Goal: Task Accomplishment & Management: Manage account settings

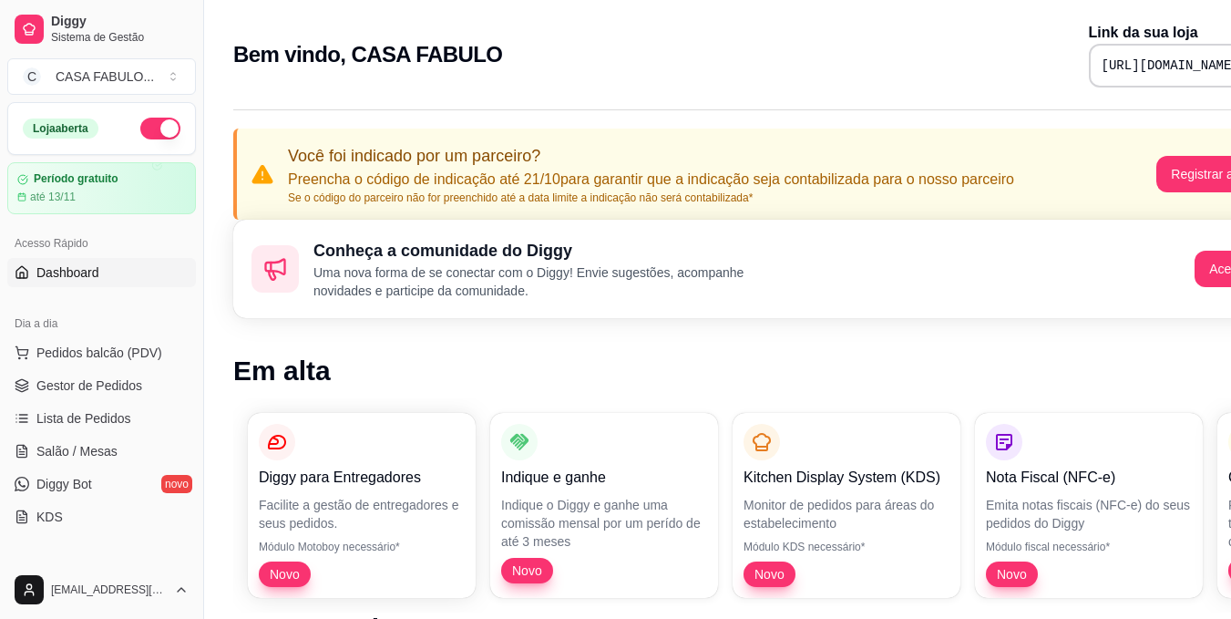
click at [1102, 69] on pre "[URL][DOMAIN_NAME]" at bounding box center [1171, 66] width 138 height 18
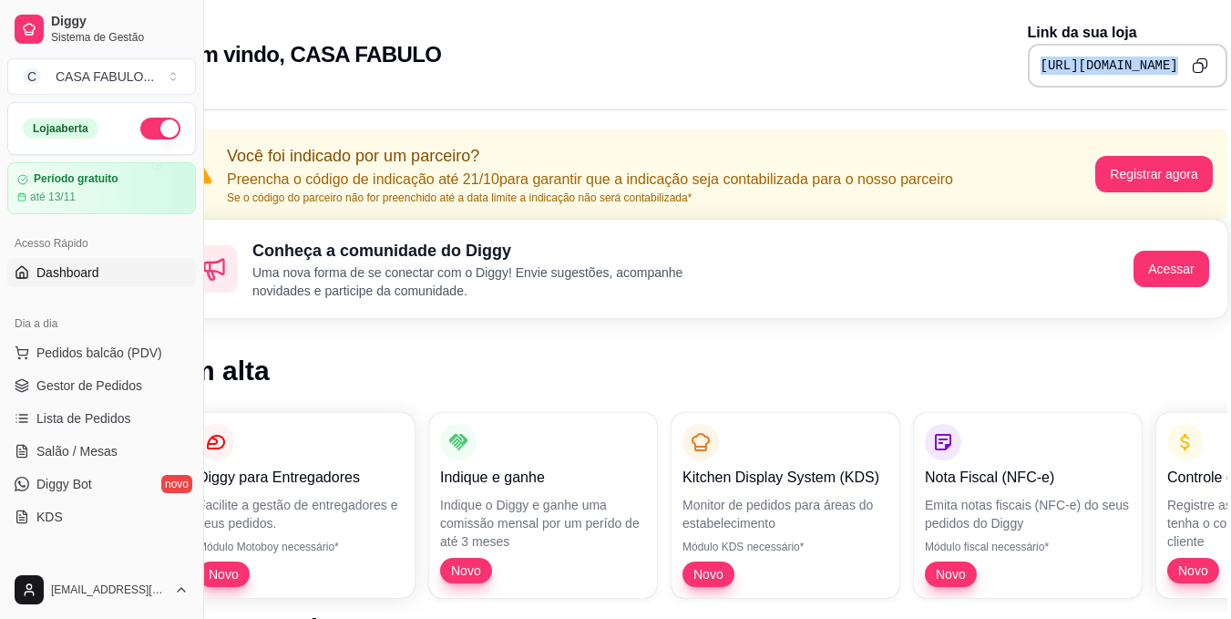
scroll to position [0, 82]
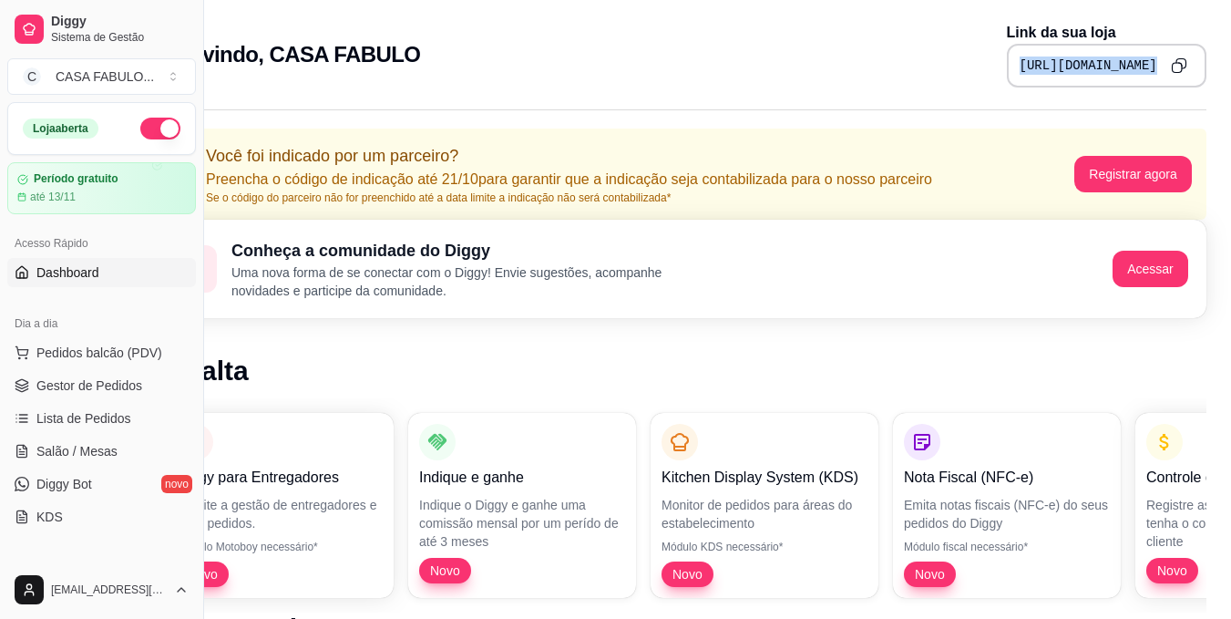
click at [1179, 63] on icon "Copy to clipboard" at bounding box center [1181, 65] width 4 height 4
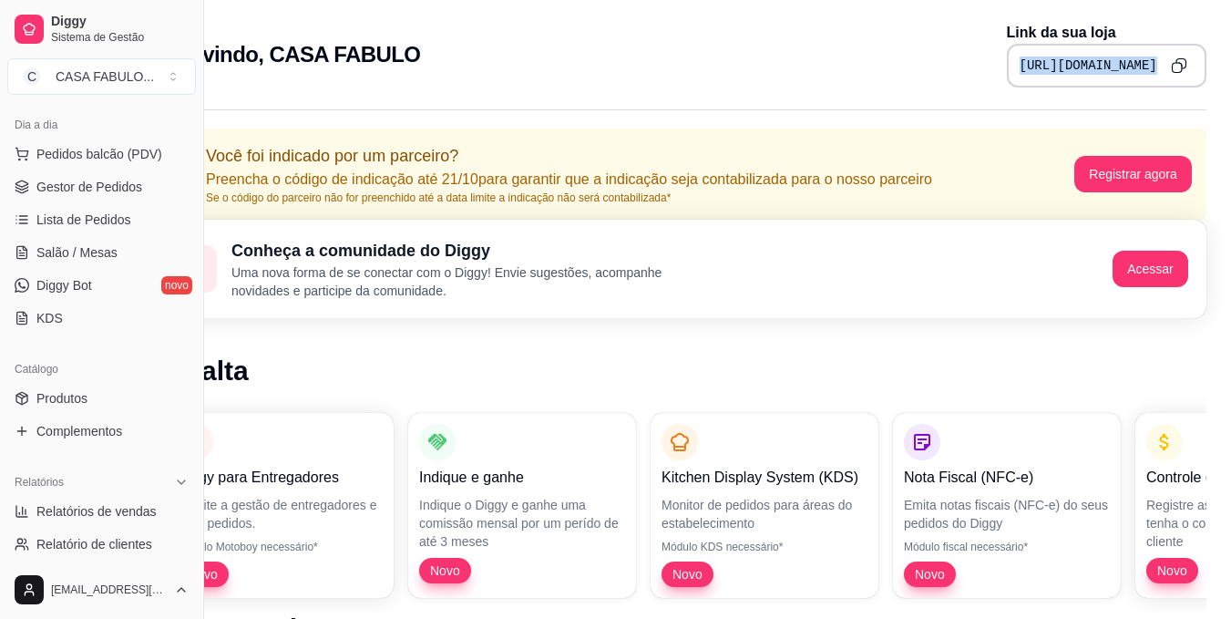
scroll to position [215, 0]
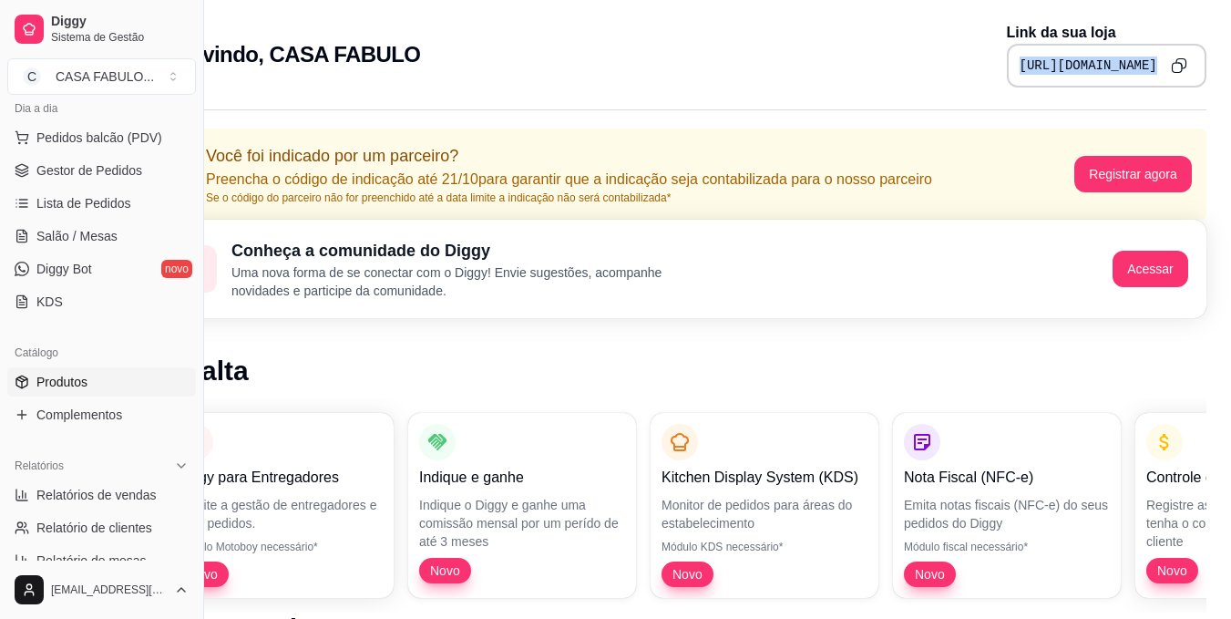
click at [65, 384] on span "Produtos" at bounding box center [61, 382] width 51 height 18
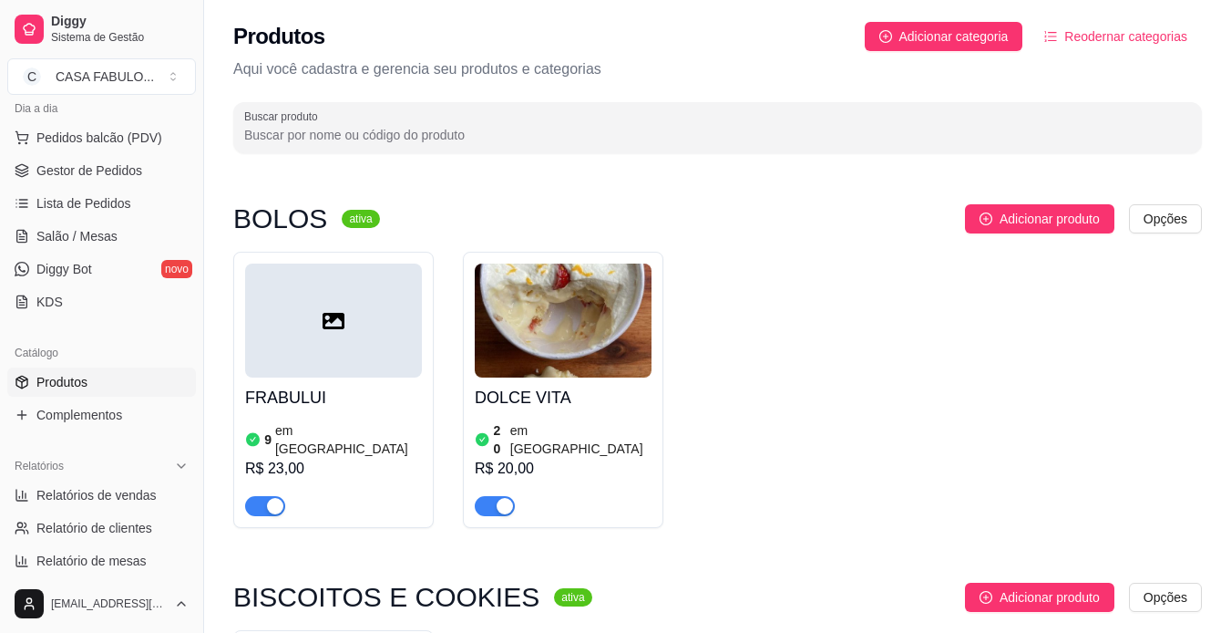
click at [335, 337] on div at bounding box center [333, 320] width 177 height 114
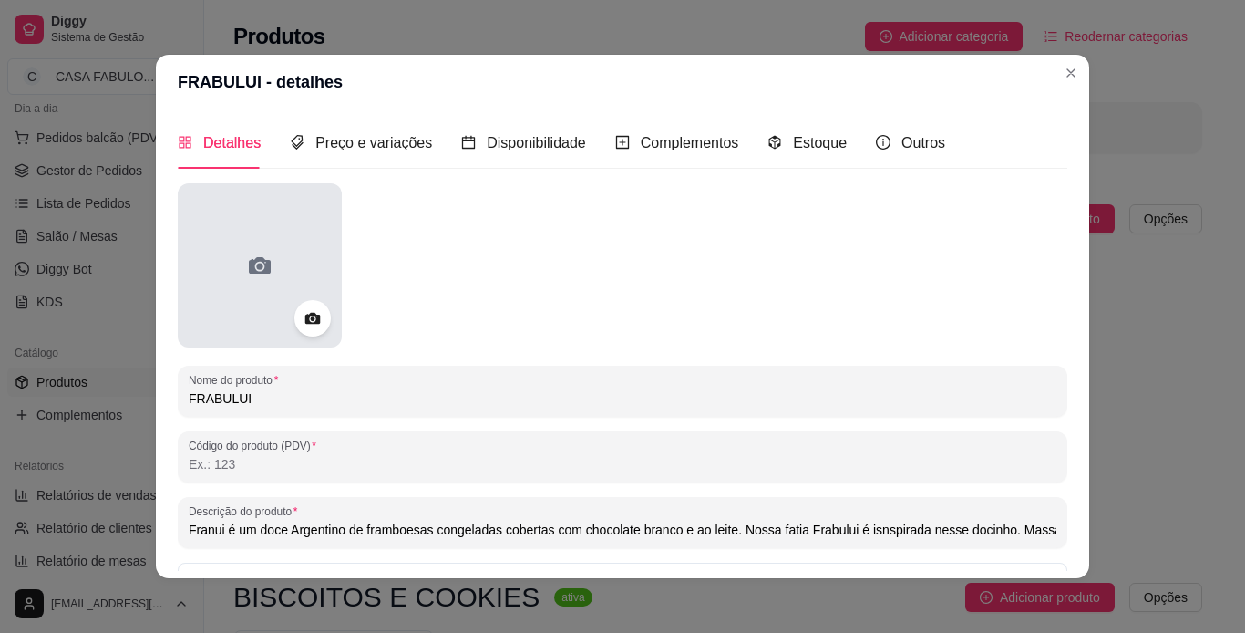
click at [263, 272] on icon at bounding box center [260, 265] width 22 height 16
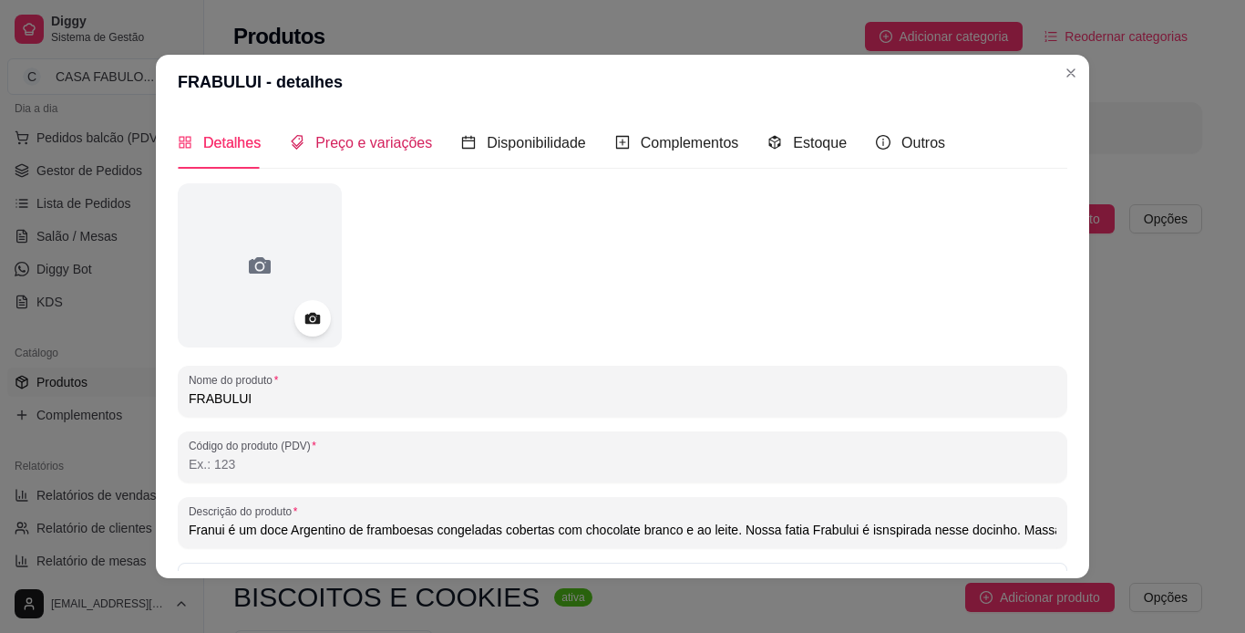
click at [327, 137] on span "Preço e variações" at bounding box center [373, 142] width 117 height 15
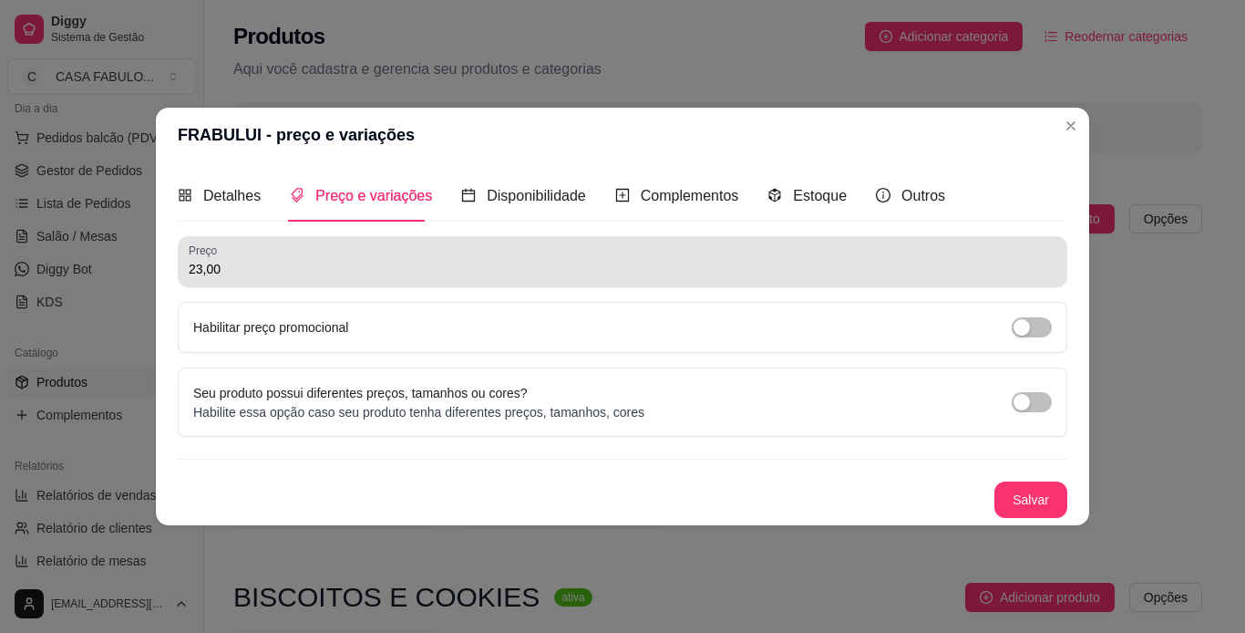
click at [307, 253] on div "23,00" at bounding box center [623, 261] width 868 height 36
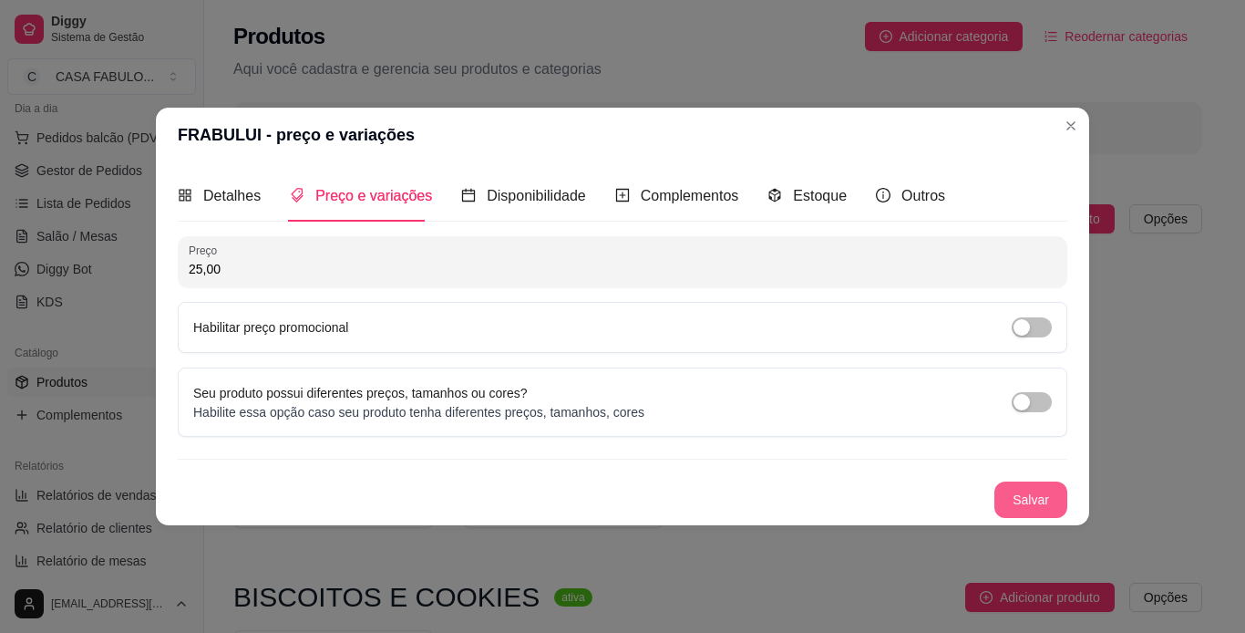
type input "25,00"
click at [1026, 497] on button "Salvar" at bounding box center [1030, 500] width 71 height 36
click at [1035, 493] on button "Salvar" at bounding box center [1030, 499] width 73 height 36
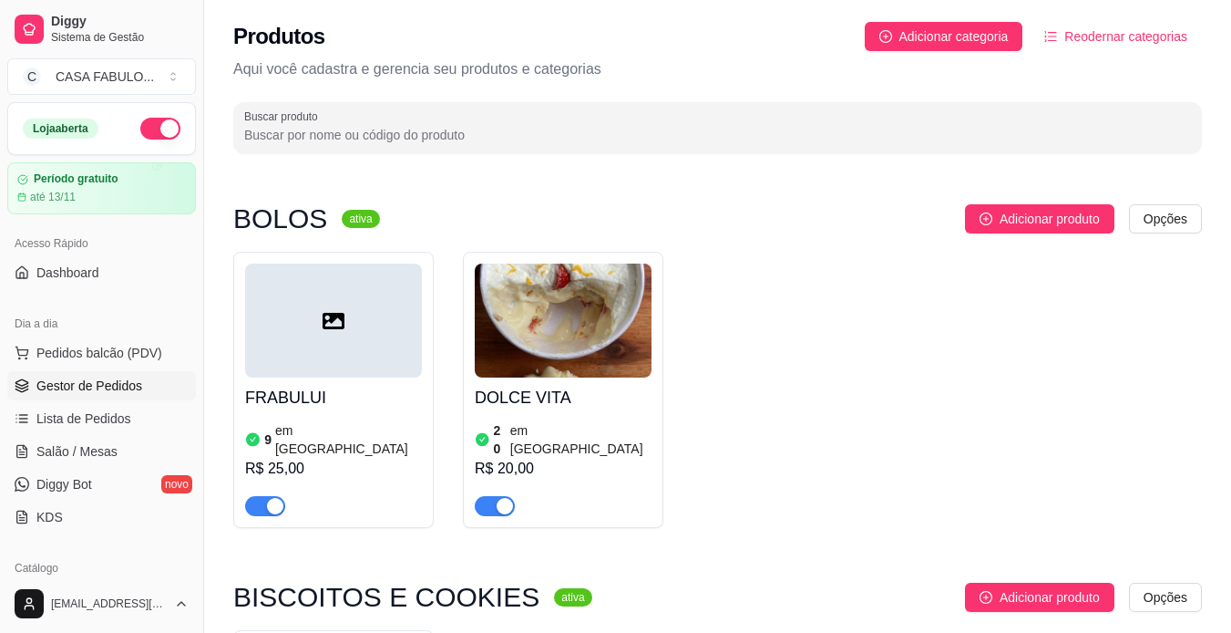
click at [85, 382] on span "Gestor de Pedidos" at bounding box center [89, 385] width 106 height 18
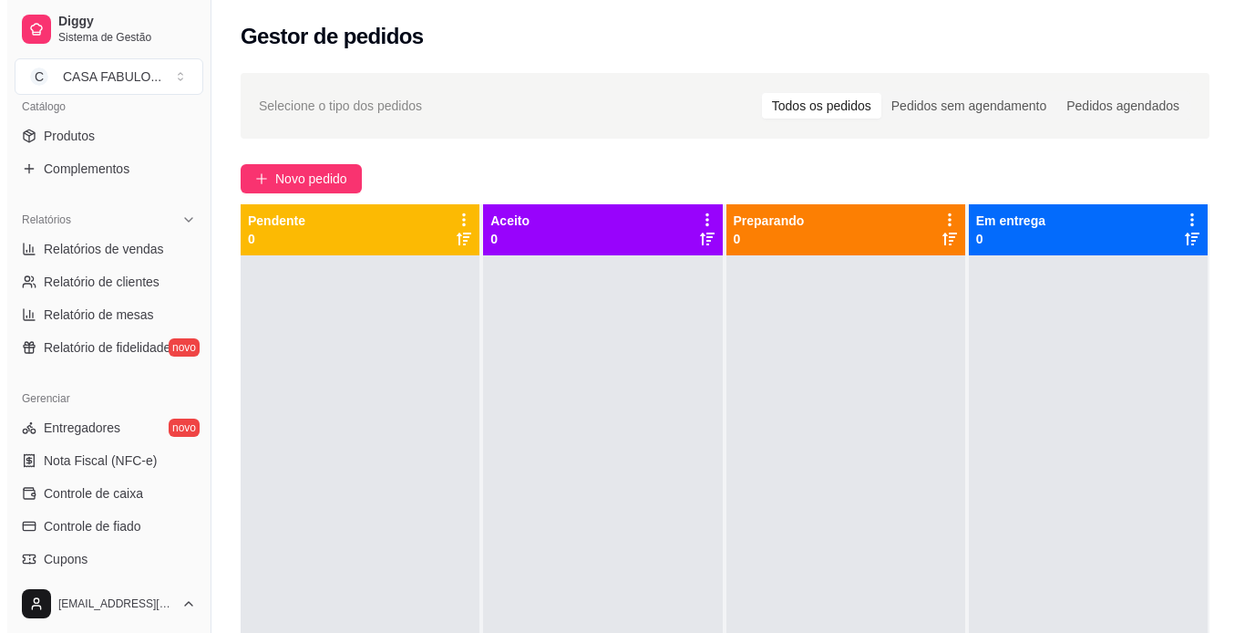
scroll to position [469, 0]
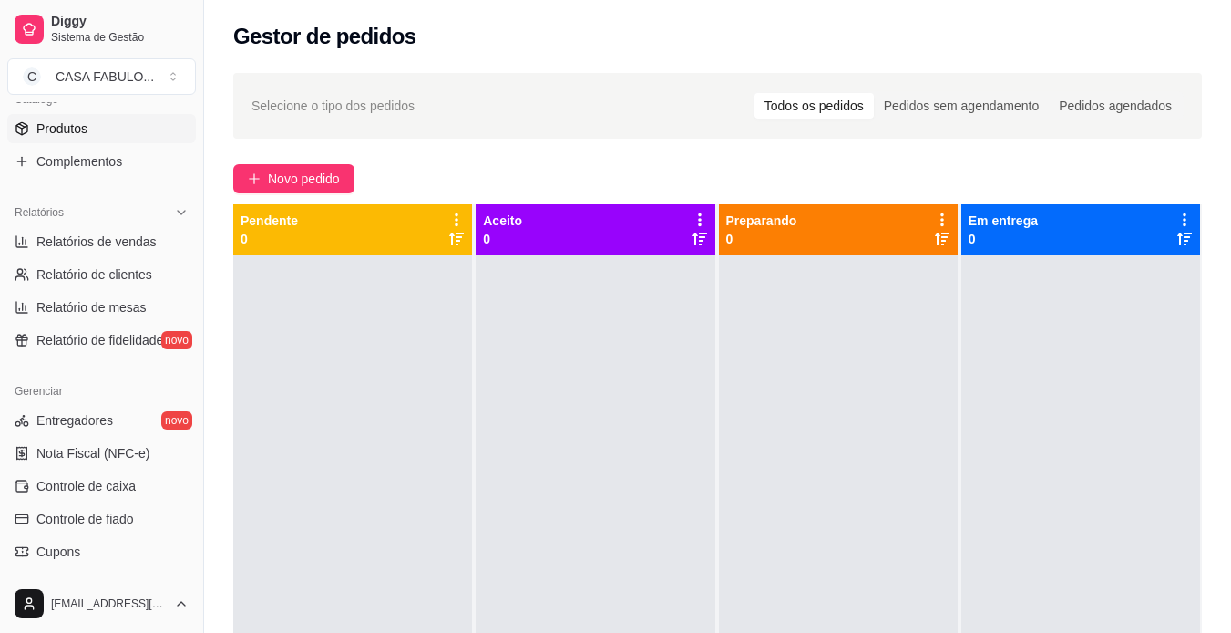
click at [69, 118] on link "Produtos" at bounding box center [101, 128] width 189 height 29
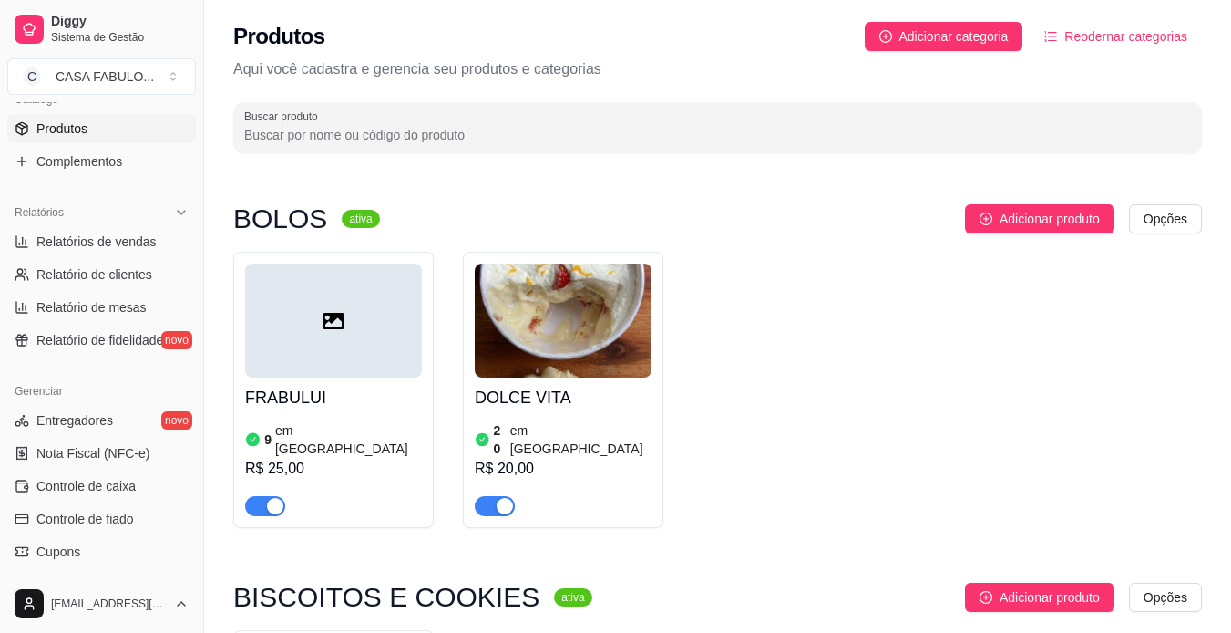
click at [304, 346] on div at bounding box center [333, 320] width 177 height 114
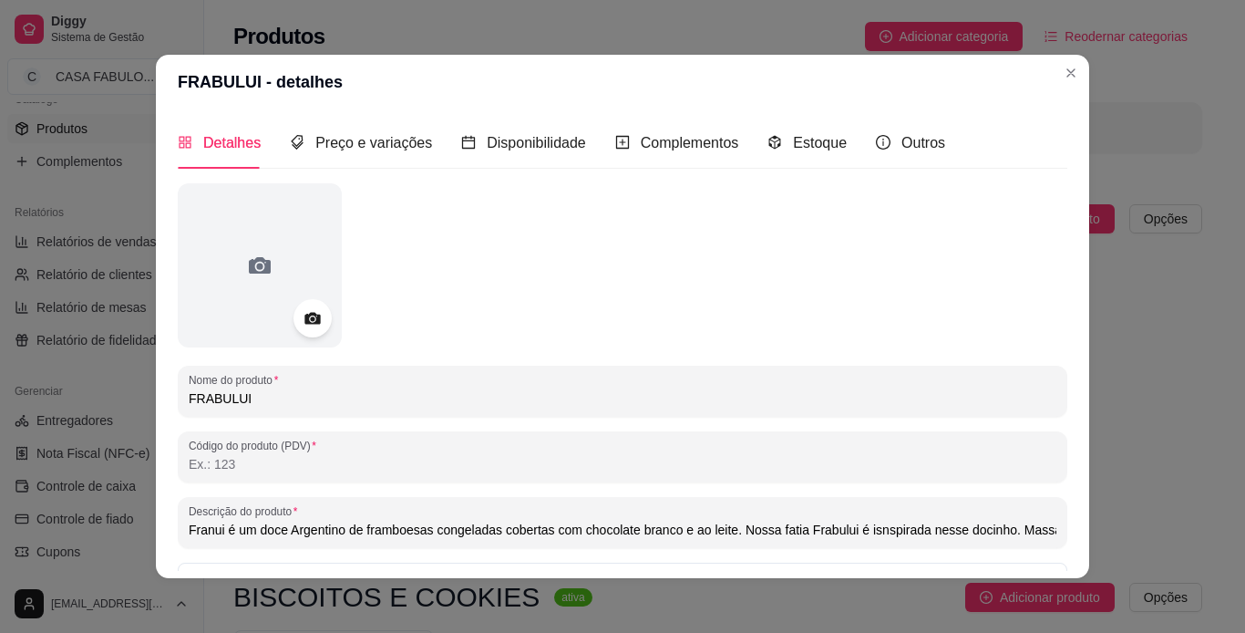
click at [304, 315] on icon at bounding box center [311, 319] width 15 height 12
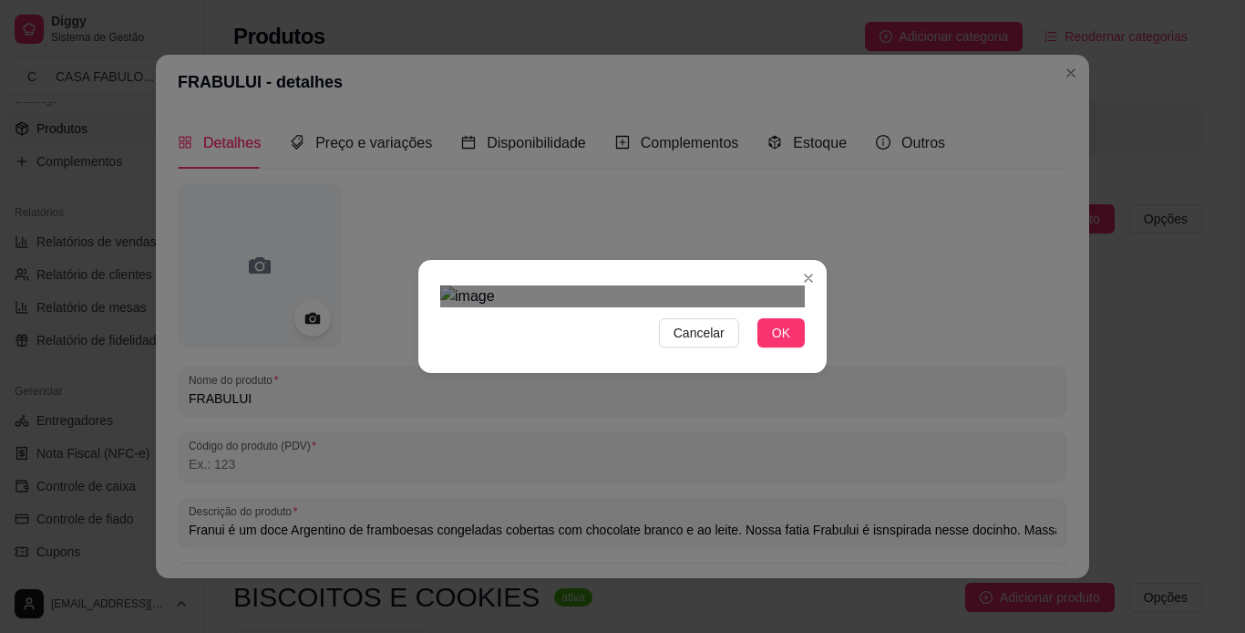
click at [738, 417] on div "Use the arrow keys to move the crop selection area" at bounding box center [622, 581] width 328 height 328
click at [788, 347] on button "OK" at bounding box center [780, 332] width 47 height 29
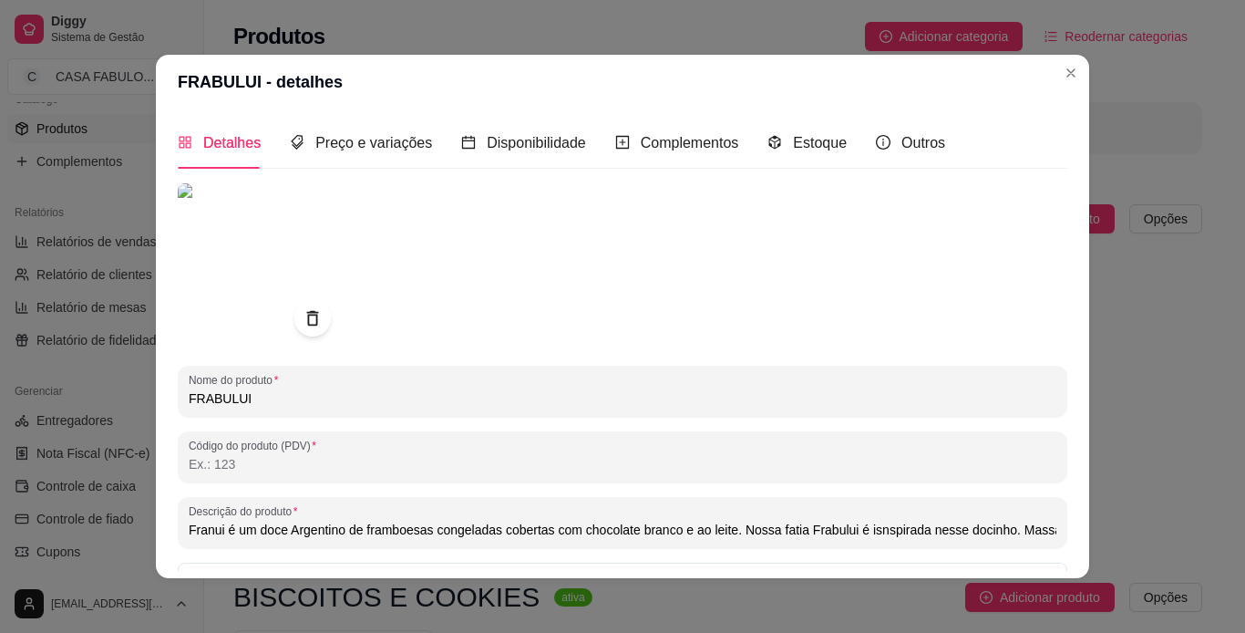
click at [192, 147] on div "Detalhes" at bounding box center [219, 142] width 83 height 23
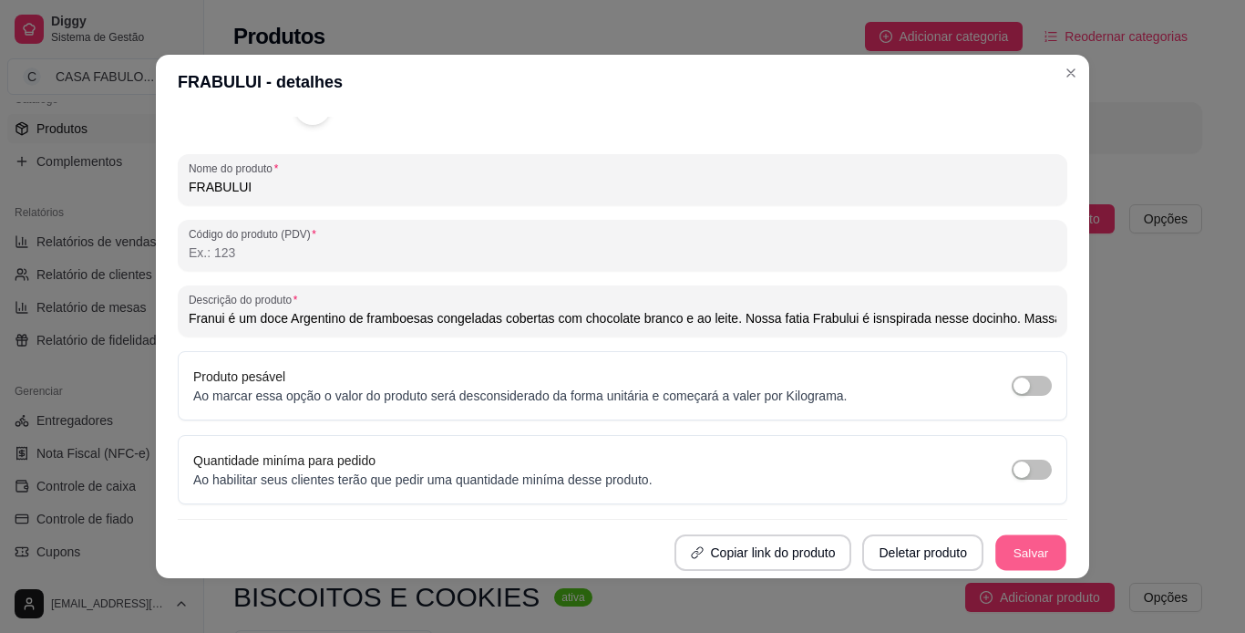
click at [1011, 542] on button "Salvar" at bounding box center [1030, 553] width 71 height 36
click at [273, 121] on img at bounding box center [260, 54] width 164 height 164
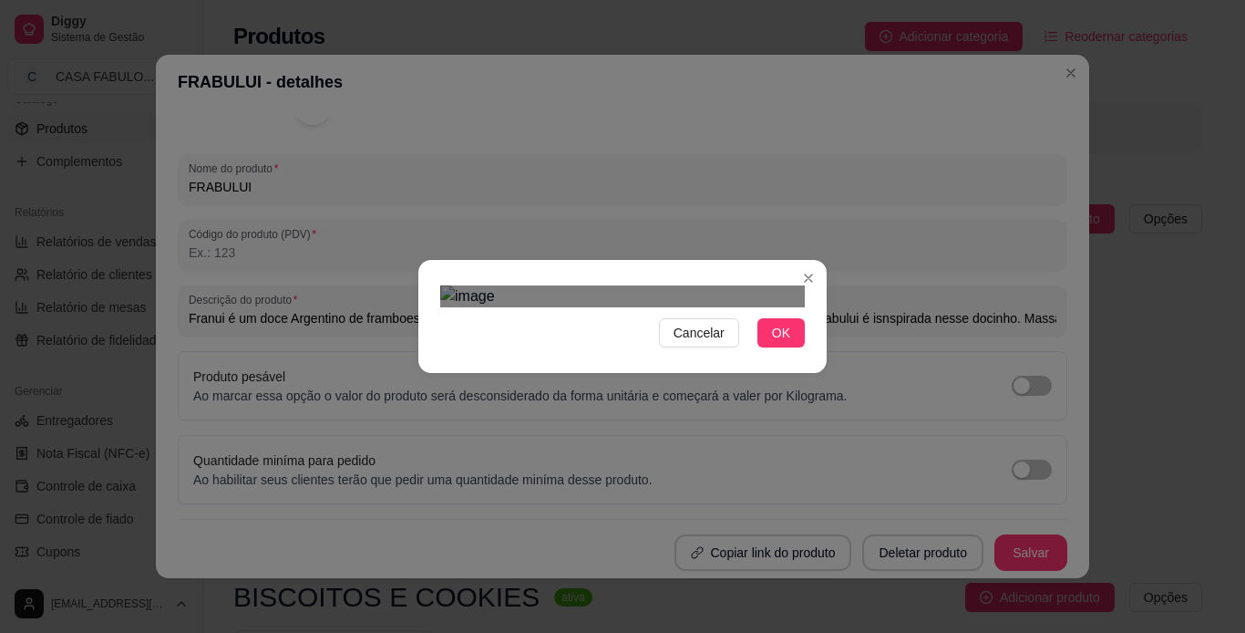
click at [723, 410] on div "Use the arrow keys to move the crop selection area" at bounding box center [608, 574] width 328 height 328
click at [450, 412] on div "Use the arrow keys to move the crop selection area" at bounding box center [614, 576] width 328 height 328
click at [775, 285] on img at bounding box center [622, 296] width 365 height 22
click at [682, 307] on div at bounding box center [622, 296] width 365 height 22
click at [503, 422] on div "Use the arrow keys to move the crop selection area" at bounding box center [616, 535] width 227 height 227
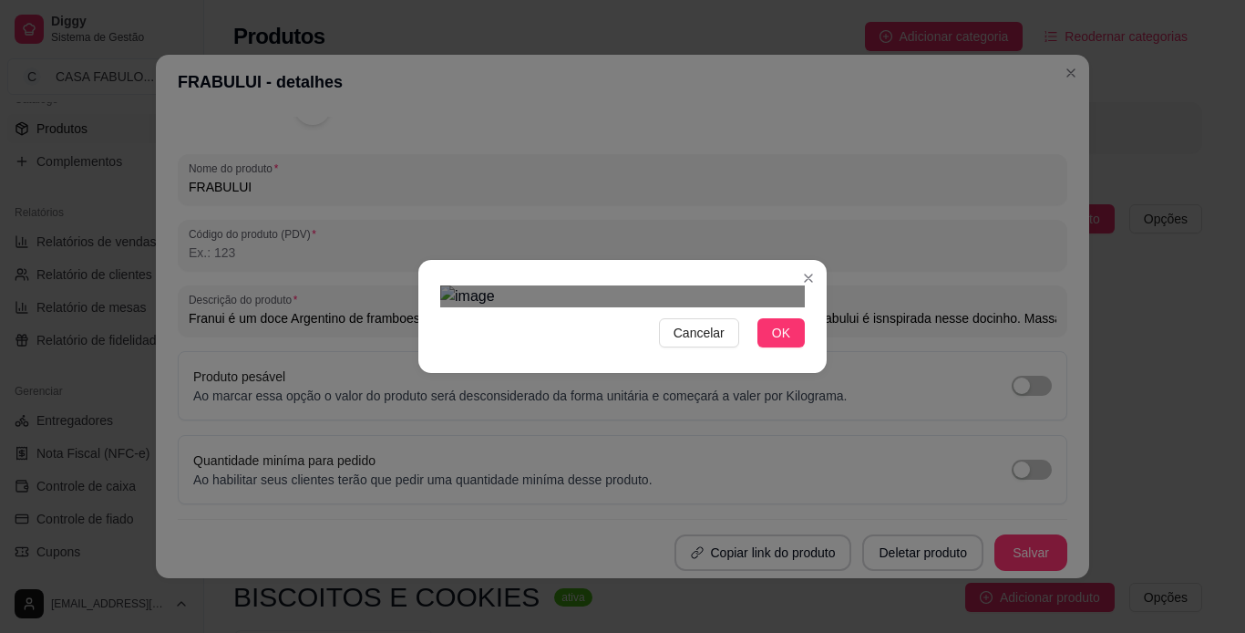
click at [748, 307] on div at bounding box center [622, 296] width 365 height 22
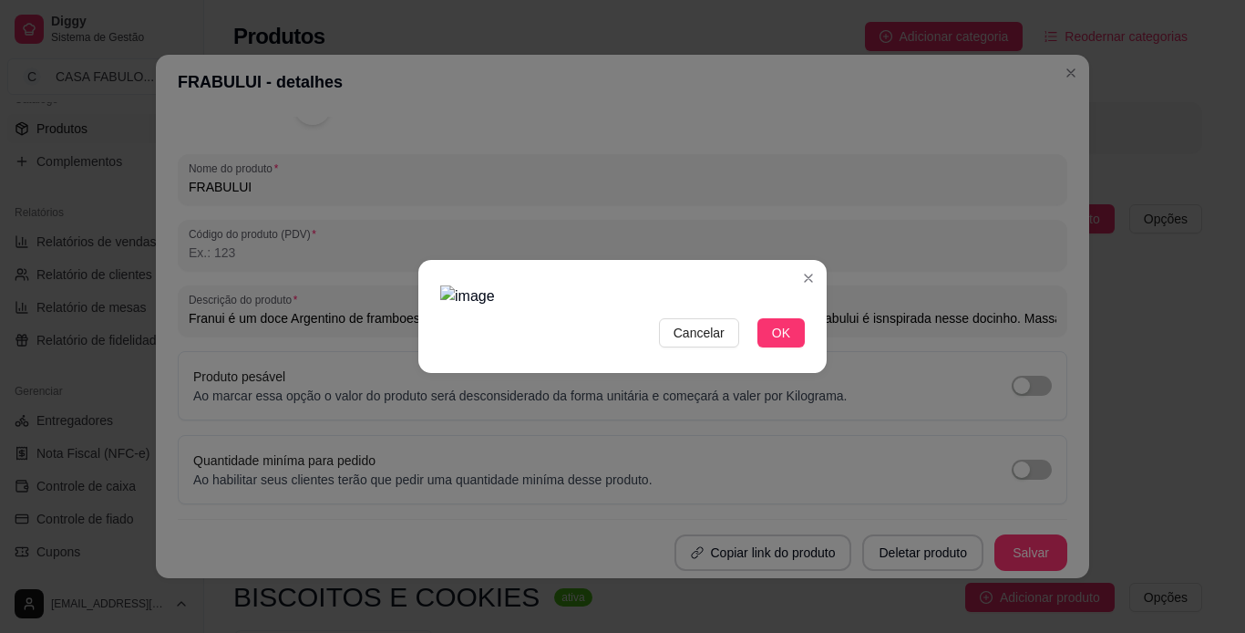
click at [749, 307] on img at bounding box center [622, 296] width 365 height 22
click at [676, 301] on img at bounding box center [622, 296] width 365 height 22
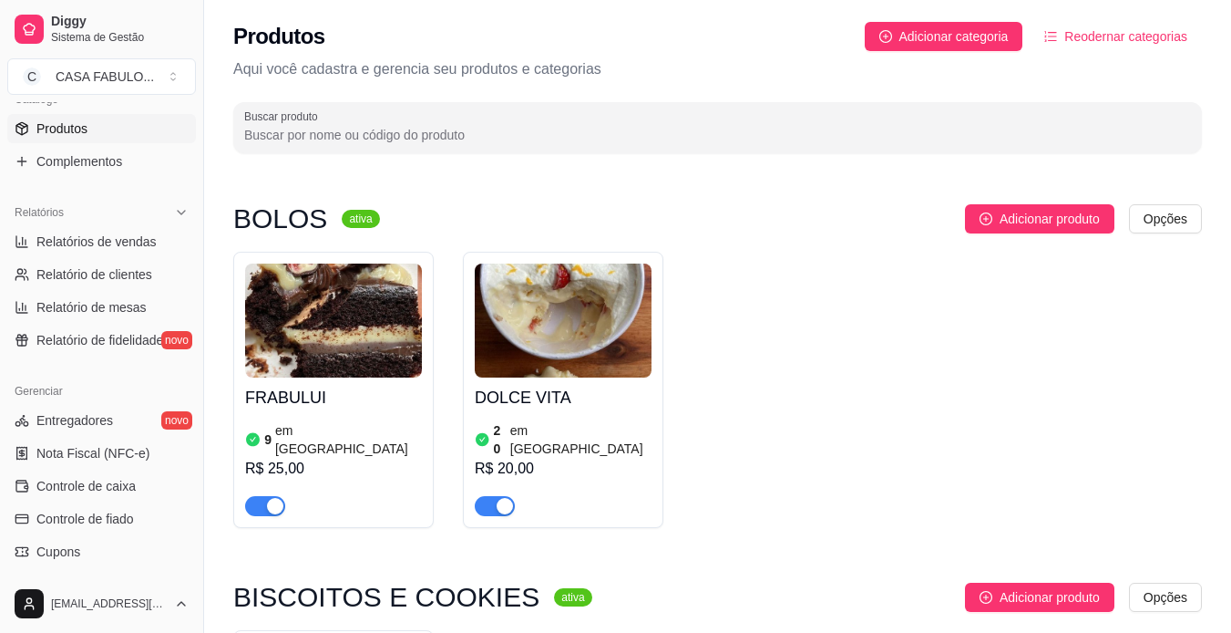
click at [308, 310] on img at bounding box center [333, 320] width 177 height 114
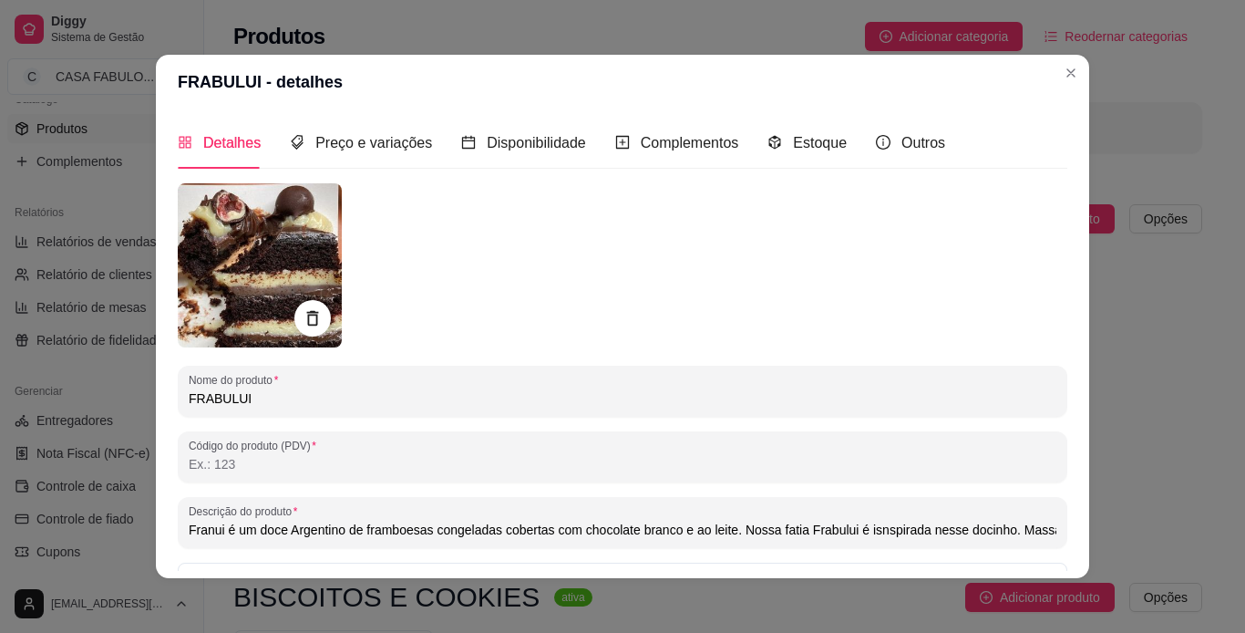
drag, startPoint x: 308, startPoint y: 310, endPoint x: 250, endPoint y: 286, distance: 63.0
click at [250, 286] on div at bounding box center [260, 265] width 164 height 164
click at [250, 286] on img at bounding box center [260, 265] width 164 height 164
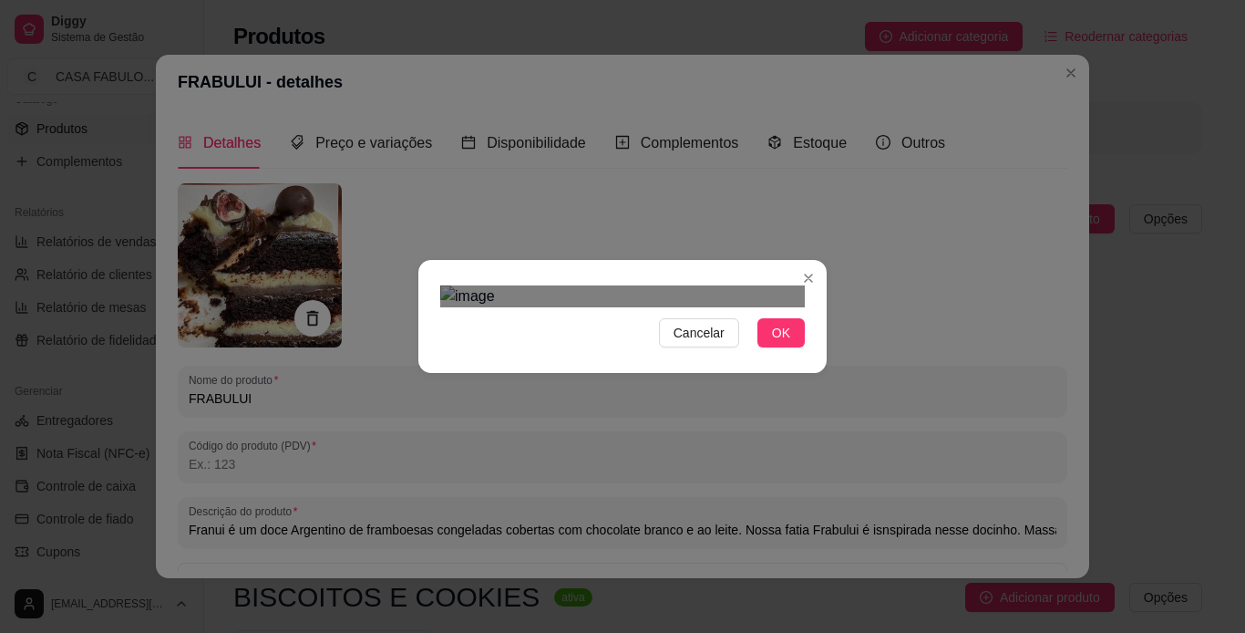
click at [617, 472] on div "Use the arrow keys to move the crop selection area" at bounding box center [604, 636] width 328 height 328
click at [776, 347] on button "OK" at bounding box center [780, 332] width 47 height 29
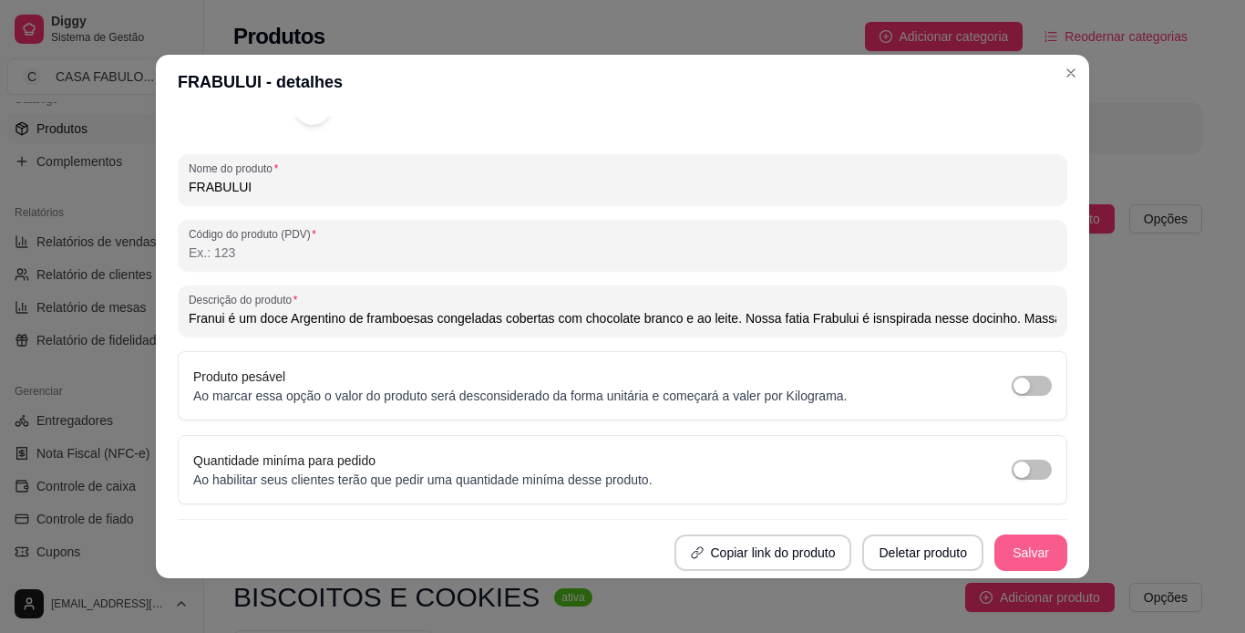
click at [1031, 560] on button "Salvar" at bounding box center [1030, 552] width 73 height 36
click at [744, 566] on button "Copiar link do produto" at bounding box center [762, 553] width 172 height 36
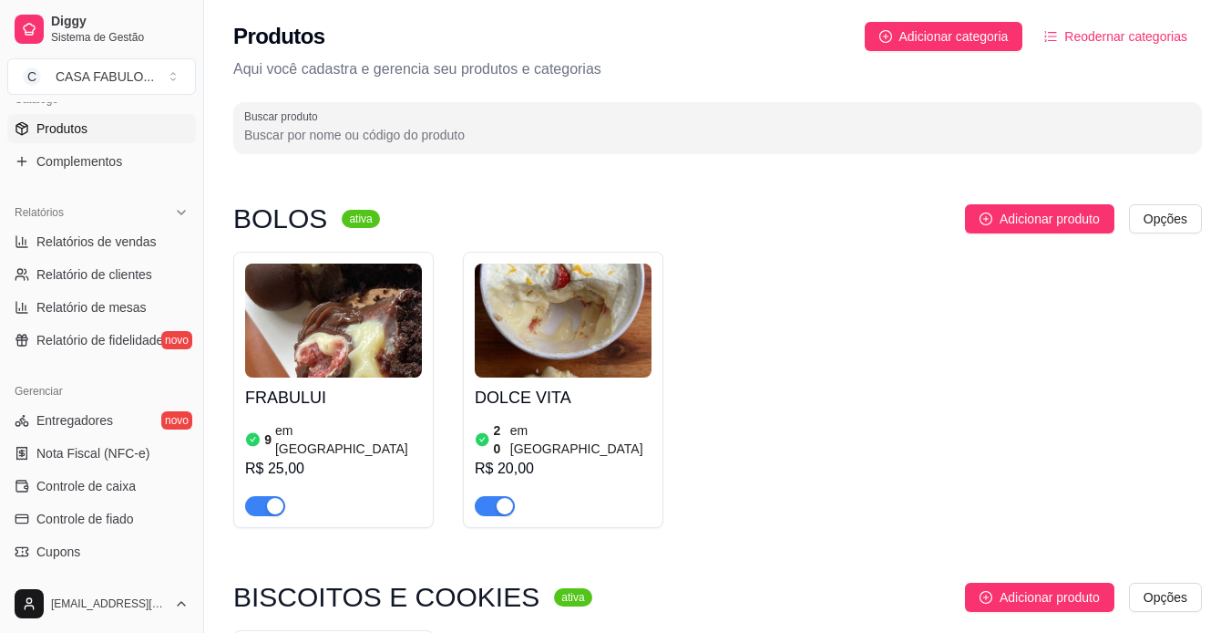
click at [306, 426] on article "em [GEOGRAPHIC_DATA]" at bounding box center [348, 439] width 147 height 36
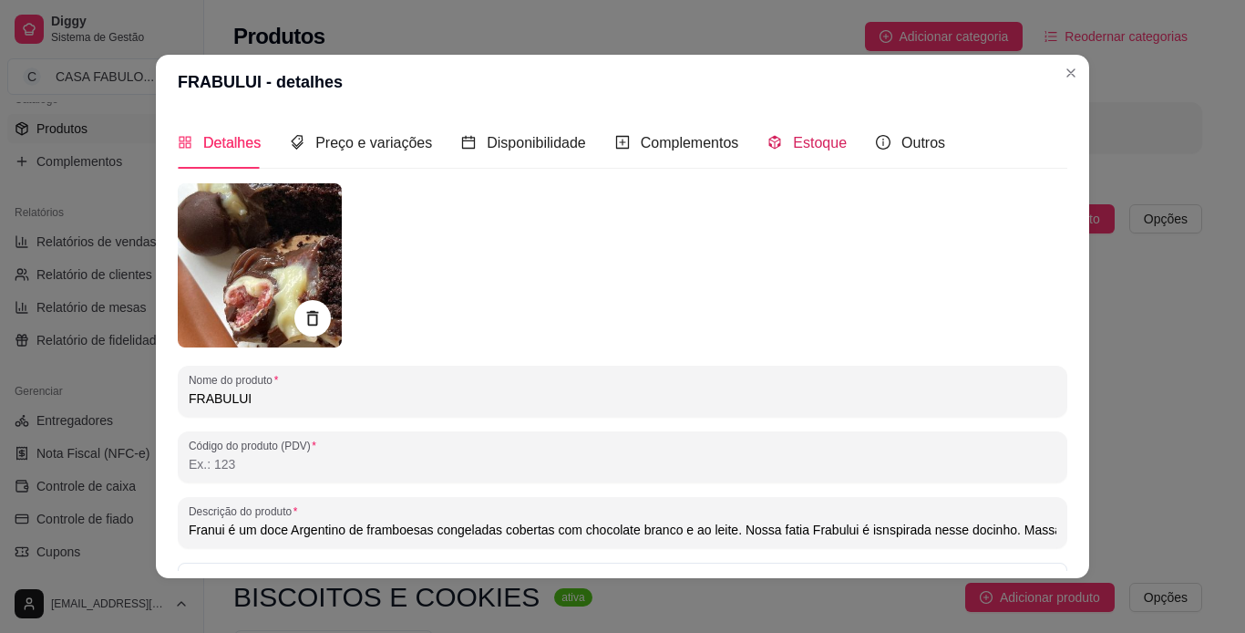
click at [796, 140] on span "Estoque" at bounding box center [820, 142] width 54 height 15
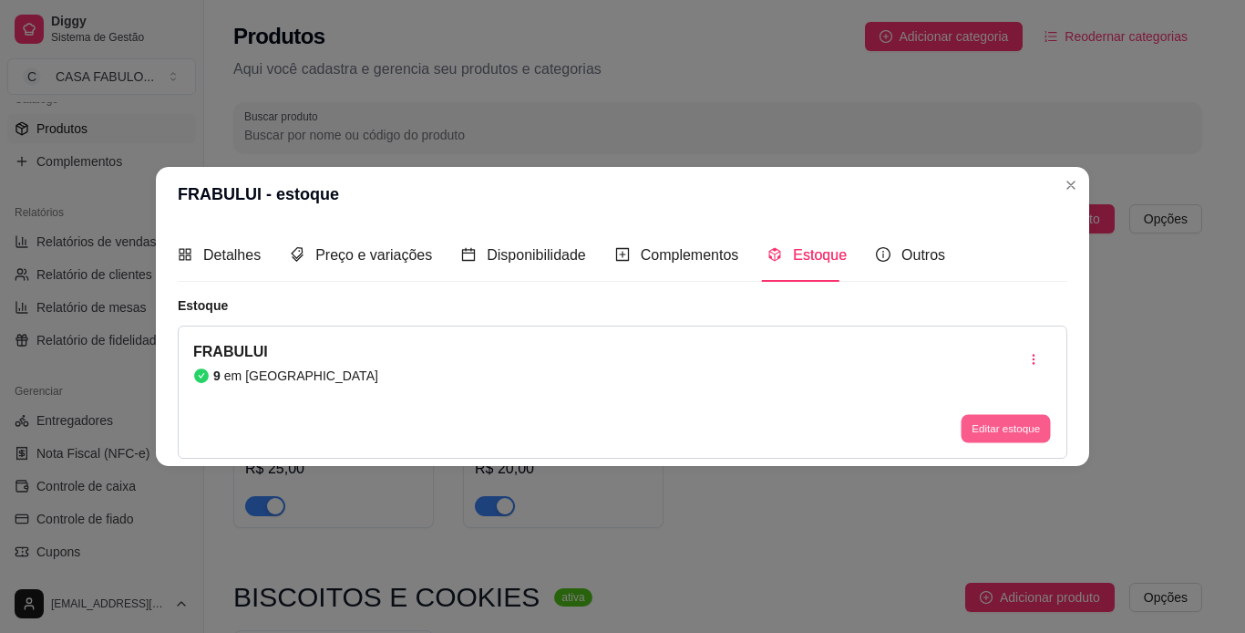
click at [989, 423] on button "Editar estoque" at bounding box center [1005, 428] width 89 height 28
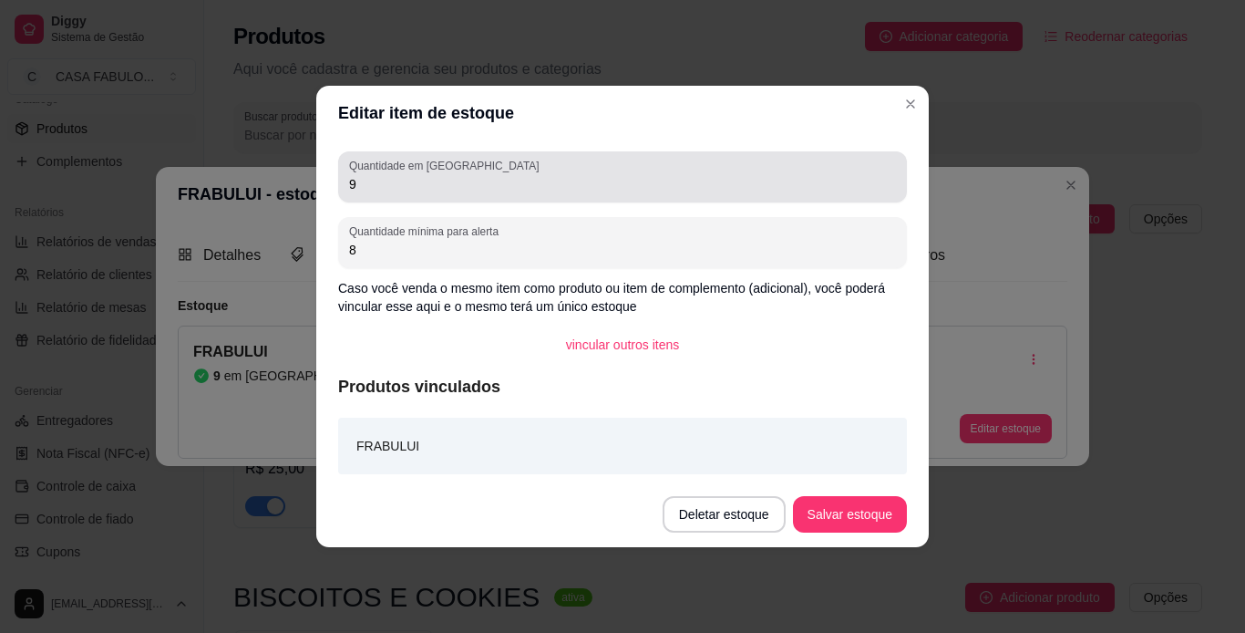
click at [391, 184] on input "9" at bounding box center [622, 184] width 547 height 18
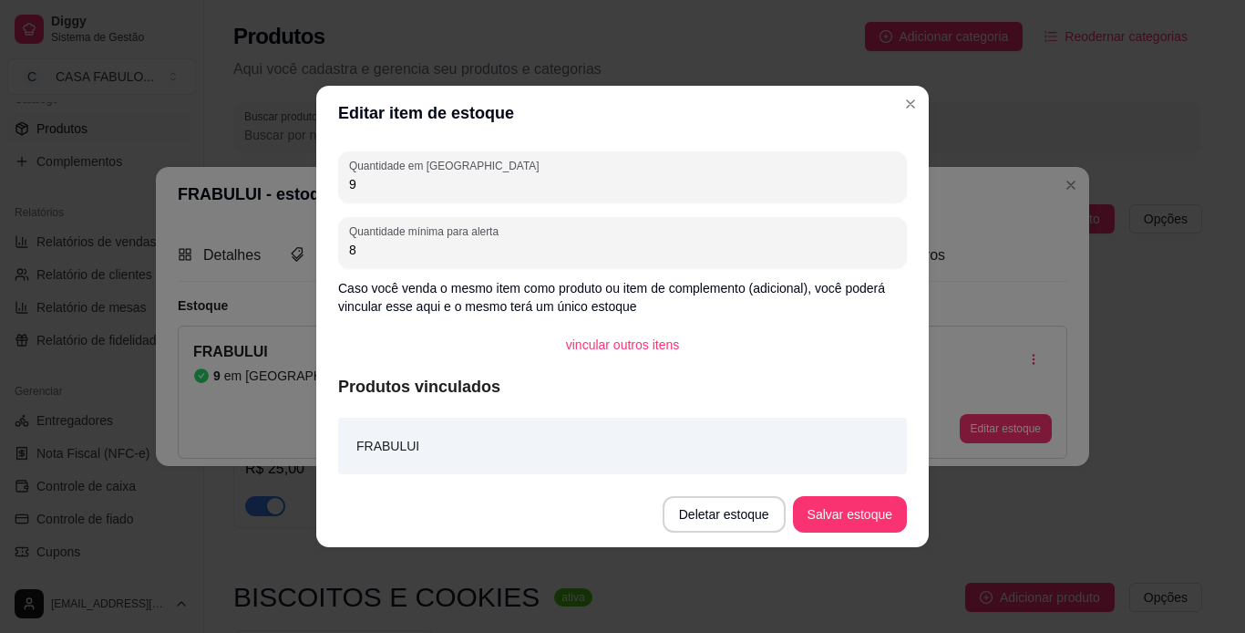
click at [391, 184] on input "9" at bounding box center [622, 184] width 547 height 18
type input "7"
click at [825, 512] on button "Salvar estoque" at bounding box center [849, 515] width 111 height 36
click at [411, 246] on input "8" at bounding box center [622, 250] width 547 height 18
type input "6"
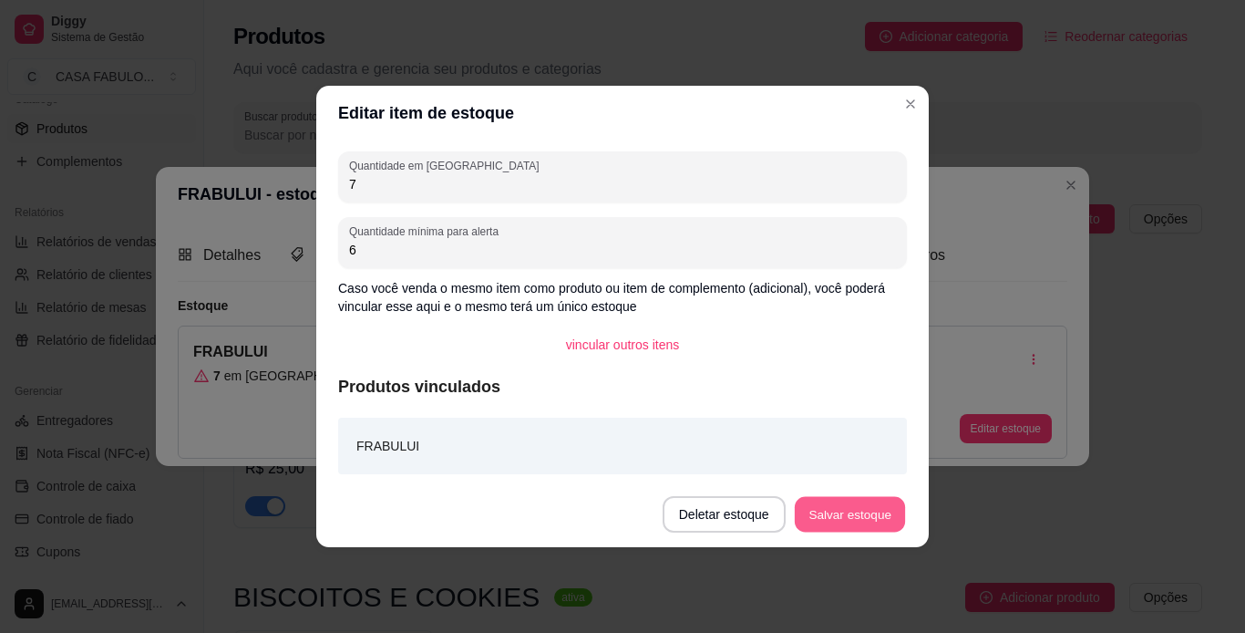
click at [850, 513] on button "Salvar estoque" at bounding box center [849, 515] width 111 height 36
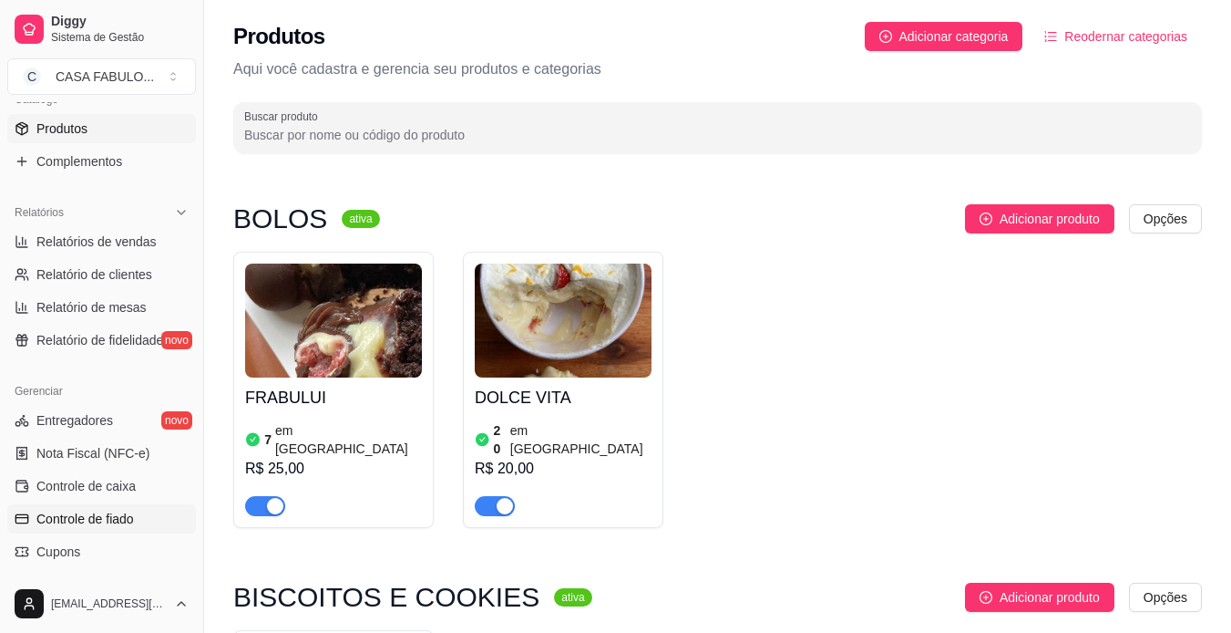
click at [97, 528] on link "Controle de fiado" at bounding box center [101, 518] width 189 height 29
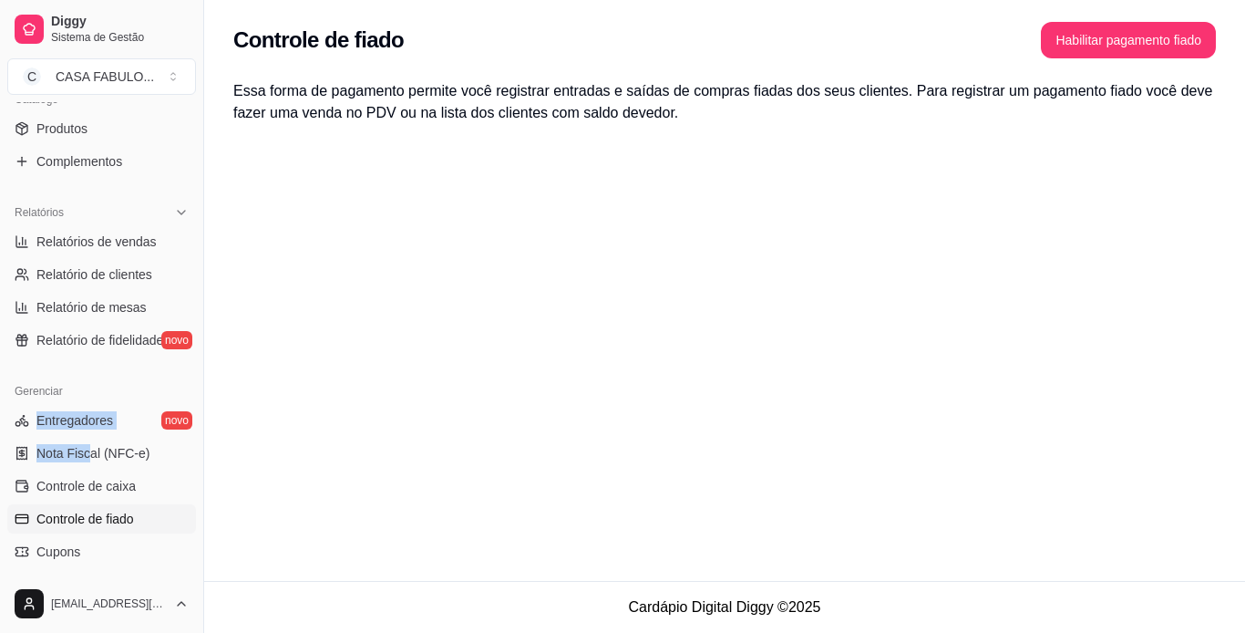
drag, startPoint x: 88, startPoint y: 382, endPoint x: 90, endPoint y: 468, distance: 85.7
click at [90, 468] on div "Gerenciar Entregadores novo Nota Fiscal (NFC-e) Controle de caixa Controle de f…" at bounding box center [101, 520] width 203 height 303
click at [223, 500] on div "Controle de fiado Habilitar pagamento fiado Essa forma de pagamento permite voc…" at bounding box center [724, 290] width 1041 height 581
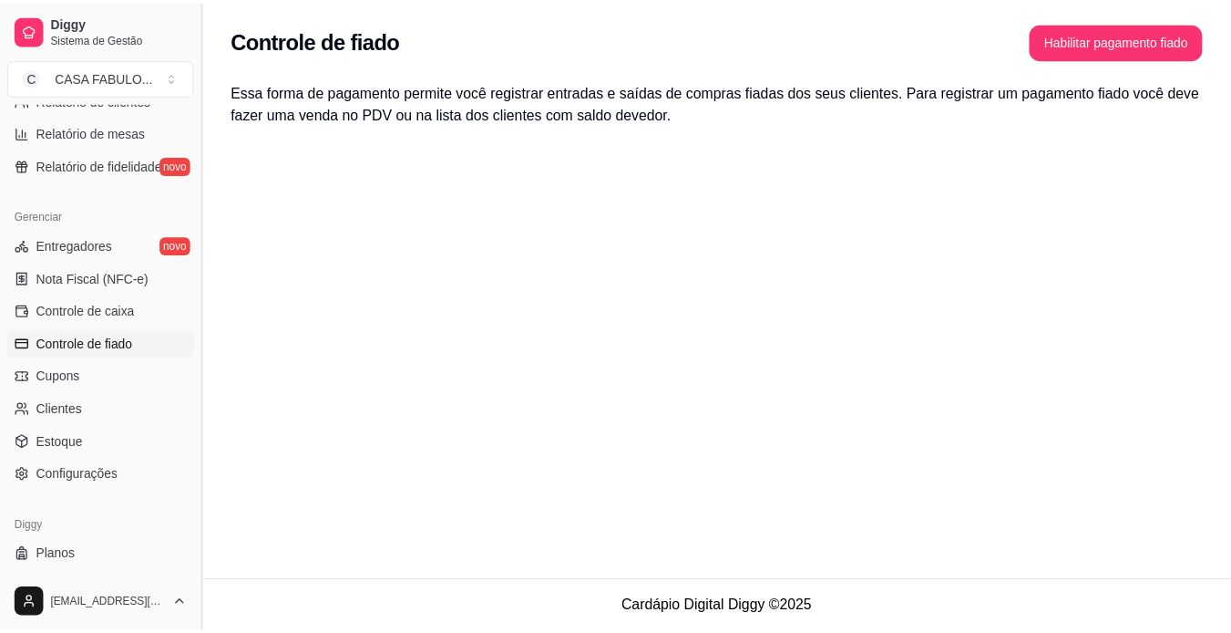
scroll to position [645, 0]
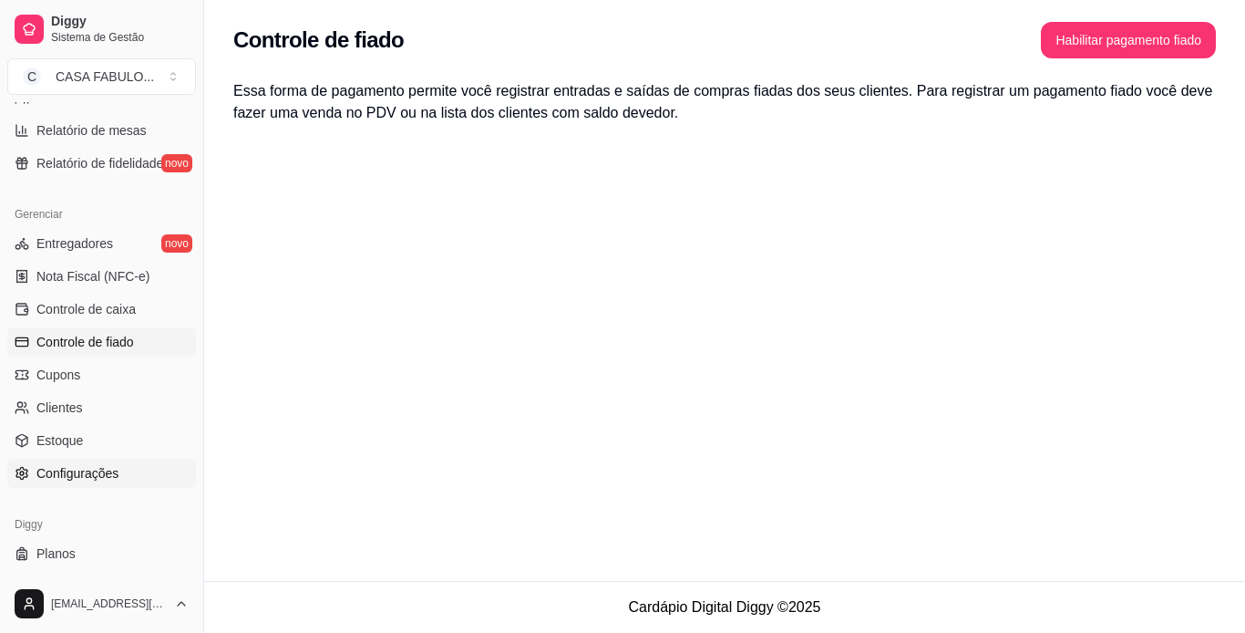
click at [89, 475] on span "Configurações" at bounding box center [77, 473] width 82 height 18
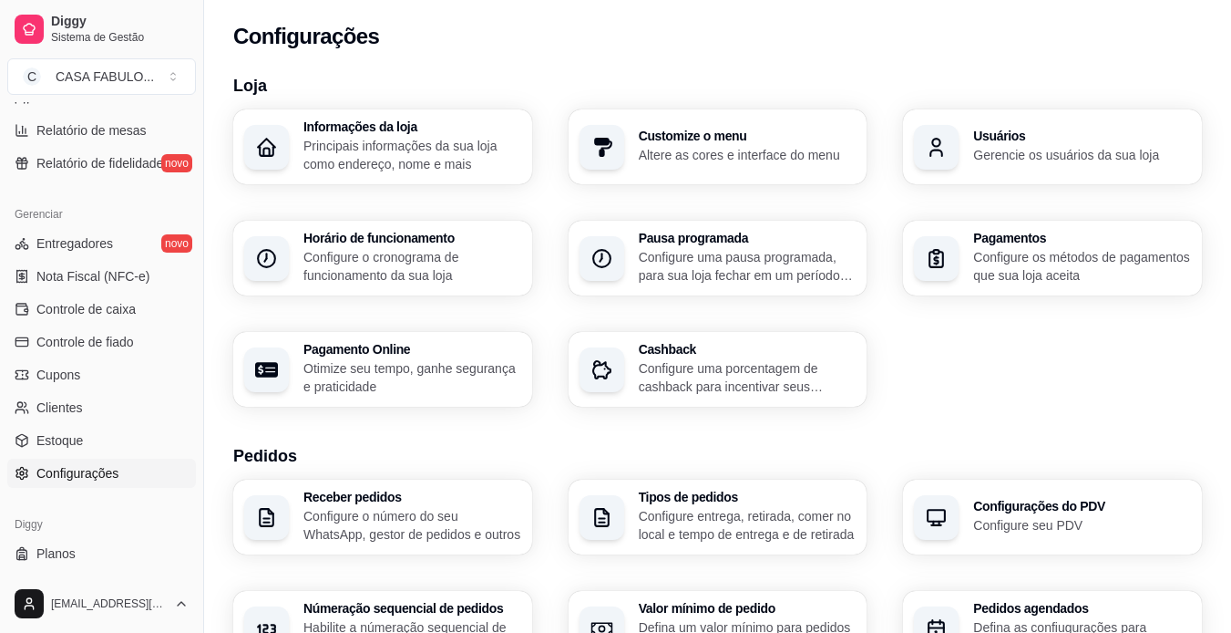
click at [1087, 268] on p "Configure os métodos de pagamentos que sua loja aceita" at bounding box center [1082, 266] width 218 height 36
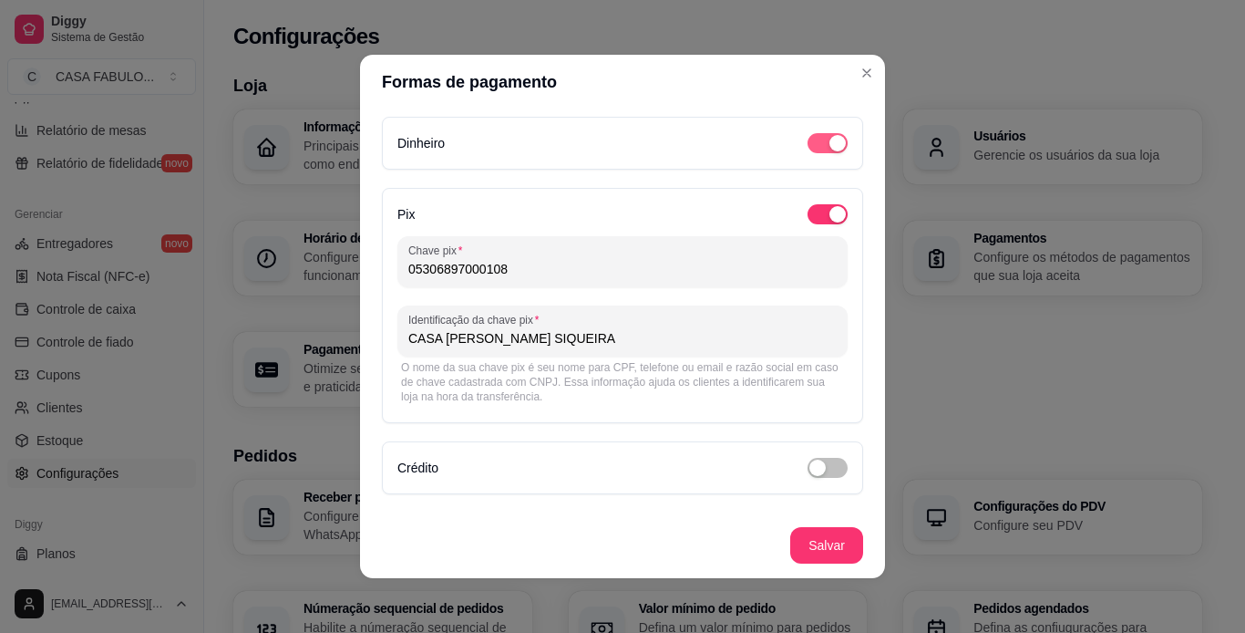
click at [808, 139] on span "button" at bounding box center [828, 143] width 40 height 20
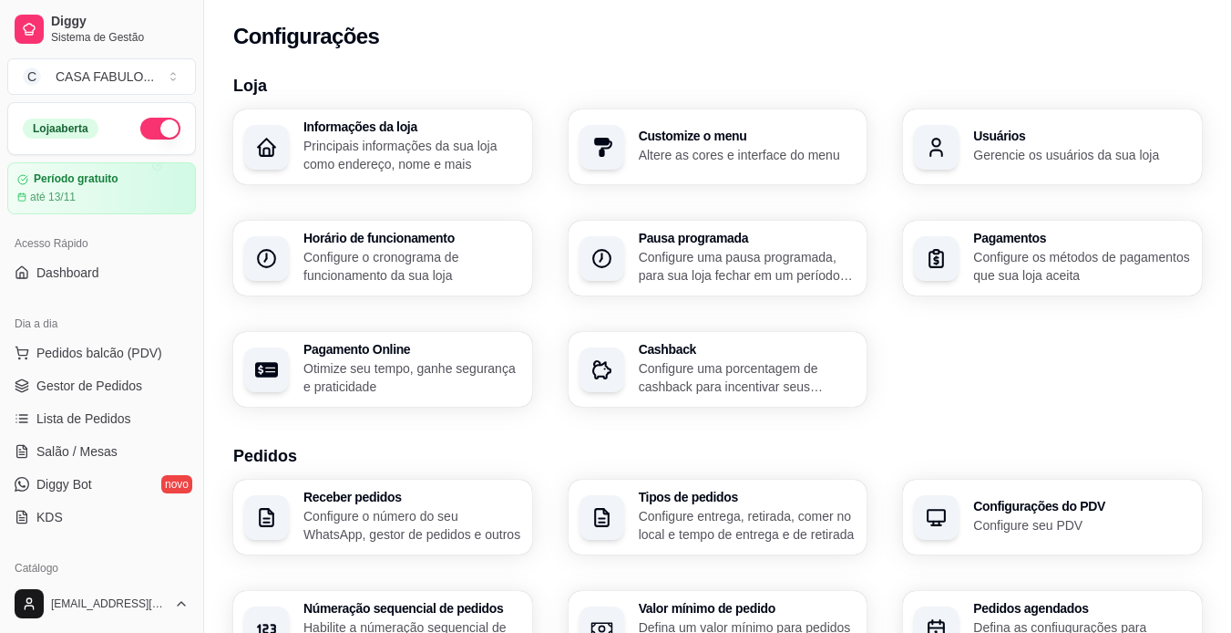
click at [143, 126] on button "button" at bounding box center [160, 129] width 40 height 22
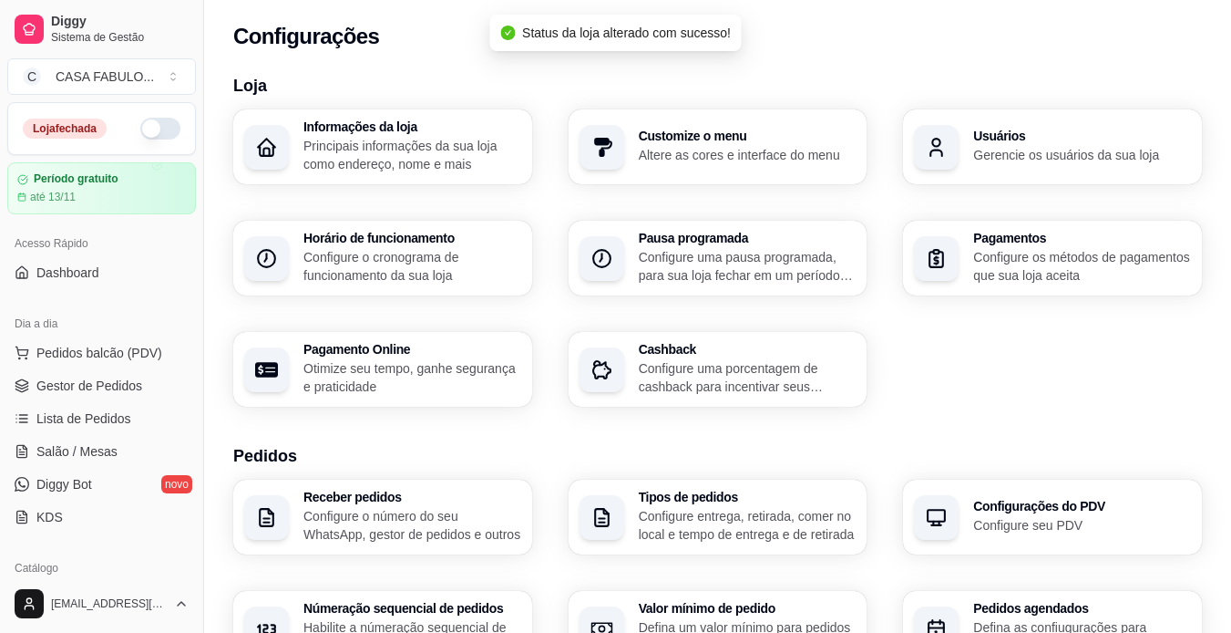
drag, startPoint x: 143, startPoint y: 126, endPoint x: 160, endPoint y: 126, distance: 17.3
click at [160, 126] on button "button" at bounding box center [160, 129] width 40 height 22
click at [160, 126] on span at bounding box center [170, 128] width 20 height 20
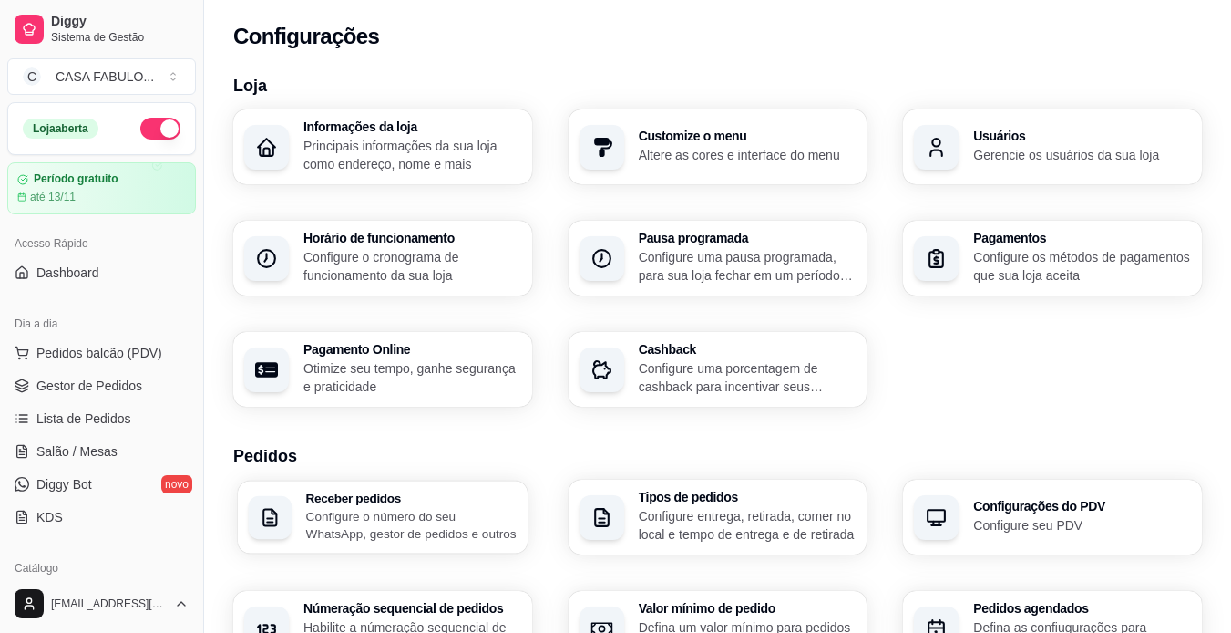
click at [388, 500] on h3 "Receber pedidos" at bounding box center [411, 497] width 211 height 13
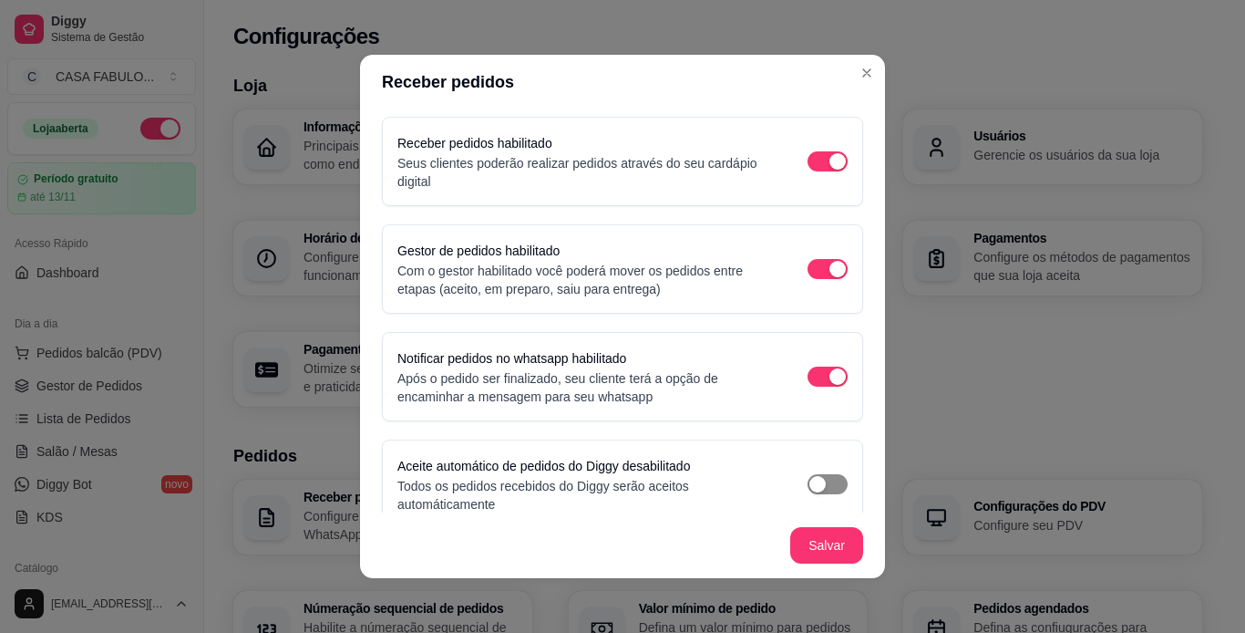
click at [818, 493] on span "button" at bounding box center [828, 484] width 40 height 20
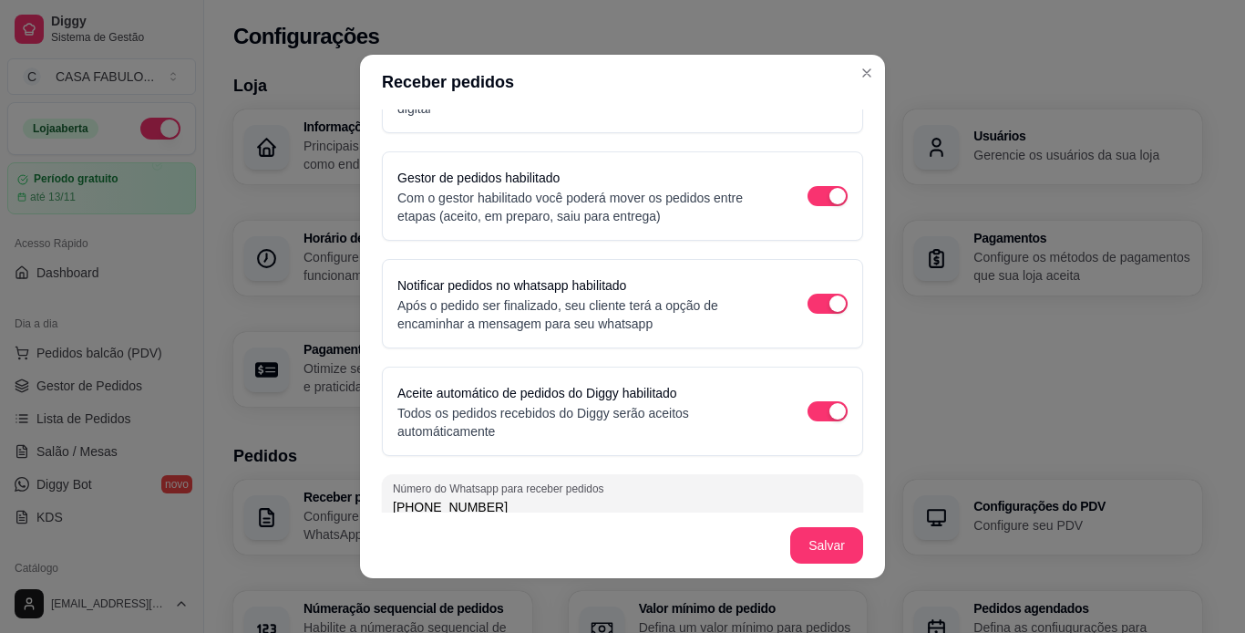
scroll to position [93, 0]
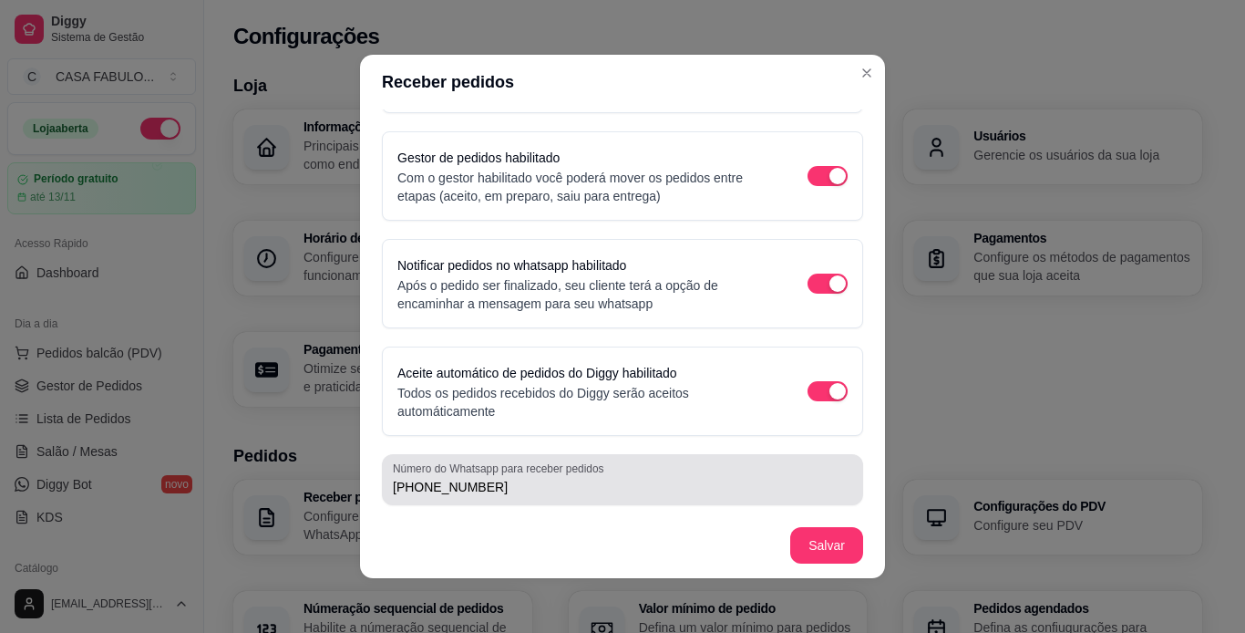
click at [689, 481] on input "[PHONE_NUMBER]" at bounding box center [622, 487] width 459 height 18
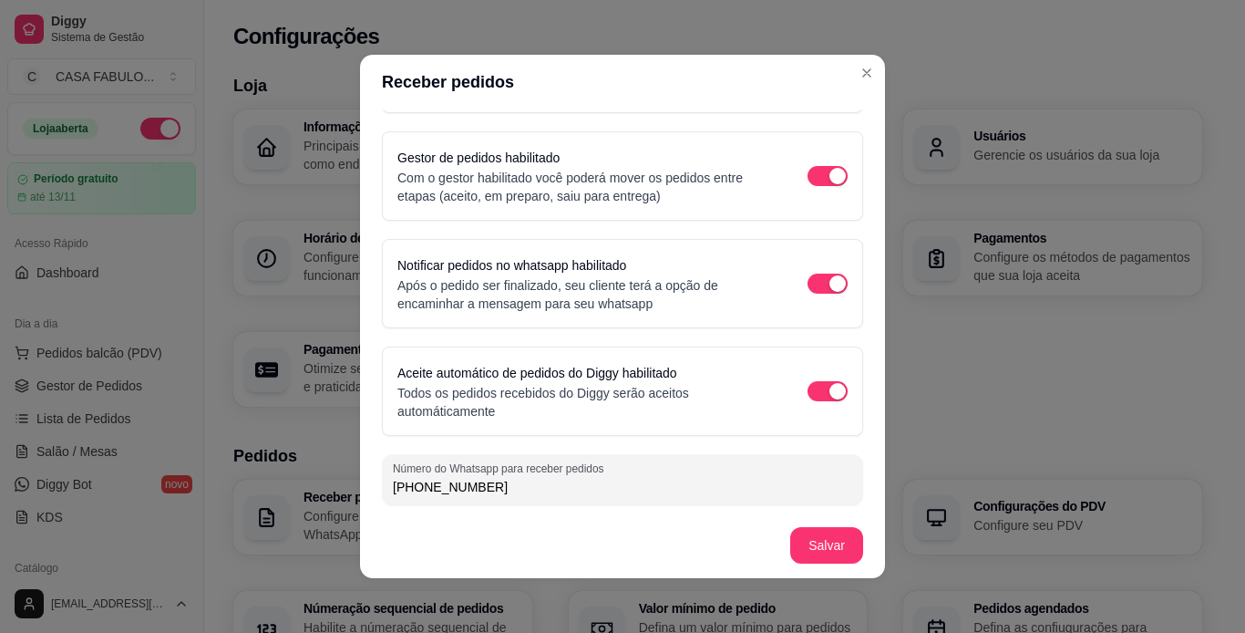
click at [689, 481] on input "[PHONE_NUMBER]" at bounding box center [622, 487] width 459 height 18
type input "[PHONE_NUMBER]"
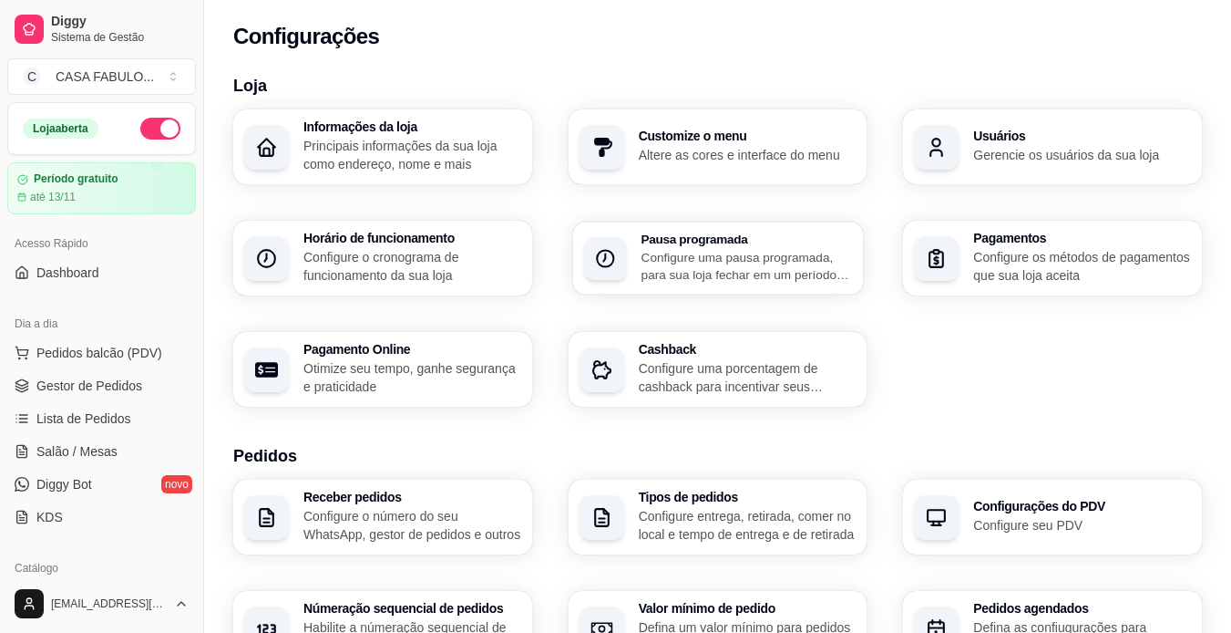
click at [819, 243] on h3 "Pausa programada" at bounding box center [746, 238] width 211 height 13
click at [438, 141] on p "Principais informações da sua loja como endereço, nome e mais" at bounding box center [411, 155] width 211 height 36
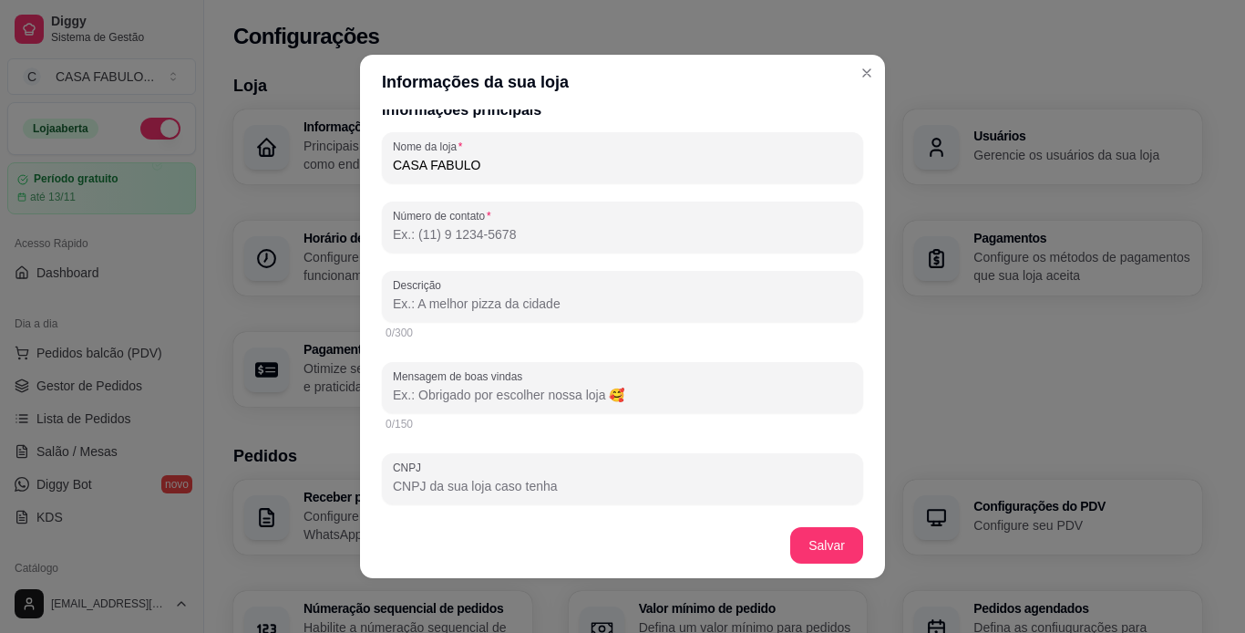
scroll to position [328, 0]
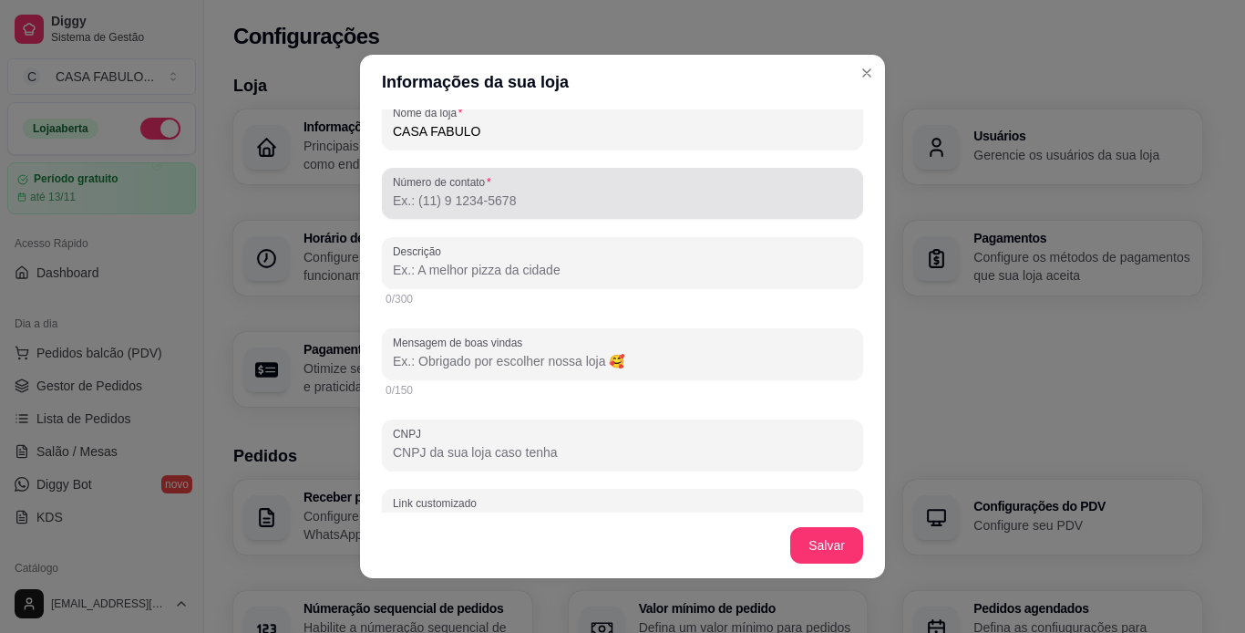
click at [473, 211] on div "Número de contato" at bounding box center [622, 193] width 481 height 51
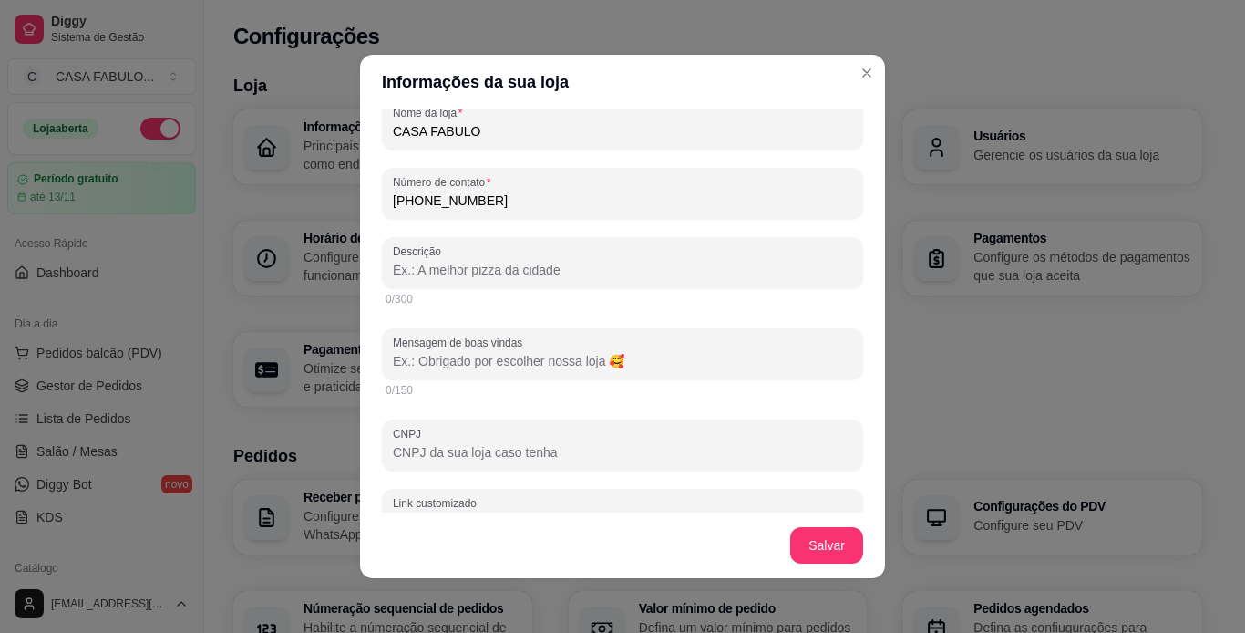
click at [432, 201] on input "[PHONE_NUMBER]" at bounding box center [622, 200] width 459 height 18
type input "[PHONE_NUMBER]"
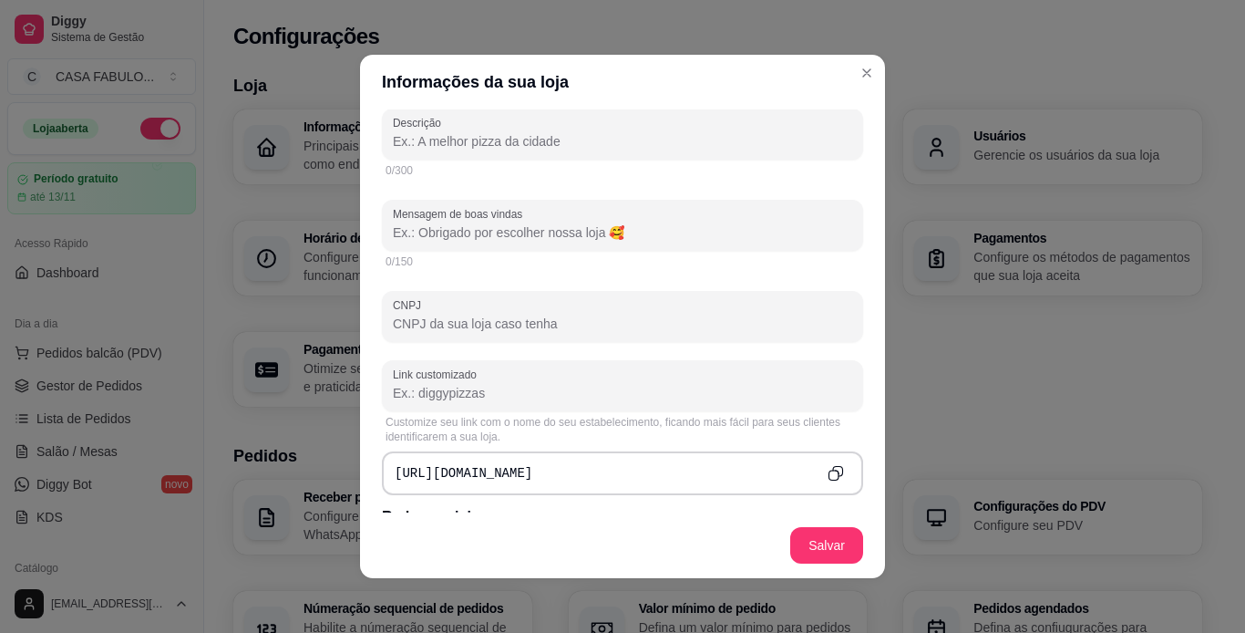
scroll to position [510, 0]
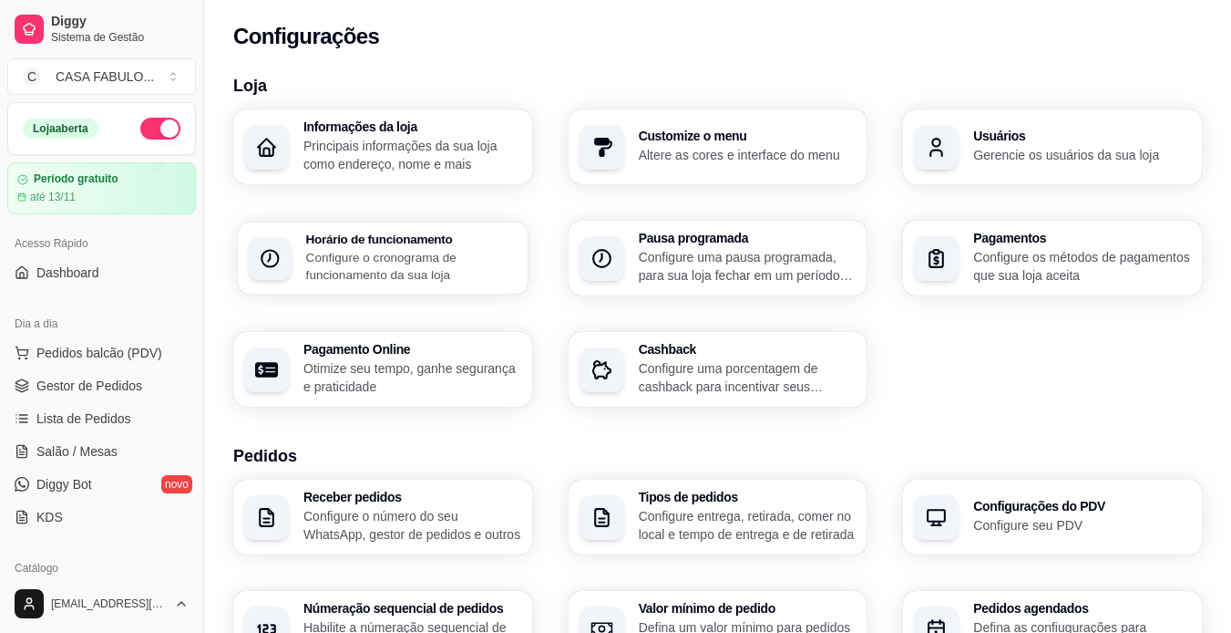
click at [414, 244] on h3 "Horário de funcionamento" at bounding box center [411, 238] width 211 height 13
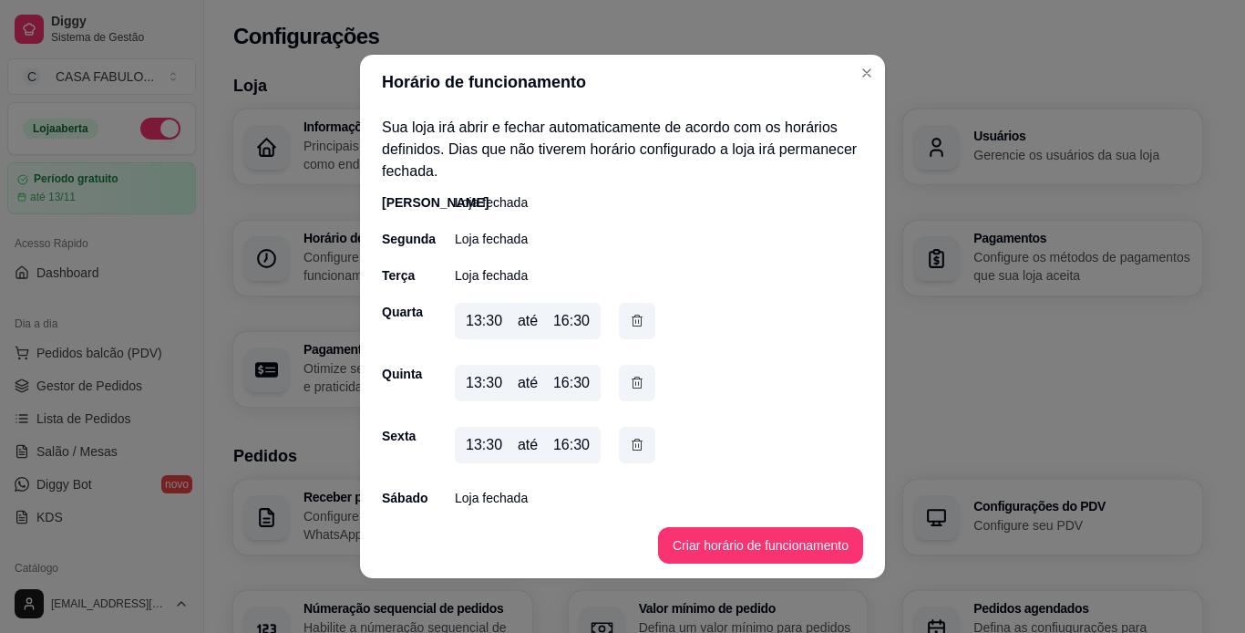
click at [484, 324] on div "13:30" at bounding box center [484, 321] width 36 height 22
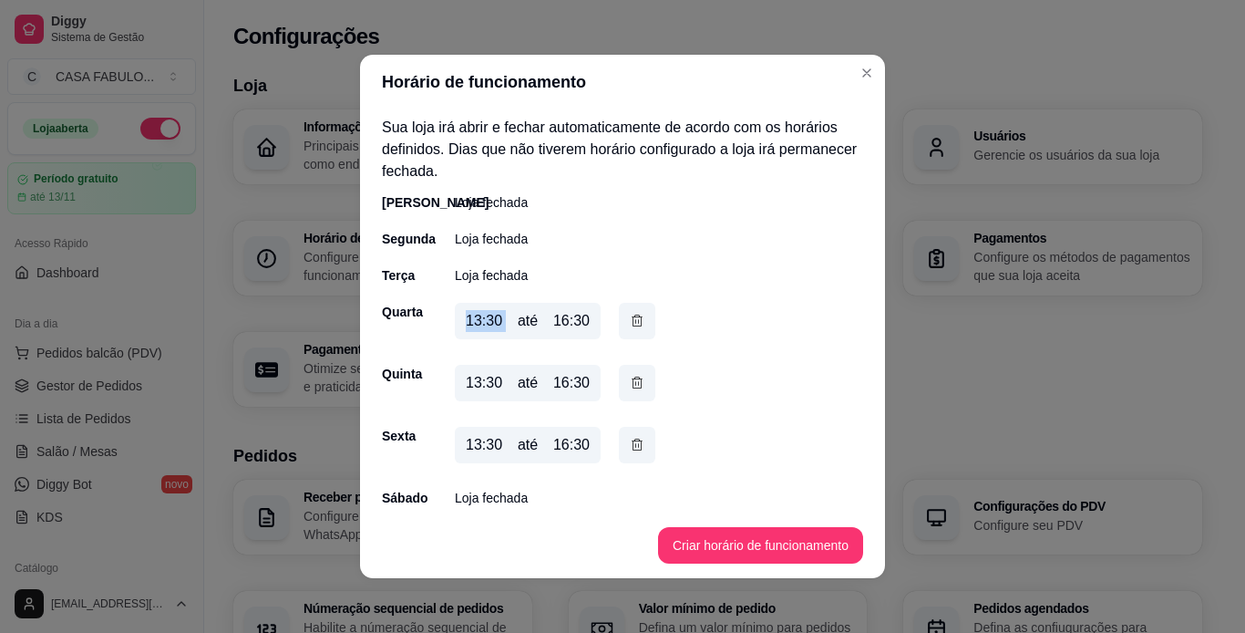
click at [484, 324] on div "13:30" at bounding box center [484, 321] width 36 height 22
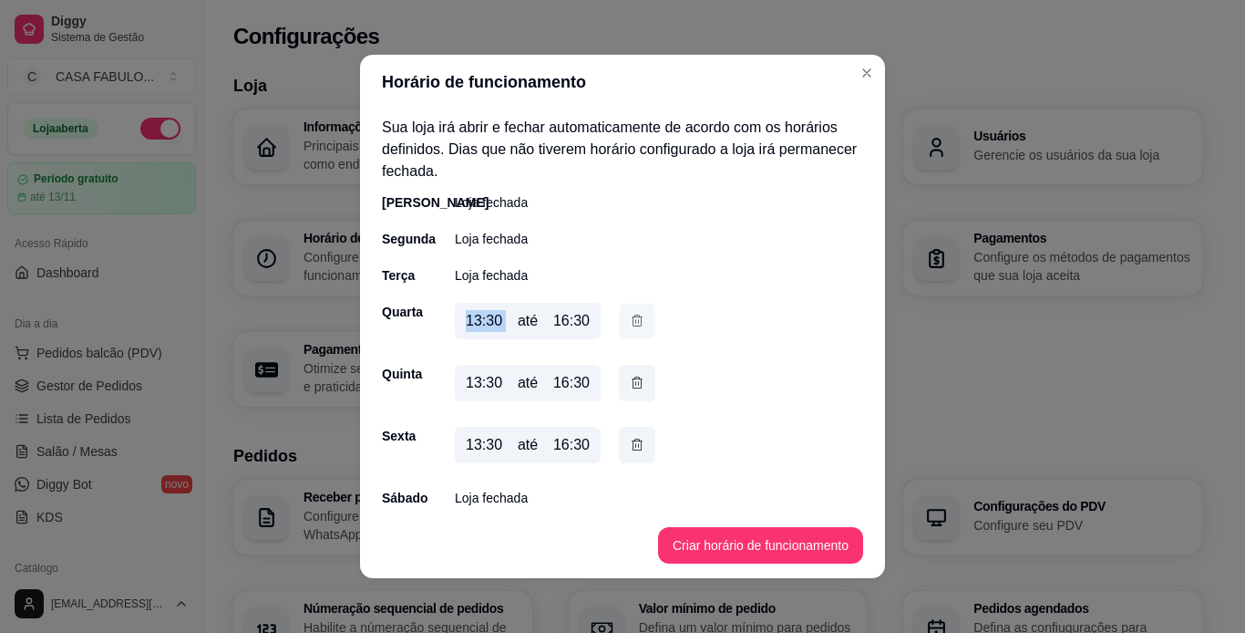
click at [630, 324] on icon "button" at bounding box center [637, 320] width 15 height 19
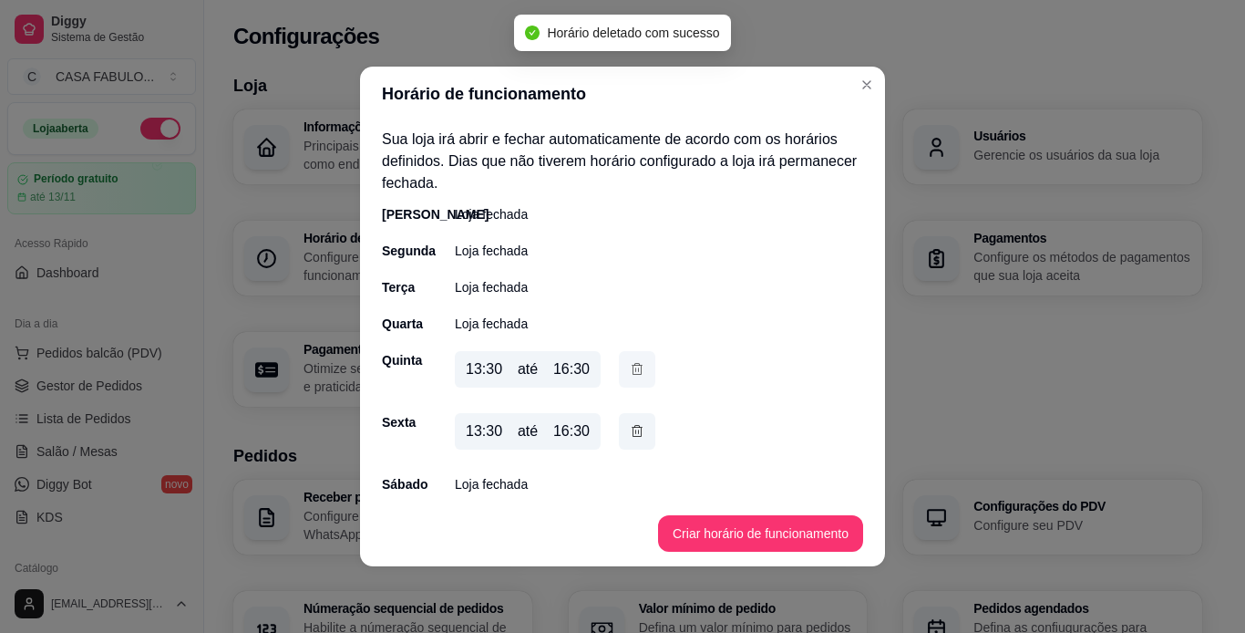
click at [637, 370] on icon "button" at bounding box center [637, 369] width 15 height 20
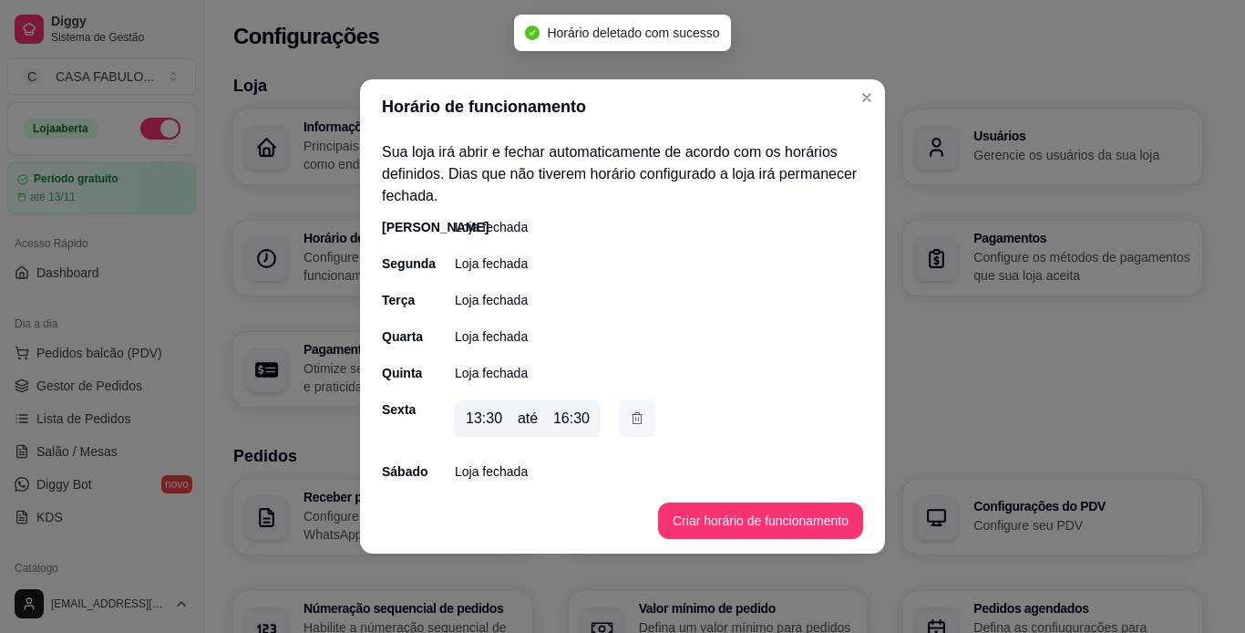
click at [637, 421] on icon "button" at bounding box center [637, 418] width 15 height 20
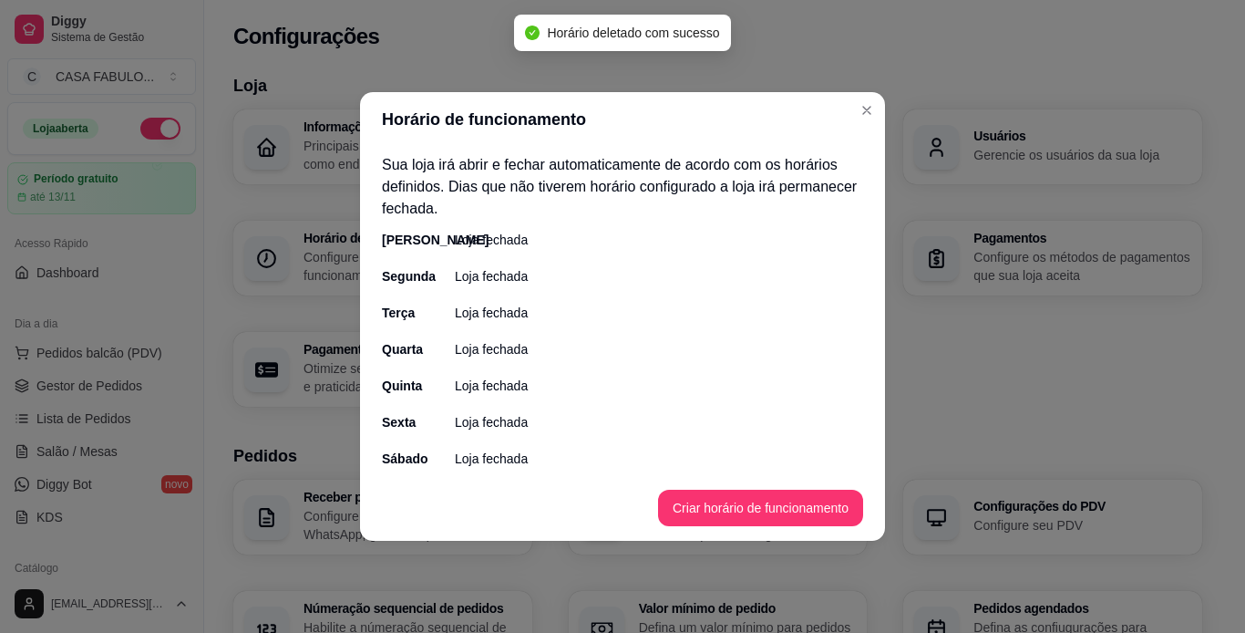
click at [484, 343] on p "Loja fechada" at bounding box center [491, 349] width 73 height 18
click at [515, 354] on p "Loja fechada" at bounding box center [491, 349] width 73 height 18
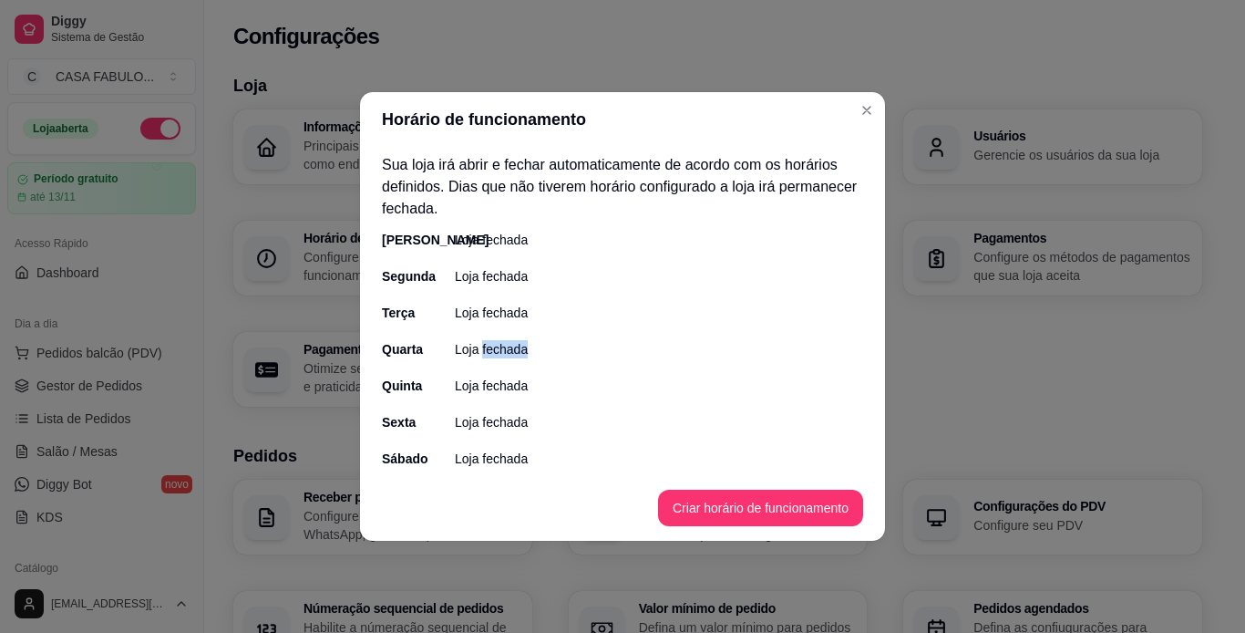
click at [515, 354] on p "Loja fechada" at bounding box center [491, 349] width 73 height 18
click at [718, 519] on button "Criar horário de funcionamento" at bounding box center [760, 508] width 199 height 36
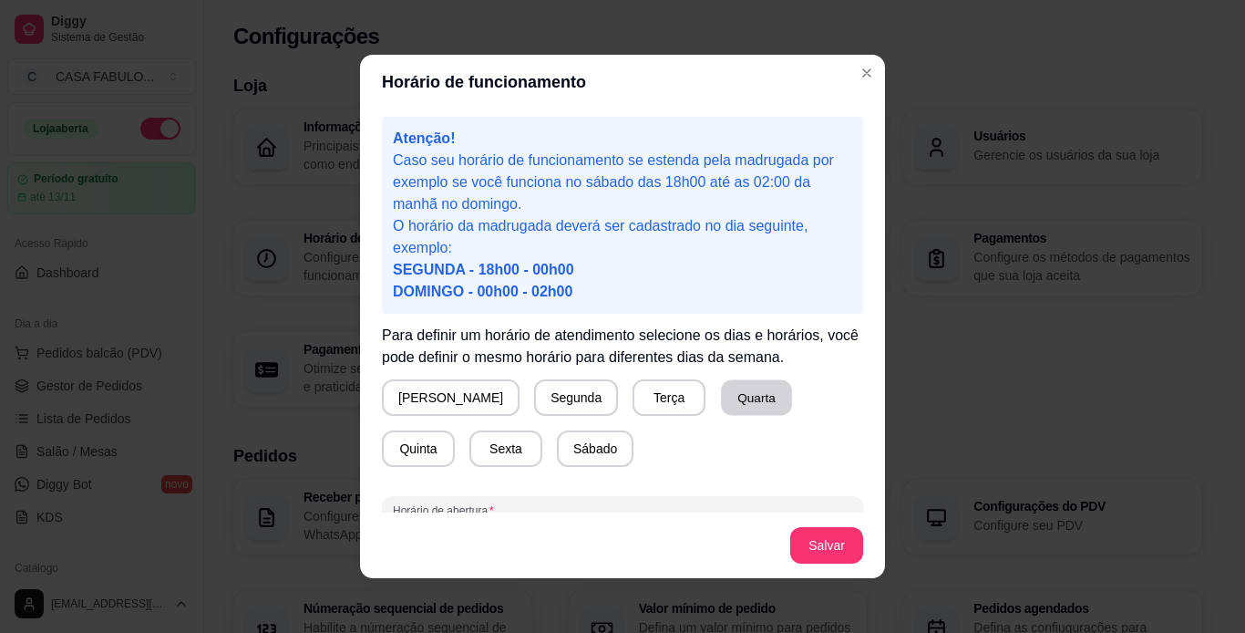
click at [721, 403] on button "Quarta" at bounding box center [756, 398] width 71 height 36
click at [454, 431] on button "Quinta" at bounding box center [418, 449] width 71 height 36
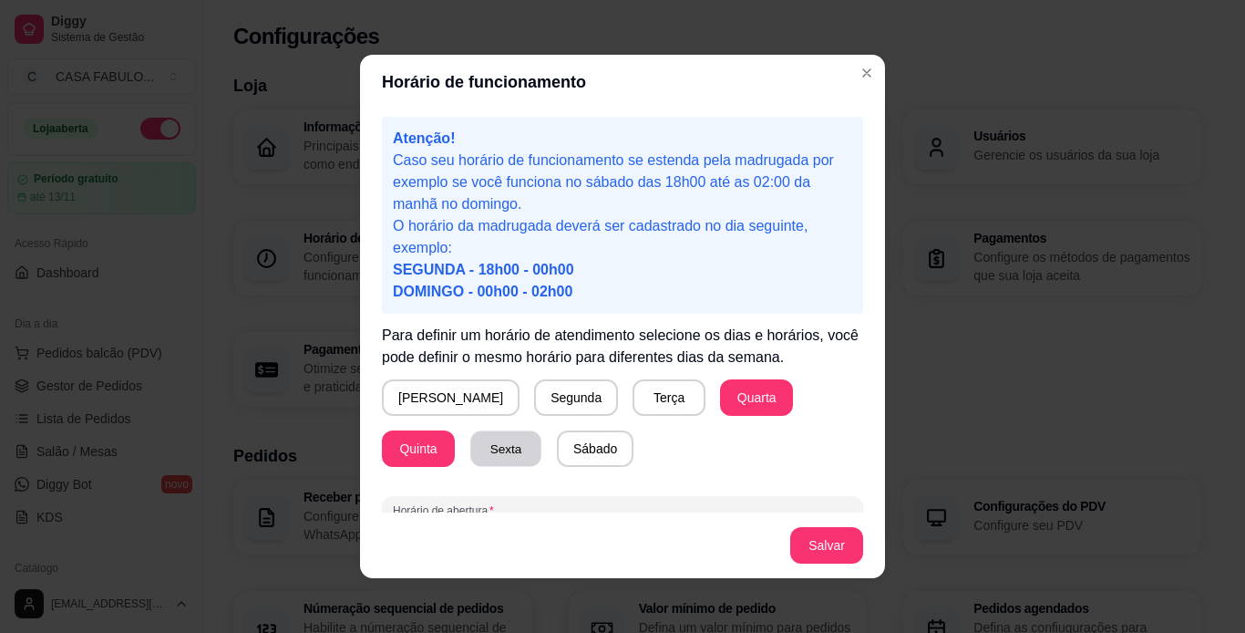
click at [470, 438] on button "Sexta" at bounding box center [505, 449] width 71 height 36
click at [721, 398] on button "Quarta" at bounding box center [756, 398] width 71 height 36
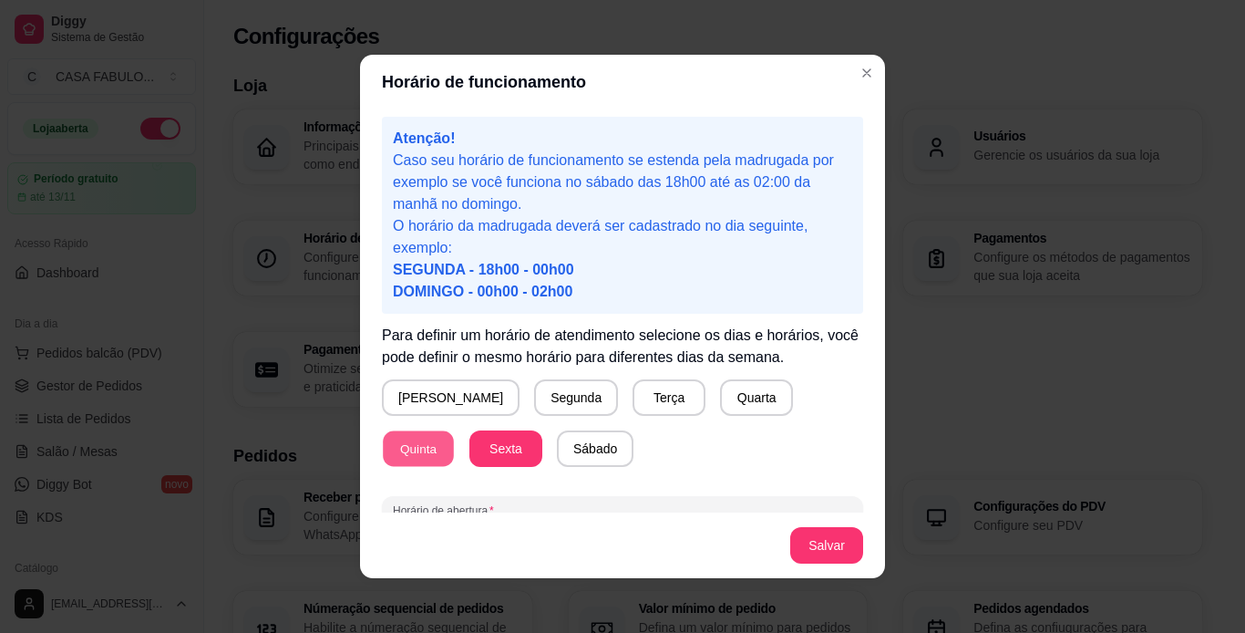
click at [454, 431] on button "Quinta" at bounding box center [418, 449] width 71 height 36
click at [470, 442] on button "Sexta" at bounding box center [505, 449] width 71 height 36
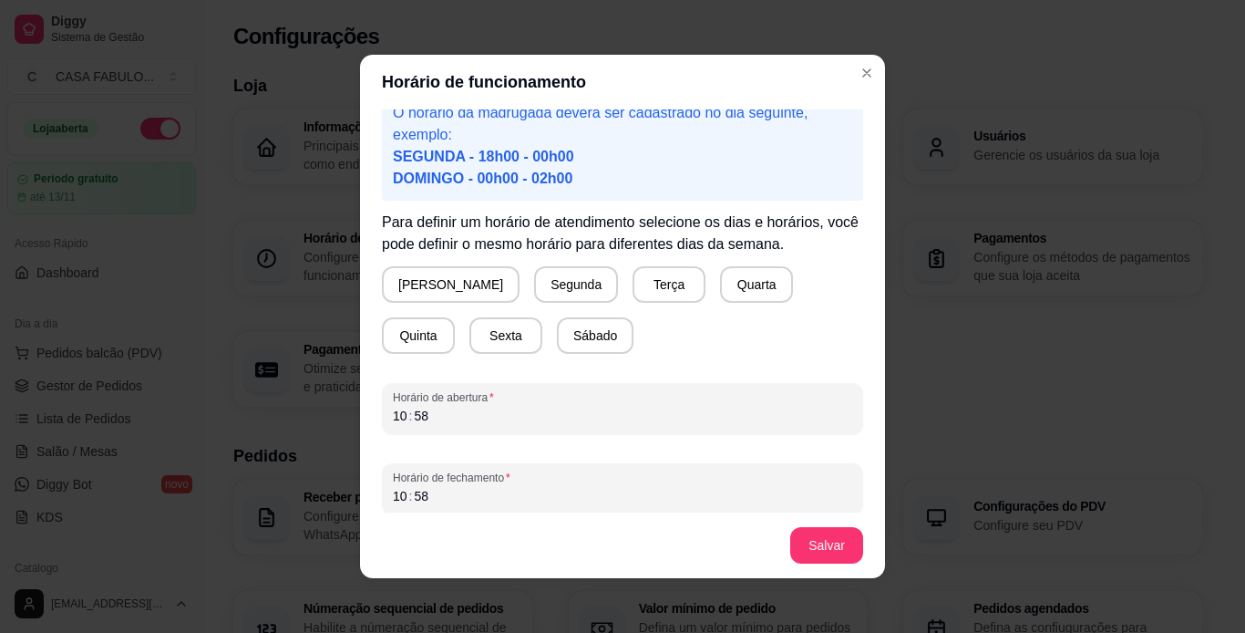
scroll to position [122, 0]
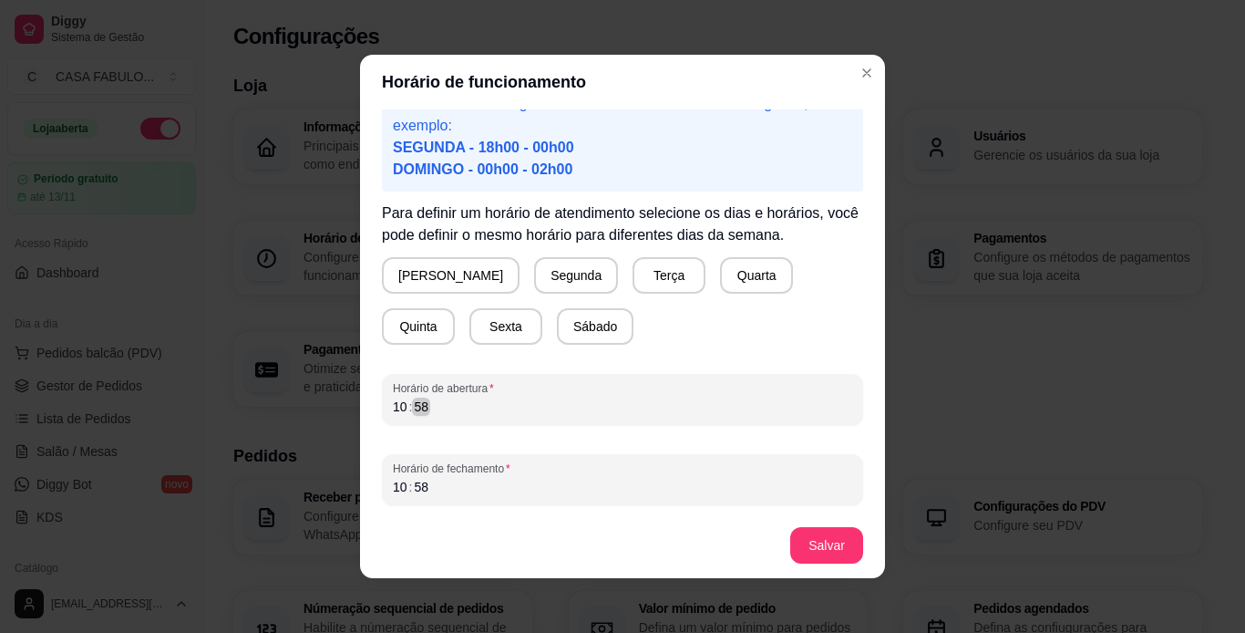
click at [442, 406] on div "10 : 58" at bounding box center [622, 407] width 459 height 22
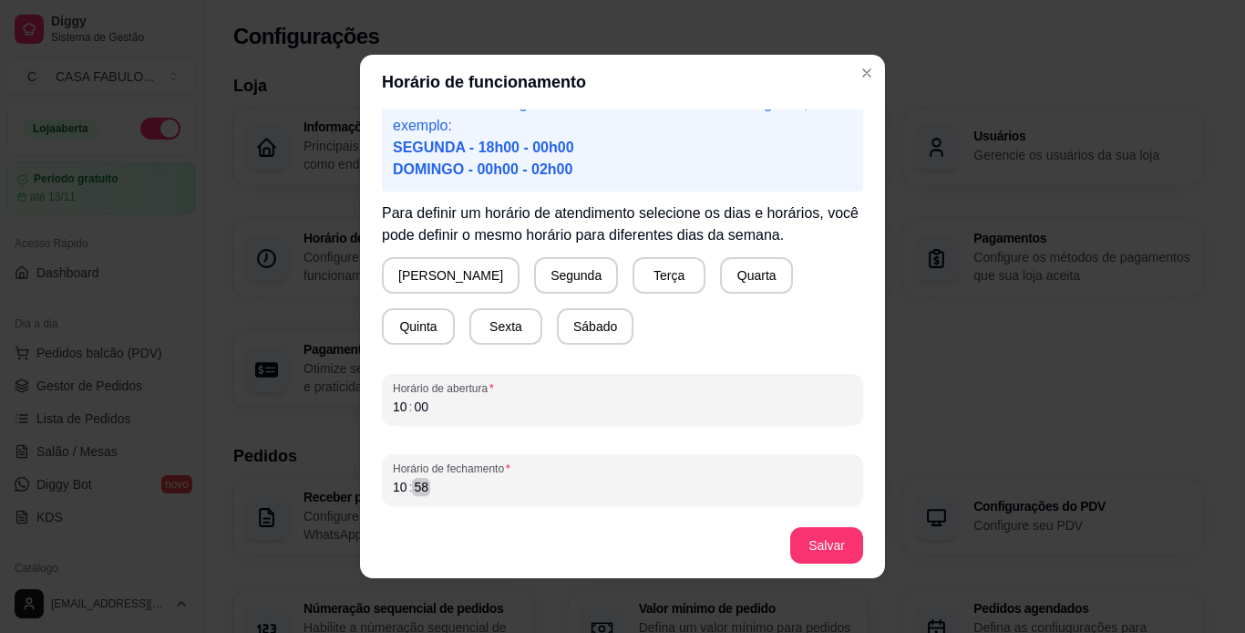
click at [463, 479] on div "10 : 58" at bounding box center [622, 487] width 459 height 22
click at [829, 552] on button "Salvar" at bounding box center [826, 546] width 71 height 36
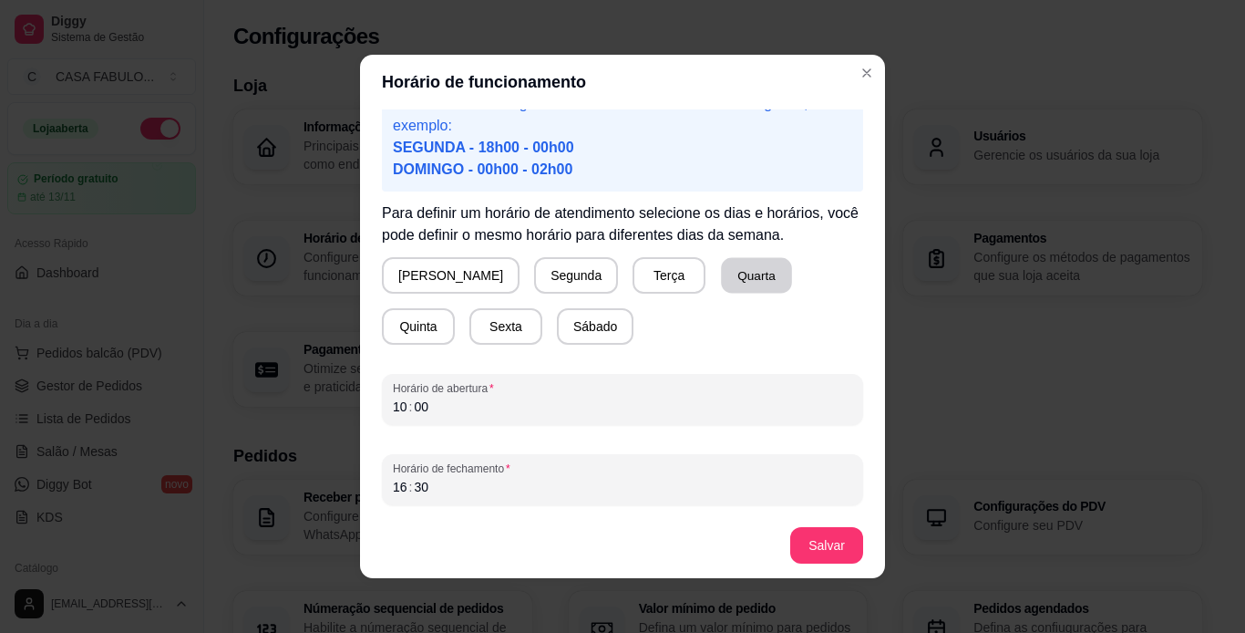
click at [721, 282] on button "Quarta" at bounding box center [756, 276] width 71 height 36
click at [809, 543] on button "Salvar" at bounding box center [826, 546] width 71 height 36
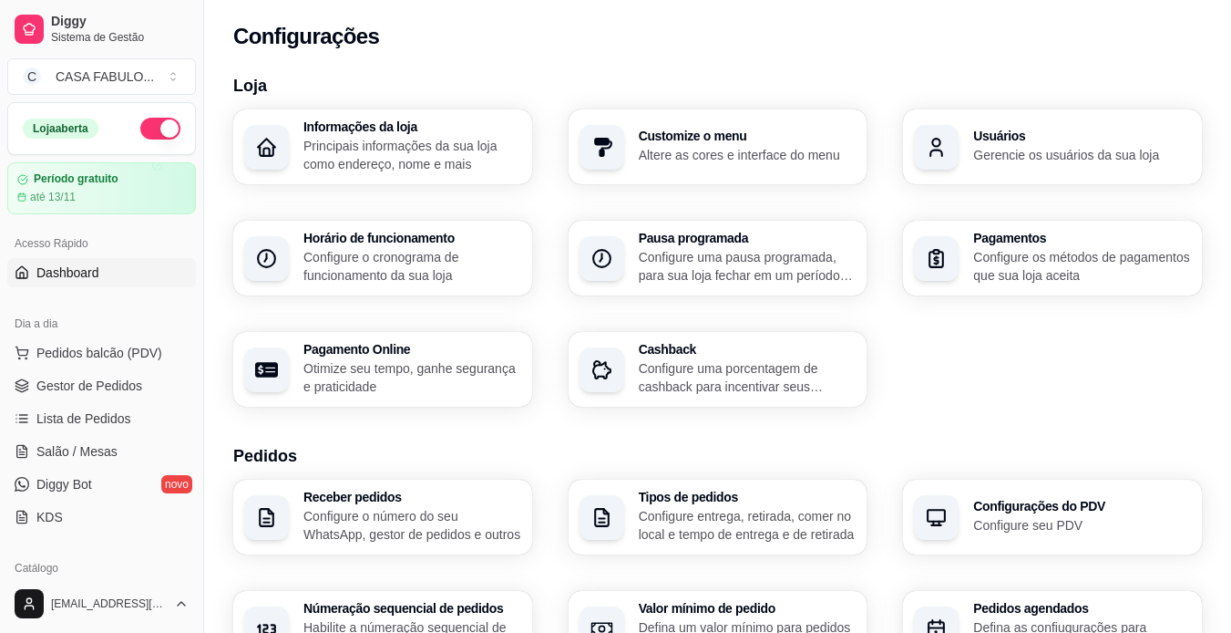
click at [72, 281] on span "Dashboard" at bounding box center [67, 272] width 63 height 18
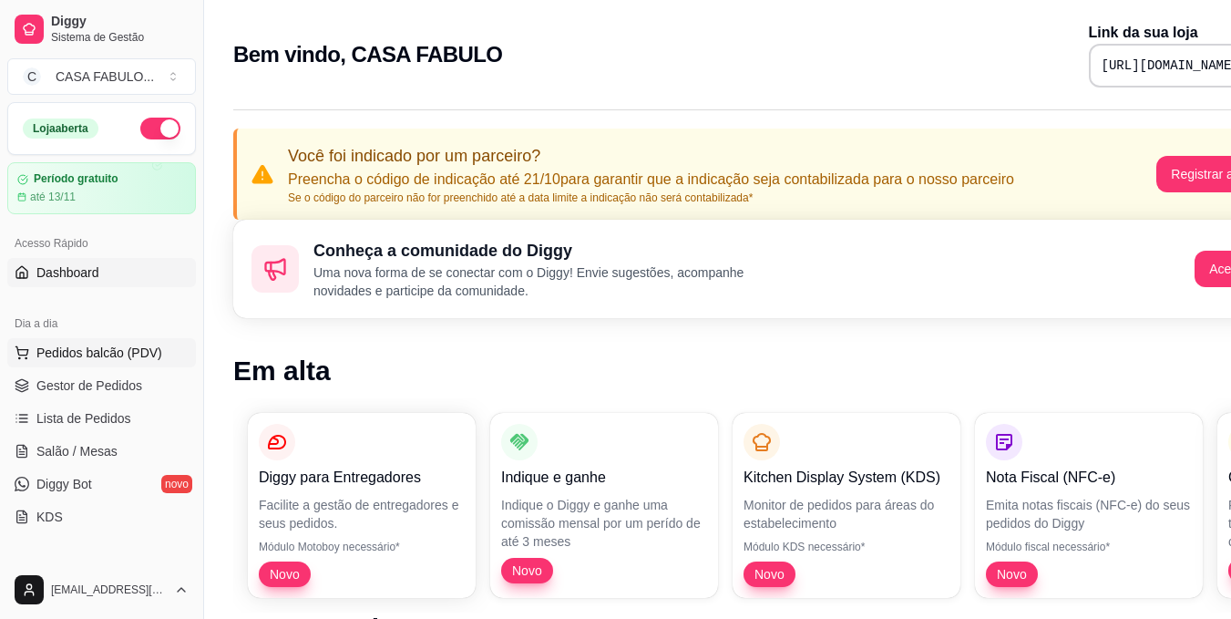
click at [74, 350] on span "Pedidos balcão (PDV)" at bounding box center [99, 353] width 126 height 18
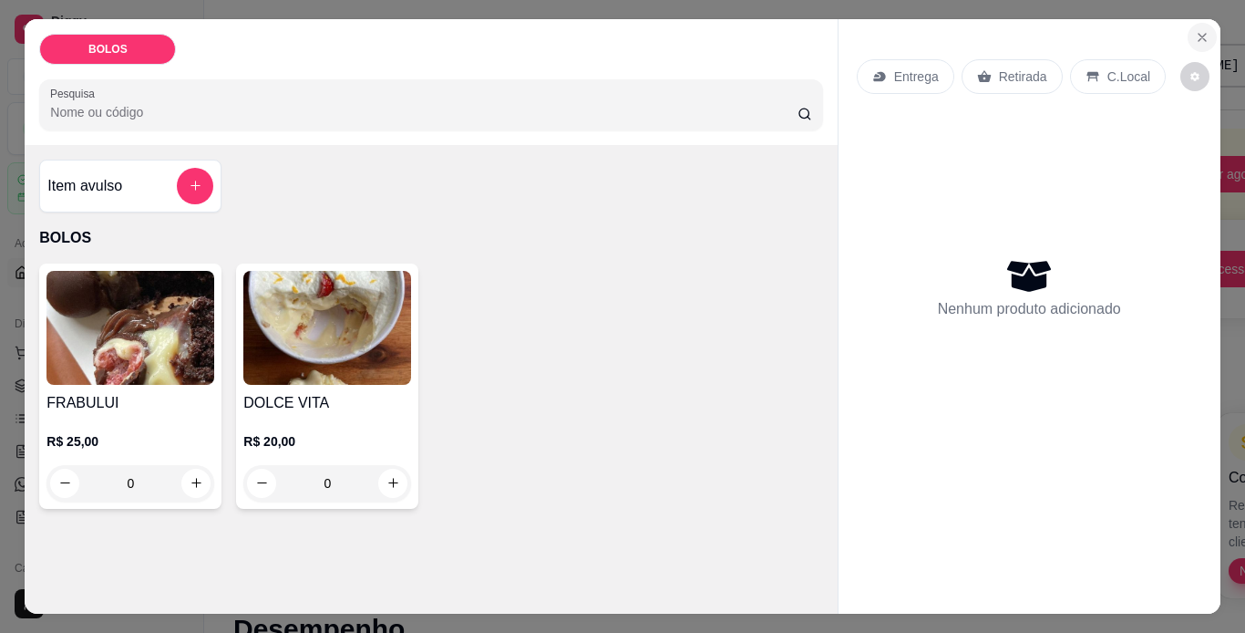
click at [1199, 34] on icon "Close" at bounding box center [1202, 37] width 7 height 7
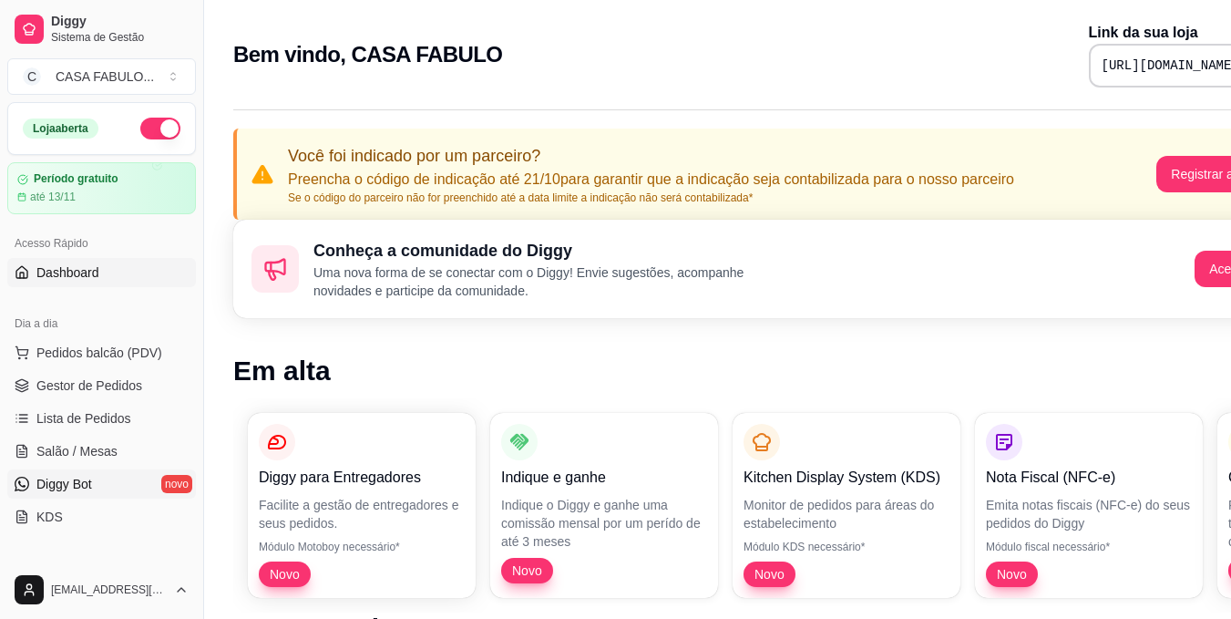
click at [91, 481] on span "Diggy Bot" at bounding box center [64, 484] width 56 height 18
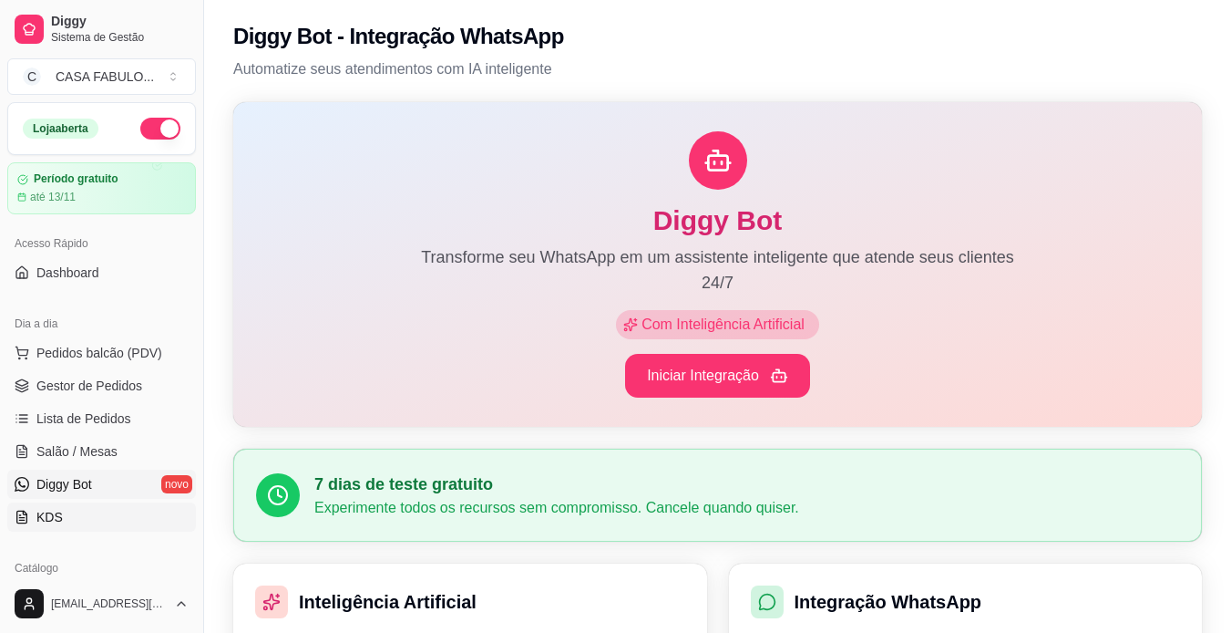
click at [77, 506] on link "KDS" at bounding box center [101, 516] width 189 height 29
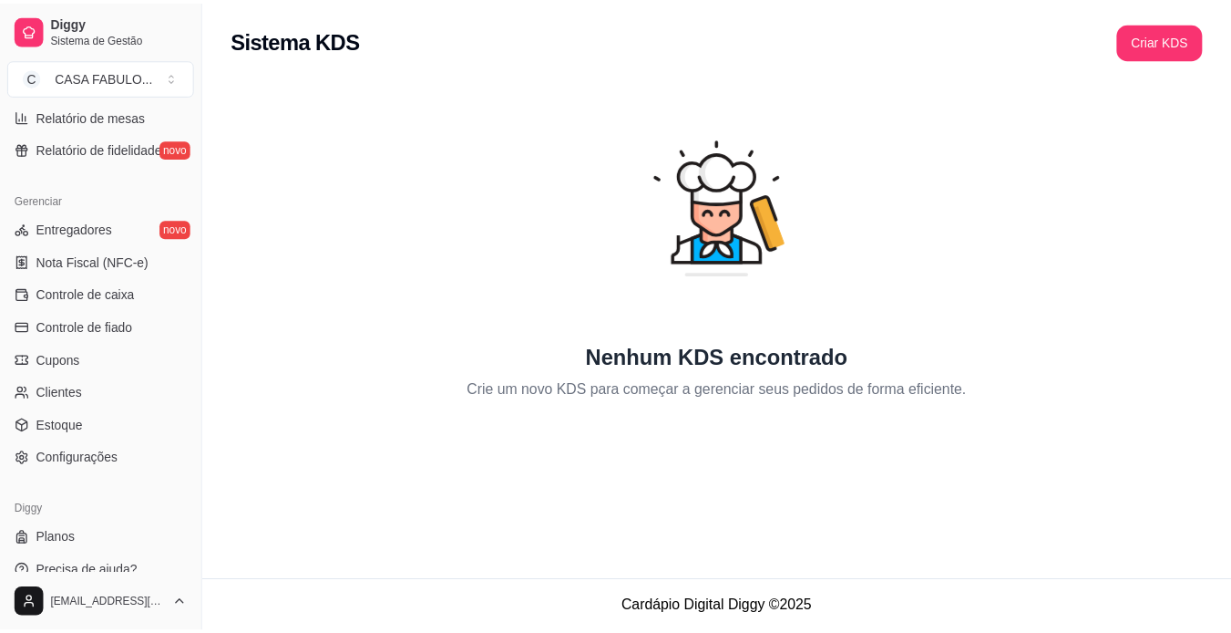
scroll to position [679, 0]
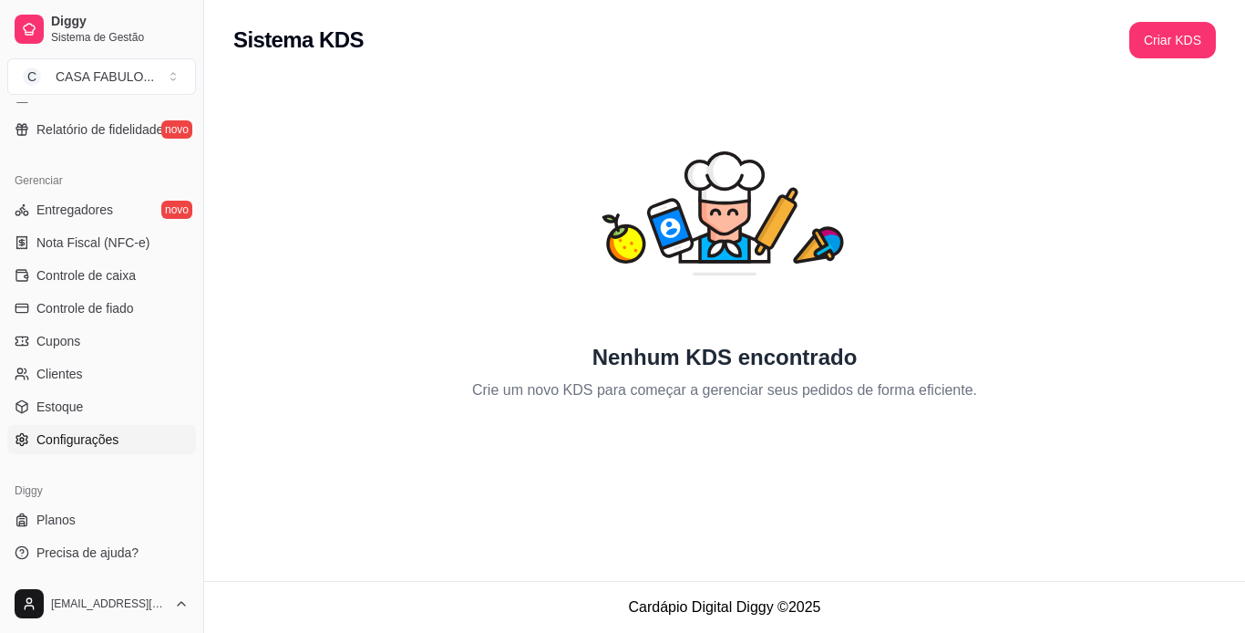
click at [70, 438] on span "Configurações" at bounding box center [77, 439] width 82 height 18
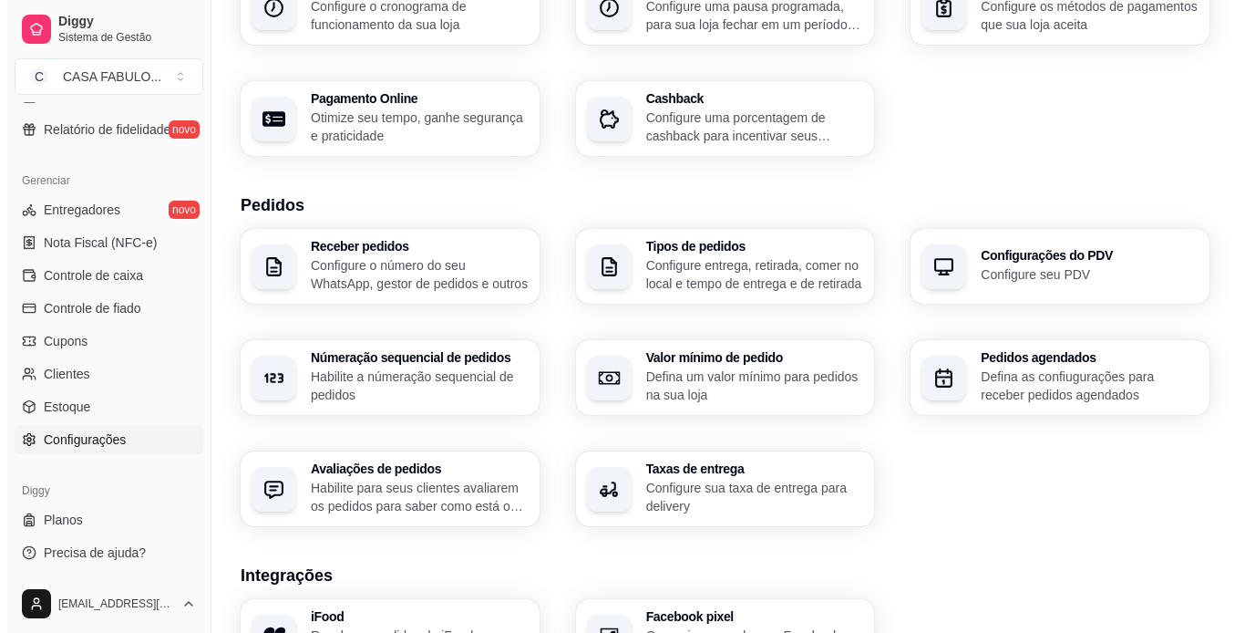
scroll to position [254, 0]
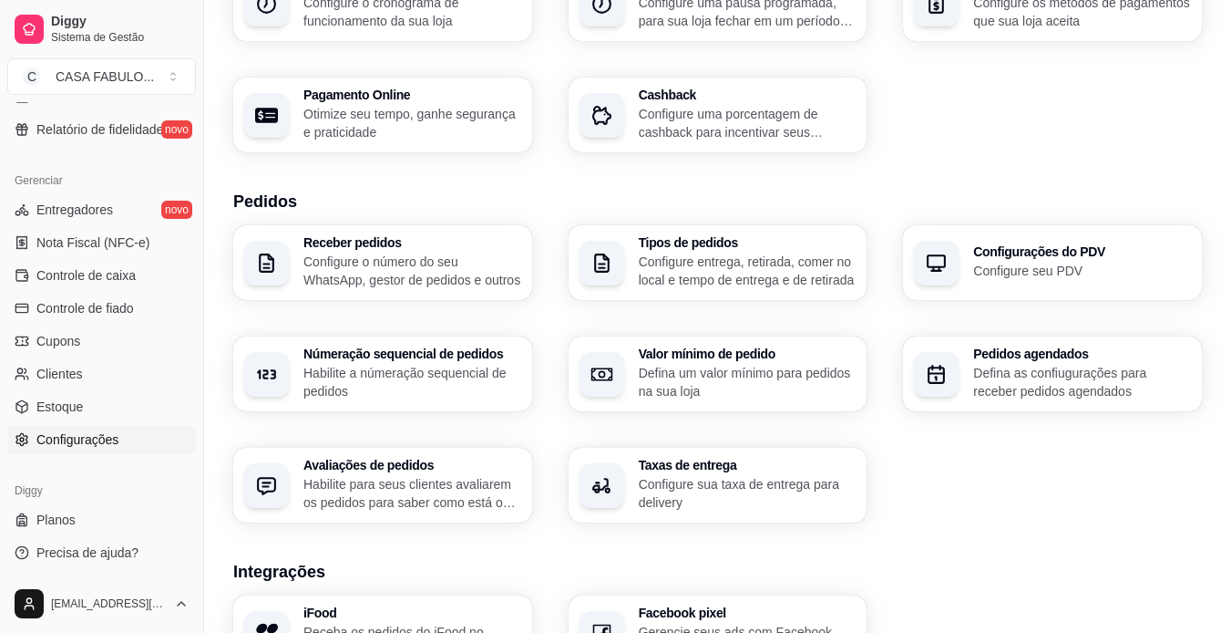
click at [1054, 375] on p "Defina as confiugurações para receber pedidos agendados" at bounding box center [1082, 382] width 218 height 36
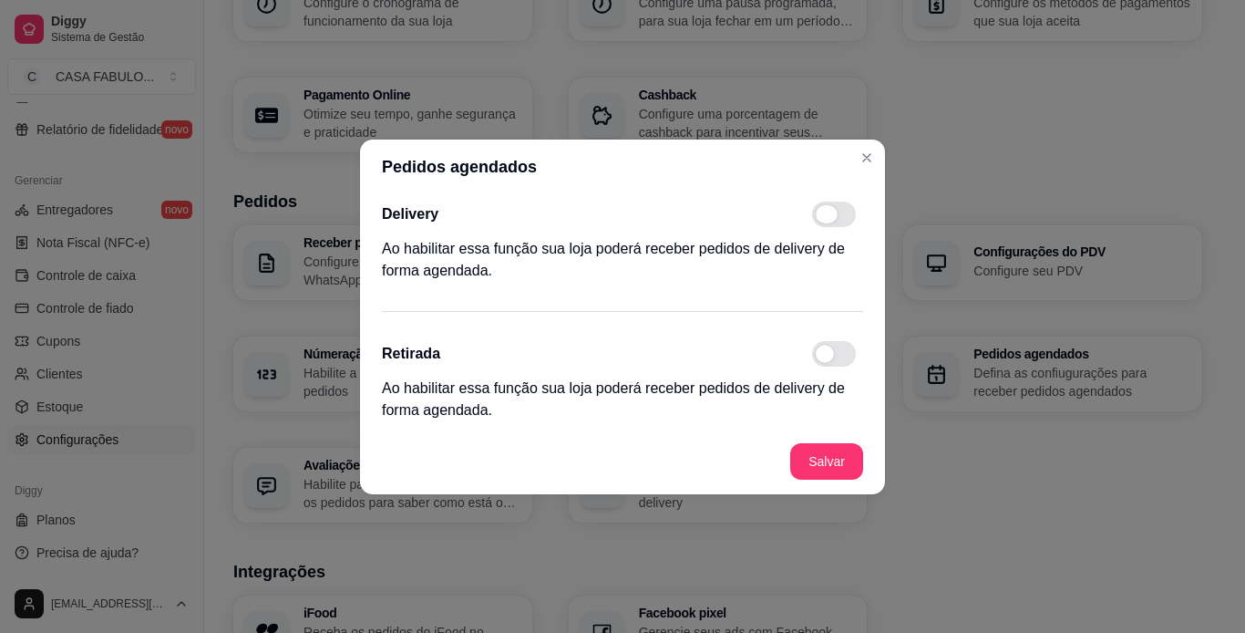
click at [831, 215] on span at bounding box center [827, 214] width 22 height 18
click at [823, 217] on input "checkbox" at bounding box center [817, 223] width 12 height 12
checkbox input "true"
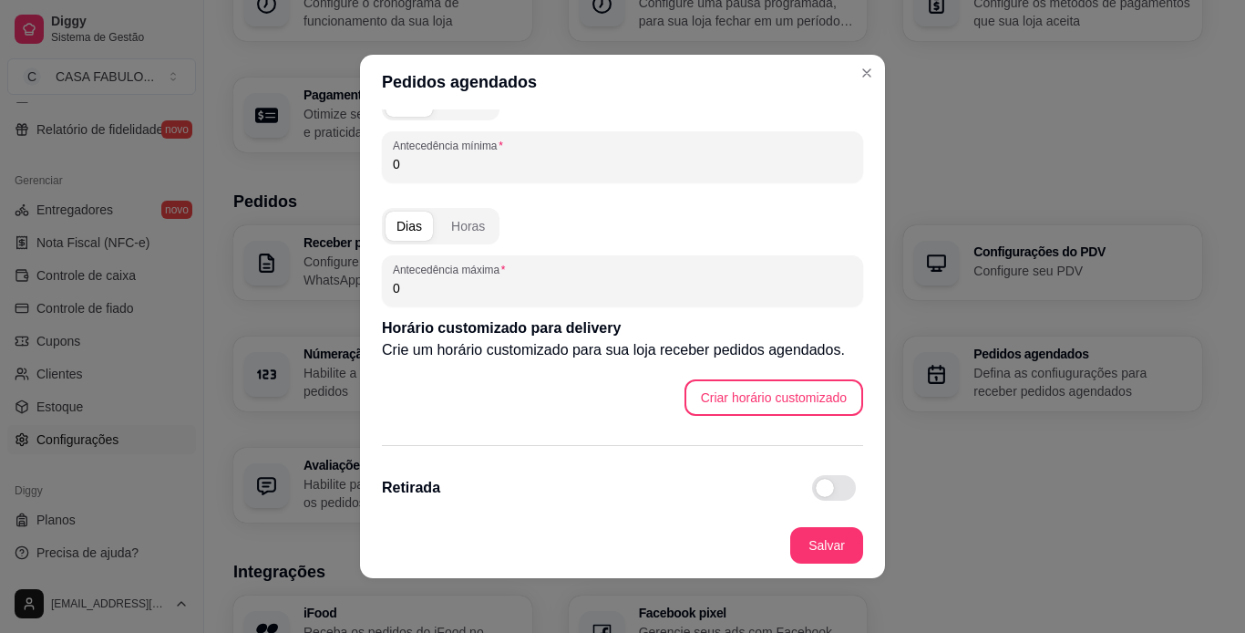
scroll to position [125, 0]
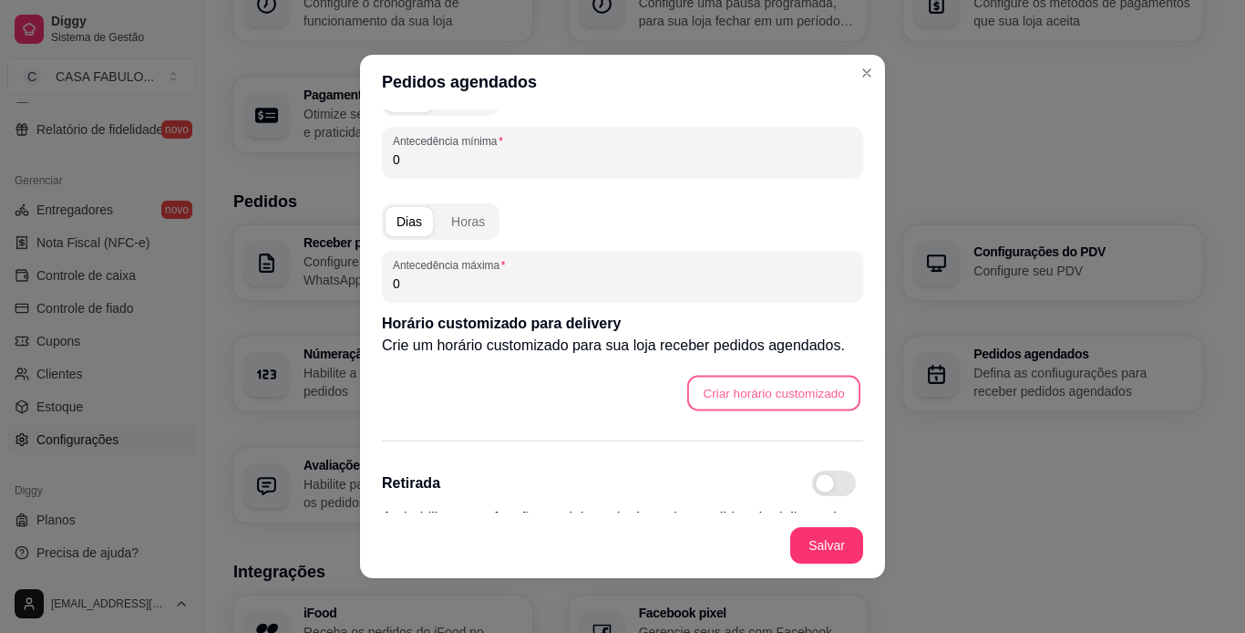
click at [768, 387] on button "Criar horário customizado" at bounding box center [773, 394] width 173 height 36
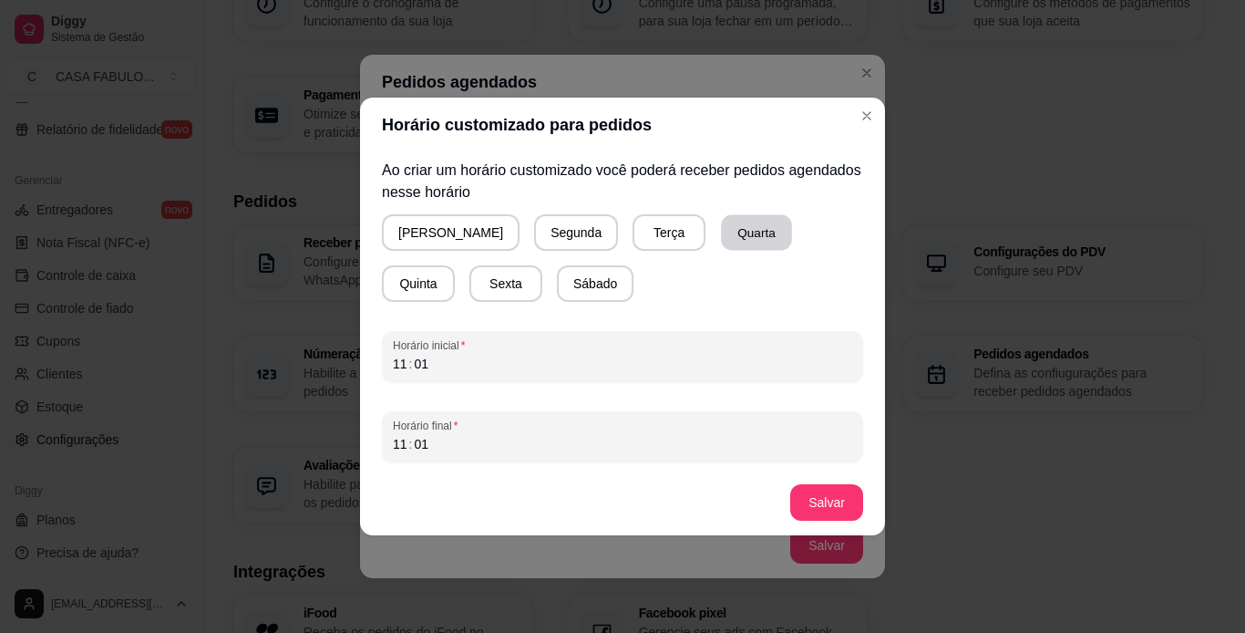
click at [721, 246] on button "Quarta" at bounding box center [756, 233] width 71 height 36
click at [454, 266] on button "Quinta" at bounding box center [418, 284] width 71 height 36
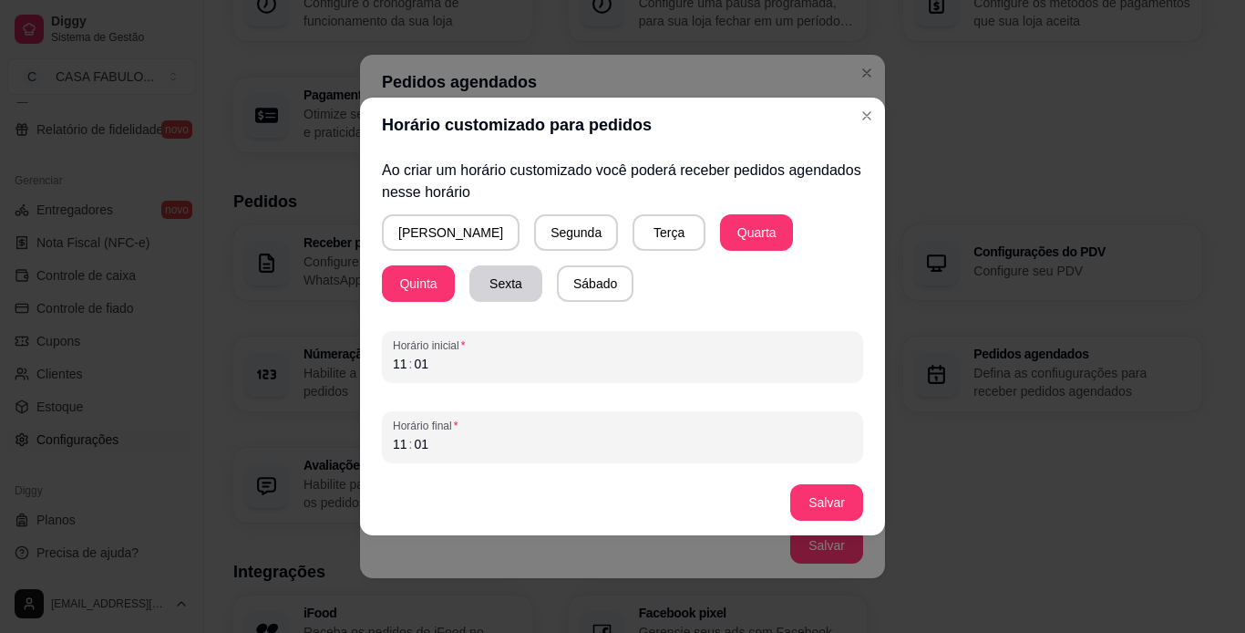
click at [469, 279] on button "Sexta" at bounding box center [505, 283] width 73 height 36
click at [456, 370] on div "11 : 01" at bounding box center [622, 364] width 459 height 22
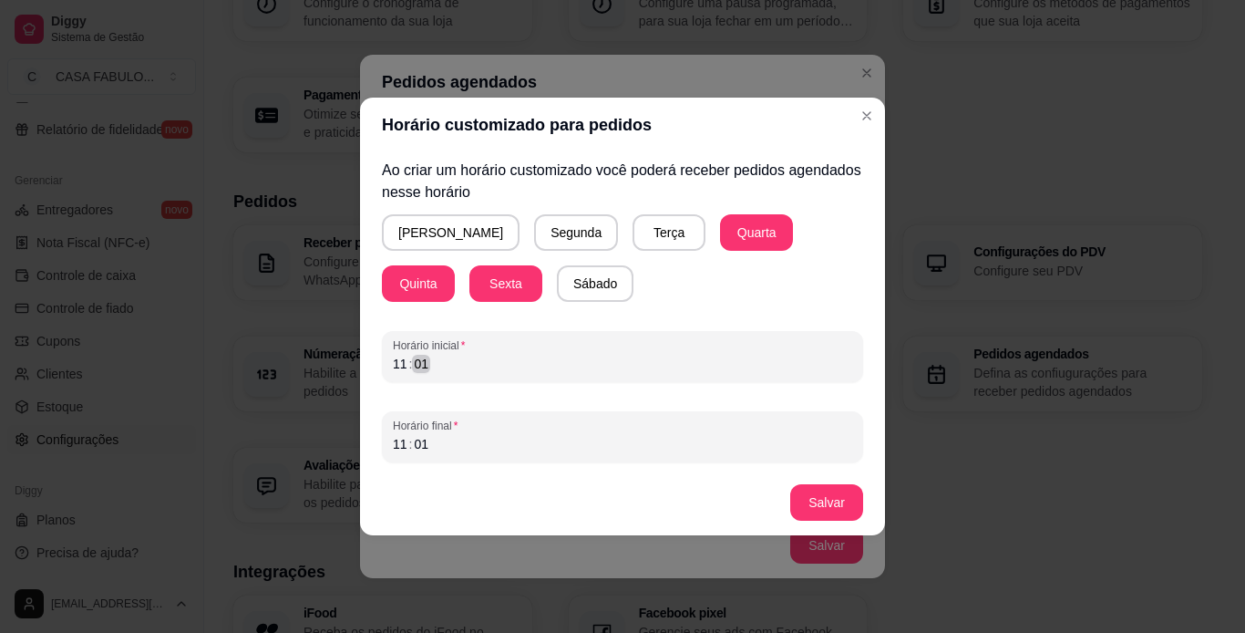
click at [406, 360] on div "11 : 01" at bounding box center [622, 364] width 459 height 22
click at [406, 360] on div "11" at bounding box center [400, 364] width 18 height 18
click at [437, 444] on div "11 : 01" at bounding box center [622, 444] width 459 height 22
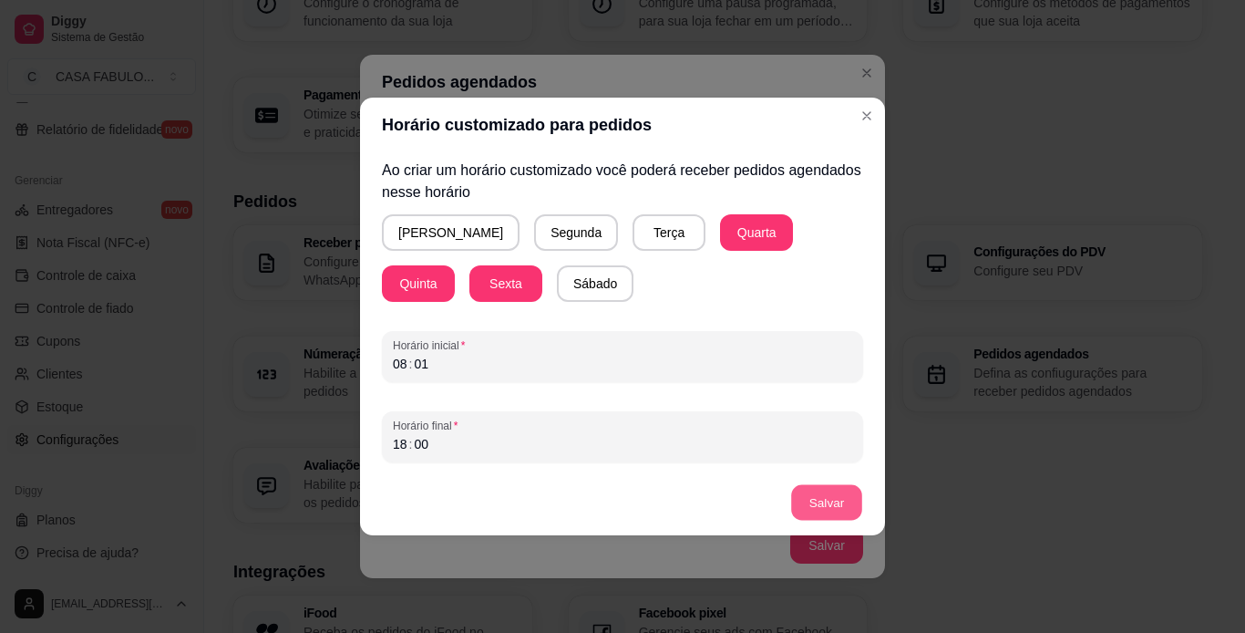
click at [807, 504] on button "Salvar" at bounding box center [826, 503] width 71 height 36
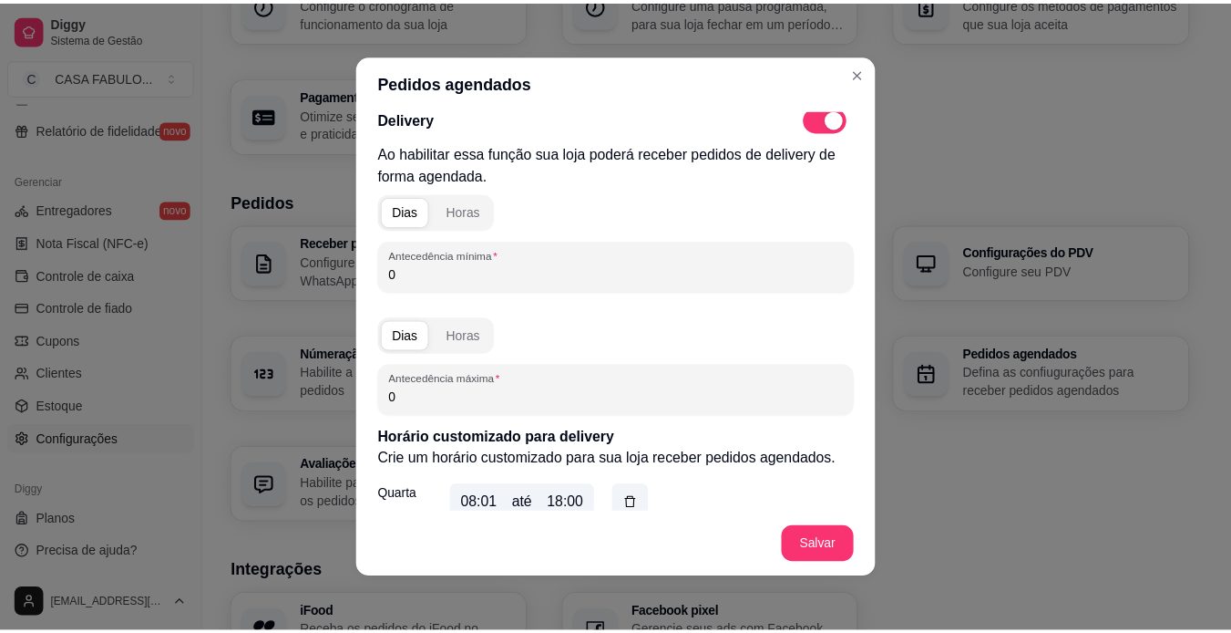
scroll to position [0, 0]
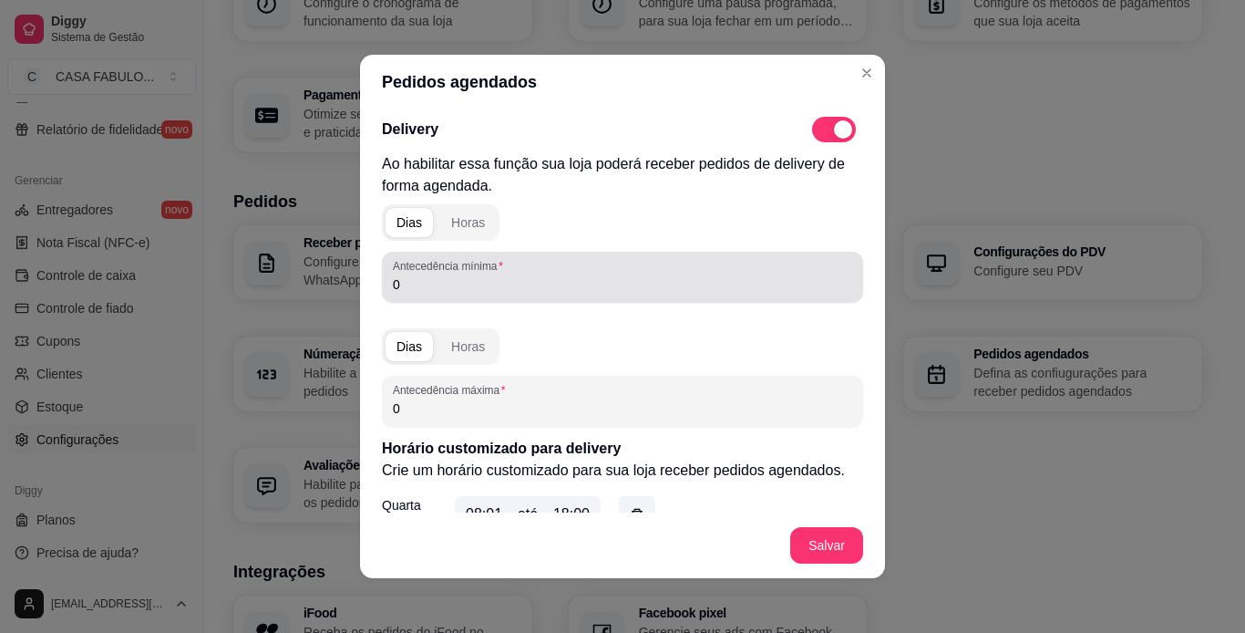
click at [408, 268] on label "Antecedência mínima" at bounding box center [451, 265] width 117 height 15
click at [408, 275] on input "0" at bounding box center [622, 284] width 459 height 18
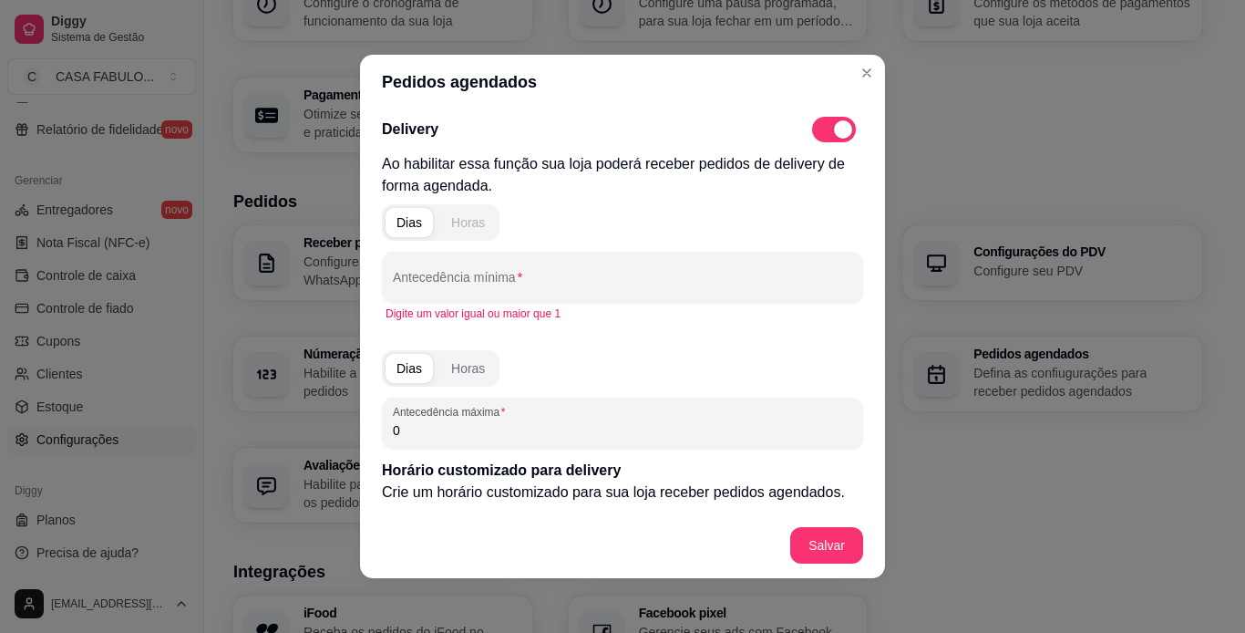
click at [459, 220] on div "Horas" at bounding box center [468, 222] width 34 height 18
click at [444, 279] on input "Antecedência mínima" at bounding box center [622, 284] width 459 height 18
type input "12"
click at [459, 366] on div "Horas" at bounding box center [468, 368] width 34 height 18
click at [430, 427] on input "0" at bounding box center [622, 430] width 459 height 18
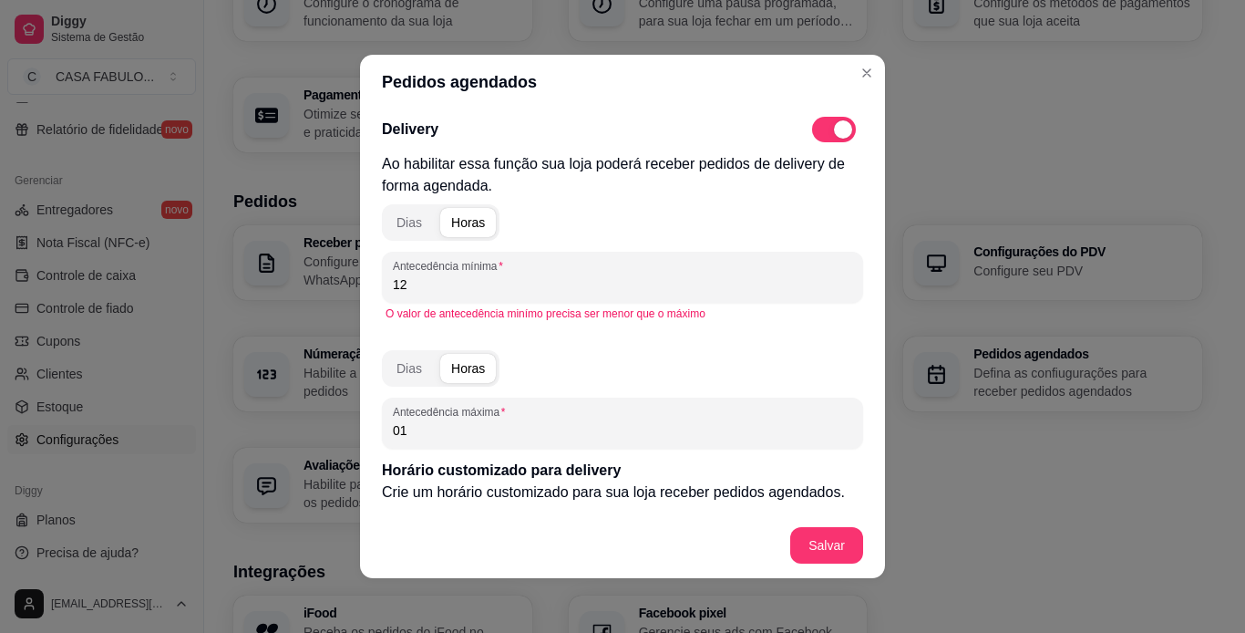
type input "0"
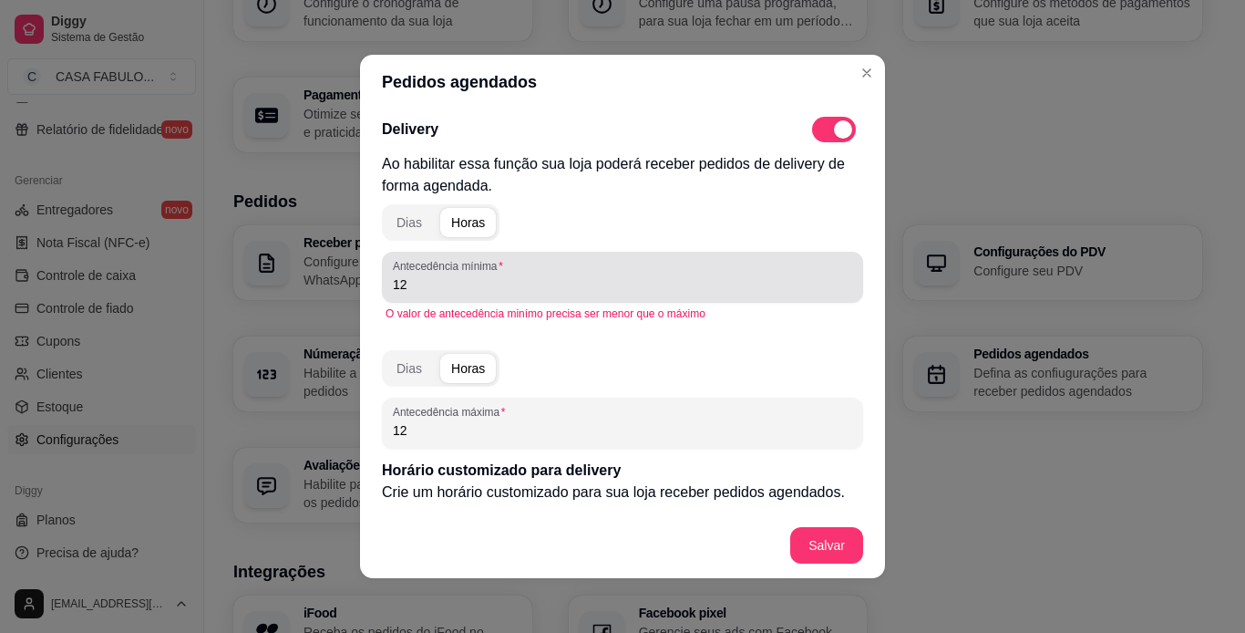
type input "12"
click at [433, 296] on div "Antecedência mínima 12" at bounding box center [622, 277] width 481 height 51
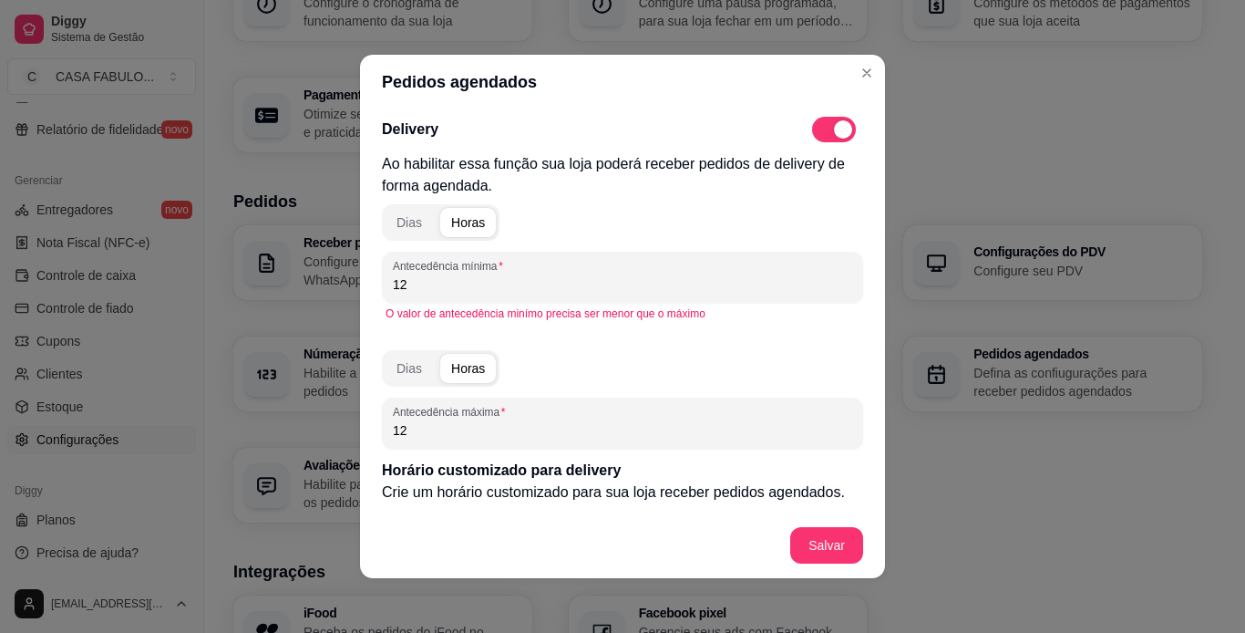
type input "1"
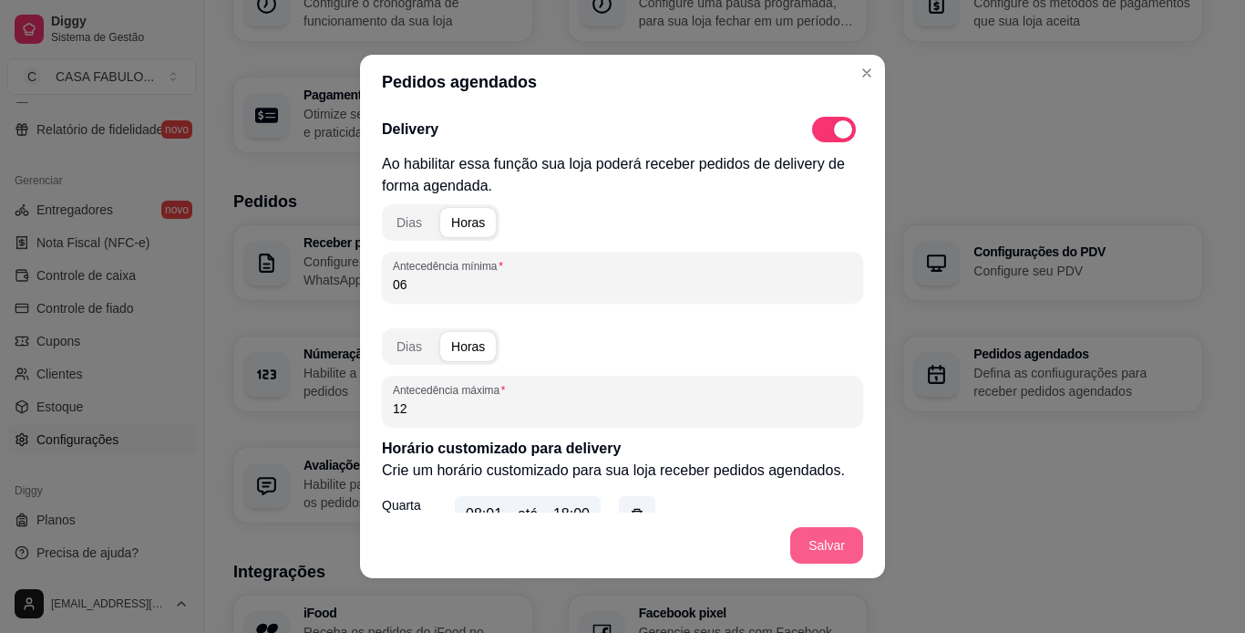
type input "06"
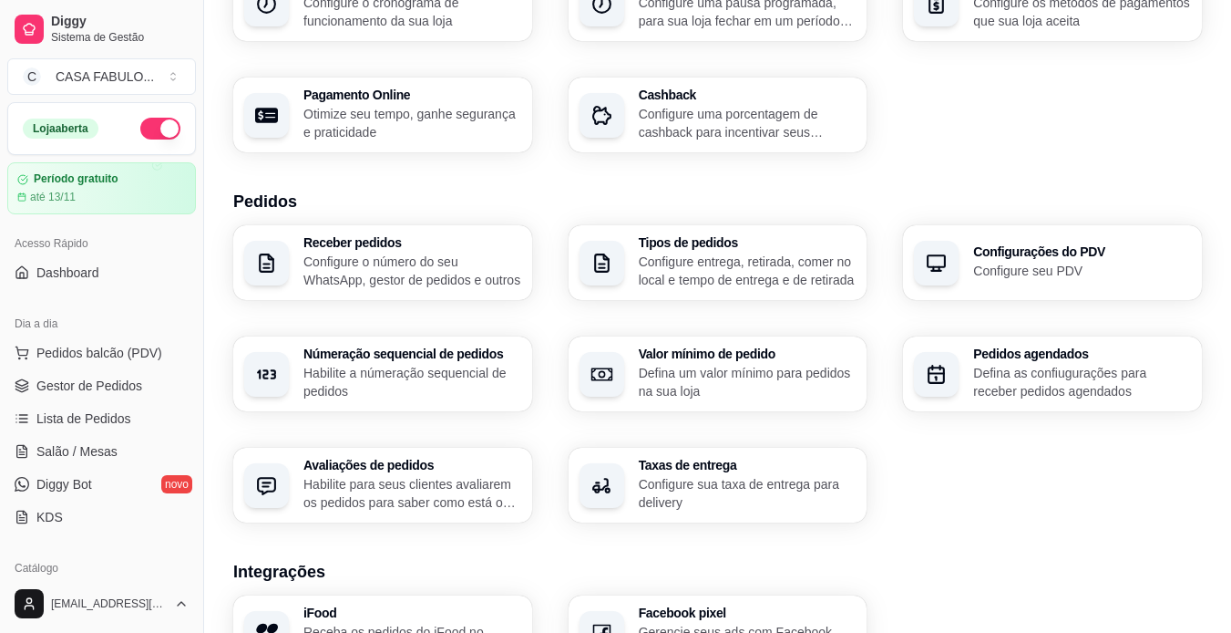
drag, startPoint x: 106, startPoint y: 192, endPoint x: 61, endPoint y: 216, distance: 50.6
click at [61, 216] on div "Loja aberta Período gratuito até 13/11 Acesso Rápido Dashboard Dia a dia Pedido…" at bounding box center [101, 338] width 203 height 472
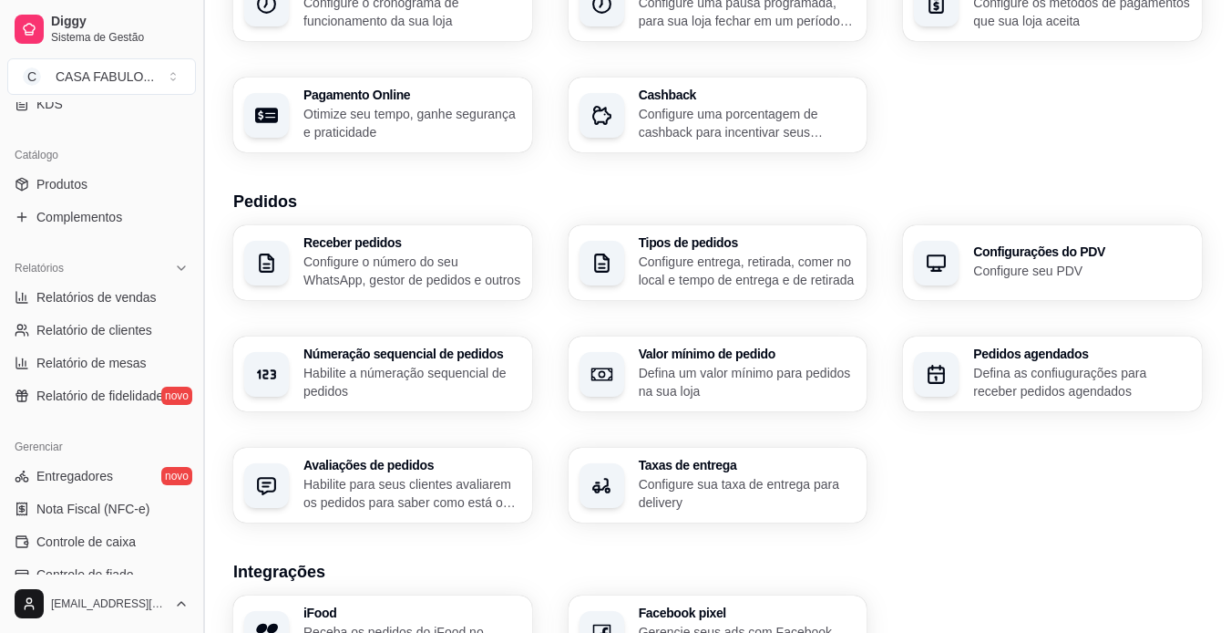
click at [196, 490] on button "Toggle Sidebar" at bounding box center [203, 316] width 15 height 633
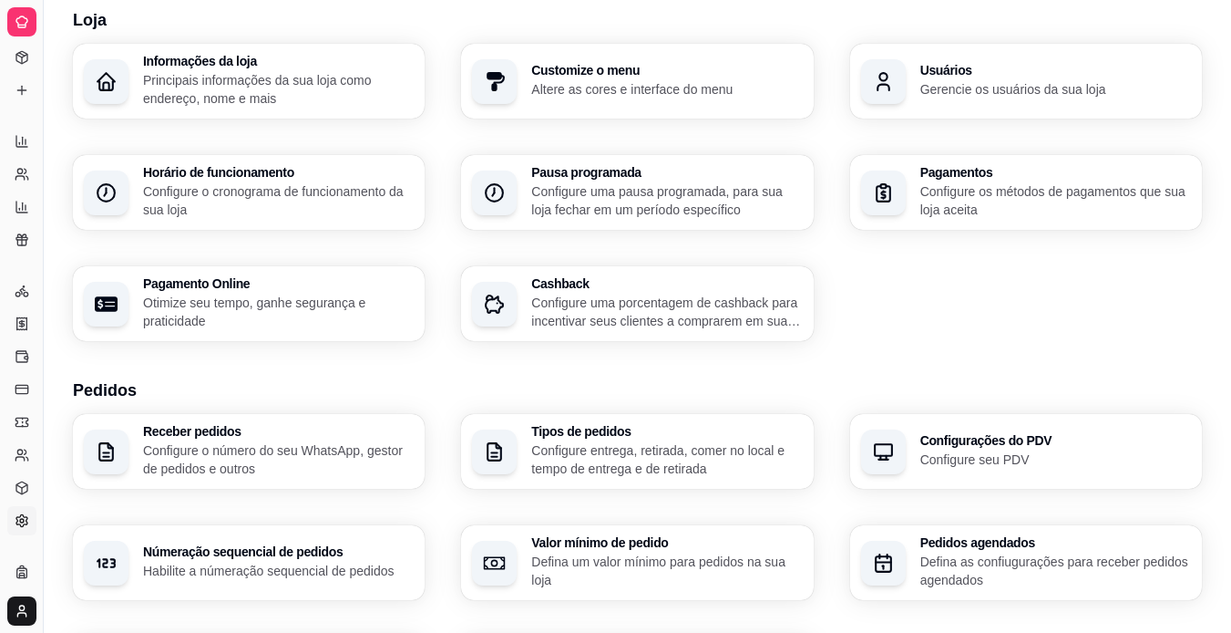
scroll to position [60, 0]
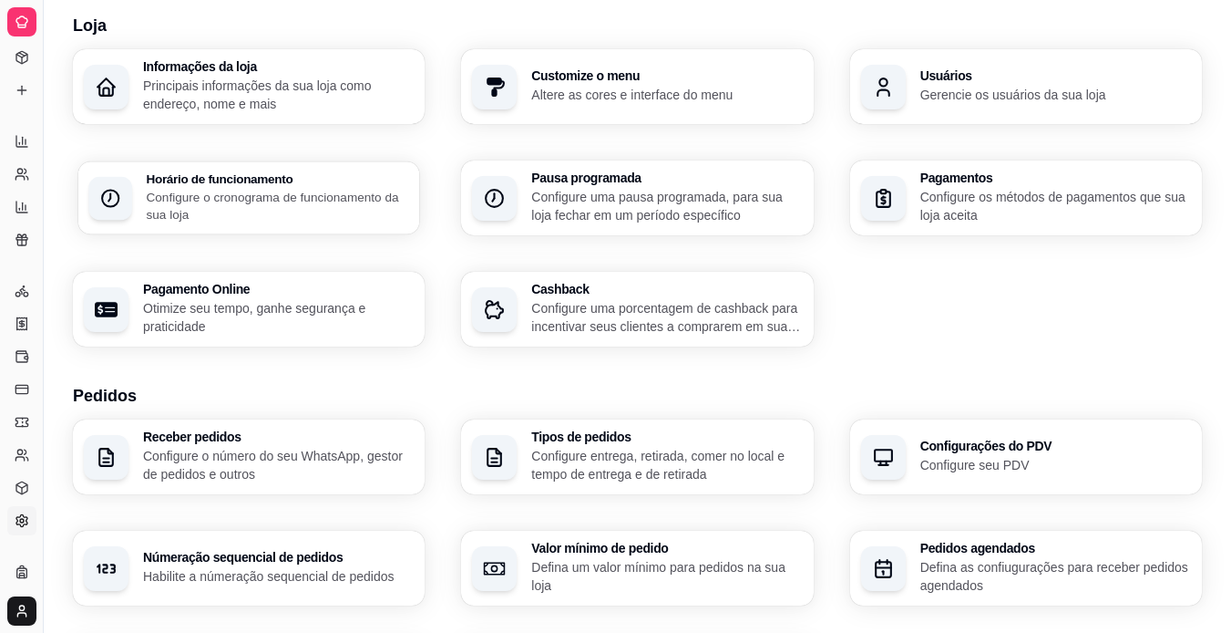
click at [278, 183] on h3 "Horário de funcionamento" at bounding box center [277, 178] width 263 height 13
click at [44, 113] on button "Toggle Sidebar" at bounding box center [43, 316] width 15 height 633
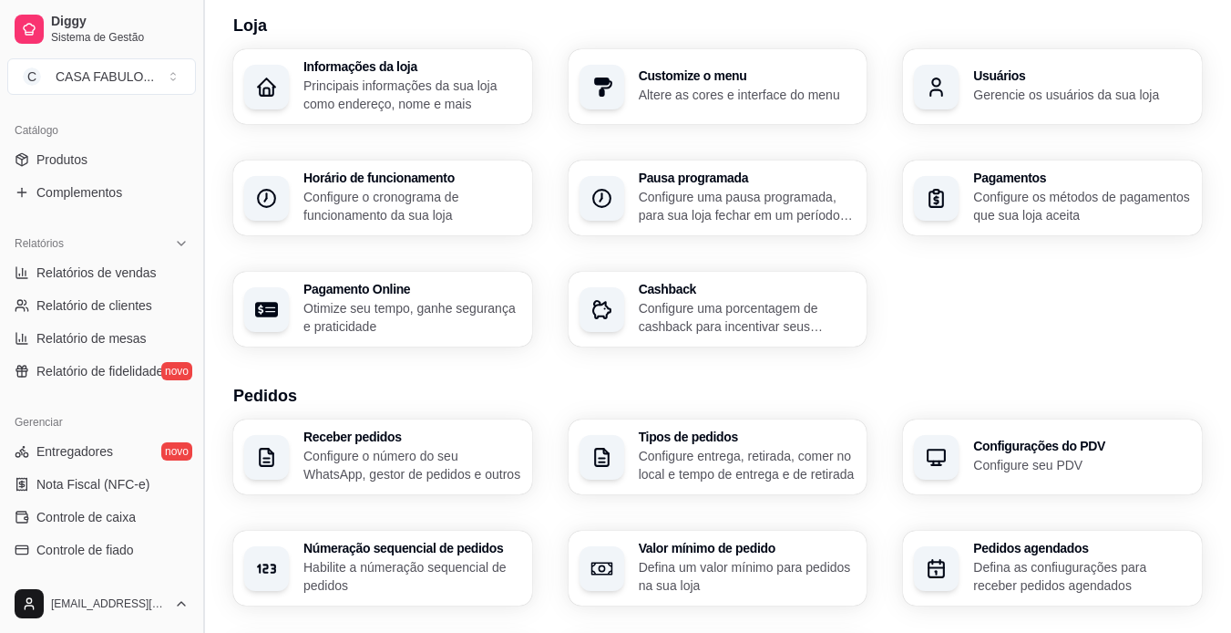
scroll to position [423, 0]
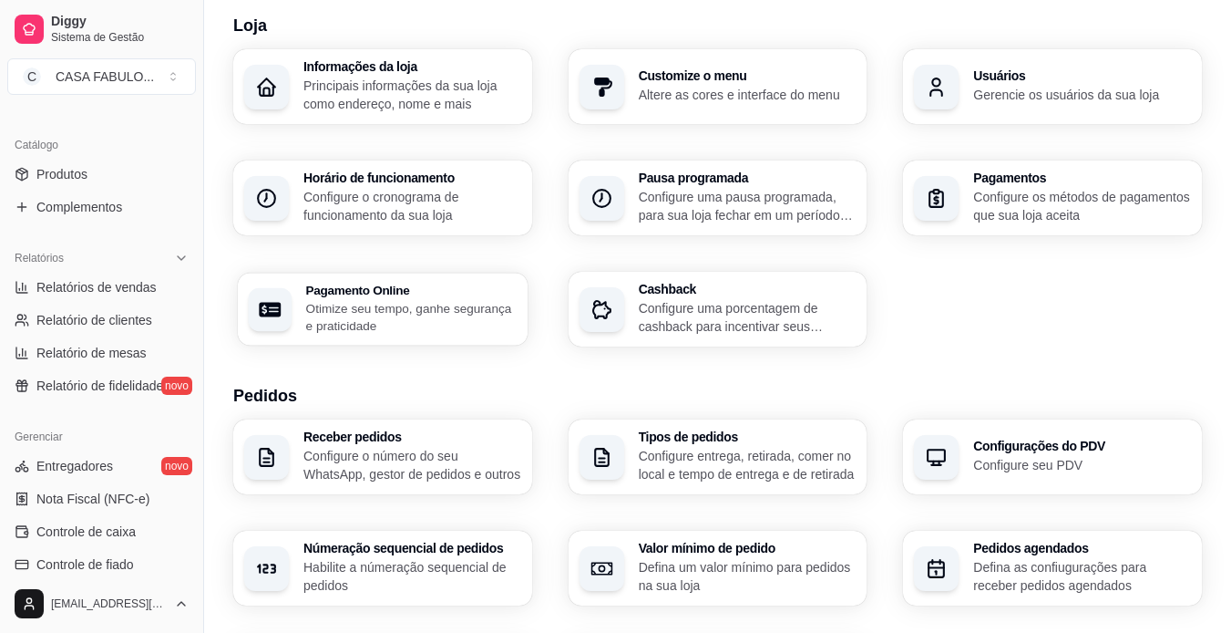
click at [409, 304] on p "Otimize seu tempo, ganhe segurança e praticidade" at bounding box center [411, 317] width 211 height 36
select select "4.98"
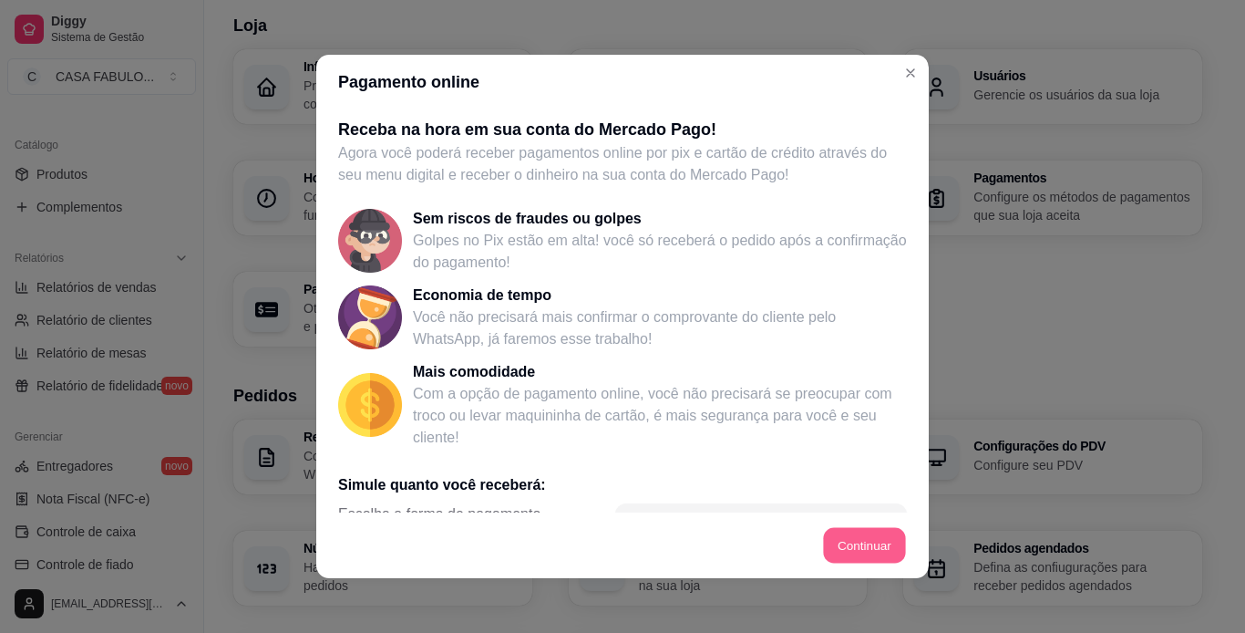
click at [870, 545] on button "Continuar" at bounding box center [865, 546] width 82 height 36
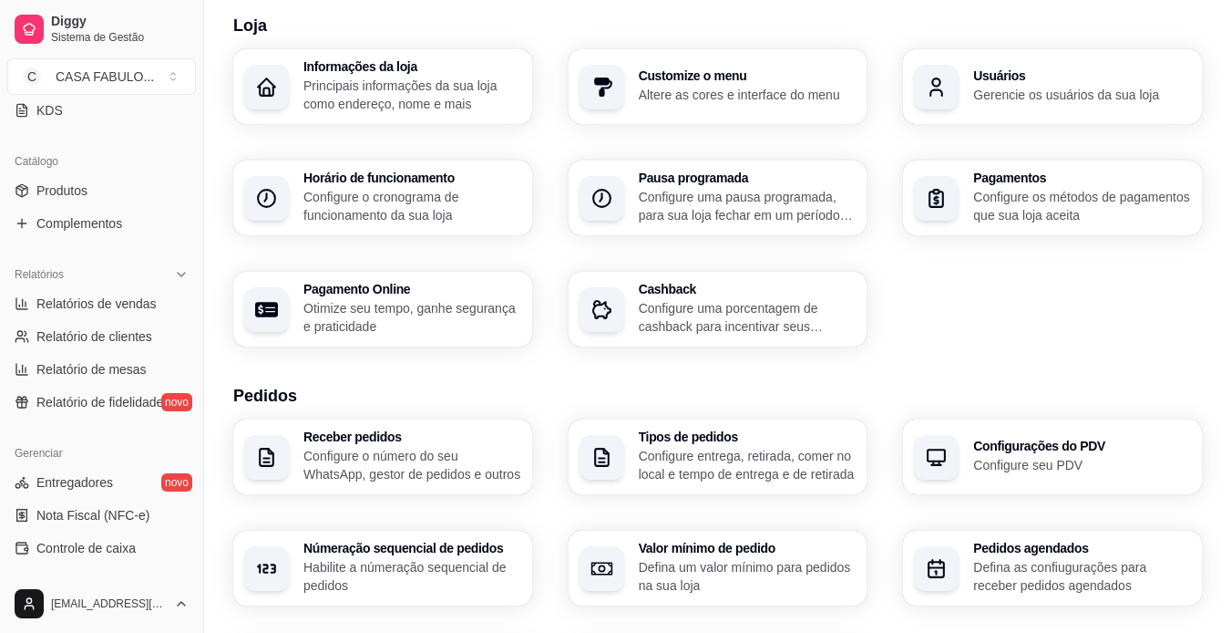
scroll to position [401, 0]
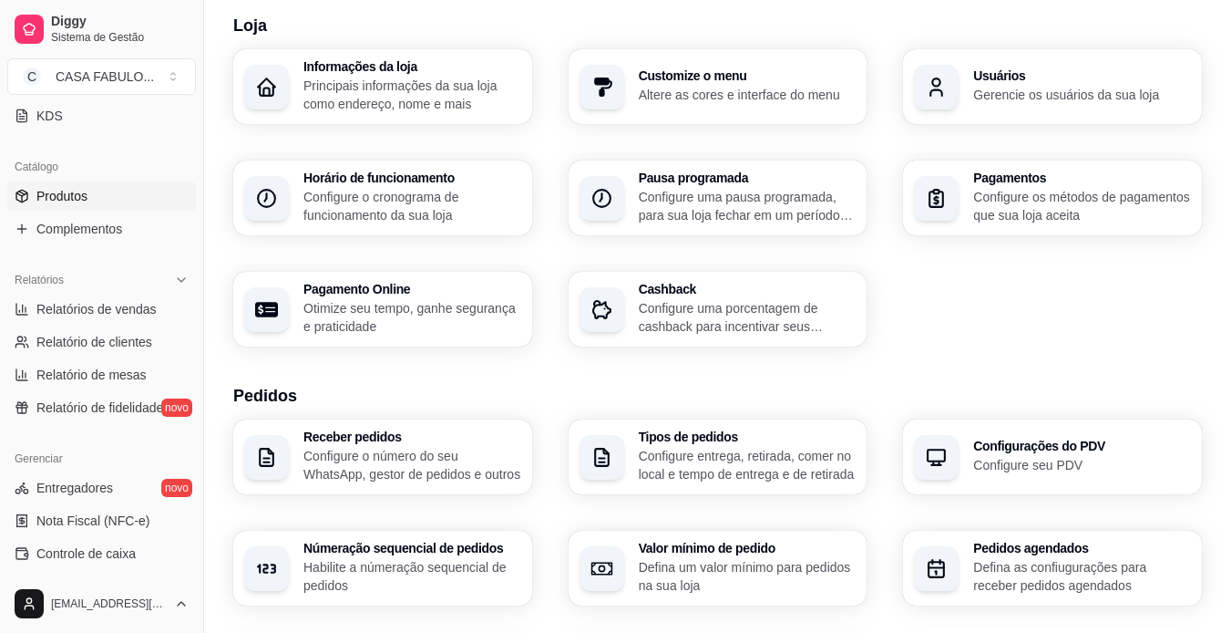
click at [79, 194] on span "Produtos" at bounding box center [61, 196] width 51 height 18
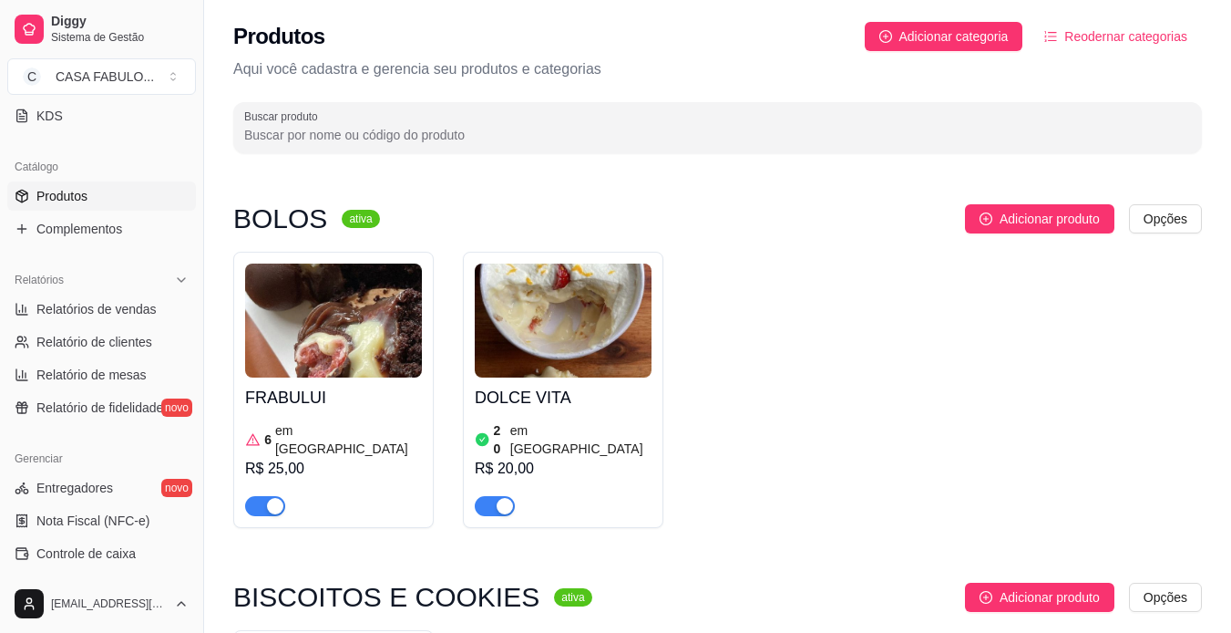
click at [311, 427] on article "em [GEOGRAPHIC_DATA]" at bounding box center [348, 439] width 147 height 36
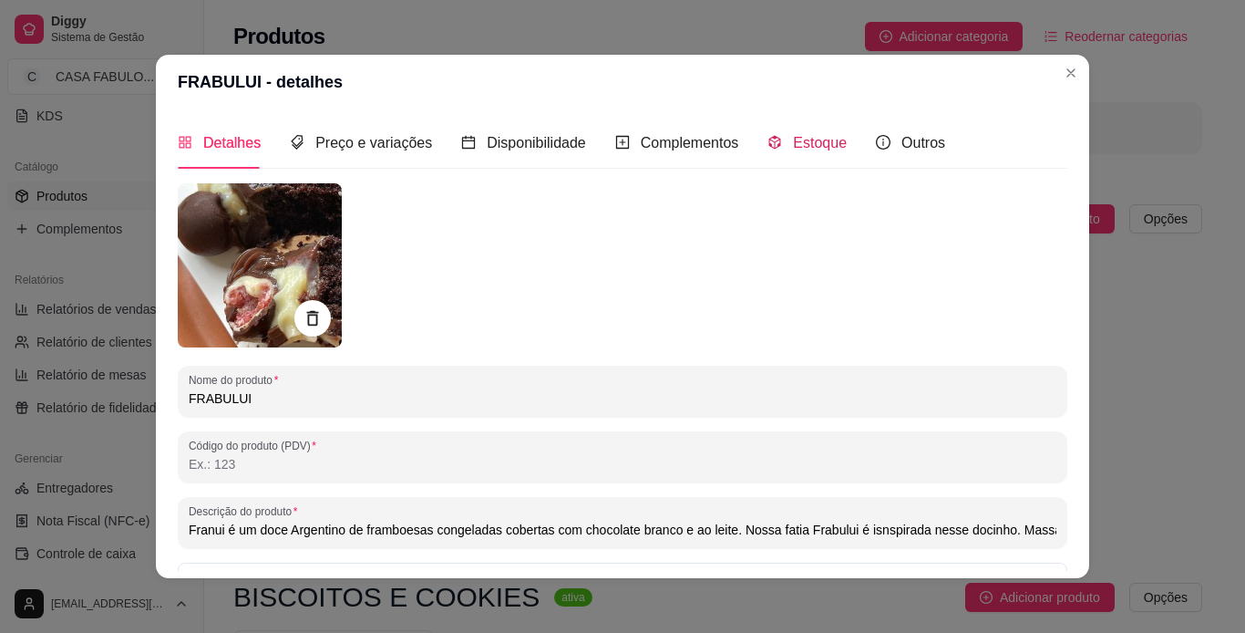
click at [791, 153] on div "Estoque" at bounding box center [806, 142] width 79 height 23
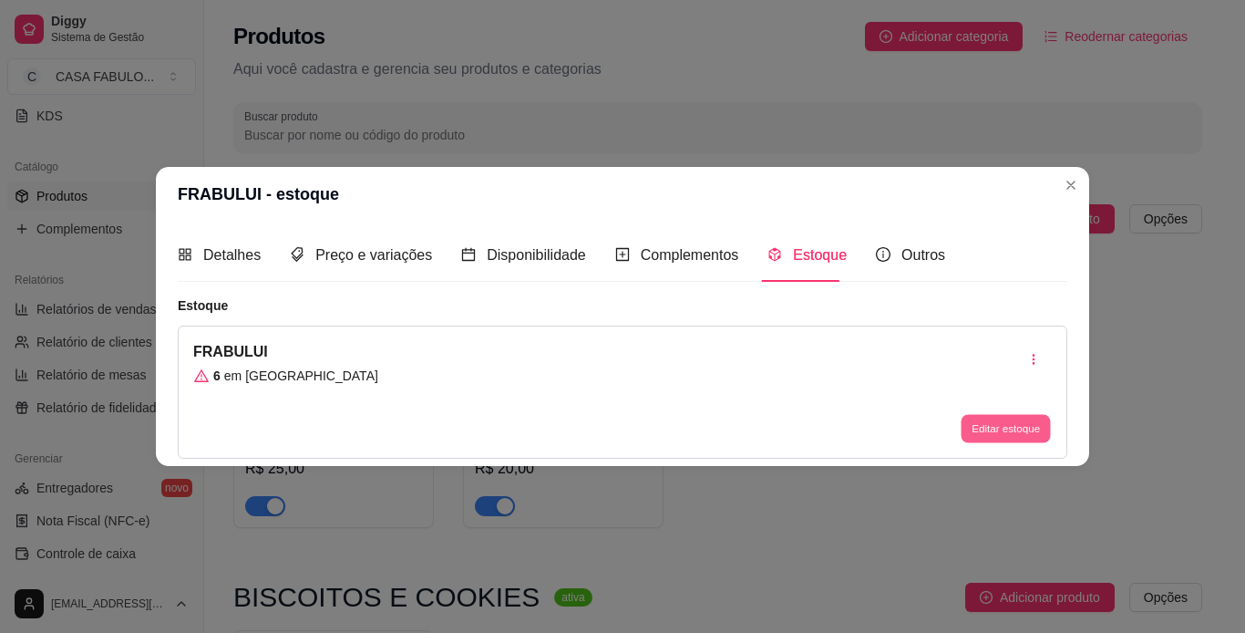
click at [973, 420] on button "Editar estoque" at bounding box center [1005, 428] width 89 height 28
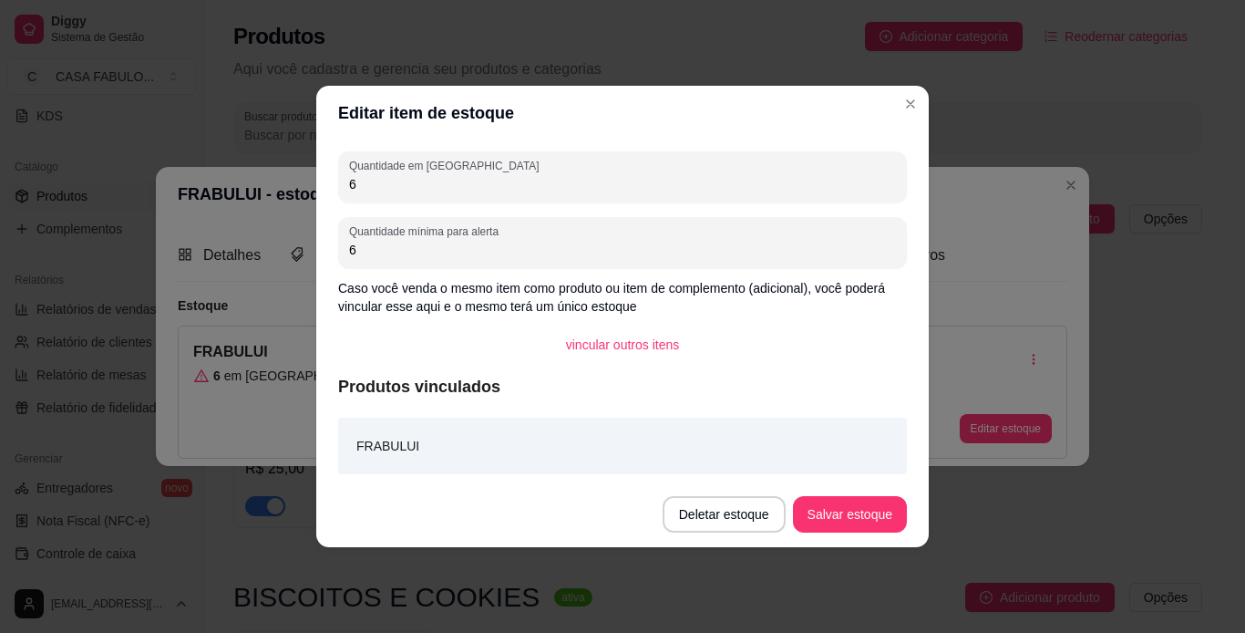
click at [471, 189] on input "6" at bounding box center [622, 184] width 547 height 18
type input "7"
click at [820, 510] on button "Salvar estoque" at bounding box center [849, 515] width 111 height 36
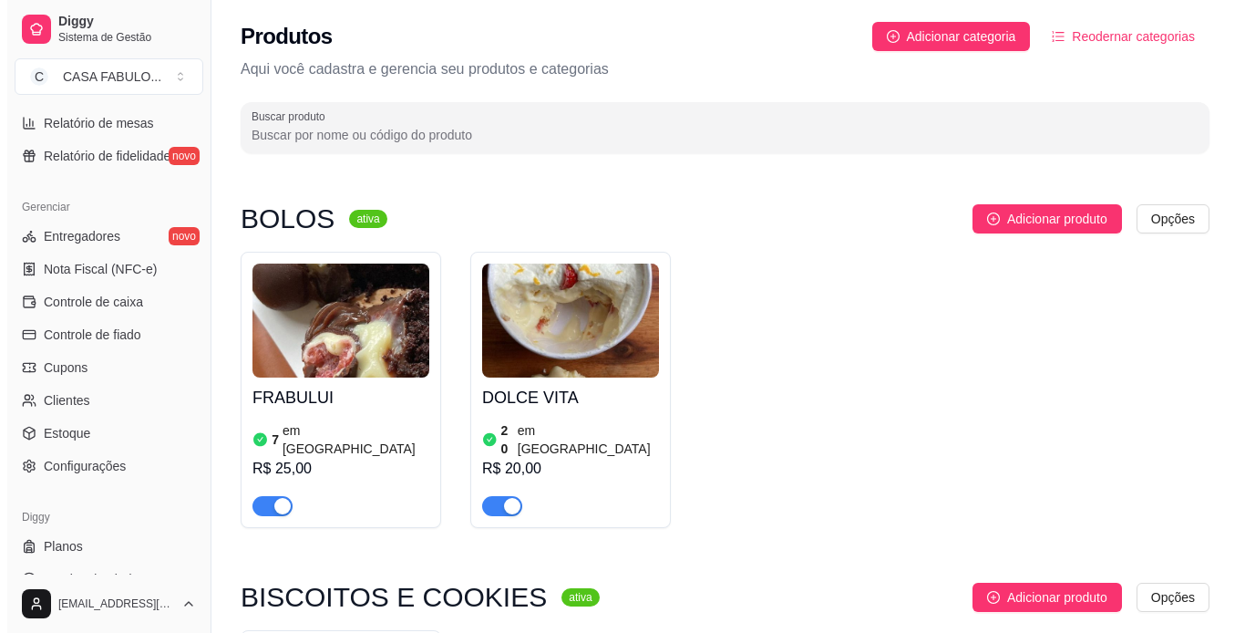
scroll to position [679, 0]
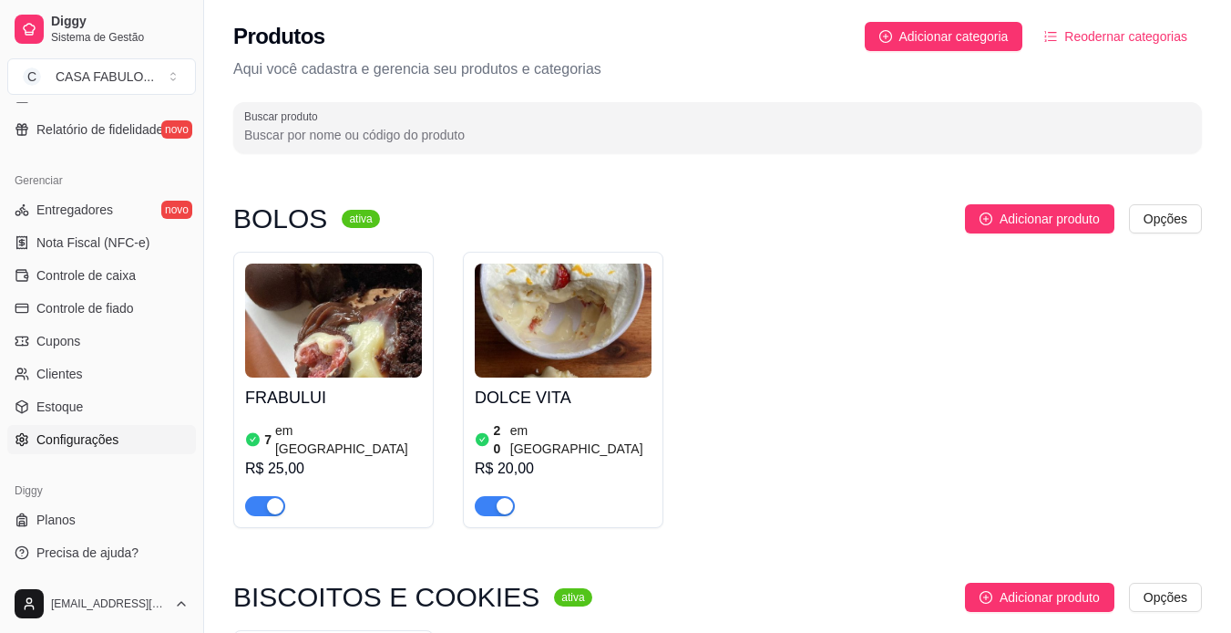
click at [117, 448] on span "Configurações" at bounding box center [77, 439] width 82 height 18
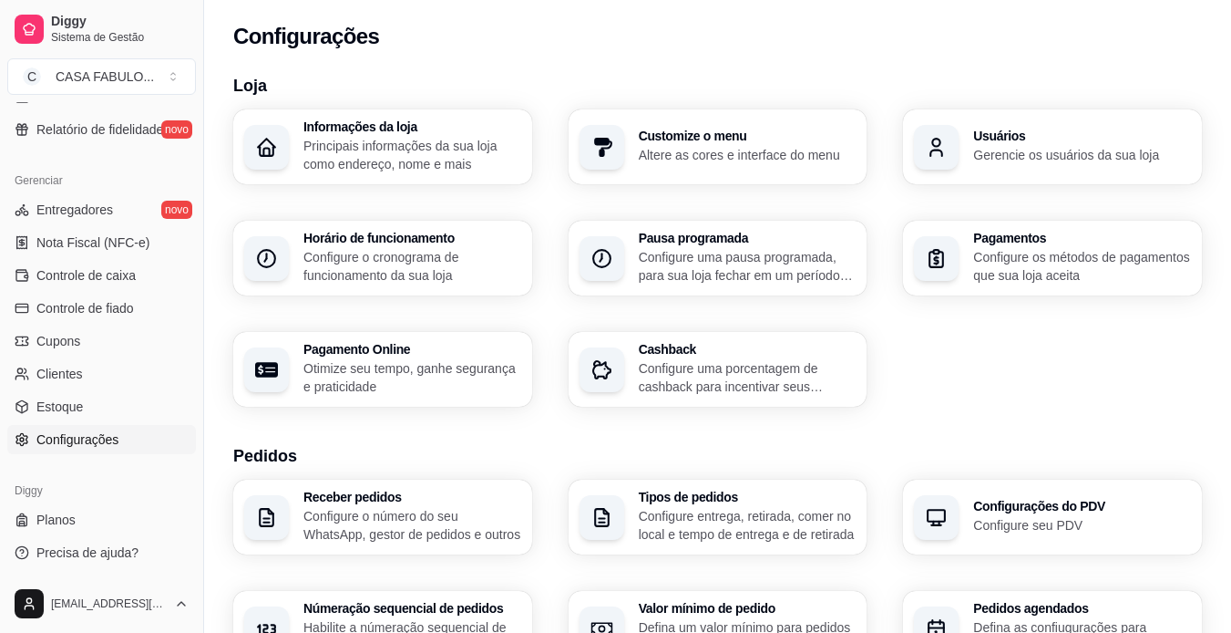
click at [388, 250] on p "Configure o cronograma de funcionamento da sua loja" at bounding box center [413, 266] width 218 height 36
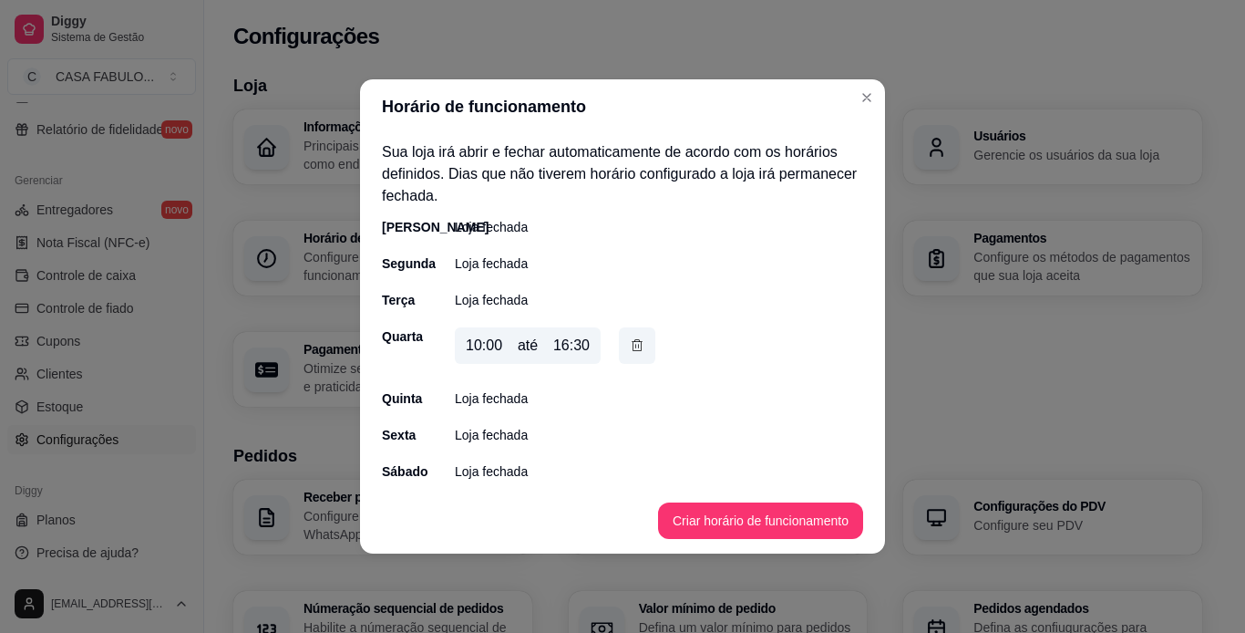
click at [495, 344] on div "10:00" at bounding box center [484, 346] width 36 height 22
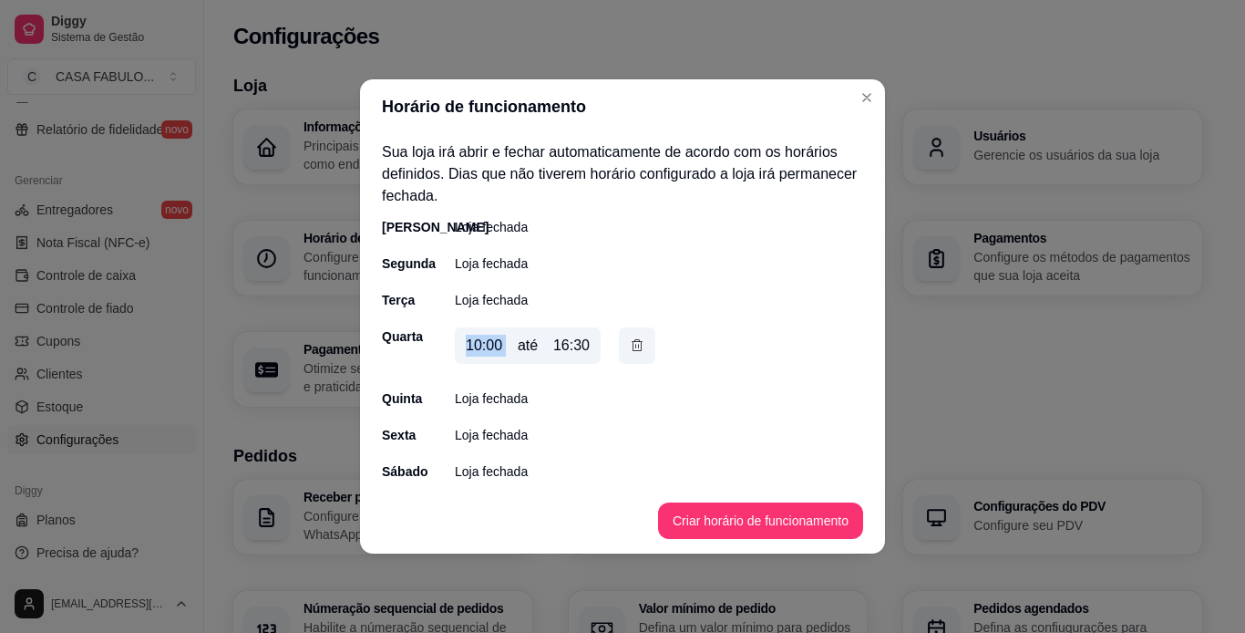
click at [495, 344] on div "10:00" at bounding box center [484, 346] width 36 height 22
click at [479, 354] on div "10:00" at bounding box center [484, 346] width 36 height 22
click at [479, 350] on div "10:00" at bounding box center [484, 346] width 36 height 22
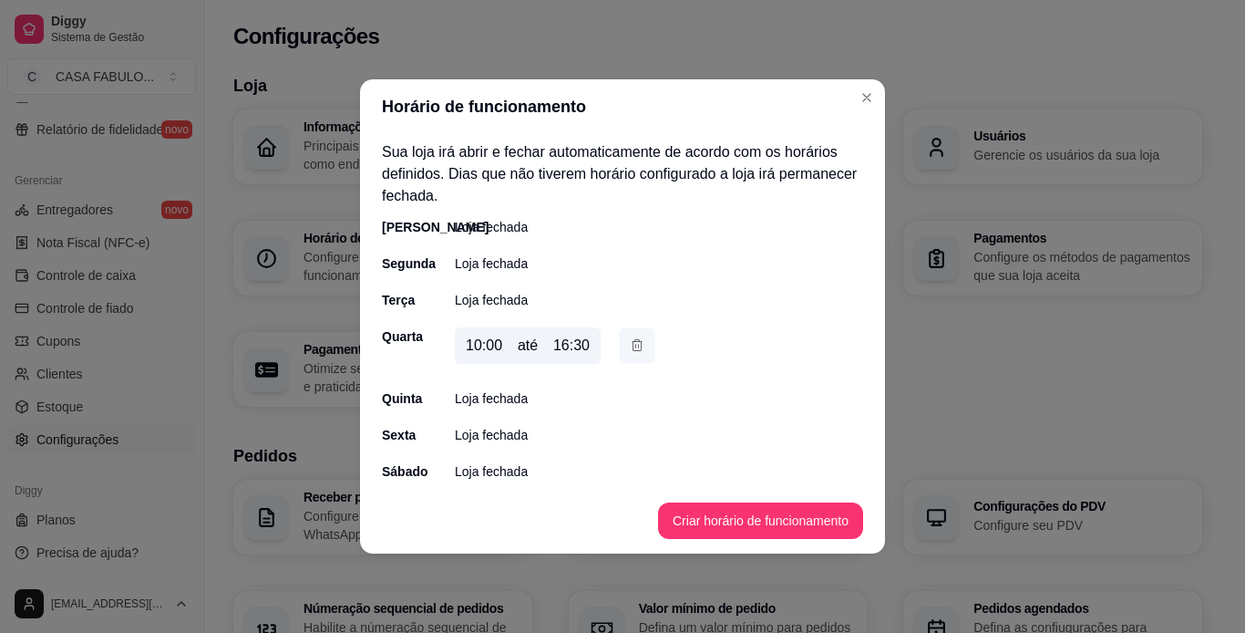
click at [638, 356] on button "button" at bounding box center [638, 346] width 36 height 36
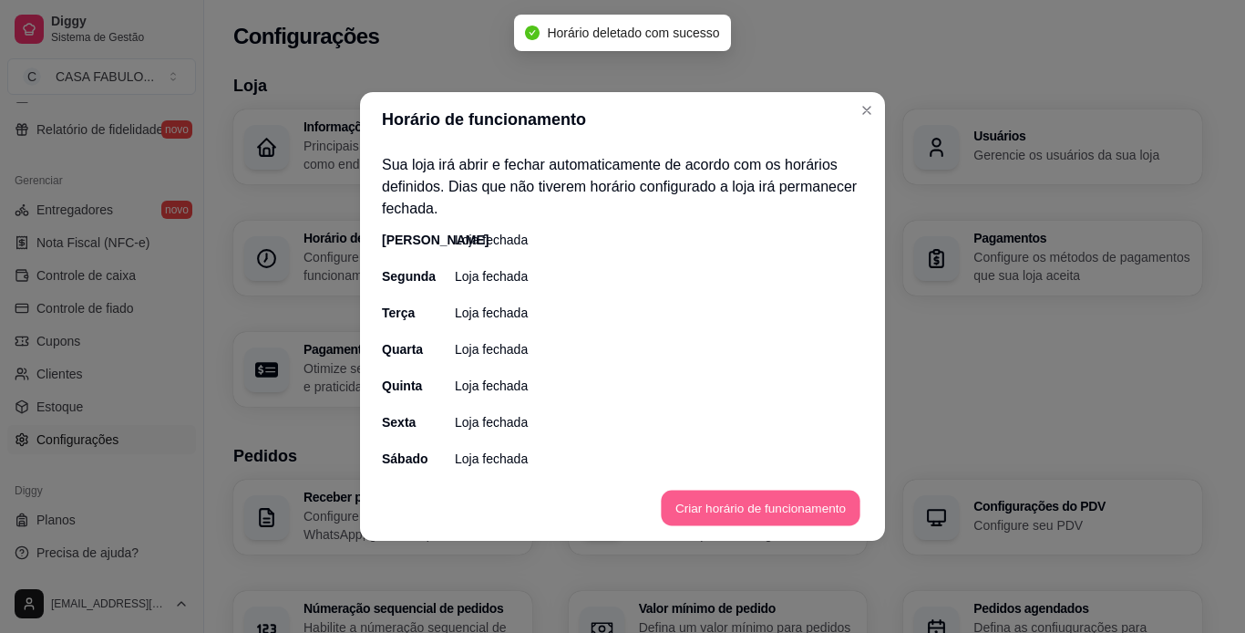
click at [688, 515] on button "Criar horário de funcionamento" at bounding box center [760, 508] width 199 height 36
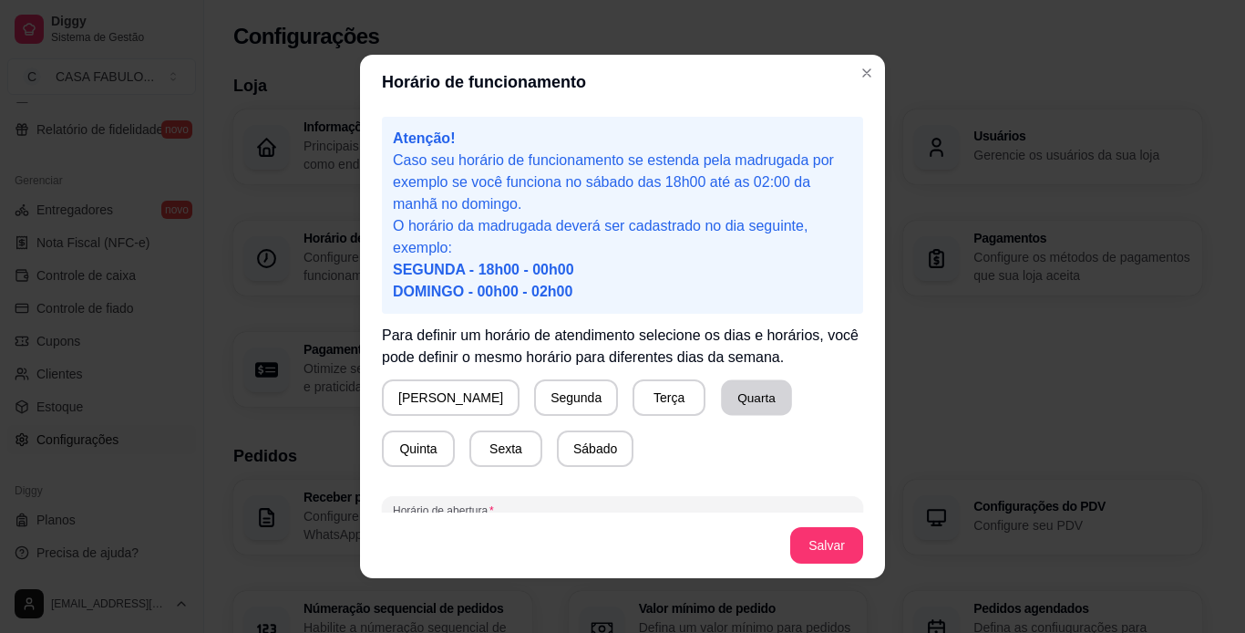
click at [721, 391] on button "Quarta" at bounding box center [756, 398] width 71 height 36
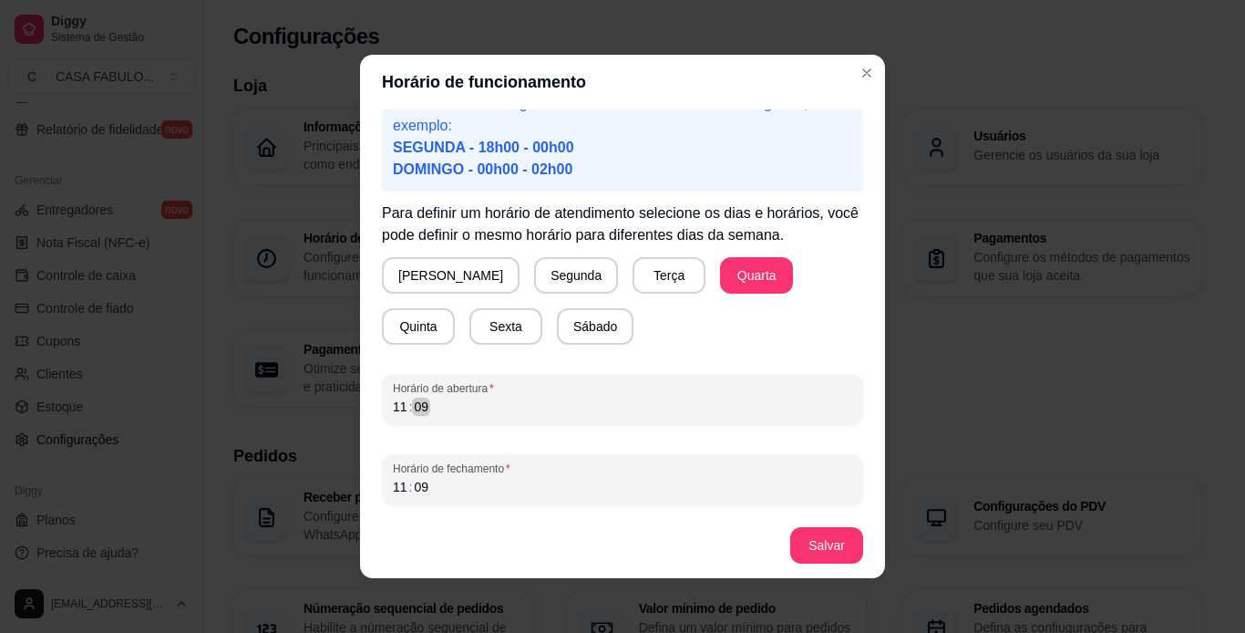
click at [412, 402] on div "09" at bounding box center [421, 406] width 18 height 18
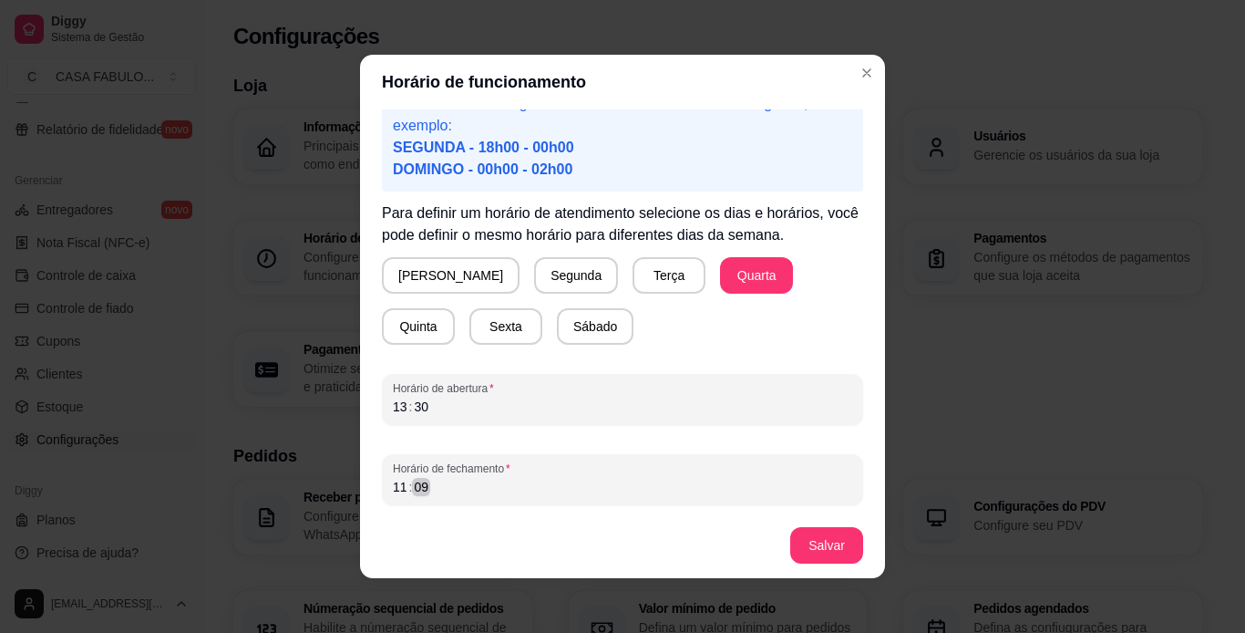
click at [414, 488] on div "09" at bounding box center [421, 487] width 18 height 18
click at [821, 538] on button "Salvar" at bounding box center [826, 546] width 71 height 36
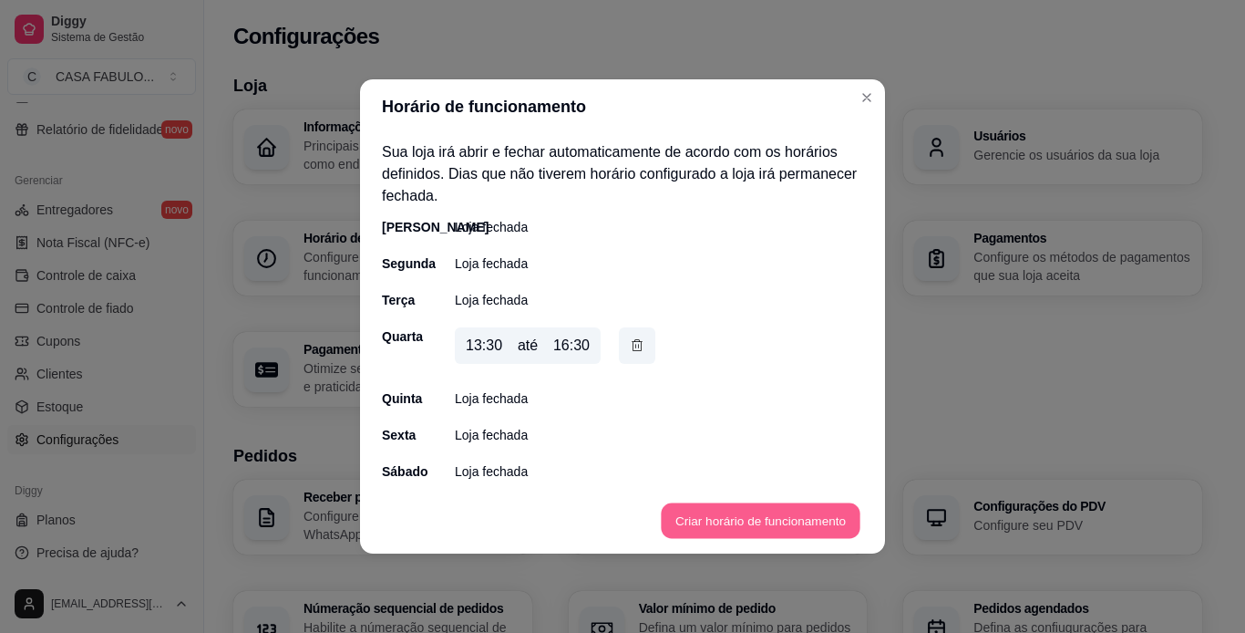
click at [798, 525] on button "Criar horário de funcionamento" at bounding box center [760, 521] width 199 height 36
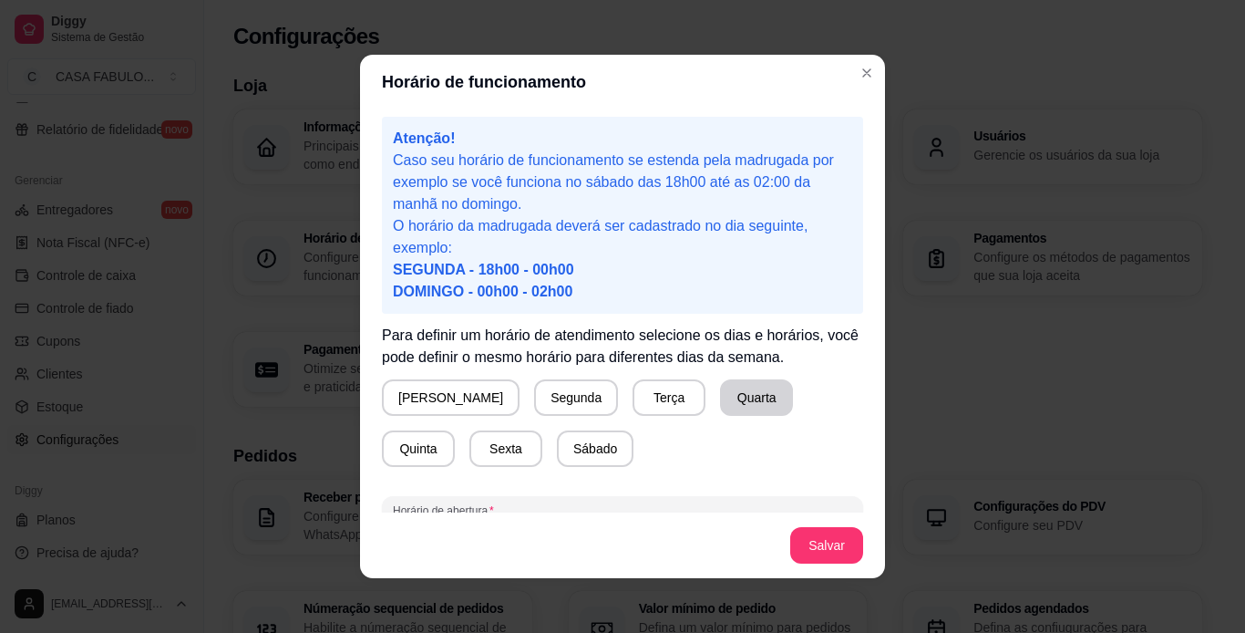
click at [720, 394] on button "Quarta" at bounding box center [756, 397] width 73 height 36
click at [807, 551] on button "Salvar" at bounding box center [826, 546] width 71 height 36
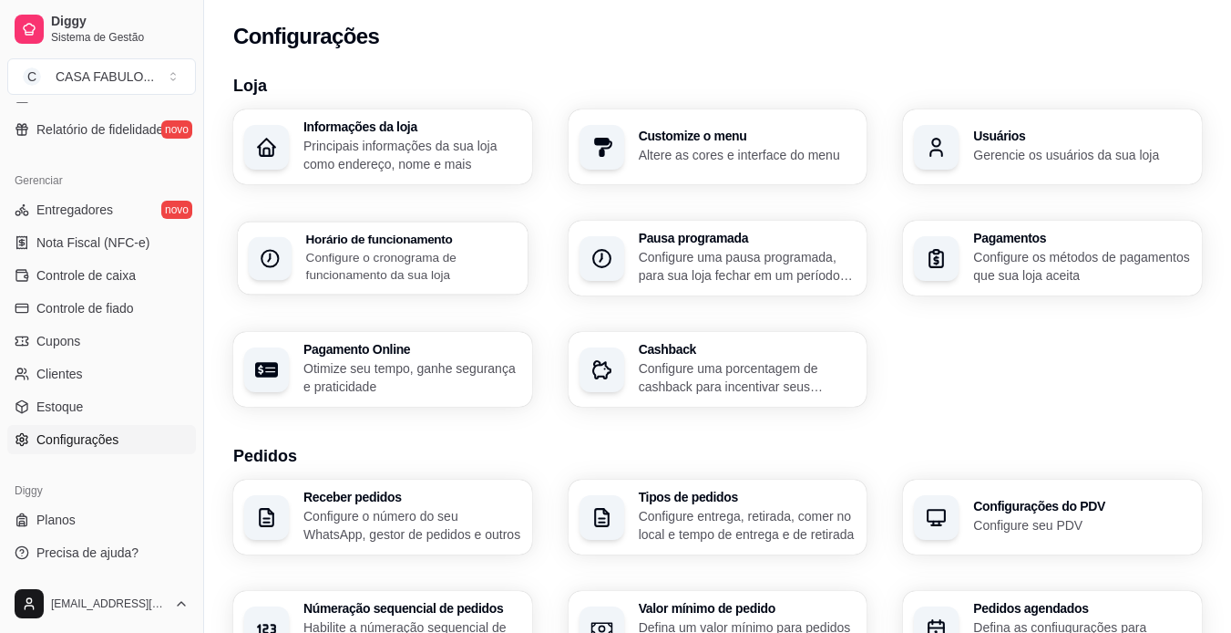
click at [366, 254] on p "Configure o cronograma de funcionamento da sua loja" at bounding box center [411, 266] width 211 height 36
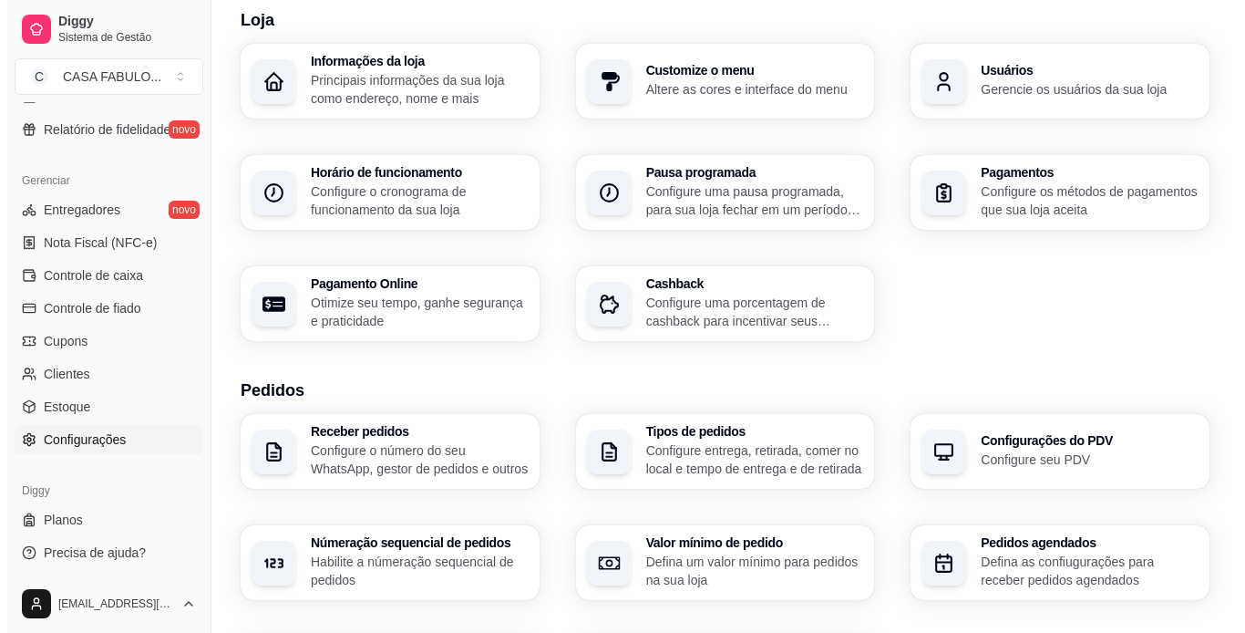
scroll to position [68, 0]
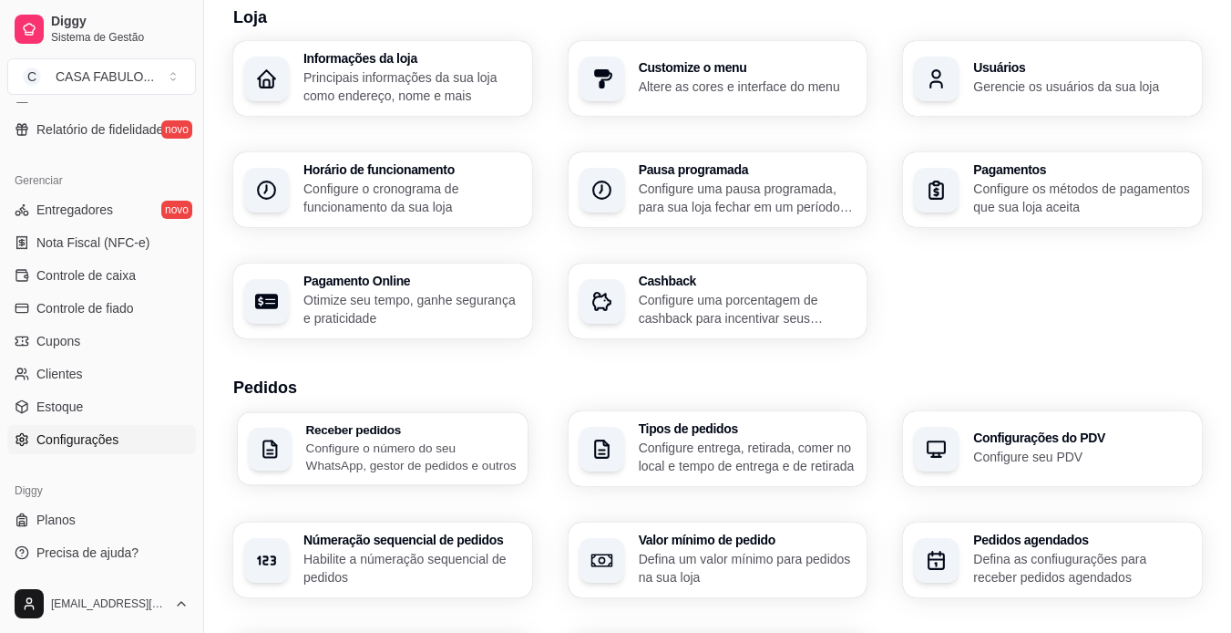
click at [421, 440] on p "Configure o número do seu WhatsApp, gestor de pedidos e outros" at bounding box center [411, 456] width 211 height 36
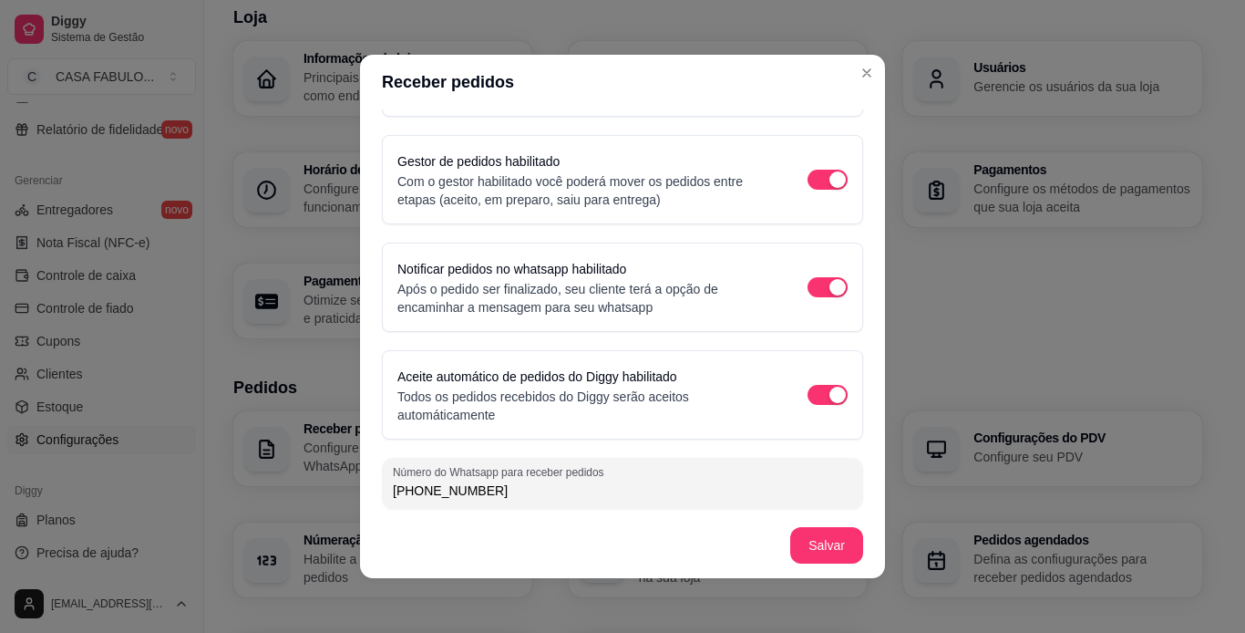
scroll to position [93, 0]
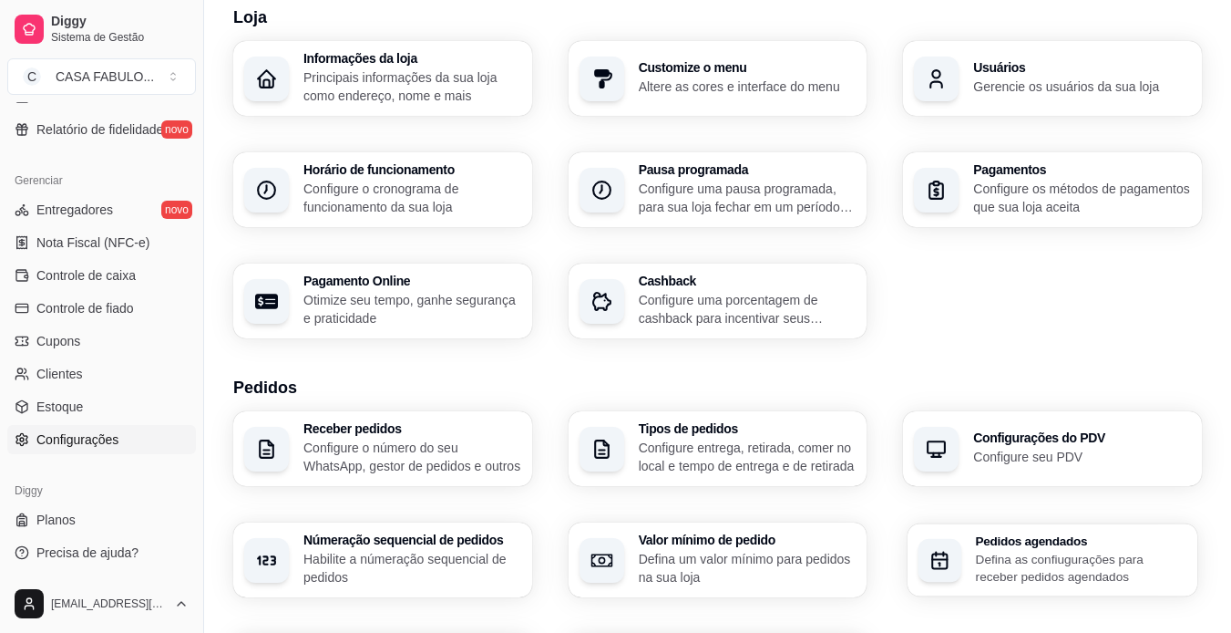
click at [1100, 535] on h3 "Pedidos agendados" at bounding box center [1081, 540] width 211 height 13
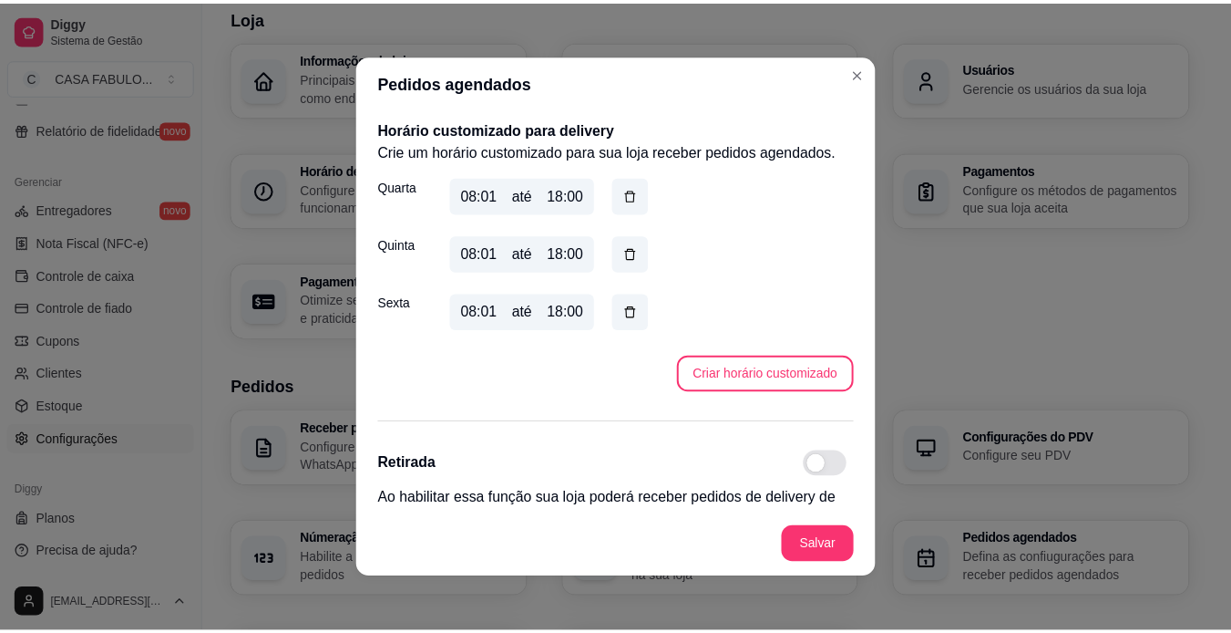
scroll to position [345, 0]
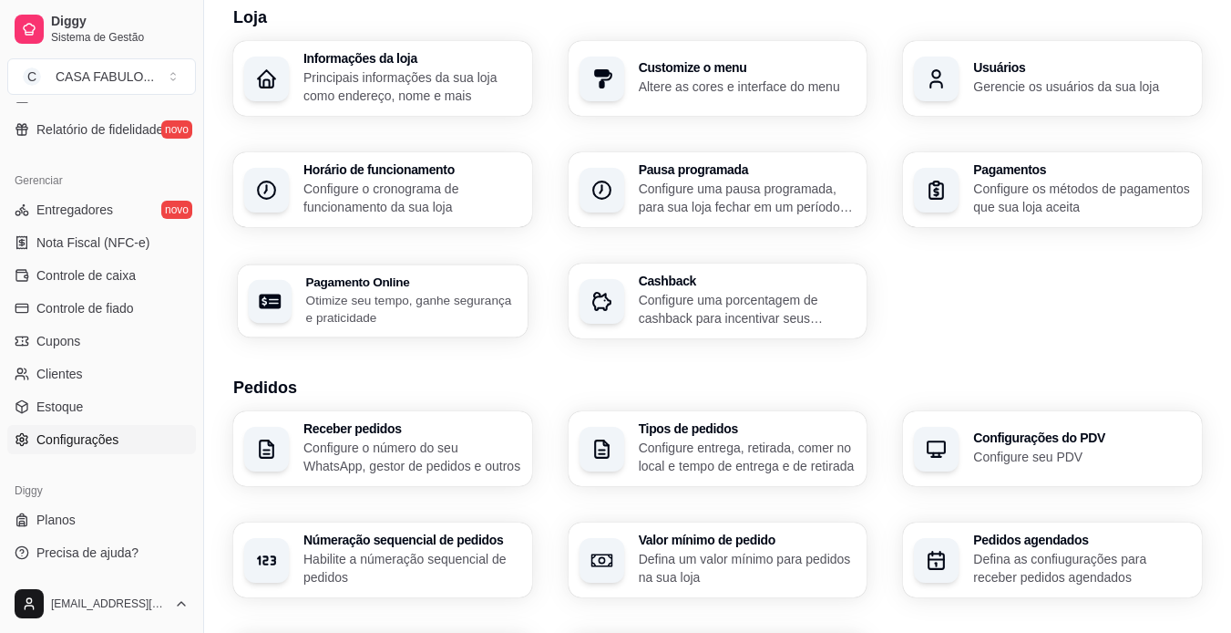
click at [415, 293] on p "Otimize seu tempo, ganhe segurança e praticidade" at bounding box center [411, 309] width 211 height 36
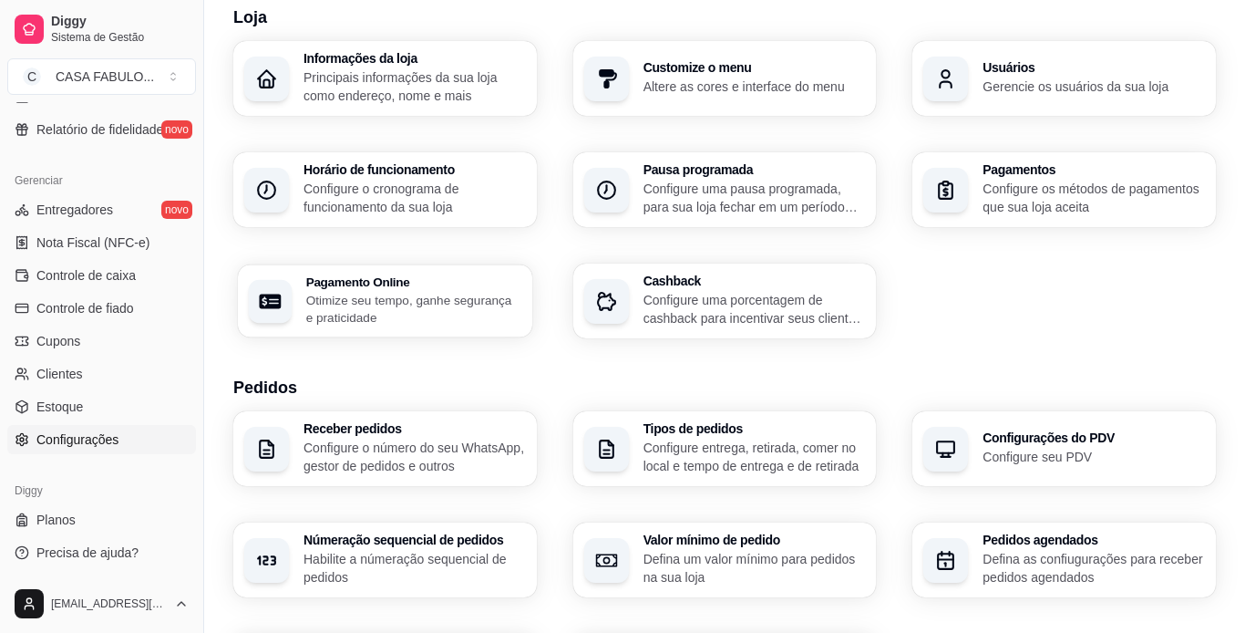
select select "4.98"
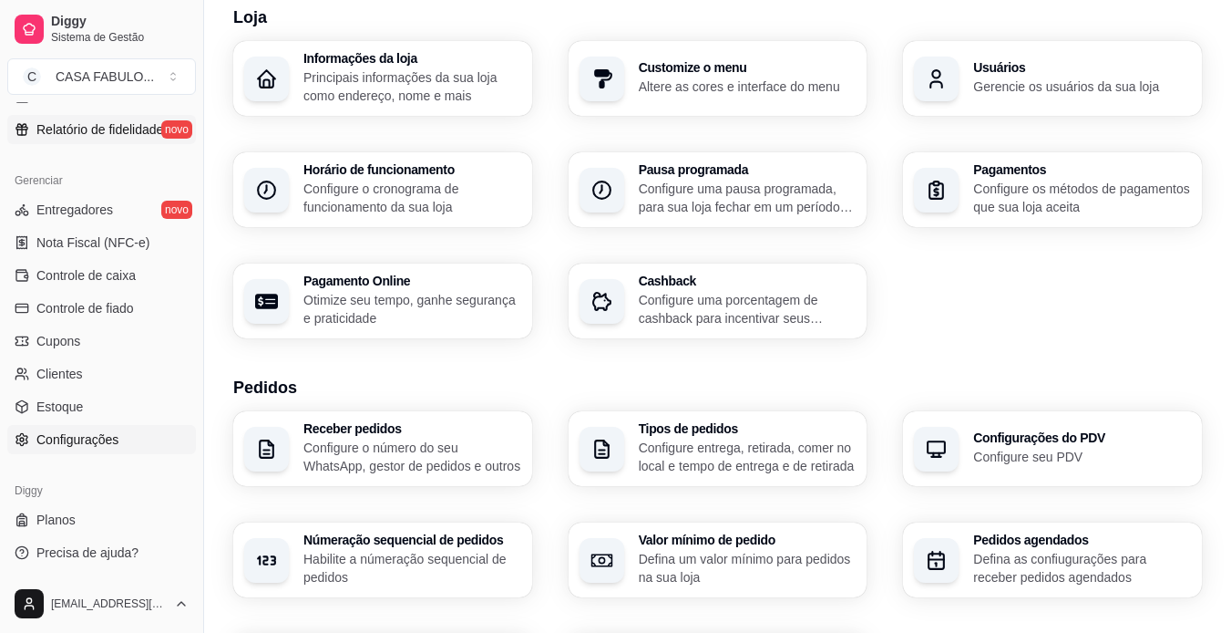
click at [65, 135] on span "Relatório de fidelidade" at bounding box center [99, 129] width 127 height 18
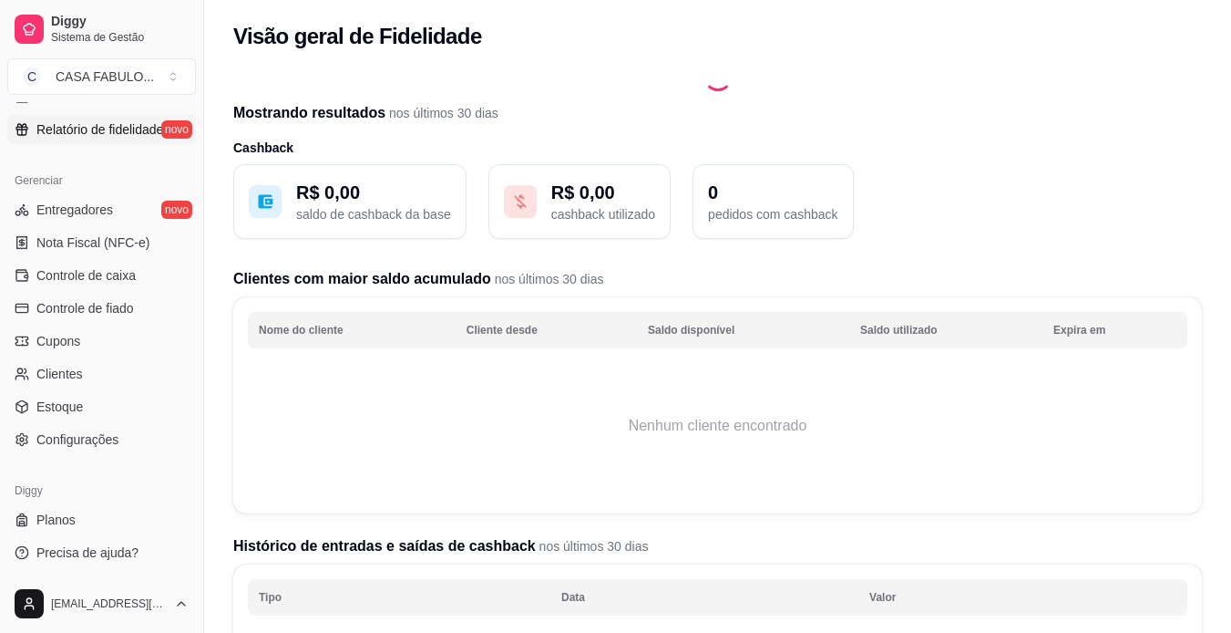
click at [188, 135] on div "Relatórios Relatórios de vendas Relatório de clientes Relatório de mesas Relató…" at bounding box center [101, 65] width 203 height 171
click at [197, 143] on button "Toggle Sidebar" at bounding box center [203, 316] width 15 height 633
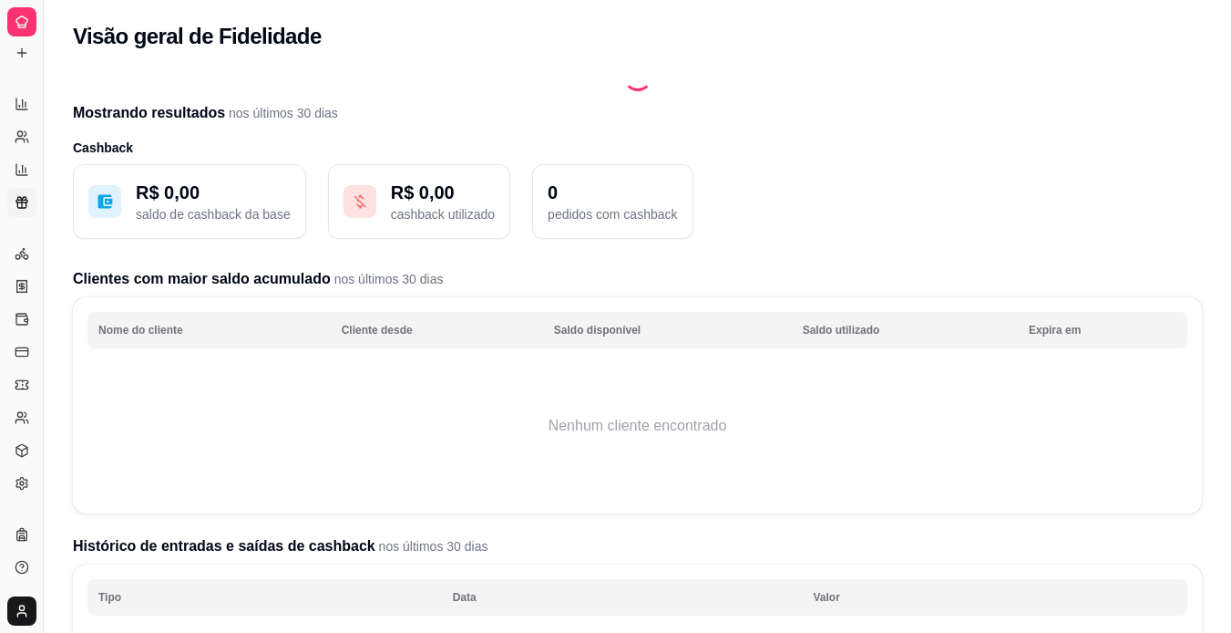
scroll to position [312, 0]
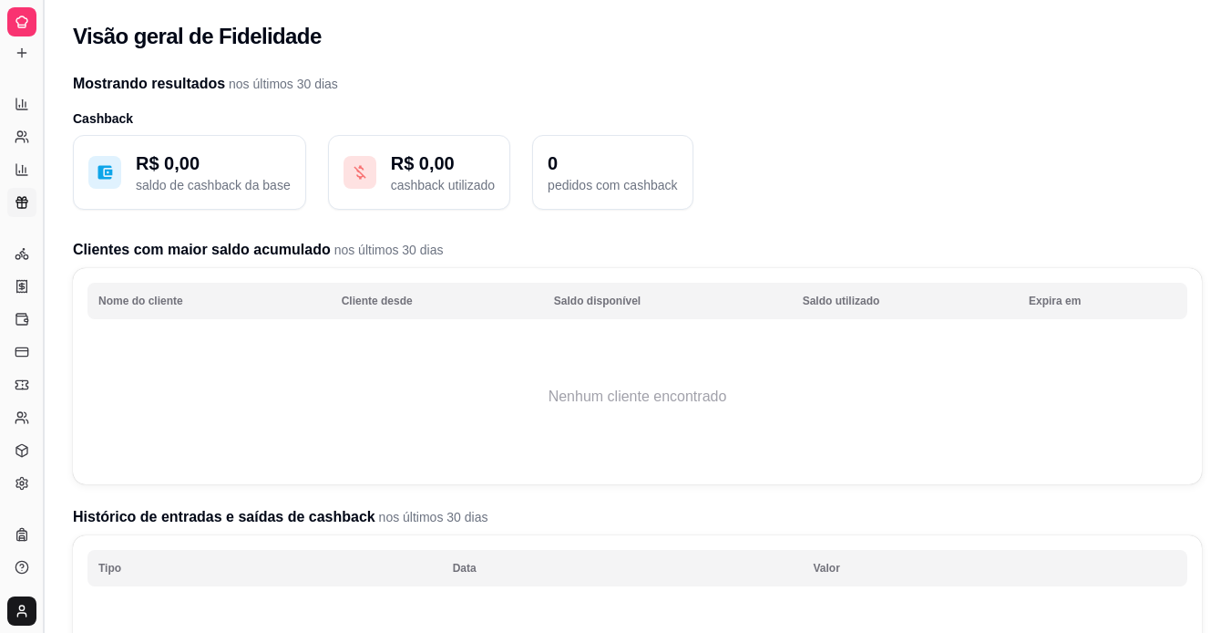
click at [46, 114] on button "Toggle Sidebar" at bounding box center [43, 316] width 15 height 633
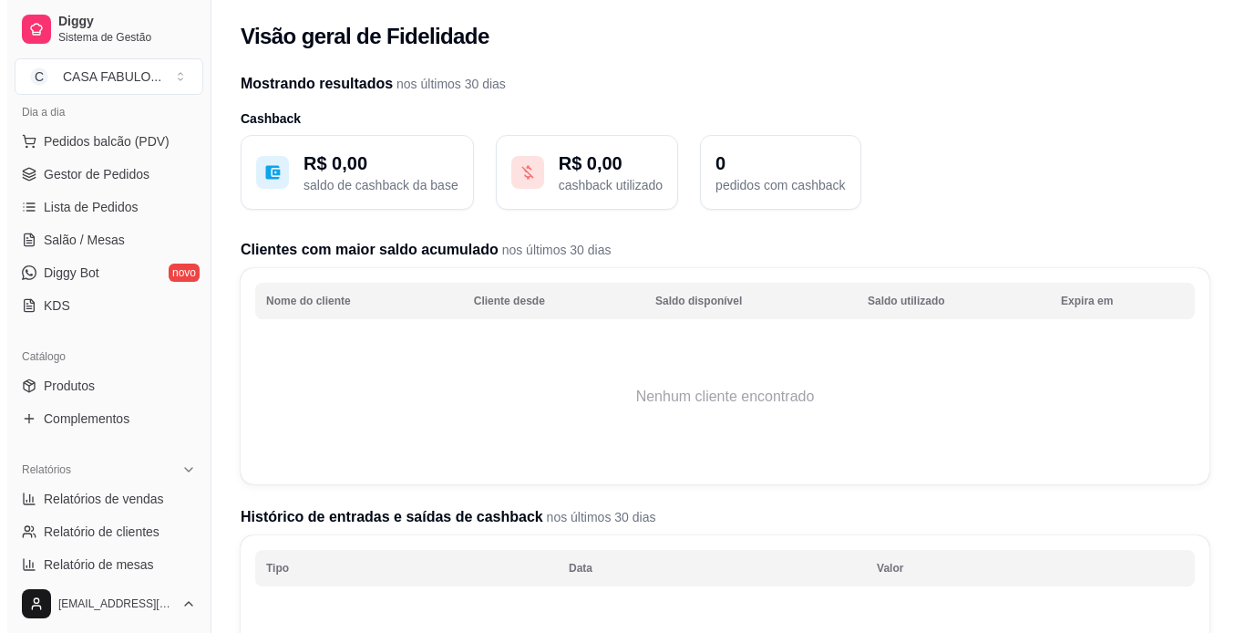
scroll to position [211, 0]
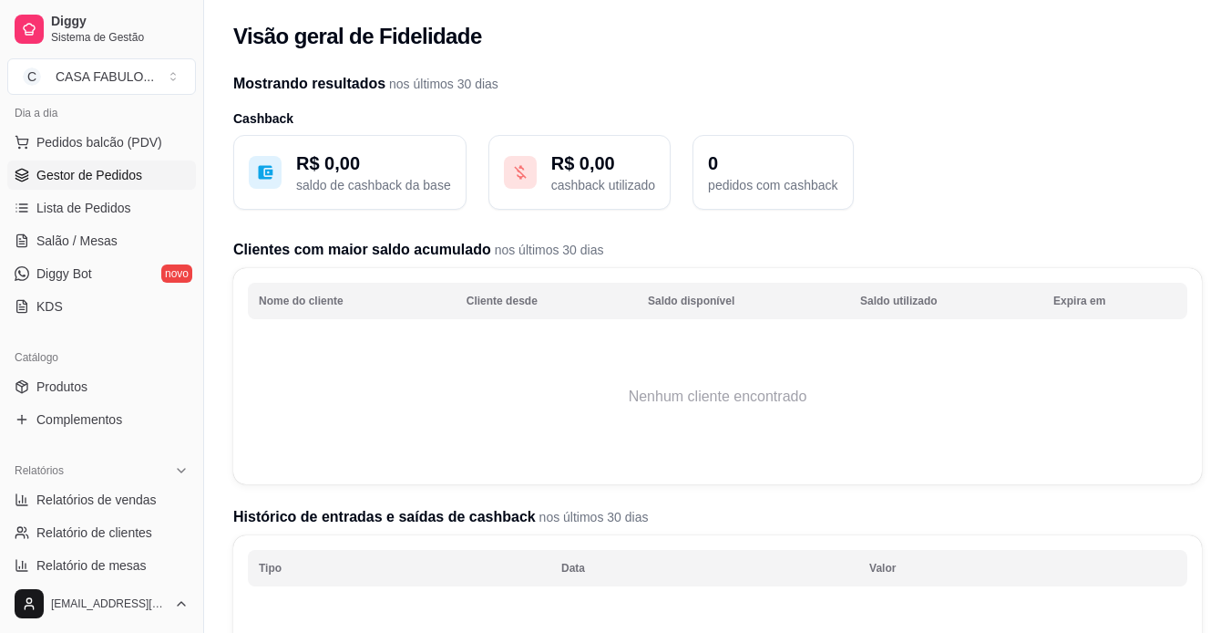
click at [88, 180] on span "Gestor de Pedidos" at bounding box center [89, 175] width 106 height 18
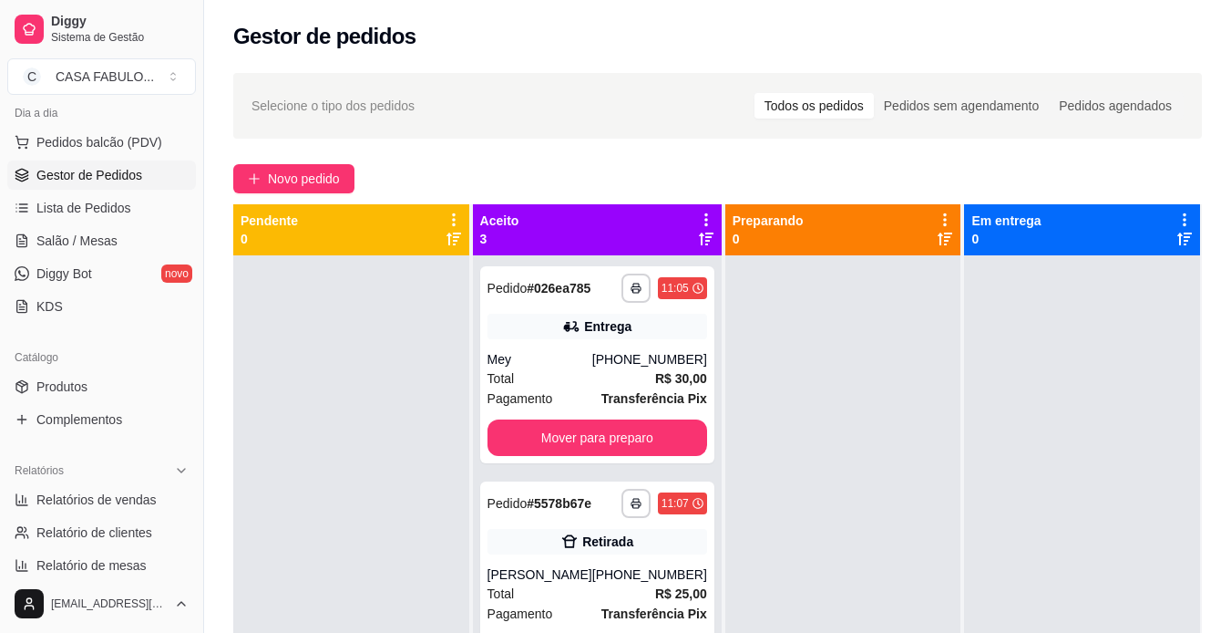
click at [86, 168] on span "Gestor de Pedidos" at bounding box center [89, 175] width 106 height 18
click at [109, 215] on span "Lista de Pedidos" at bounding box center [83, 208] width 95 height 18
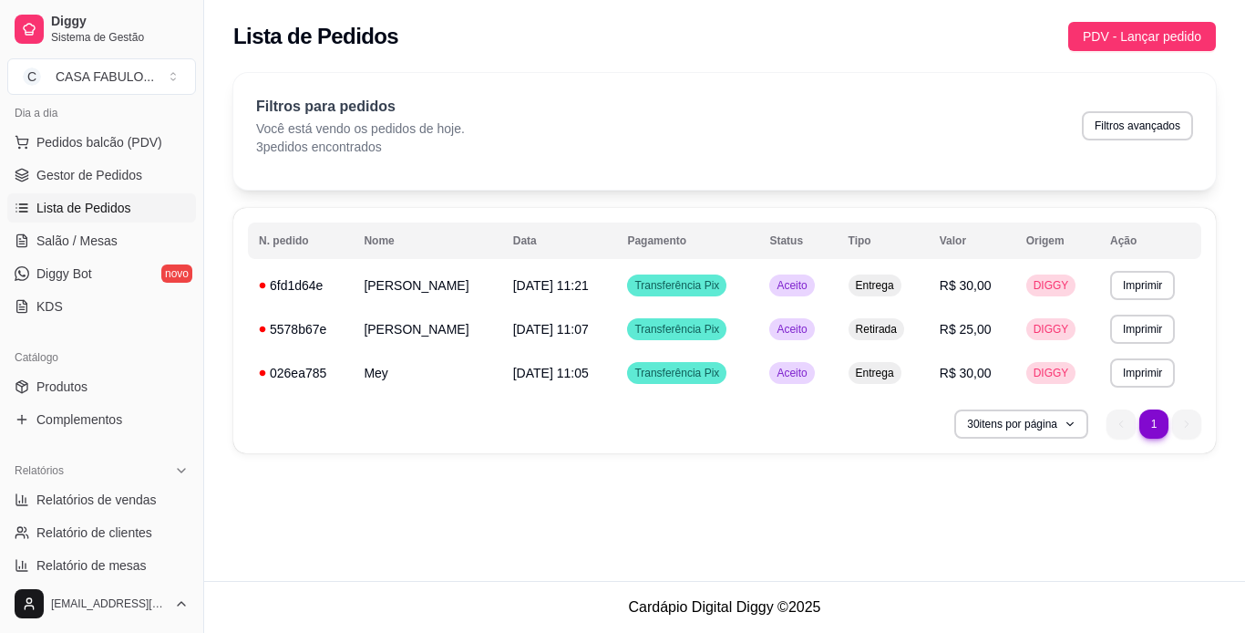
scroll to position [679, 0]
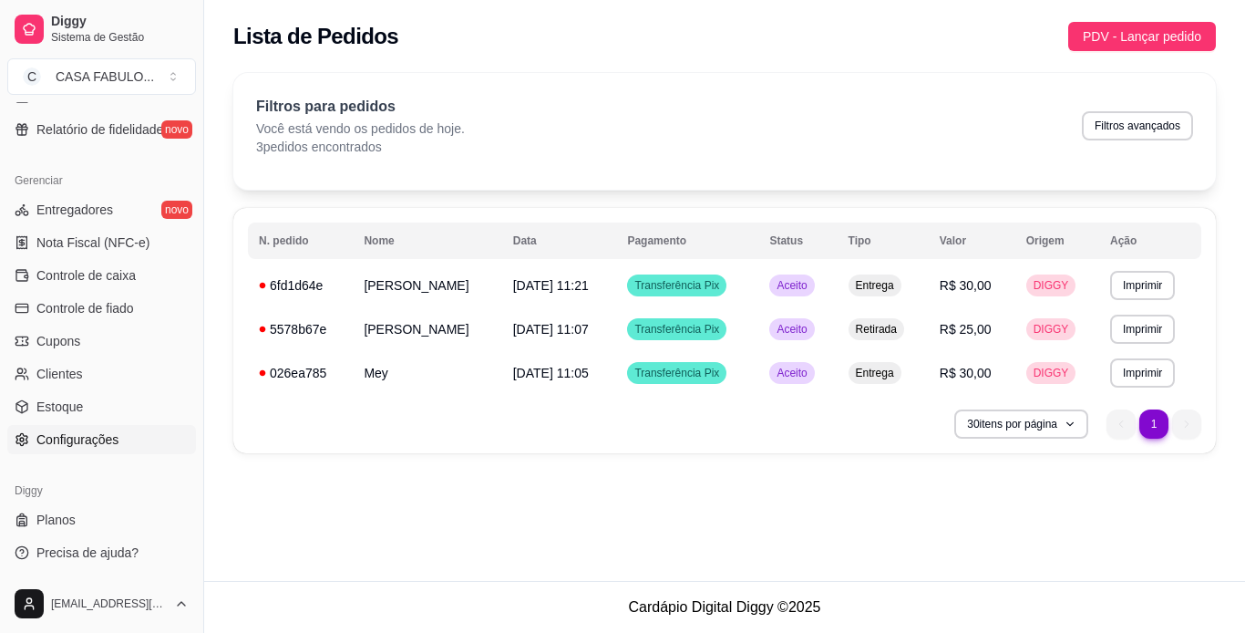
click at [90, 443] on span "Configurações" at bounding box center [77, 439] width 82 height 18
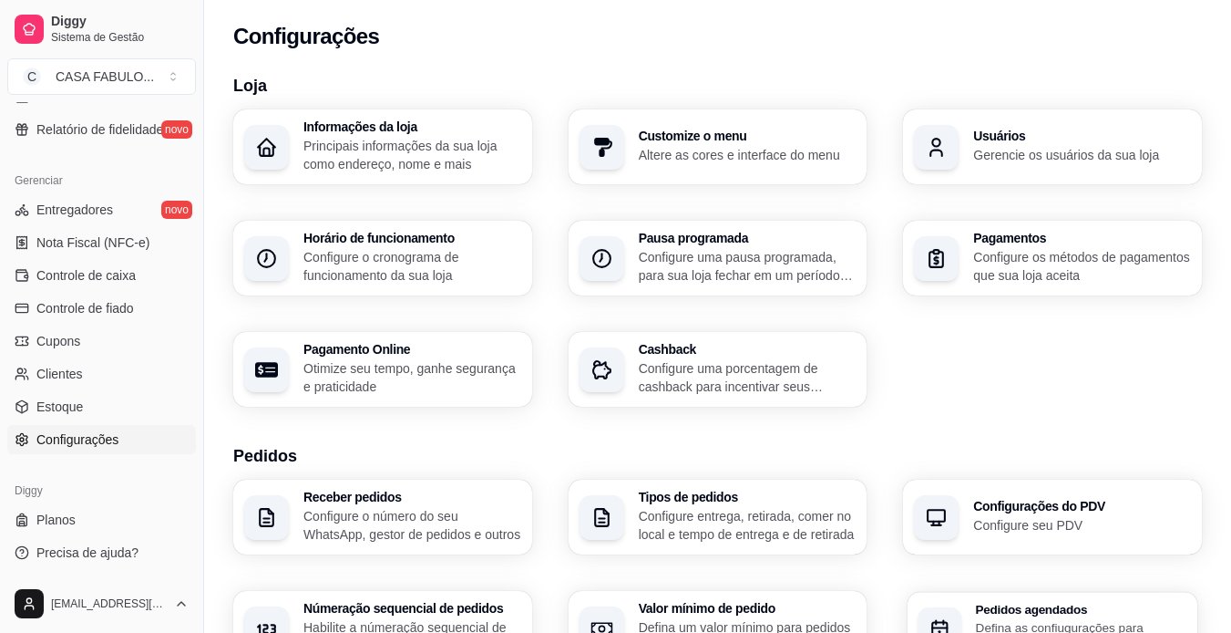
click at [1018, 615] on h3 "Pedidos agendados" at bounding box center [1081, 609] width 211 height 13
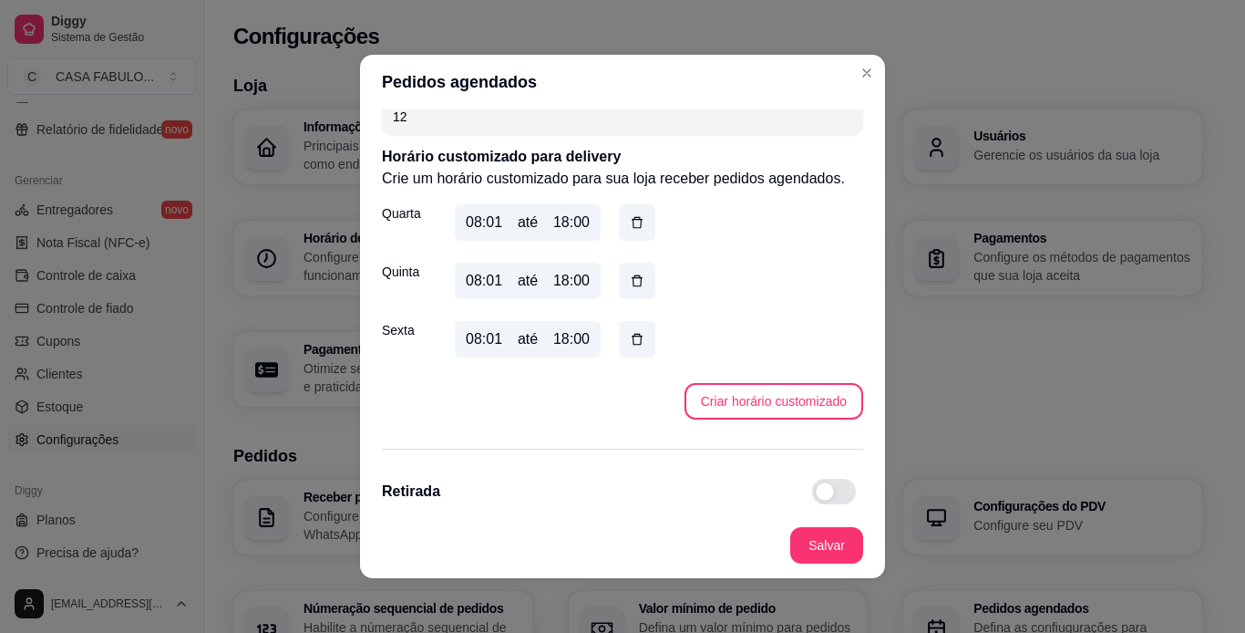
scroll to position [294, 0]
click at [486, 221] on div "08:01" at bounding box center [484, 221] width 36 height 22
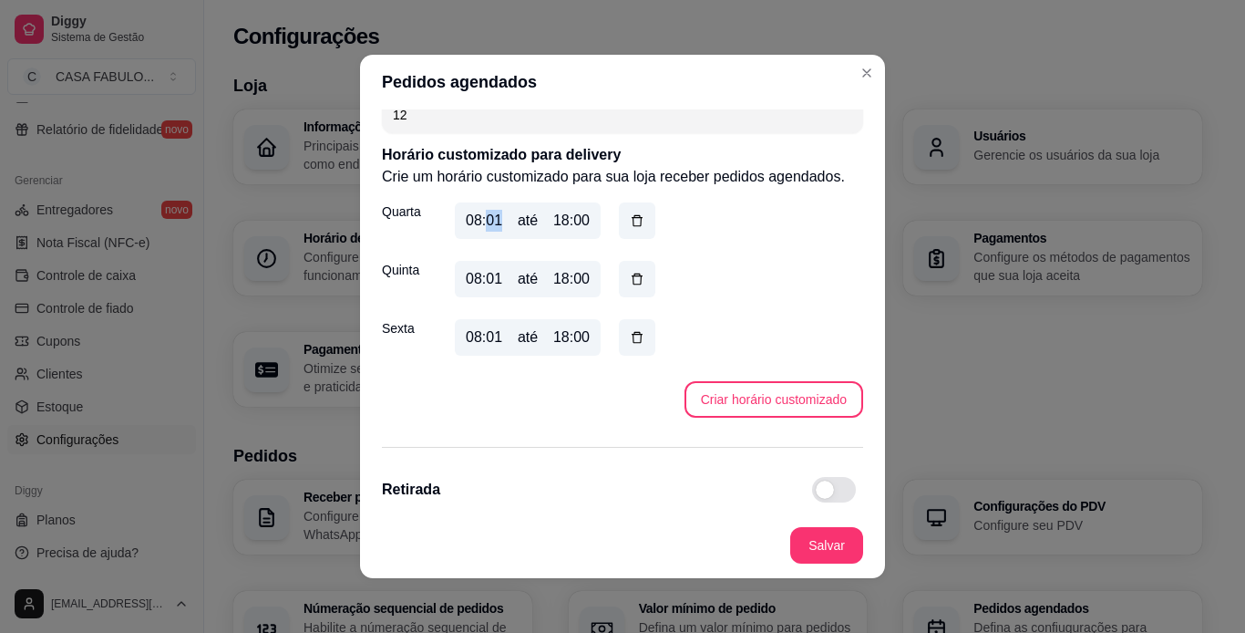
click at [486, 221] on div "08:01" at bounding box center [484, 221] width 36 height 22
click at [629, 211] on button "button" at bounding box center [638, 221] width 36 height 36
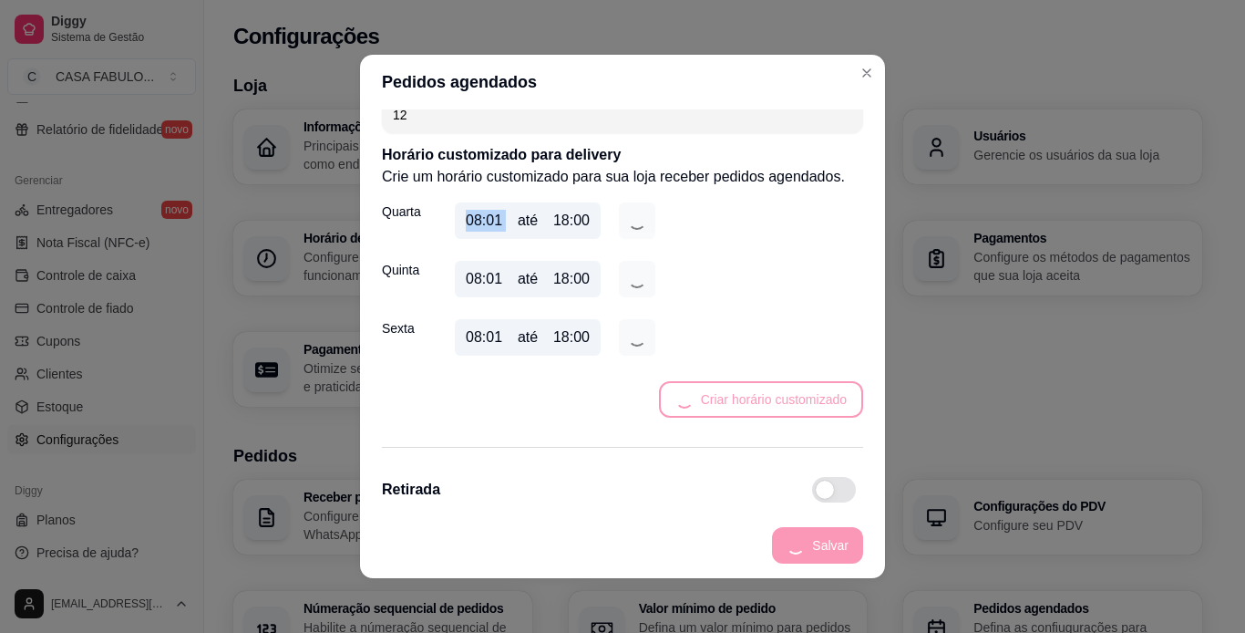
scroll to position [287, 0]
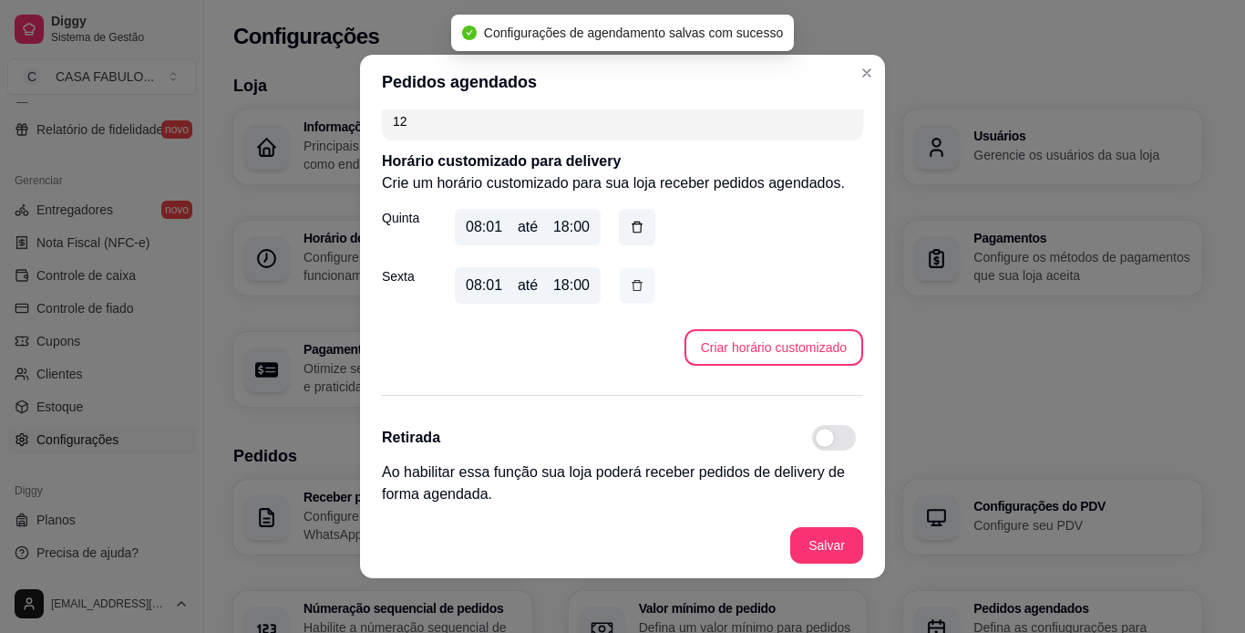
click at [637, 292] on icon "button" at bounding box center [637, 284] width 15 height 15
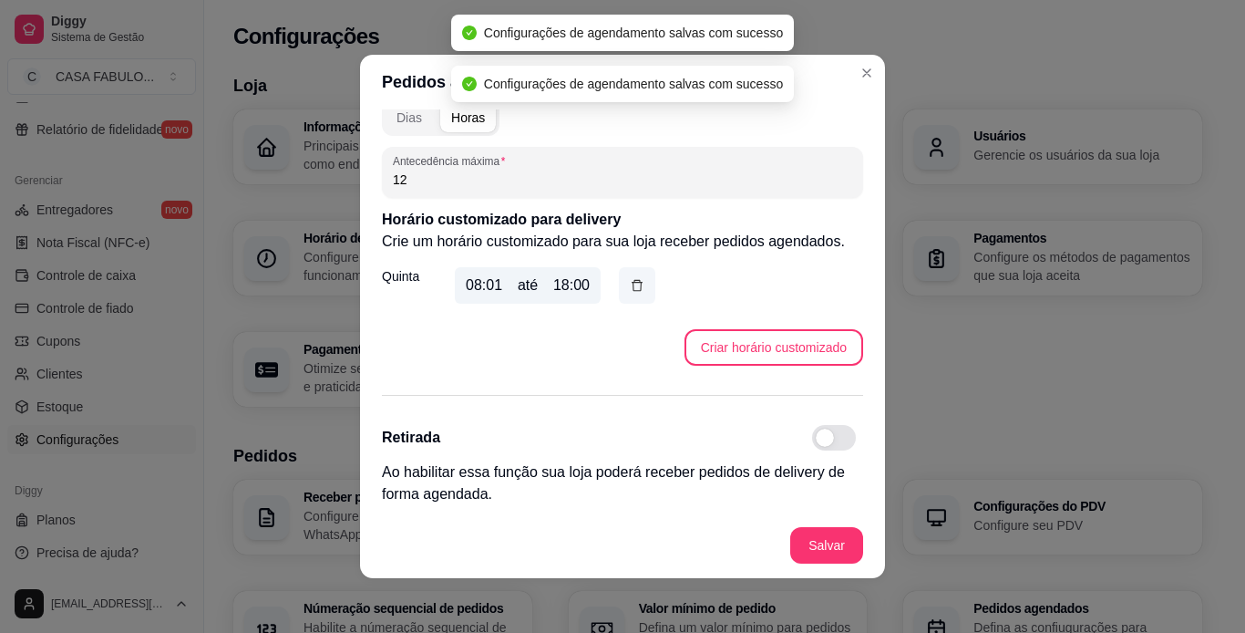
scroll to position [229, 0]
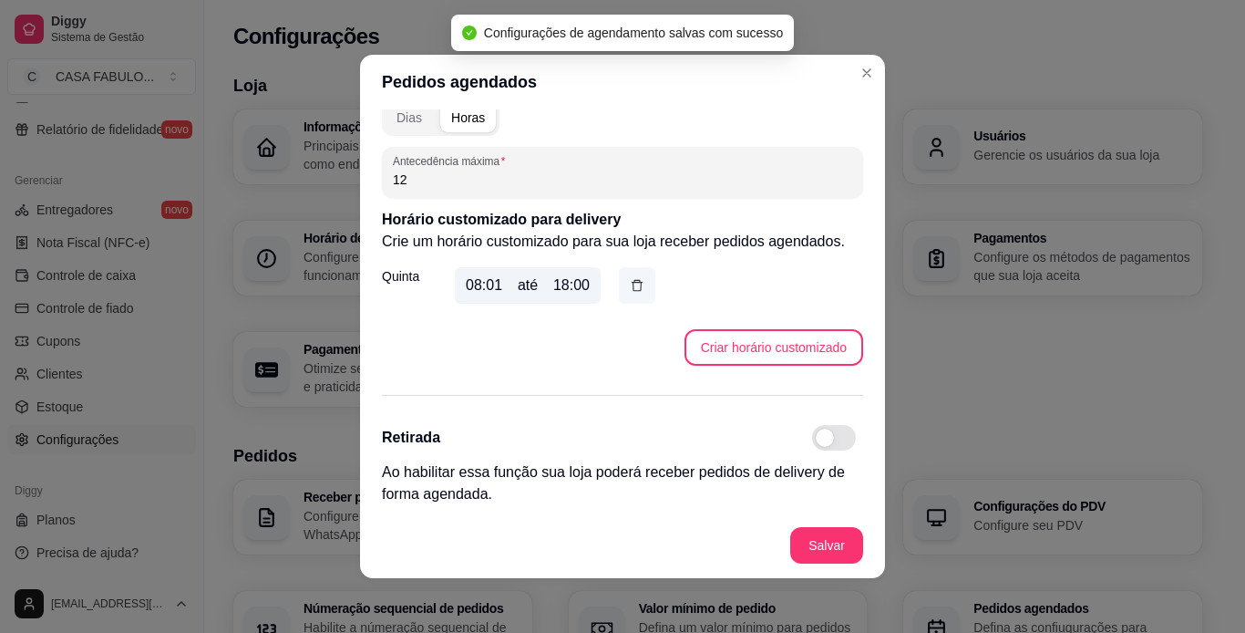
click at [638, 279] on button "button" at bounding box center [637, 285] width 36 height 36
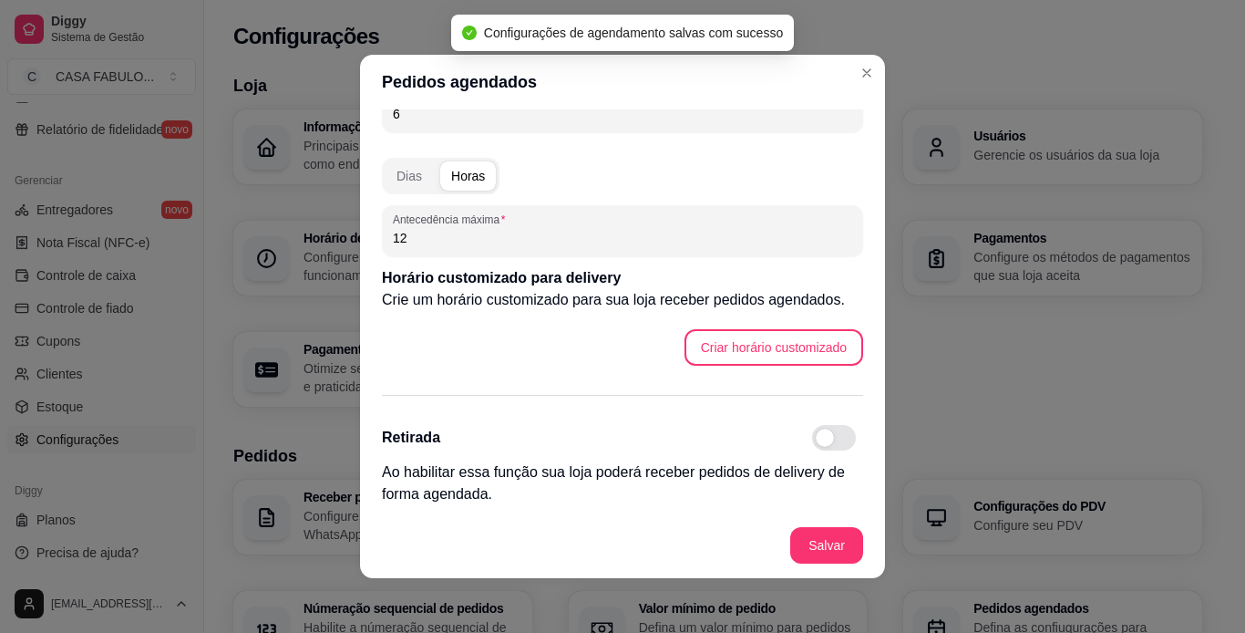
scroll to position [170, 0]
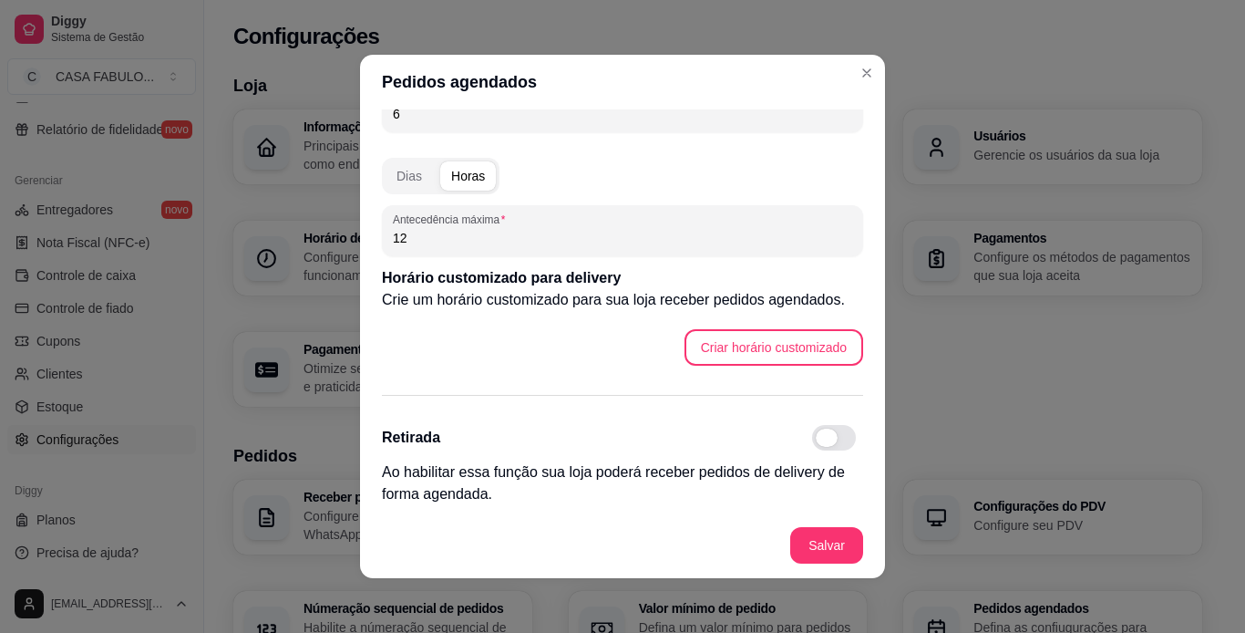
click at [819, 432] on span at bounding box center [834, 438] width 44 height 26
click at [819, 441] on input "checkbox" at bounding box center [817, 447] width 12 height 12
checkbox input "true"
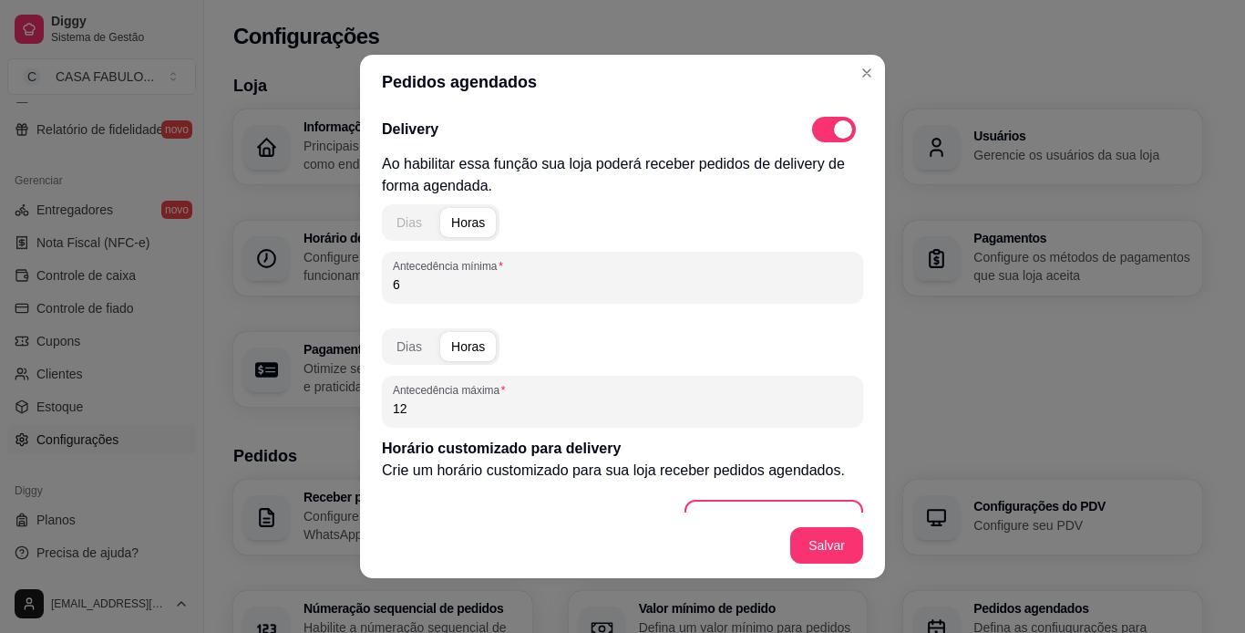
click at [399, 228] on div "Dias" at bounding box center [410, 222] width 26 height 18
click at [412, 291] on input "6" at bounding box center [622, 284] width 459 height 18
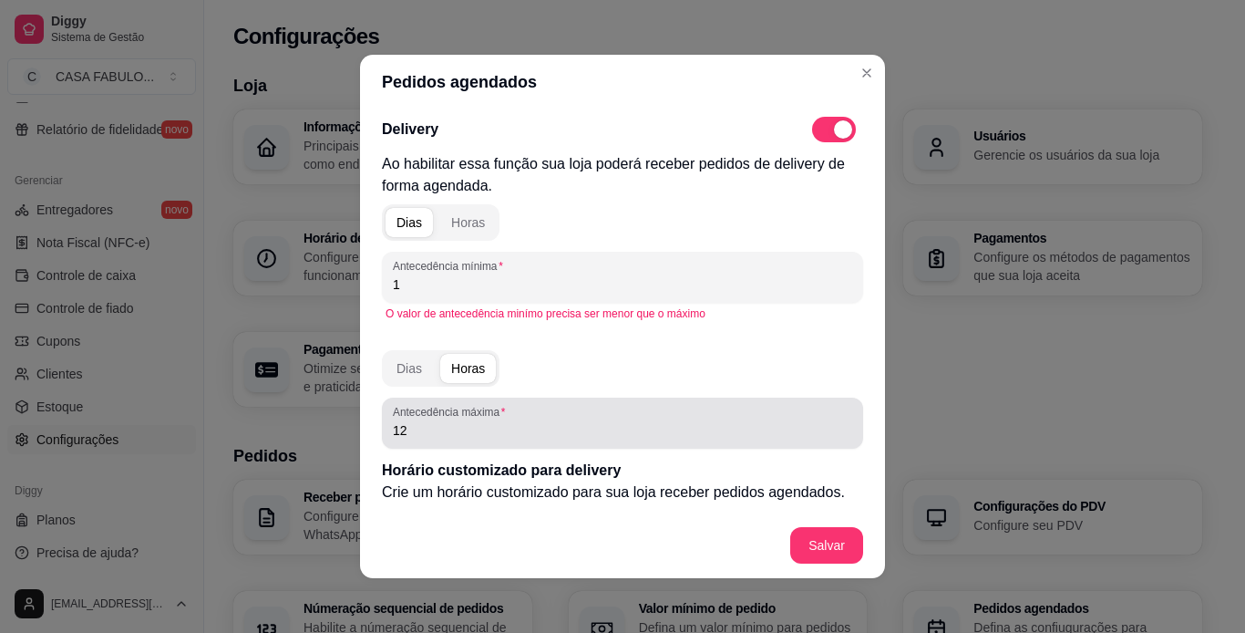
type input "1"
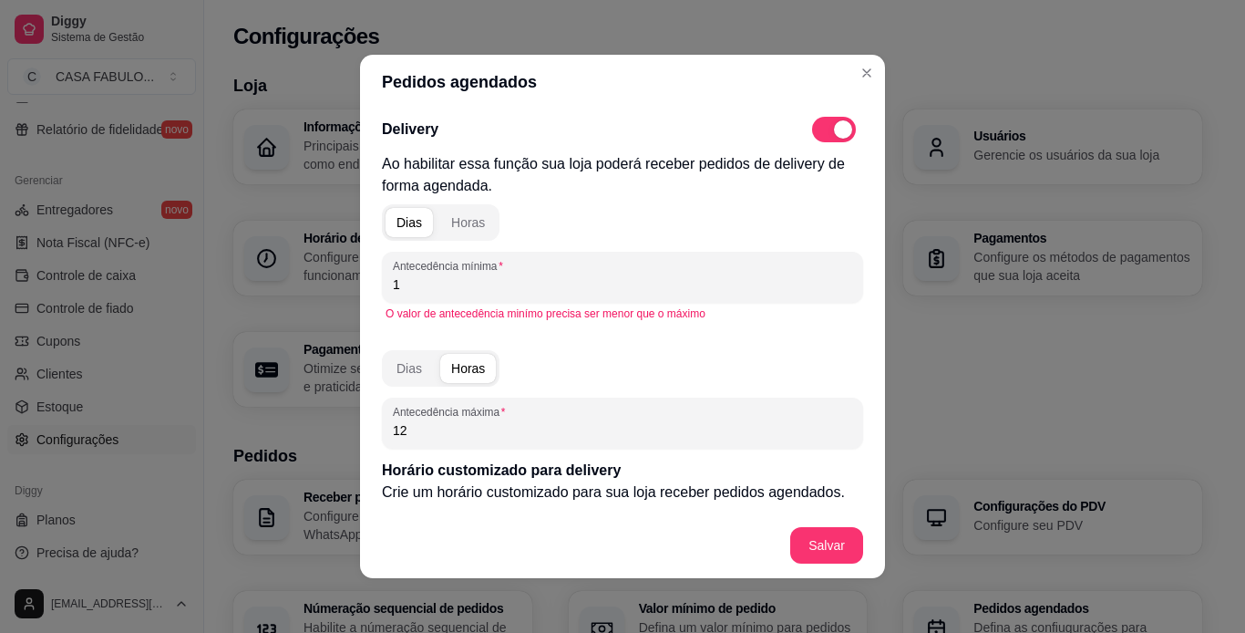
click at [421, 436] on input "12" at bounding box center [622, 430] width 459 height 18
type input "1"
click at [797, 541] on button "Salvar" at bounding box center [826, 546] width 71 height 36
click at [464, 293] on input "1" at bounding box center [622, 284] width 459 height 18
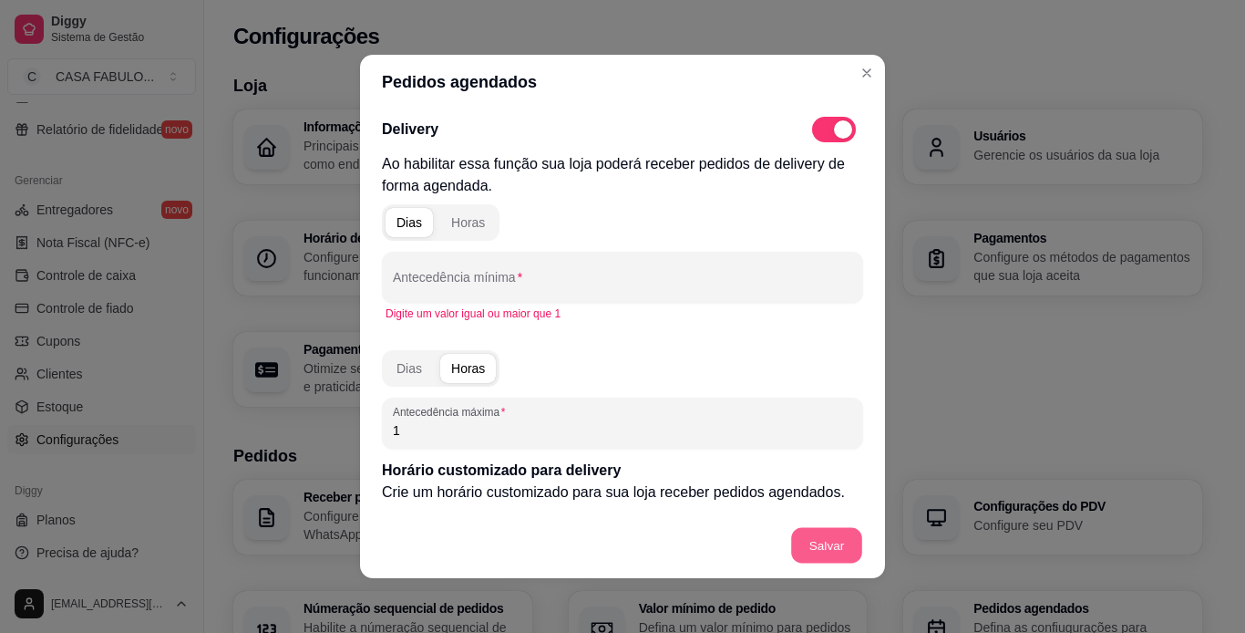
click at [800, 530] on button "Salvar" at bounding box center [826, 546] width 71 height 36
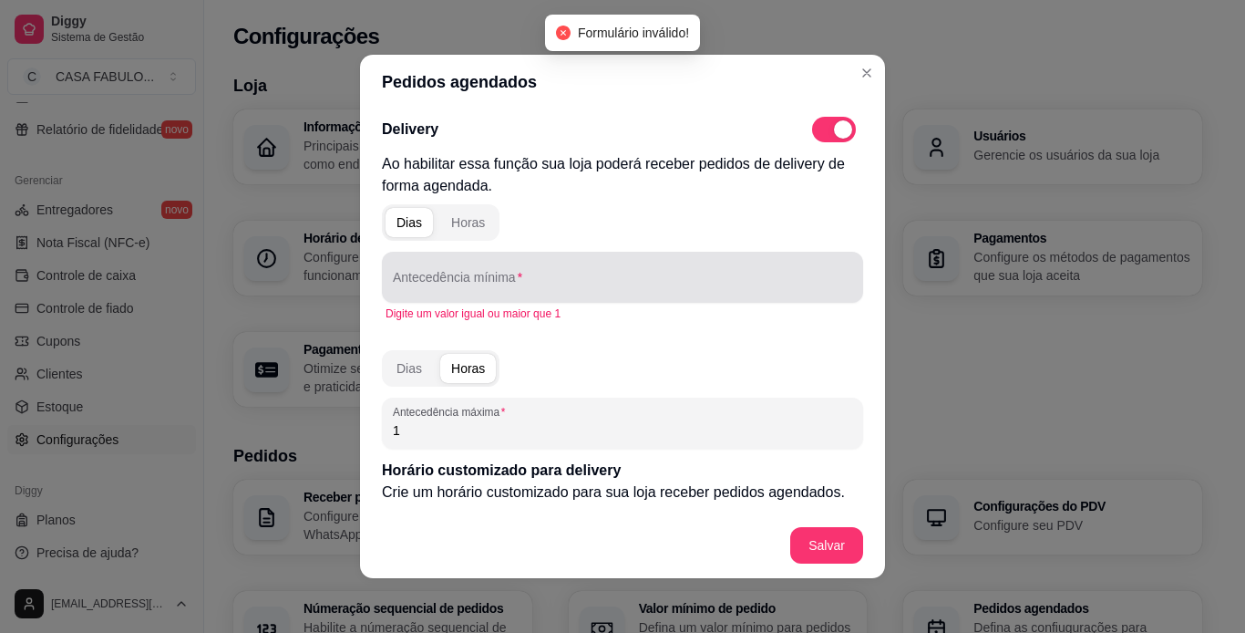
click at [443, 268] on div at bounding box center [622, 277] width 459 height 36
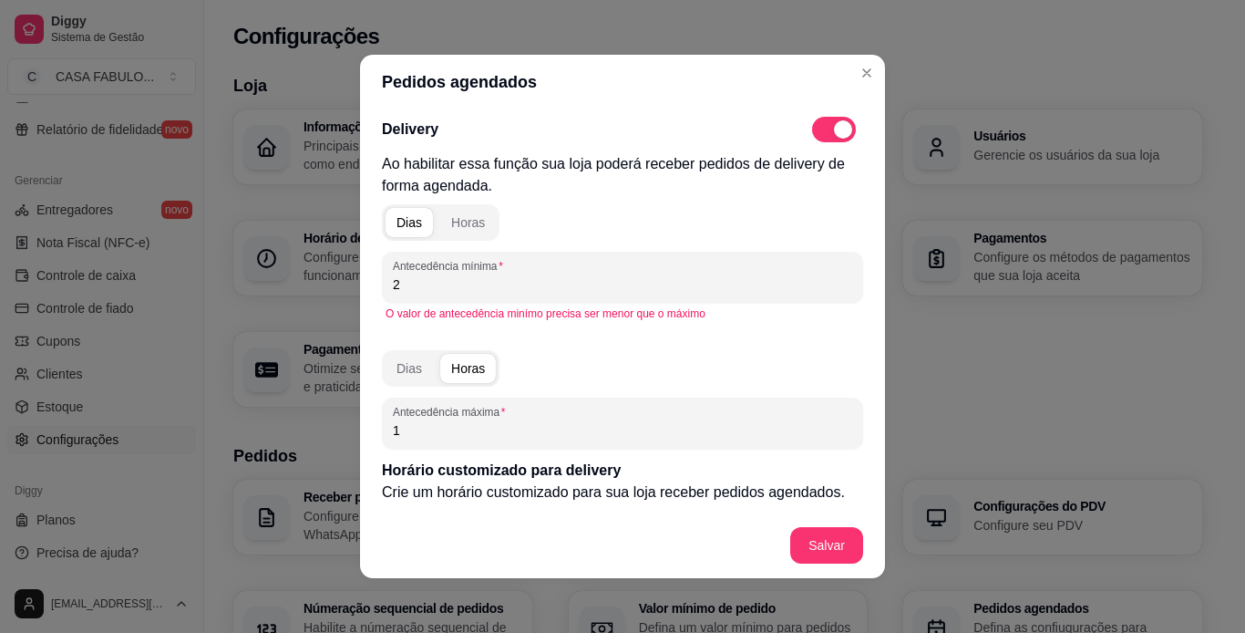
type input "2"
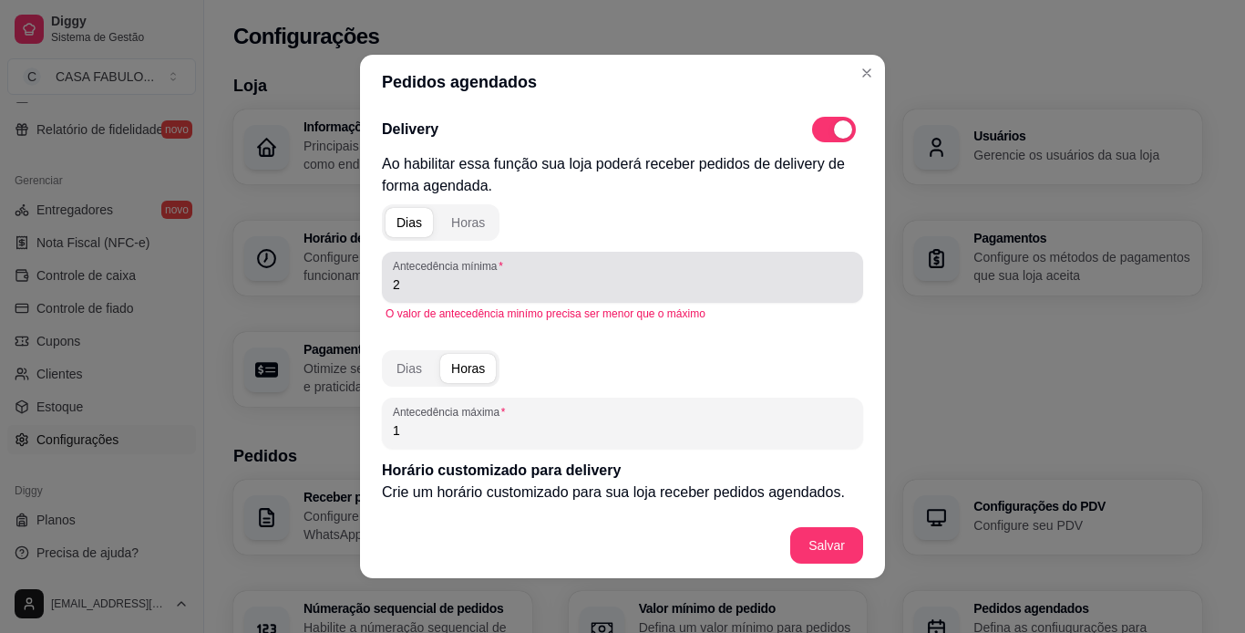
click at [443, 268] on label "Antecedência mínima" at bounding box center [451, 265] width 117 height 15
click at [443, 275] on input "2" at bounding box center [622, 284] width 459 height 18
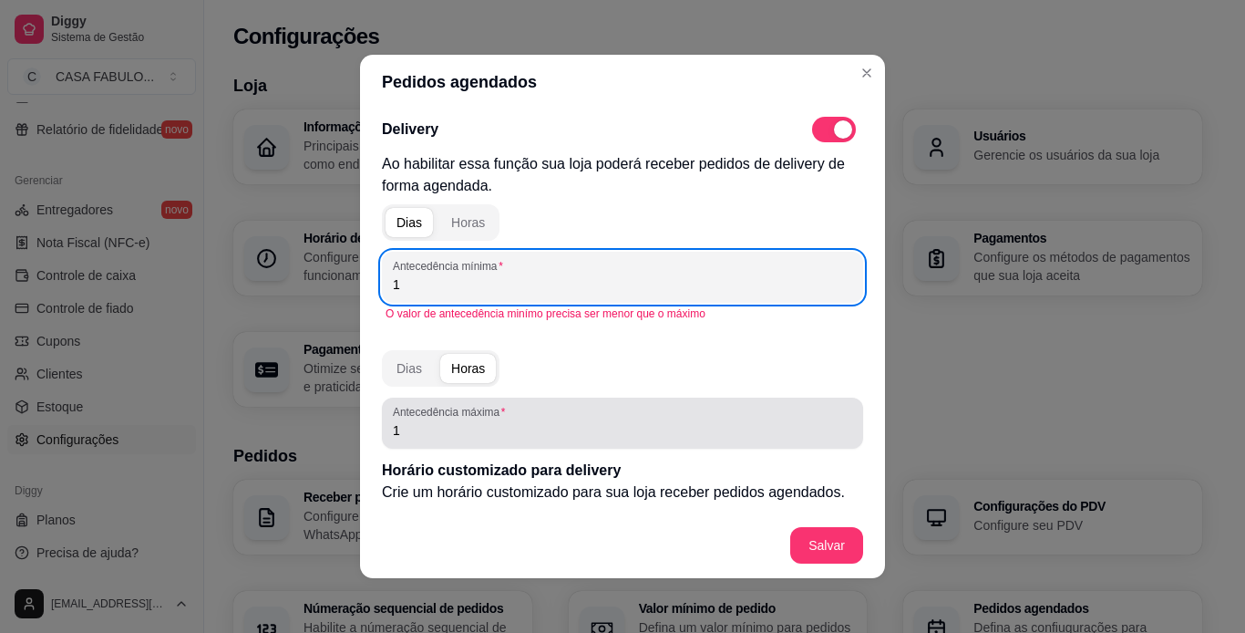
type input "1"
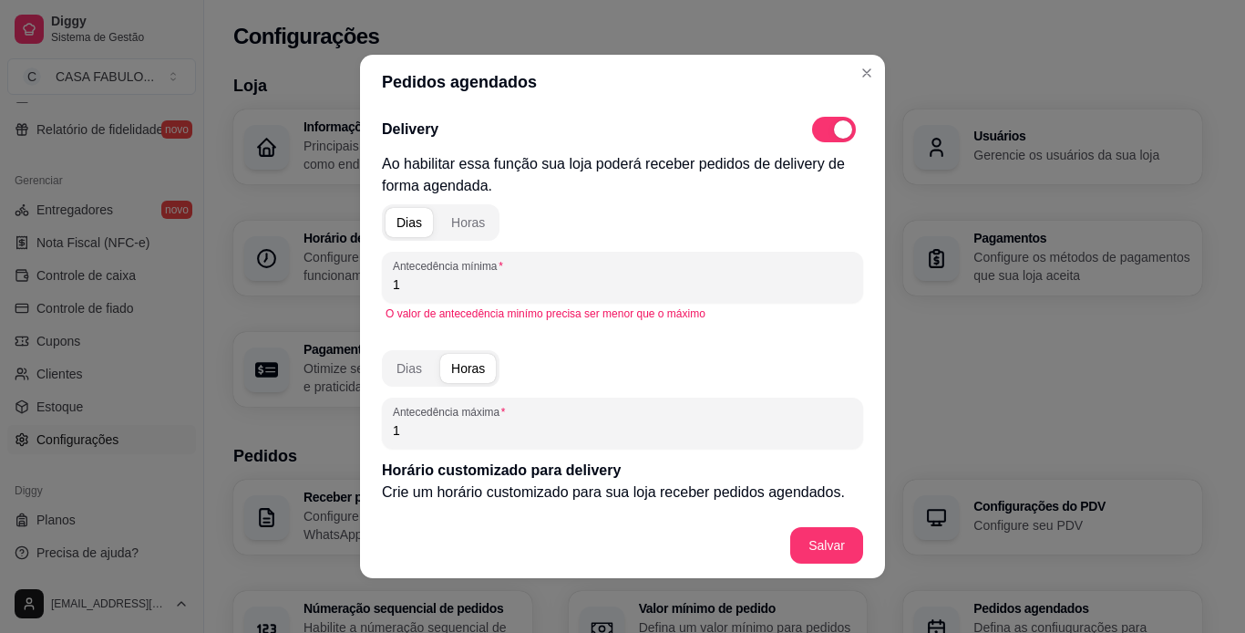
click at [443, 438] on input "1" at bounding box center [622, 430] width 459 height 18
type input "2"
click at [830, 551] on button "Salvar" at bounding box center [826, 546] width 71 height 36
click at [586, 283] on input "1" at bounding box center [622, 284] width 459 height 18
click at [506, 427] on input "2" at bounding box center [622, 430] width 459 height 18
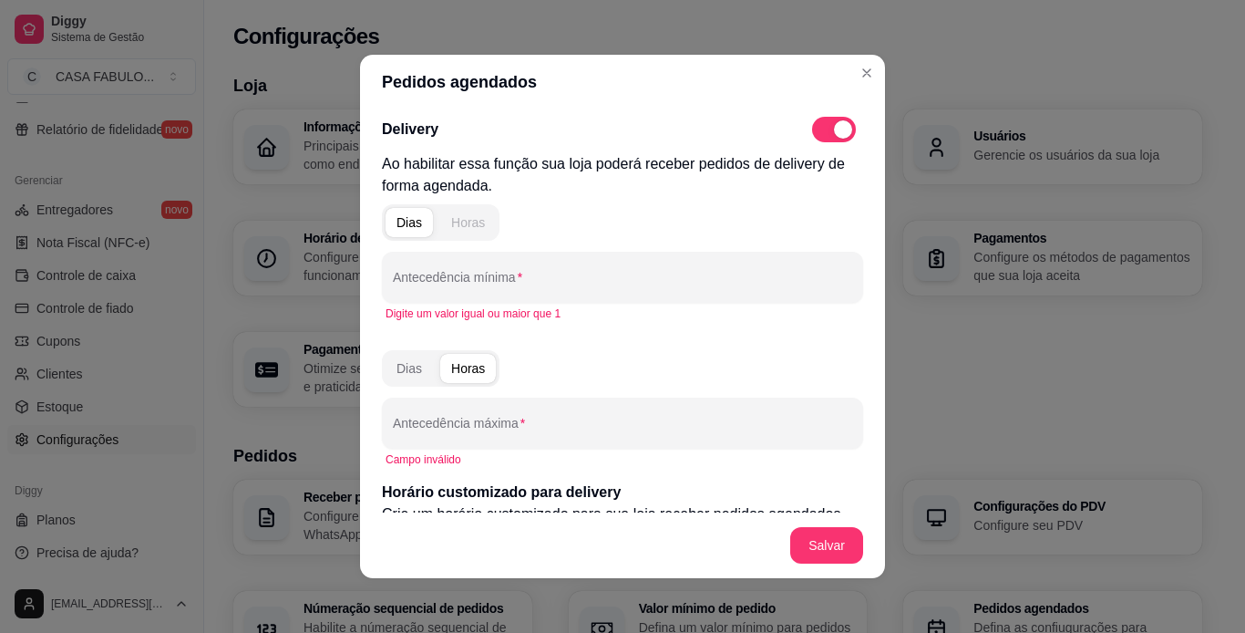
click at [466, 214] on div "Horas" at bounding box center [468, 222] width 34 height 18
click at [400, 216] on div "Dias" at bounding box center [410, 222] width 26 height 18
click at [422, 278] on input "Antecedência mínima" at bounding box center [622, 284] width 459 height 18
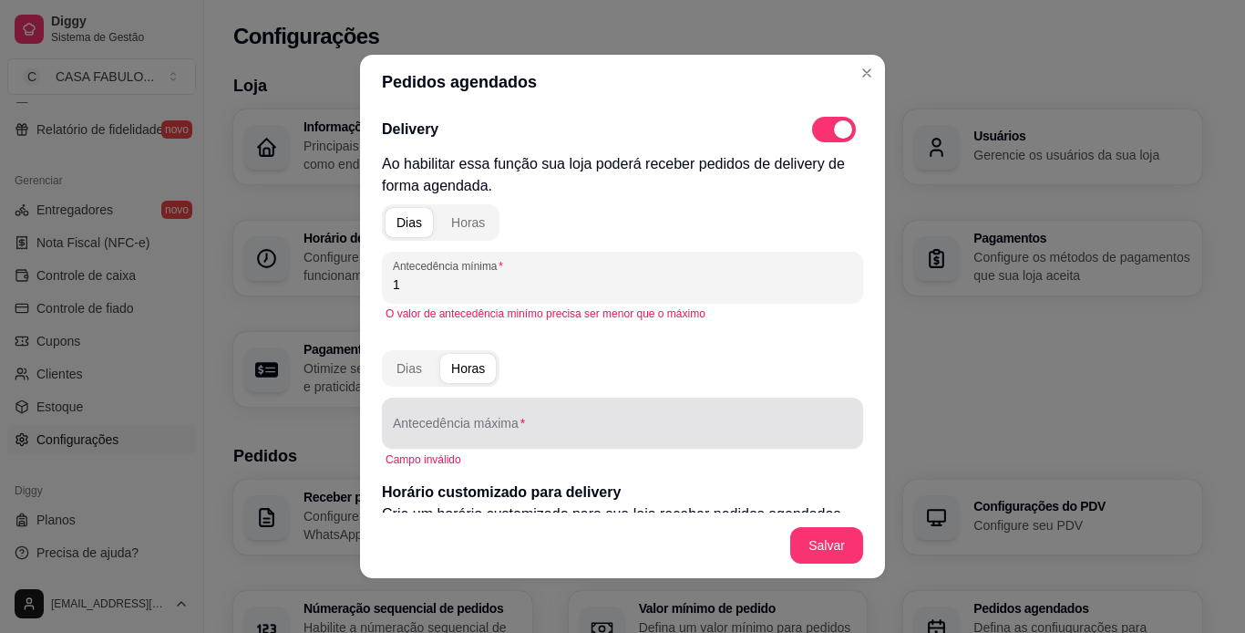
type input "1"
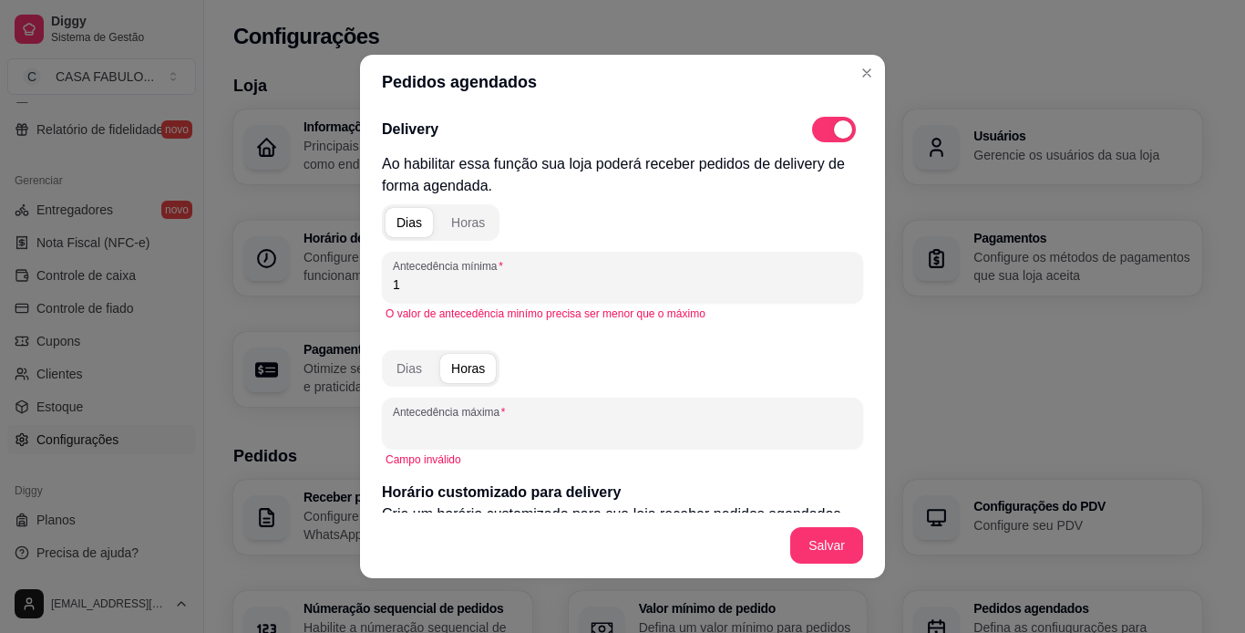
click at [474, 422] on input "Antecedência máxima" at bounding box center [622, 430] width 459 height 18
click at [404, 366] on div "Dias" at bounding box center [410, 368] width 26 height 18
click at [424, 422] on input "Antecedência máxima" at bounding box center [622, 430] width 459 height 18
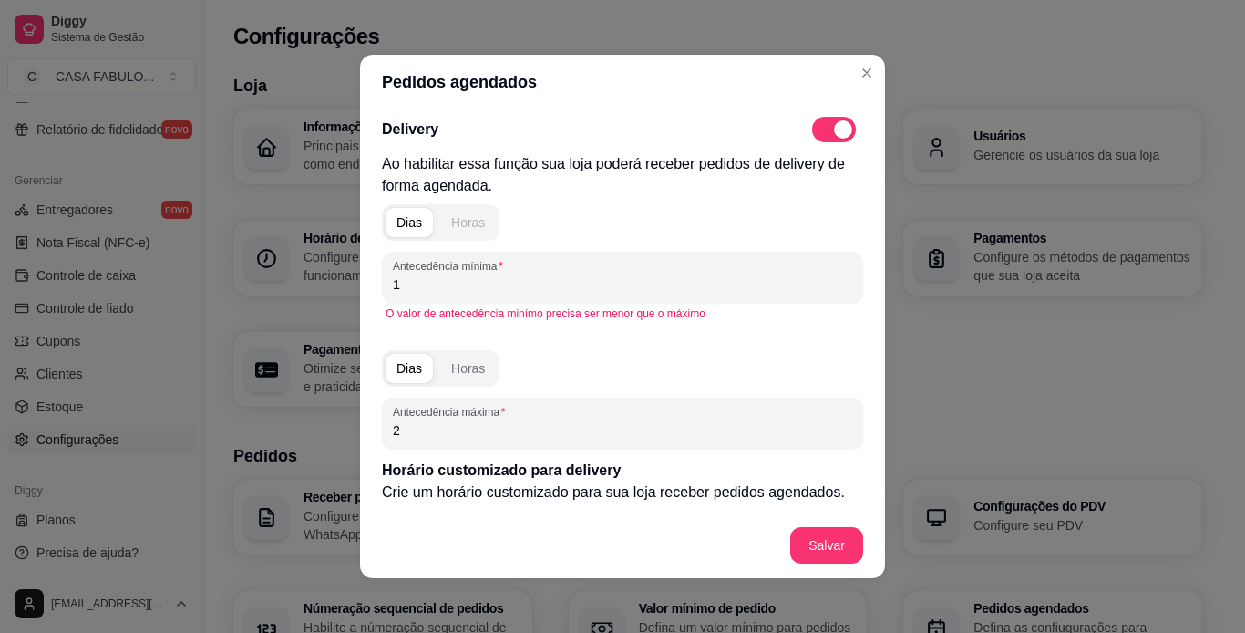
type input "2"
click at [472, 229] on div "Horas" at bounding box center [468, 222] width 34 height 18
click at [438, 287] on input "1" at bounding box center [622, 284] width 459 height 18
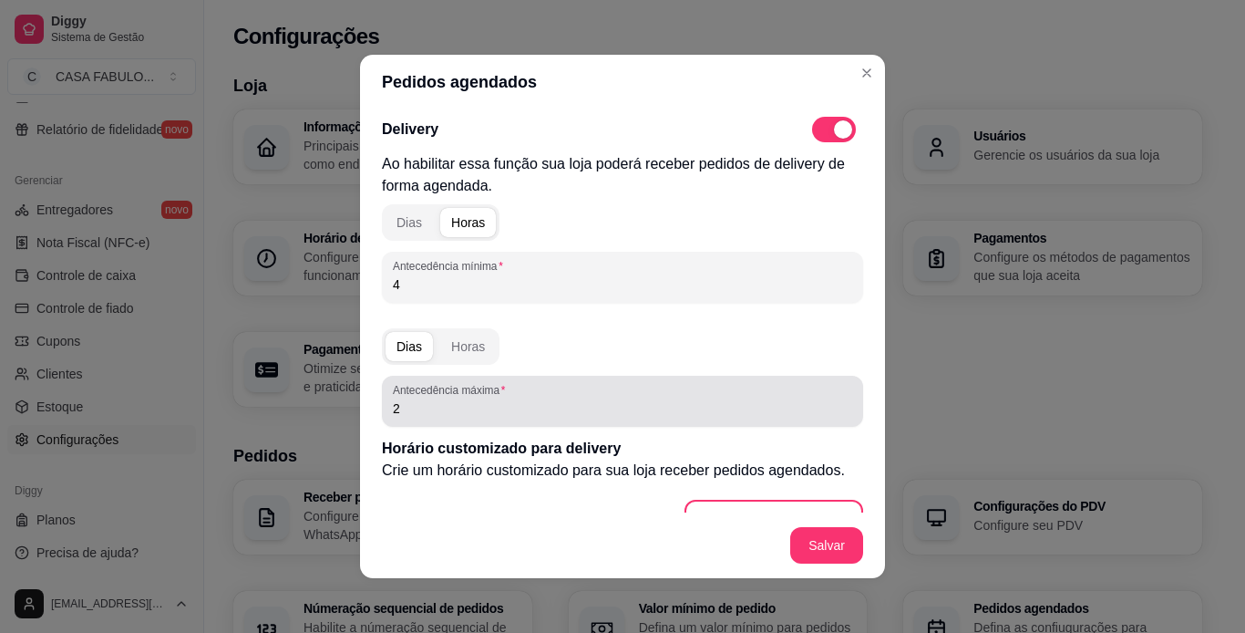
type input "4"
click at [423, 415] on input "2" at bounding box center [622, 408] width 459 height 18
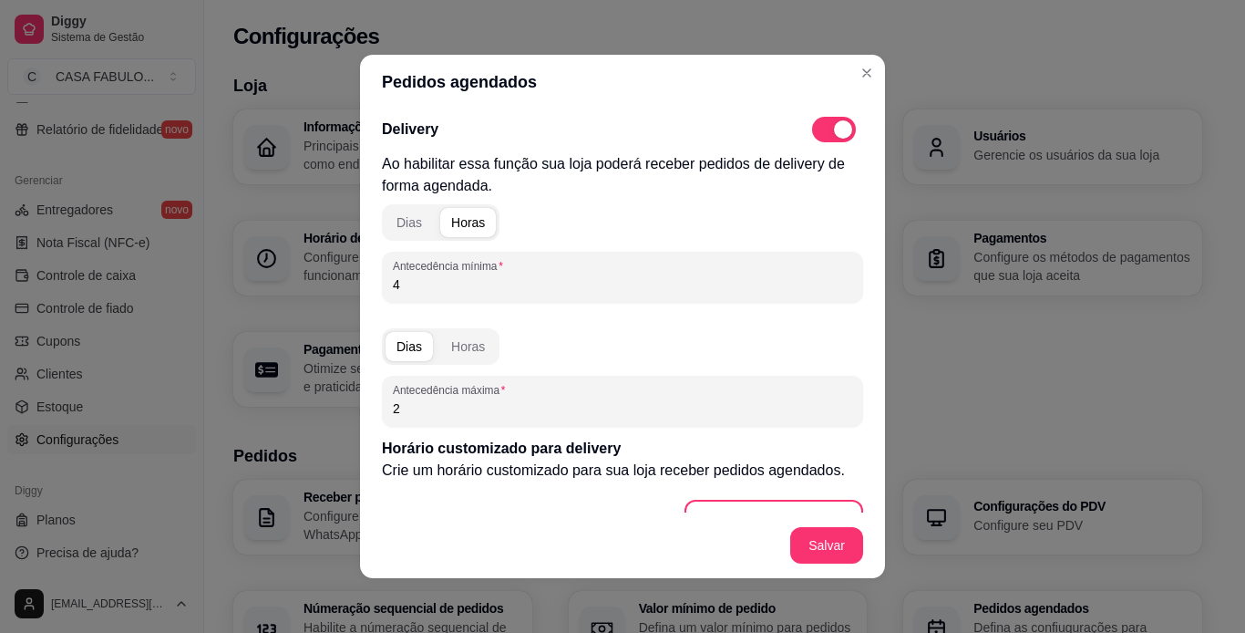
click at [423, 415] on input "2" at bounding box center [622, 408] width 459 height 18
click at [412, 408] on input "2" at bounding box center [622, 408] width 459 height 18
type input "6"
click at [829, 548] on button "Salvar" at bounding box center [826, 546] width 71 height 36
click at [499, 405] on input "6" at bounding box center [622, 408] width 459 height 18
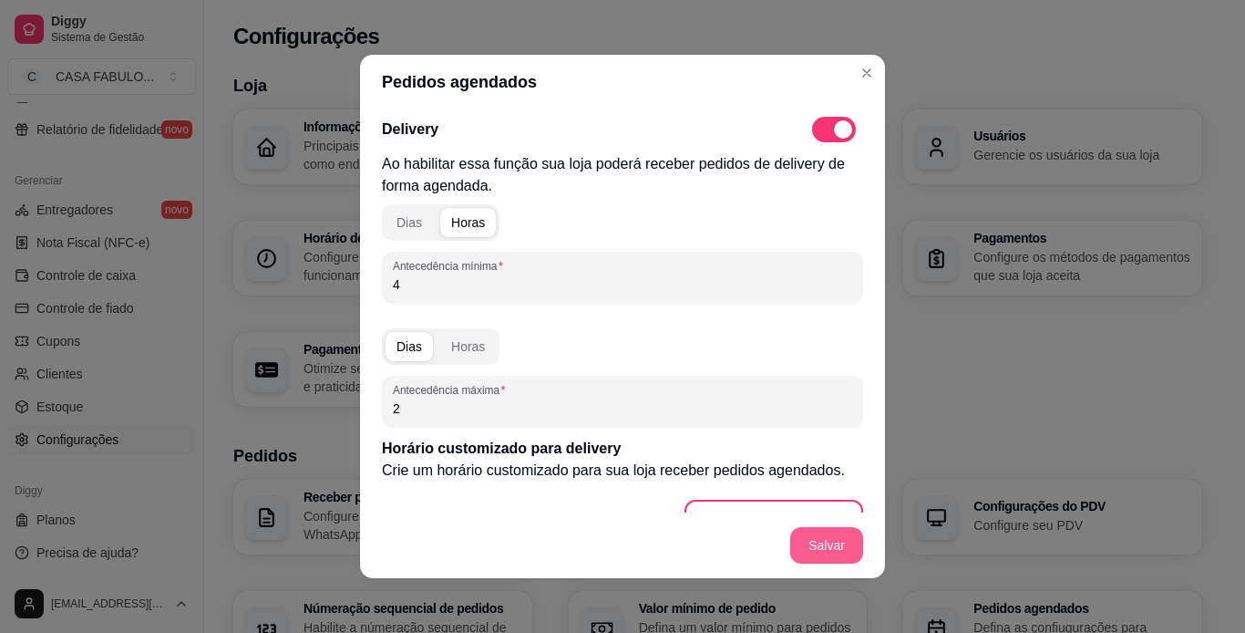
type input "2"
click at [827, 541] on button "Salvar" at bounding box center [826, 546] width 71 height 36
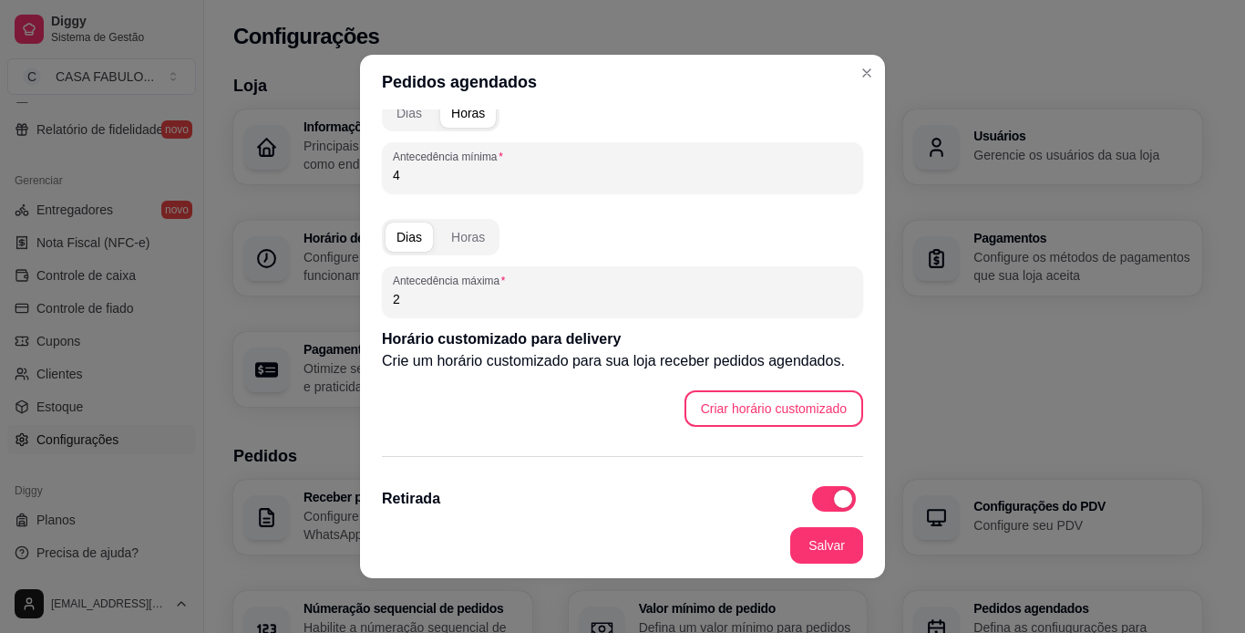
scroll to position [119, 0]
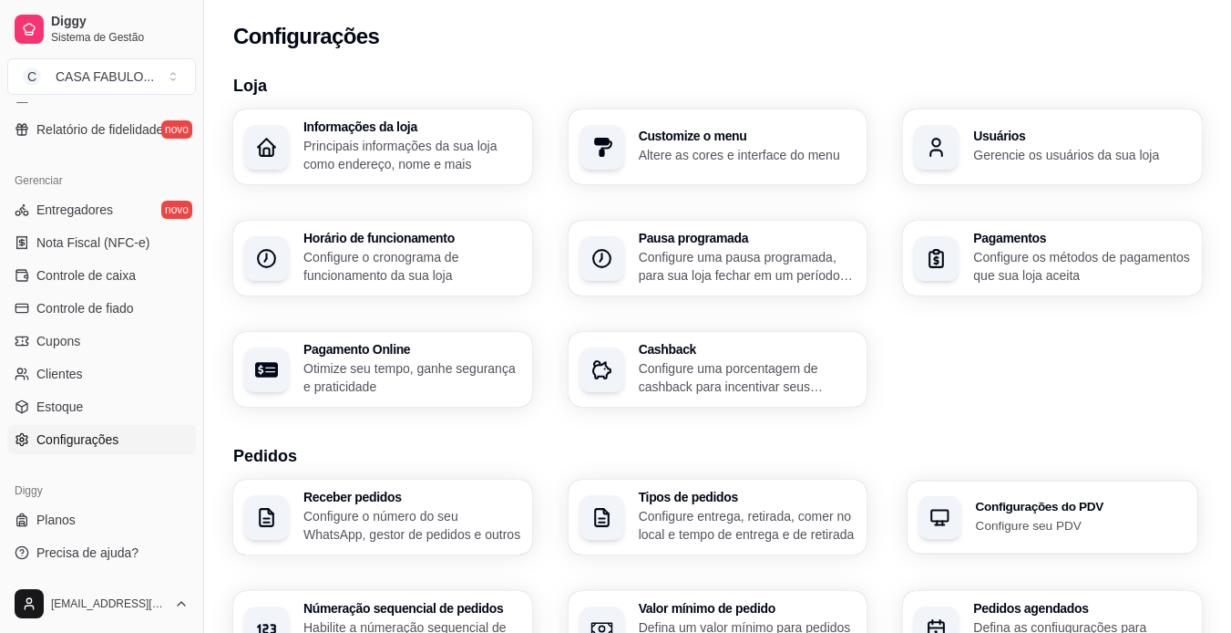
click at [976, 494] on div "Configurações do PDV Configure seu PDV" at bounding box center [1053, 516] width 290 height 73
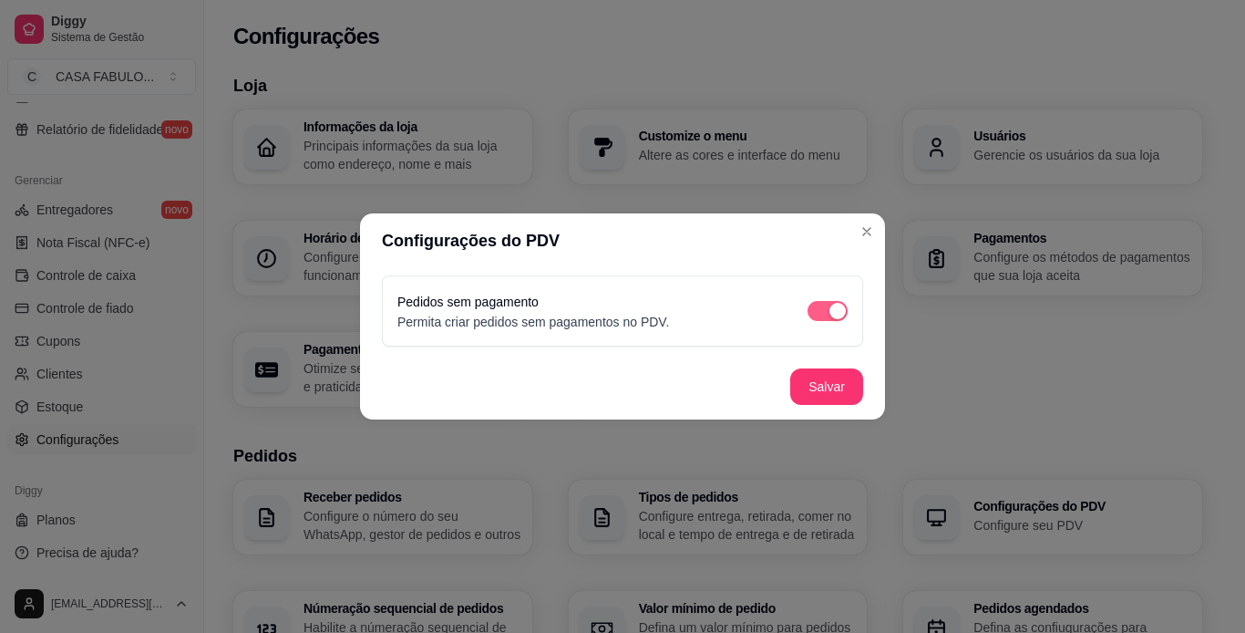
click at [819, 309] on span "button" at bounding box center [828, 311] width 40 height 20
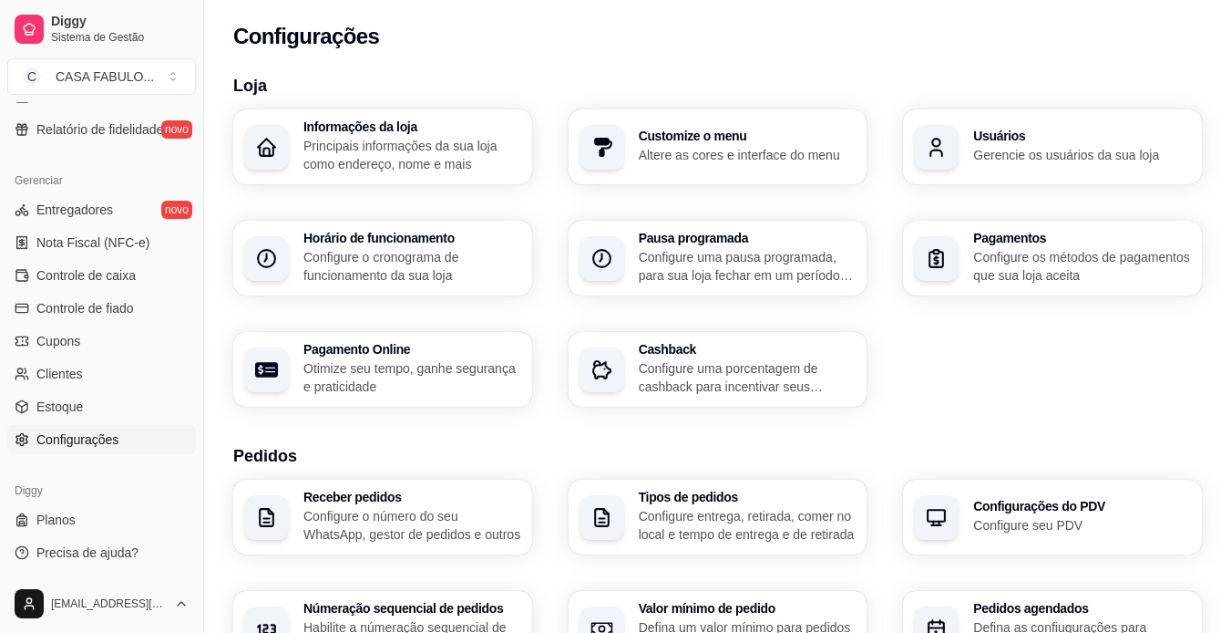
click at [1081, 607] on h3 "Pedidos agendados" at bounding box center [1082, 608] width 218 height 13
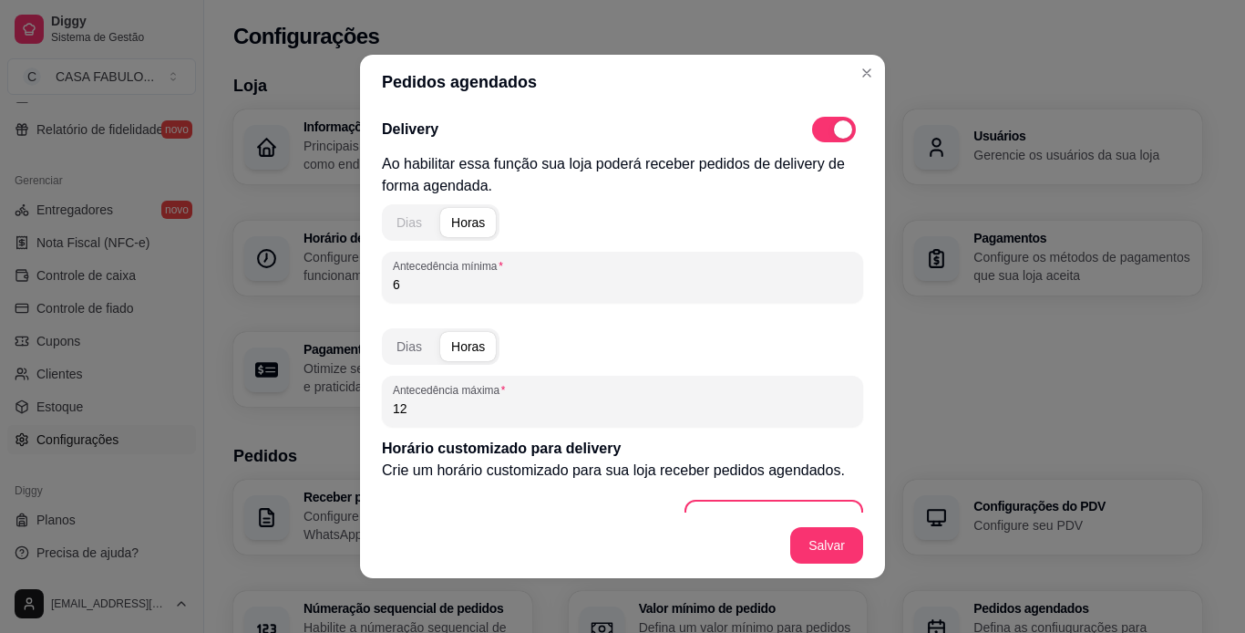
click at [406, 225] on div "Dias" at bounding box center [410, 222] width 26 height 18
click at [469, 221] on div "Horas" at bounding box center [468, 222] width 34 height 18
click at [463, 287] on input "6" at bounding box center [622, 284] width 459 height 18
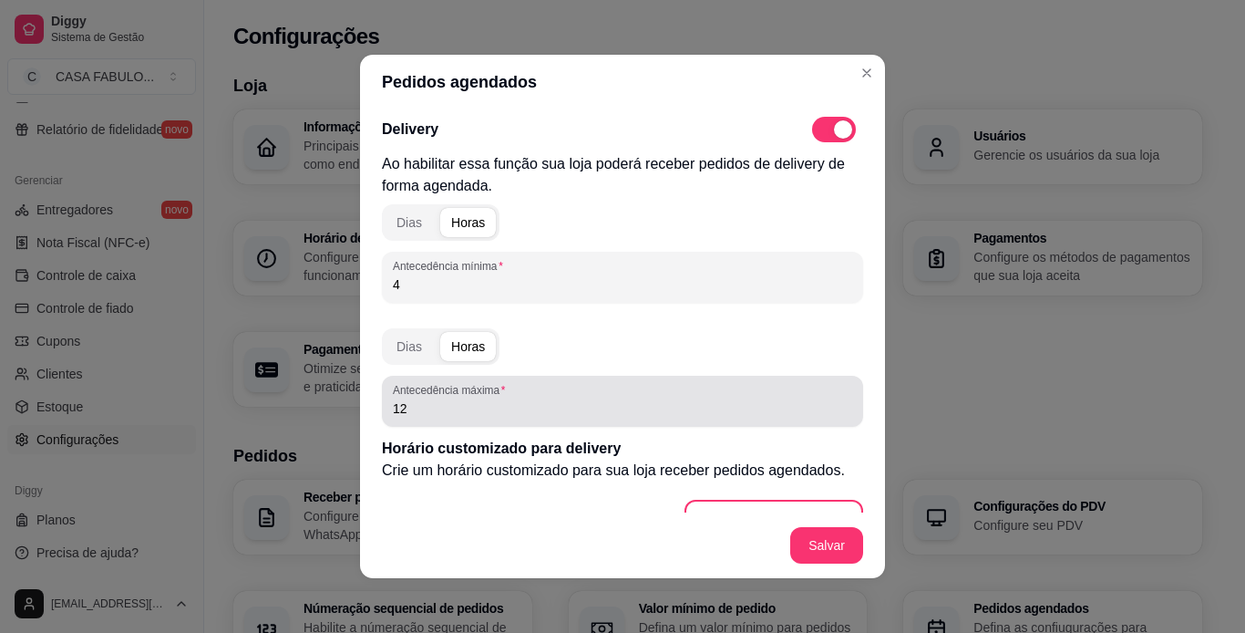
type input "4"
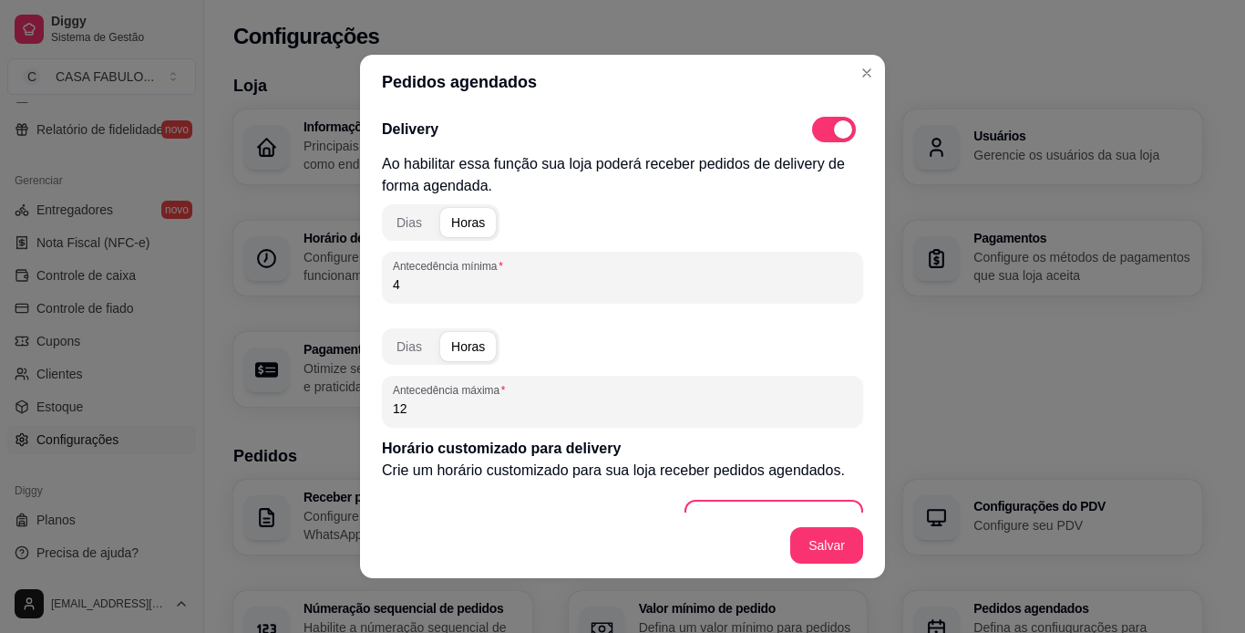
click at [443, 412] on input "12" at bounding box center [622, 408] width 459 height 18
type input "1"
type input "2"
click at [812, 550] on button "Salvar" at bounding box center [826, 546] width 71 height 36
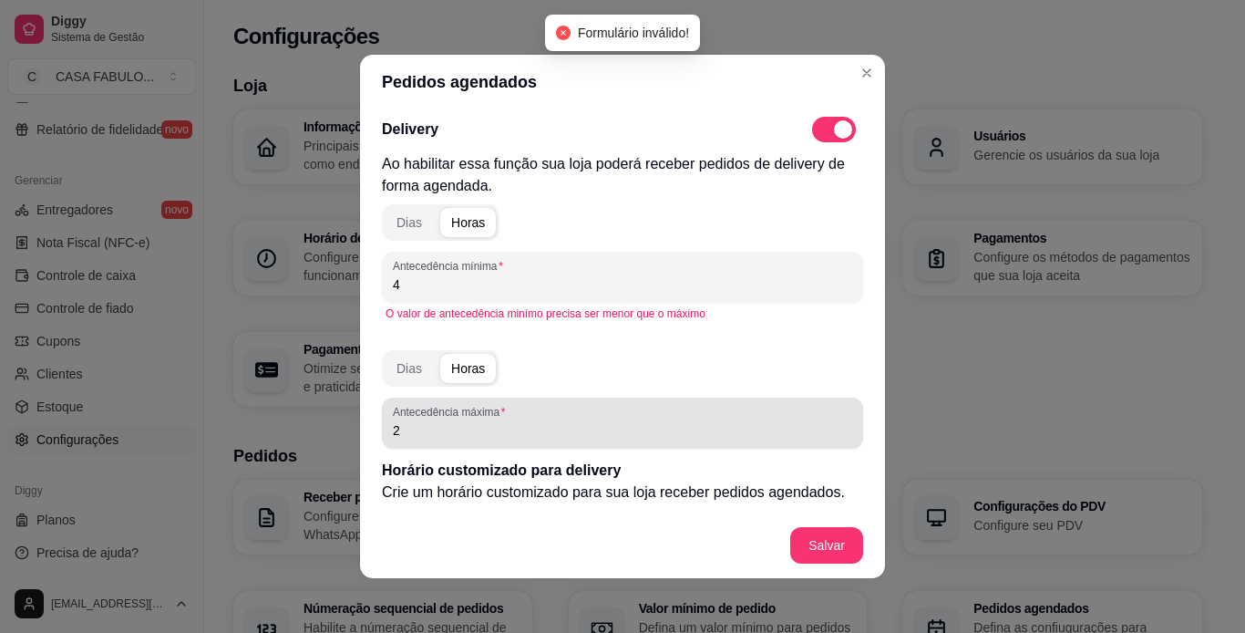
click at [520, 442] on div "Antecedência máxima 2" at bounding box center [622, 422] width 481 height 51
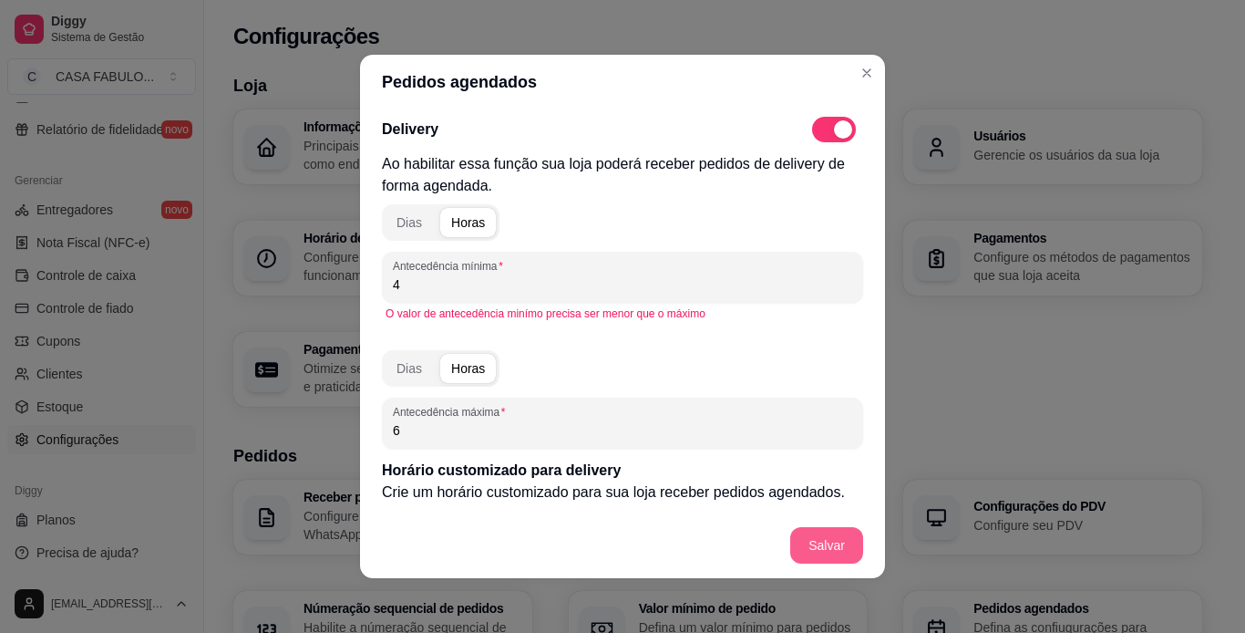
type input "6"
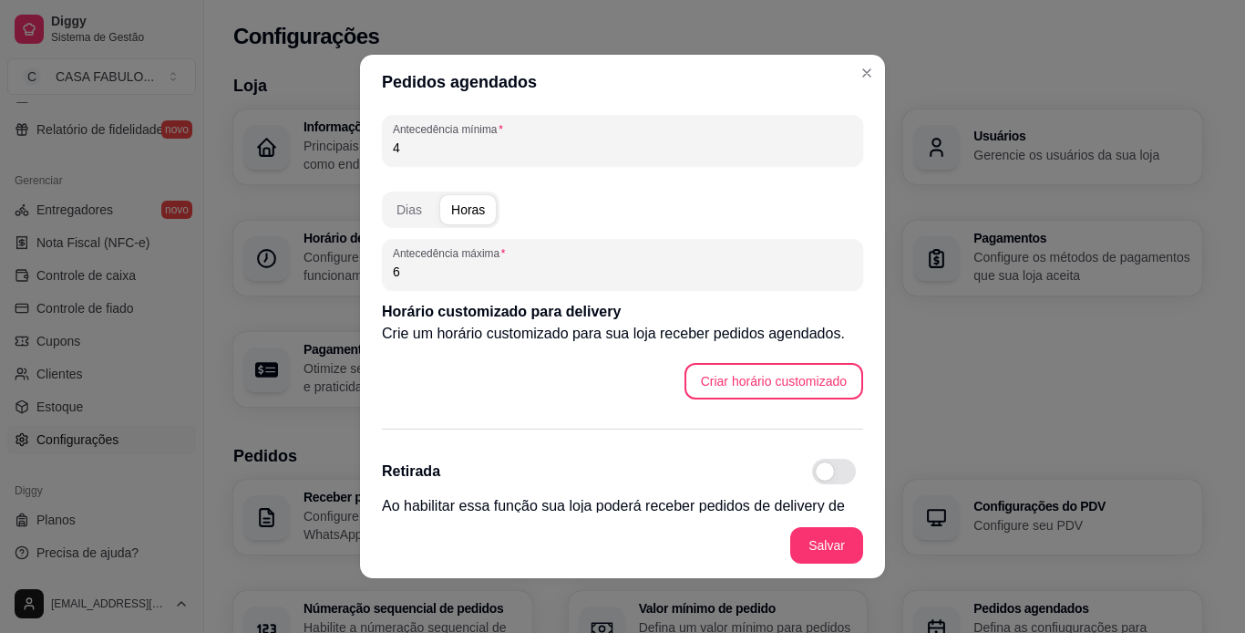
scroll to position [148, 0]
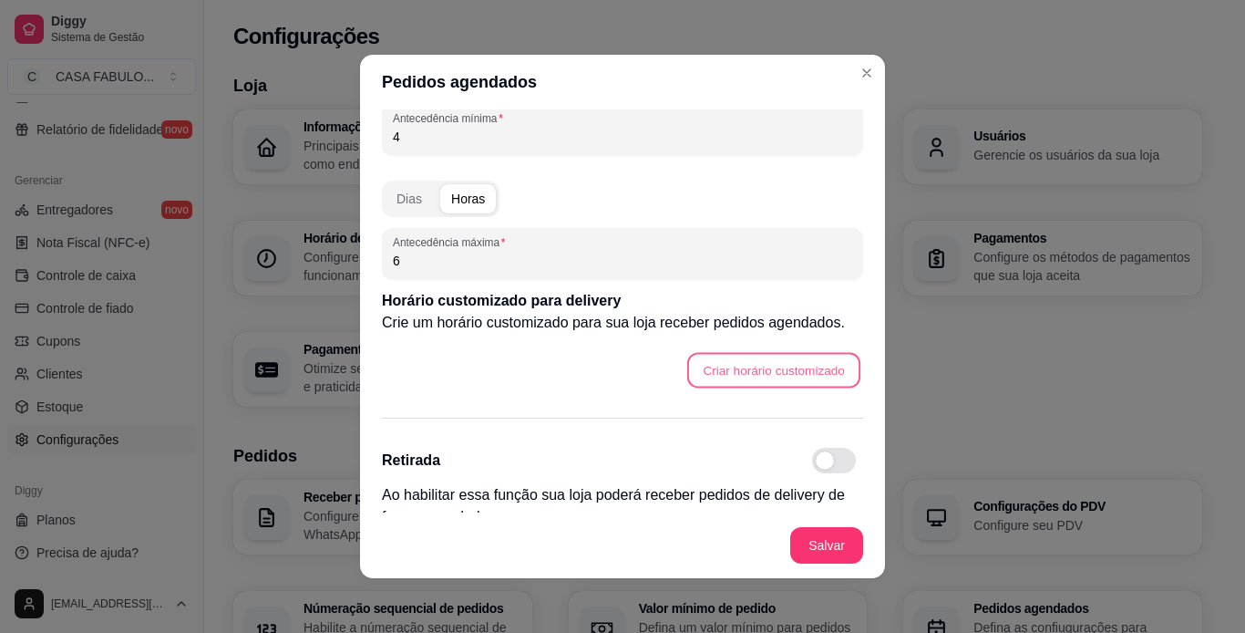
click at [791, 373] on button "Criar horário customizado" at bounding box center [773, 371] width 173 height 36
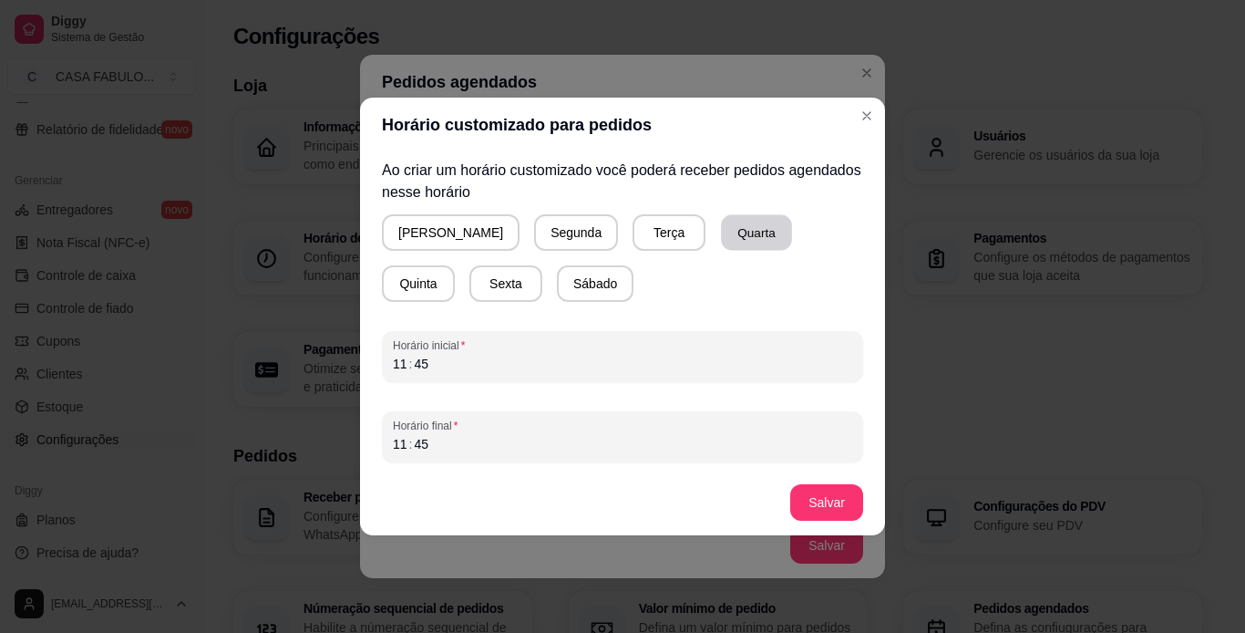
click at [721, 229] on button "Quarta" at bounding box center [756, 233] width 71 height 36
click at [439, 369] on div "11 : 45" at bounding box center [622, 364] width 459 height 22
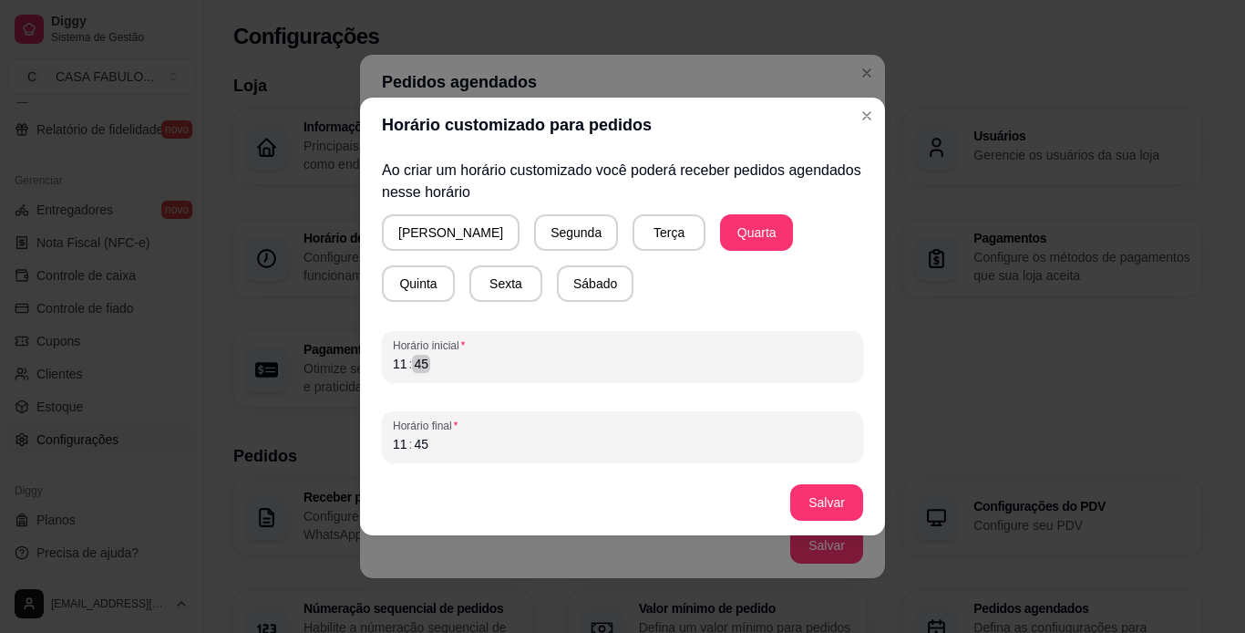
click at [439, 369] on div "11 : 45" at bounding box center [622, 364] width 459 height 22
click at [404, 370] on div "14" at bounding box center [400, 364] width 18 height 18
click at [426, 448] on div "45" at bounding box center [421, 444] width 18 height 18
click at [425, 449] on div "––" at bounding box center [421, 444] width 18 height 18
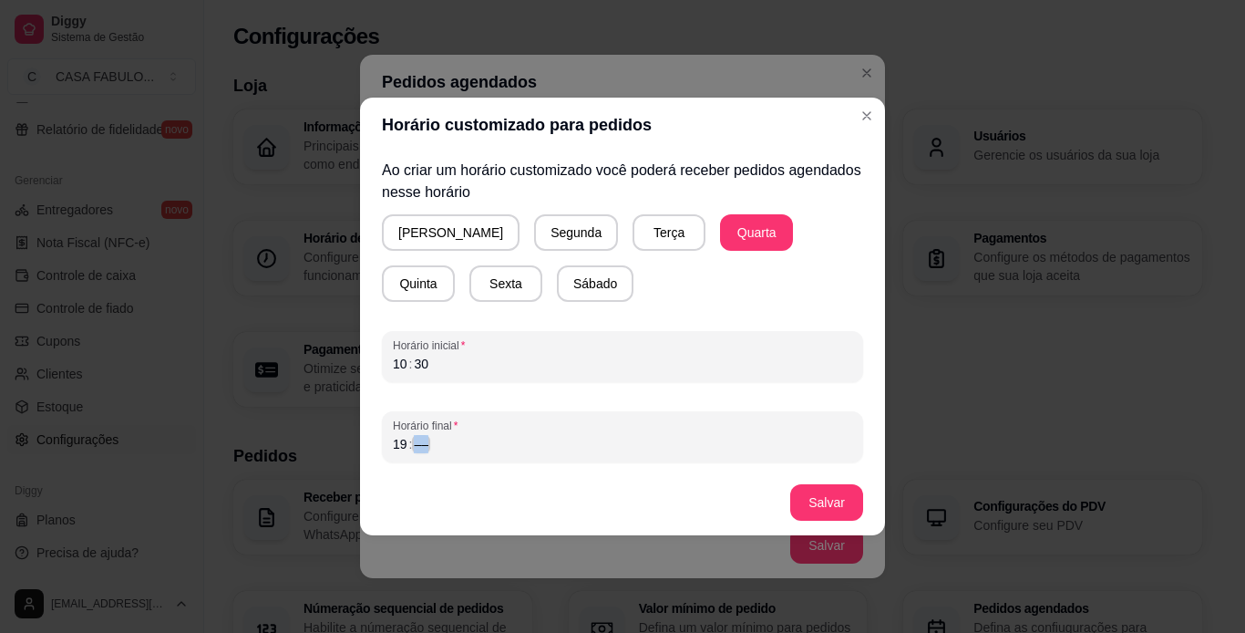
click at [425, 449] on div "––" at bounding box center [421, 444] width 18 height 18
click at [405, 445] on div "19" at bounding box center [400, 444] width 18 height 18
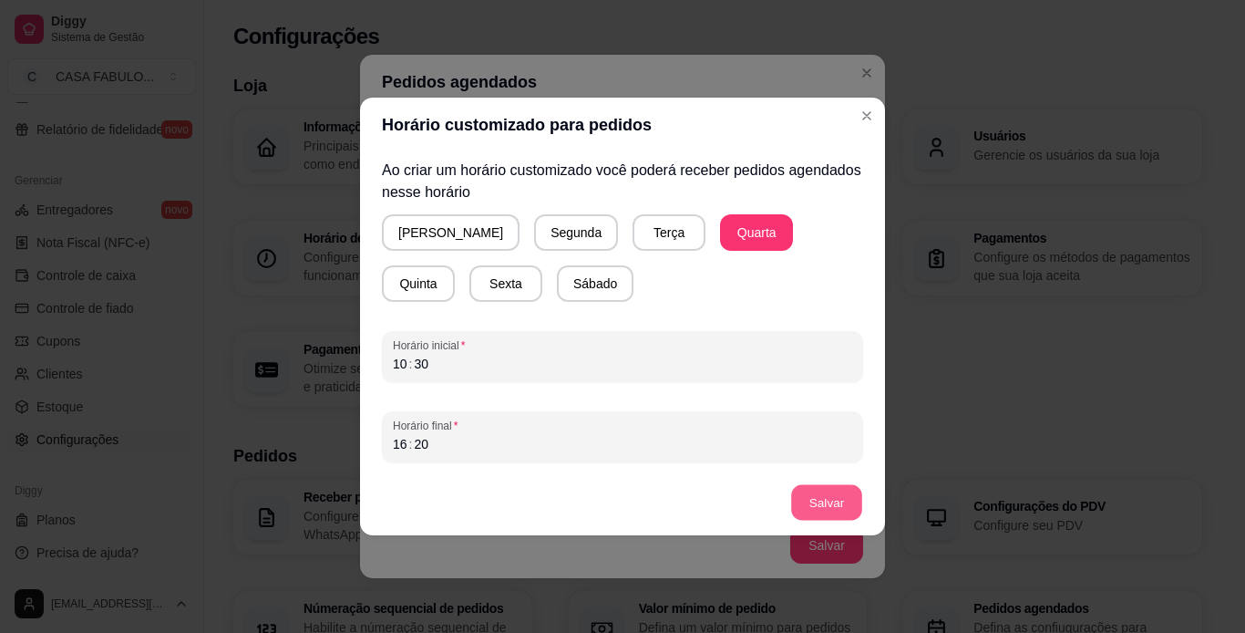
click at [816, 495] on button "Salvar" at bounding box center [826, 503] width 71 height 36
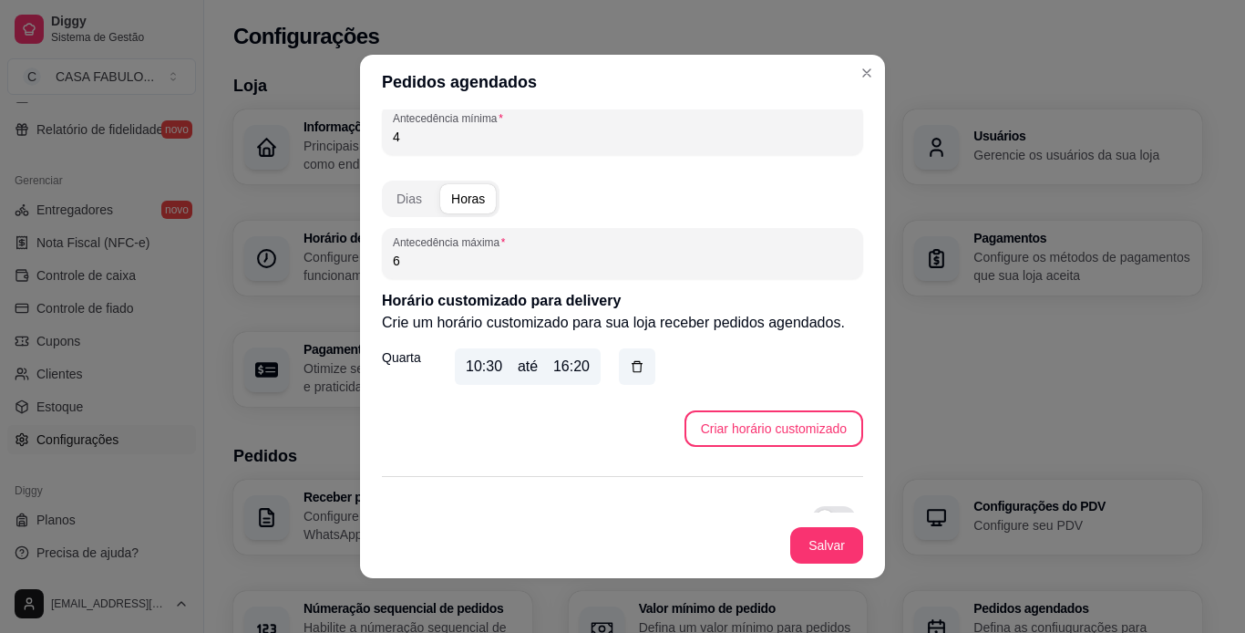
click at [473, 138] on input "4" at bounding box center [622, 137] width 459 height 18
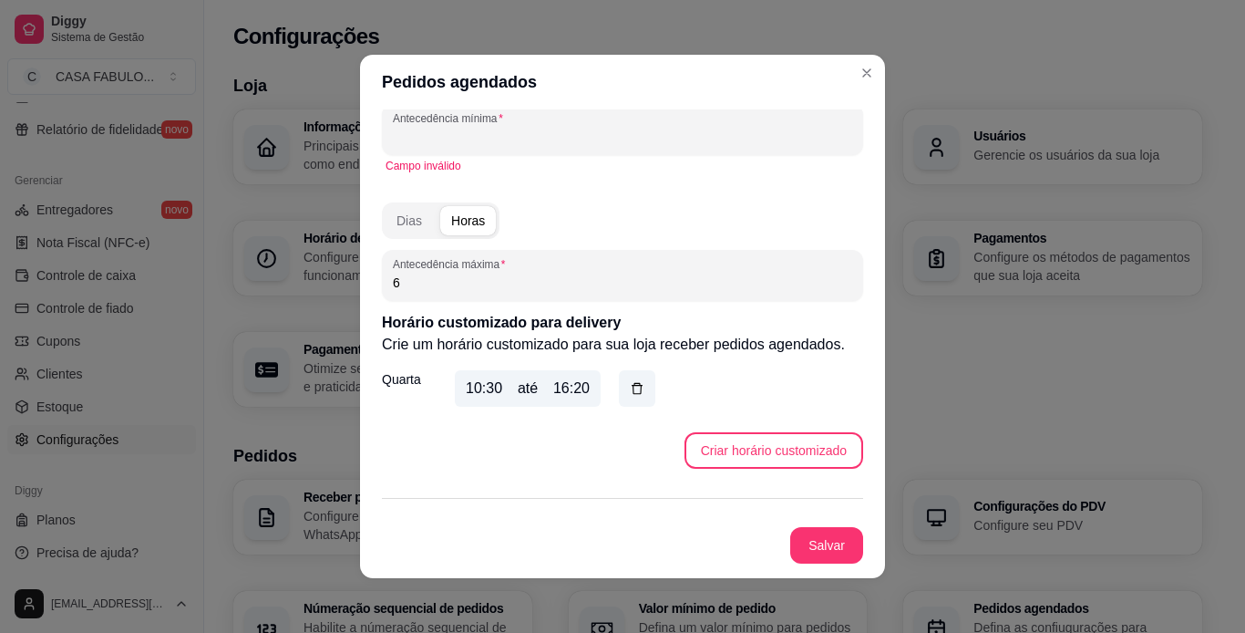
type input "2"
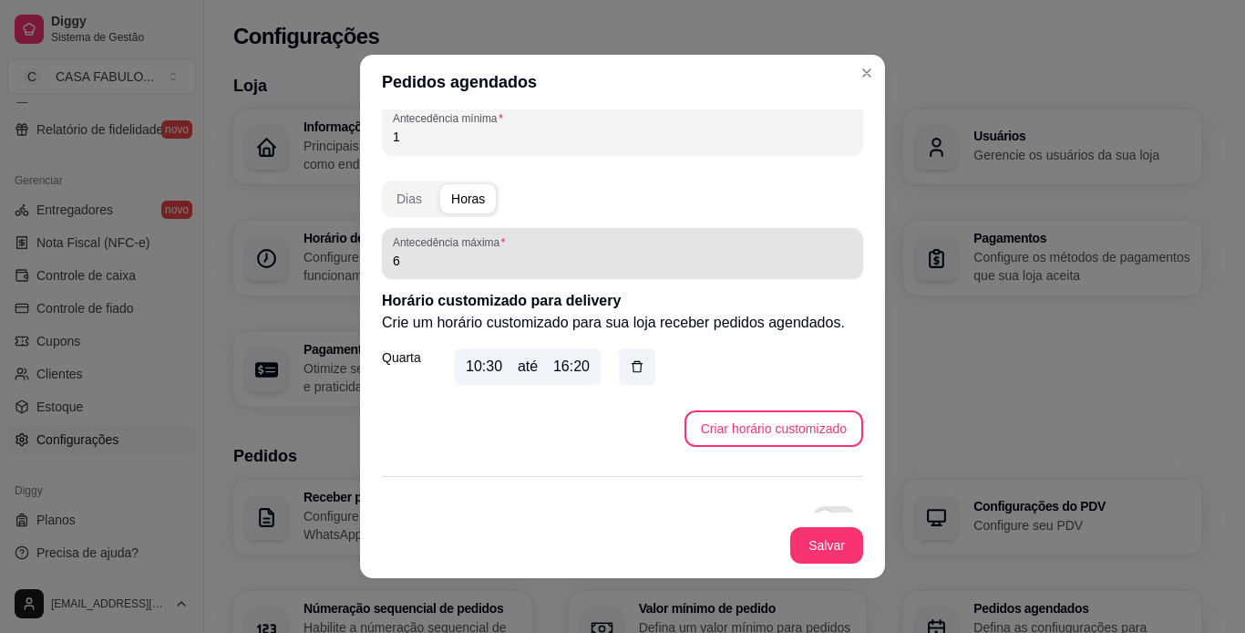
type input "1"
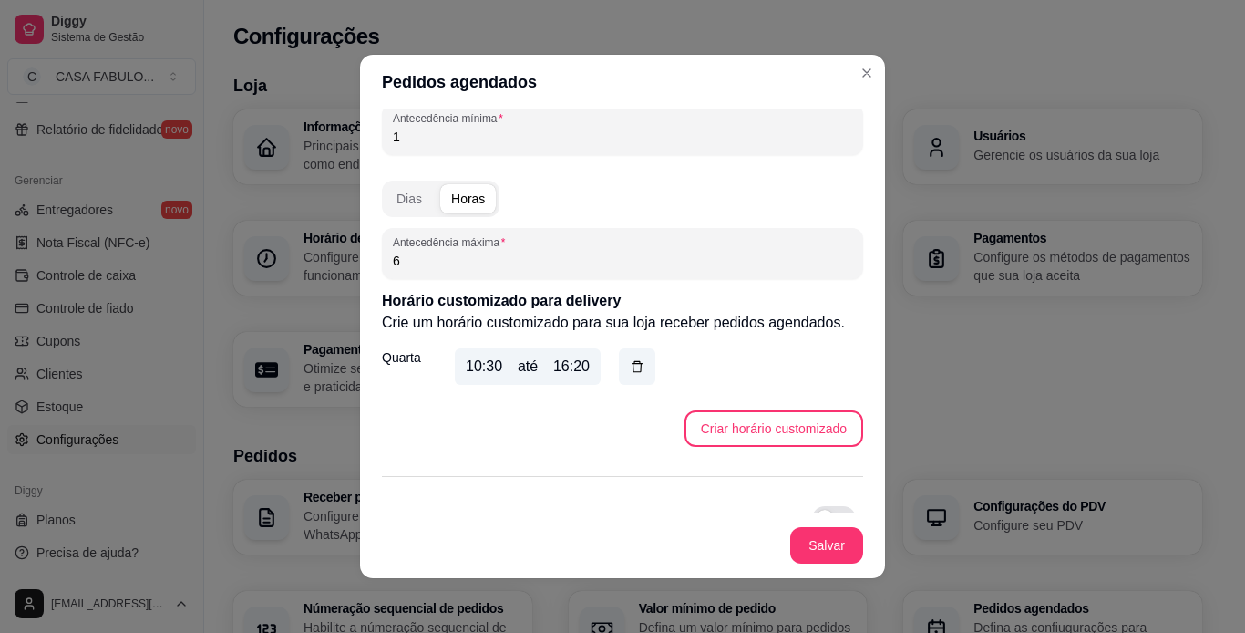
click at [408, 267] on input "6" at bounding box center [622, 261] width 459 height 18
type input "2"
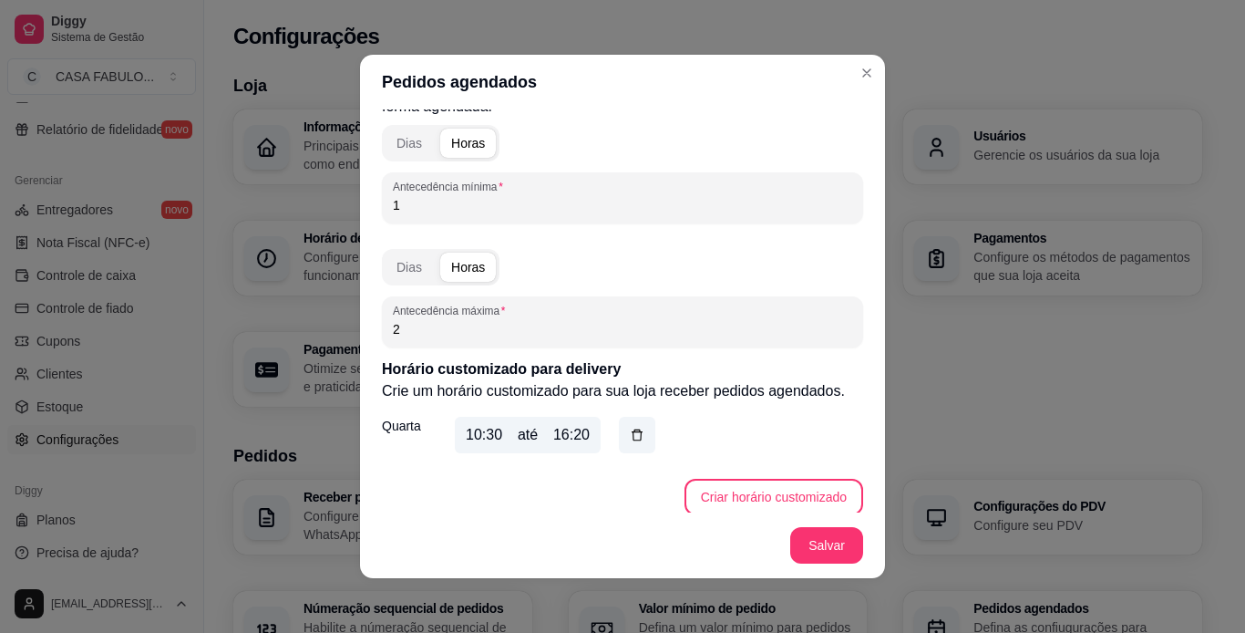
scroll to position [0, 0]
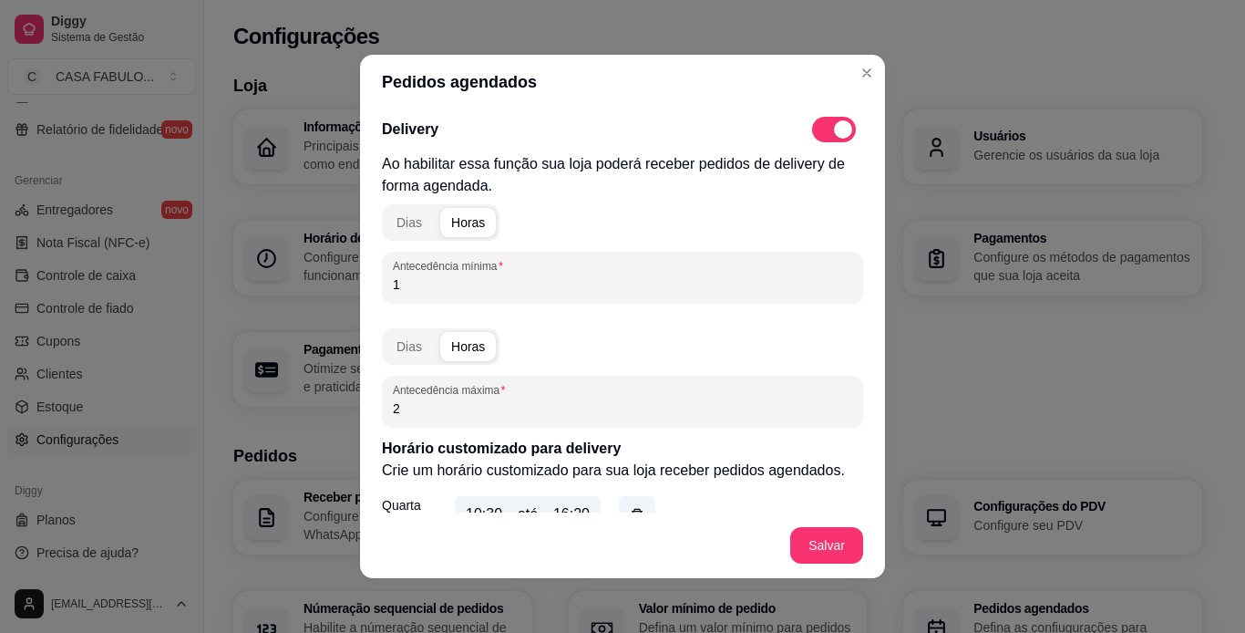
click at [544, 288] on input "1" at bounding box center [622, 284] width 459 height 18
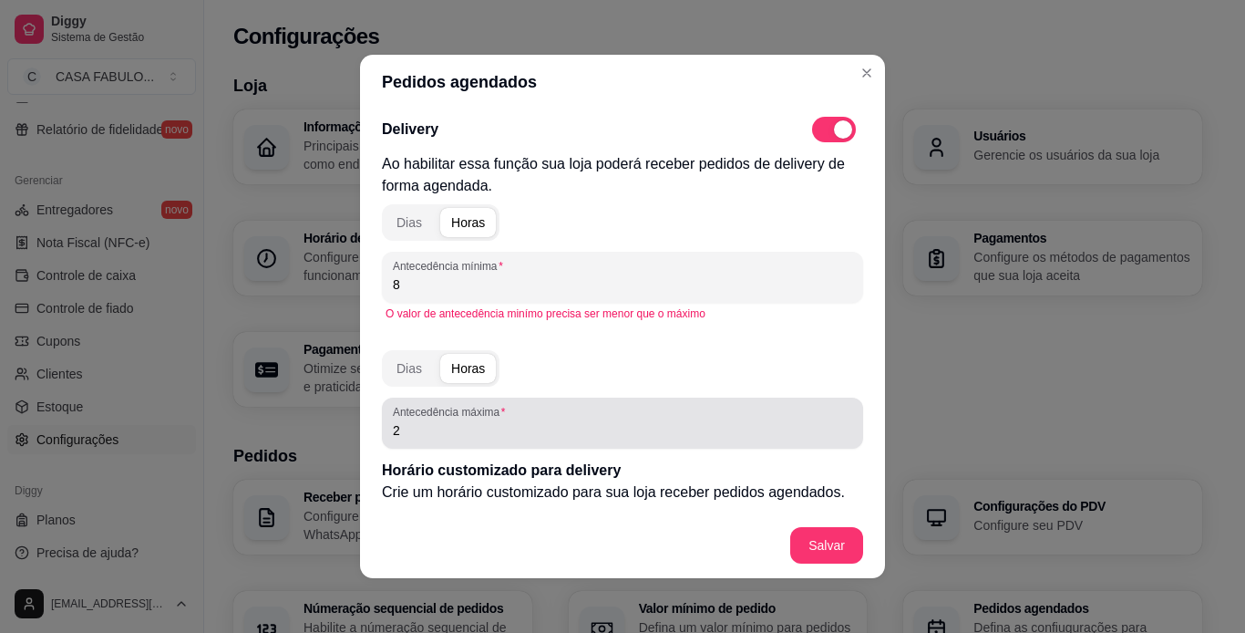
type input "8"
click at [435, 432] on input "2" at bounding box center [622, 430] width 459 height 18
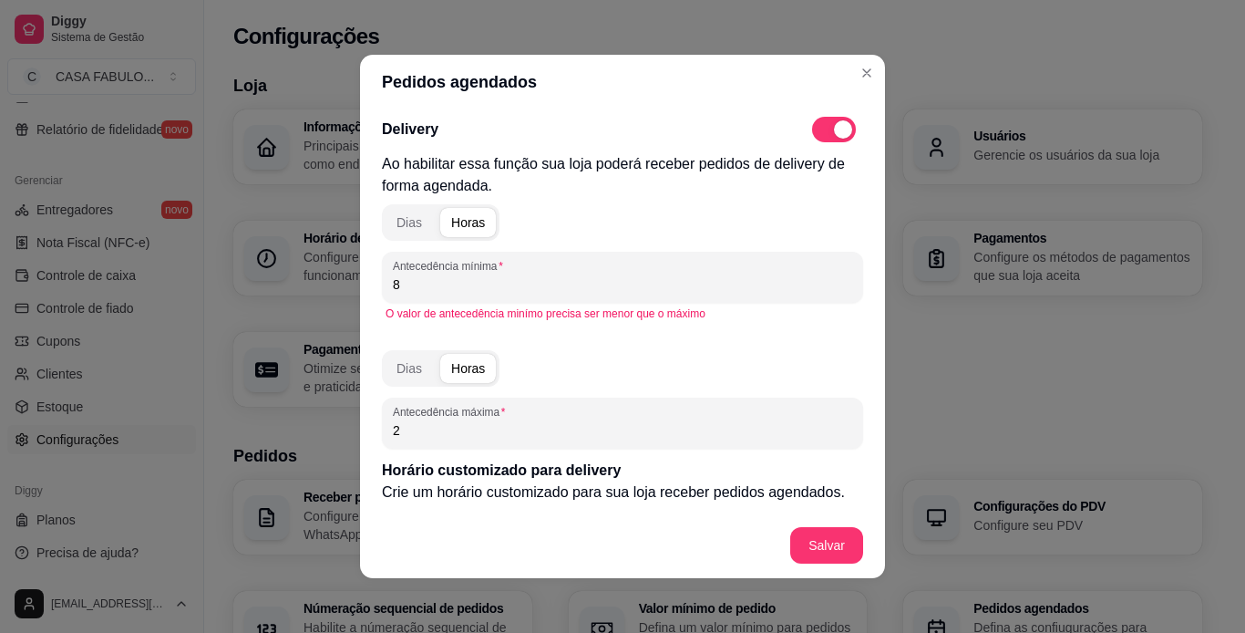
click at [435, 432] on input "2" at bounding box center [622, 430] width 459 height 18
type input "12"
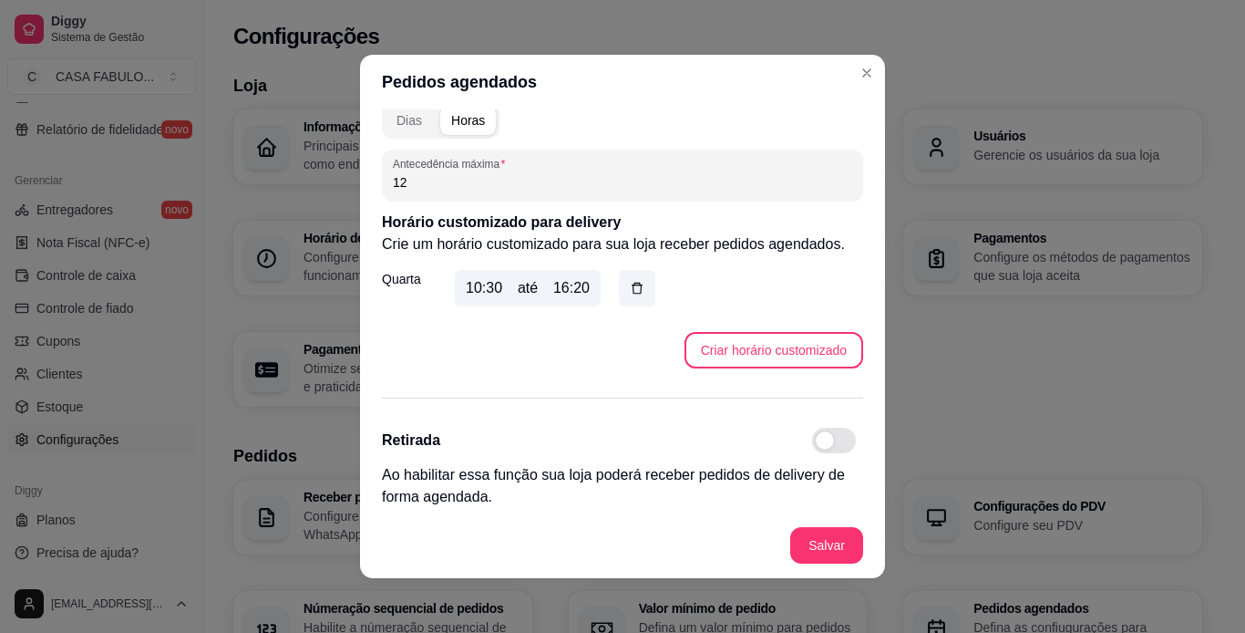
scroll to position [251, 0]
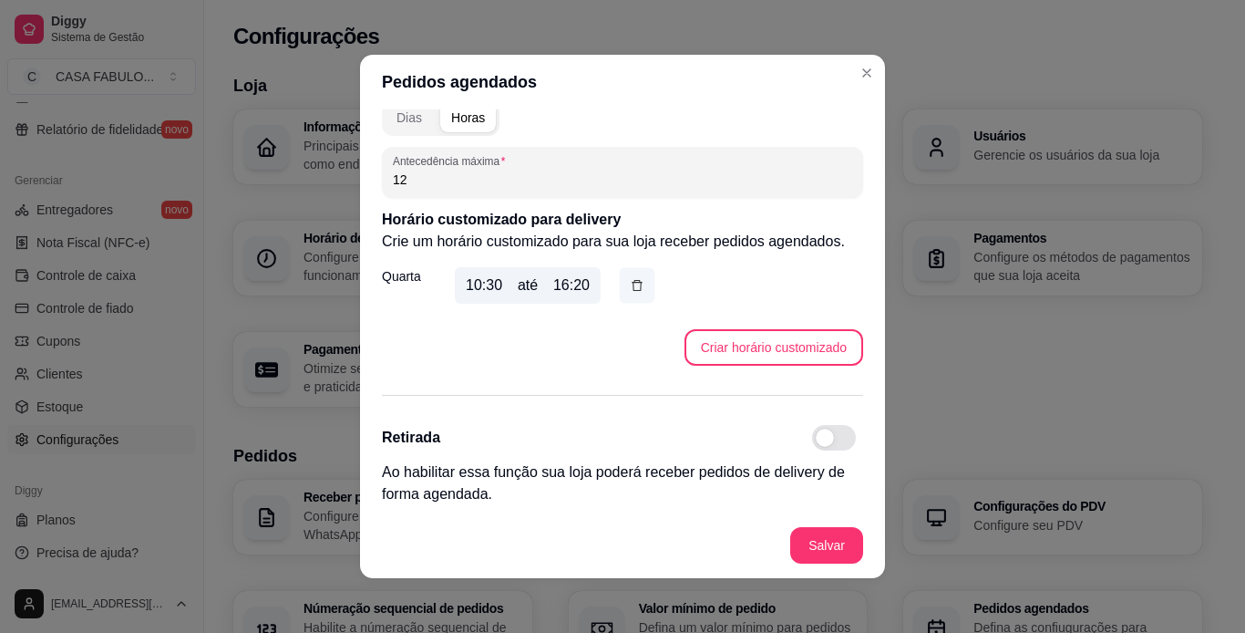
click at [643, 286] on button "button" at bounding box center [638, 286] width 36 height 36
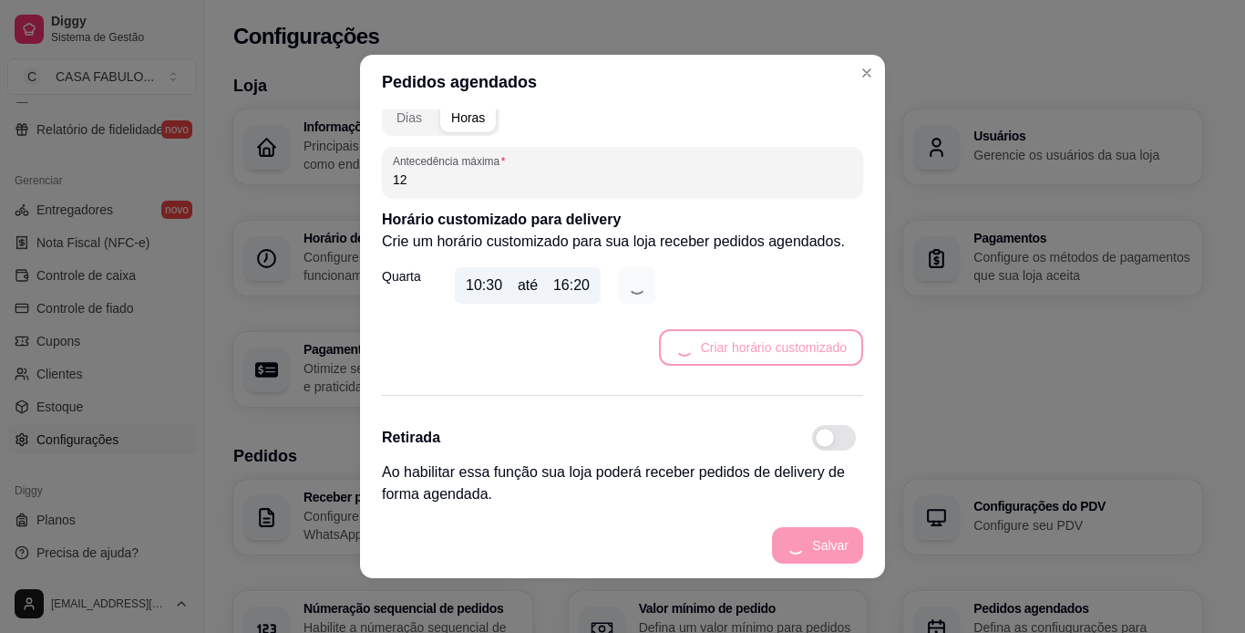
scroll to position [192, 0]
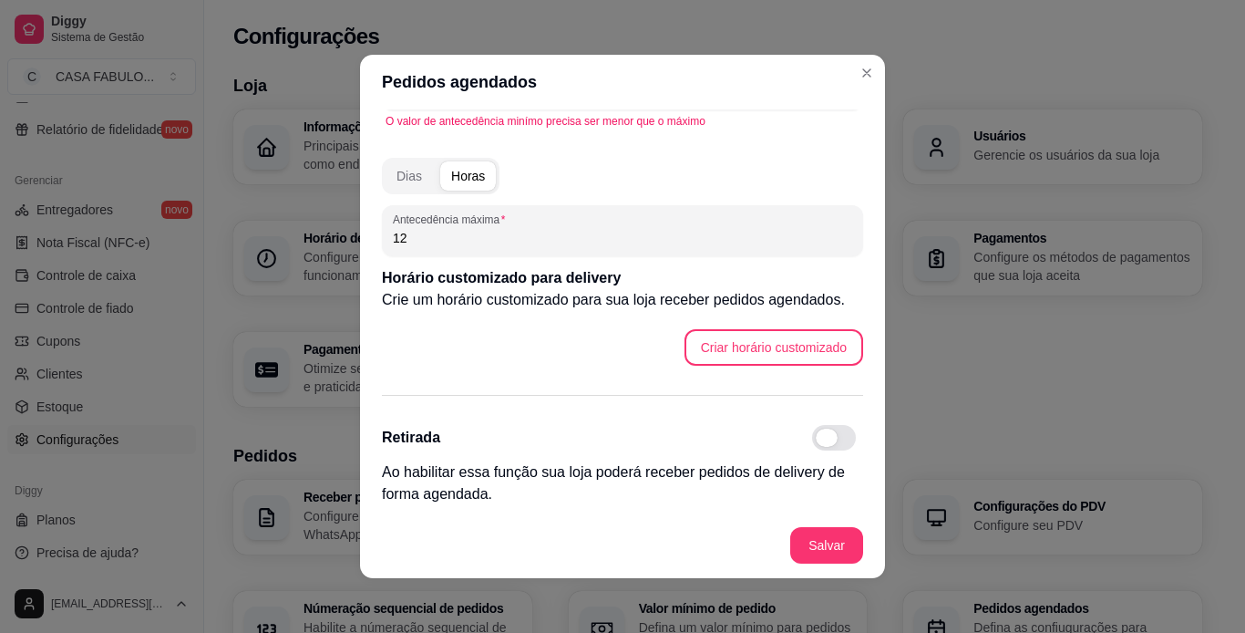
click at [818, 434] on span at bounding box center [834, 438] width 44 height 26
click at [818, 441] on input "checkbox" at bounding box center [817, 447] width 12 height 12
checkbox input "true"
click at [822, 541] on button "Salvar" at bounding box center [826, 546] width 71 height 36
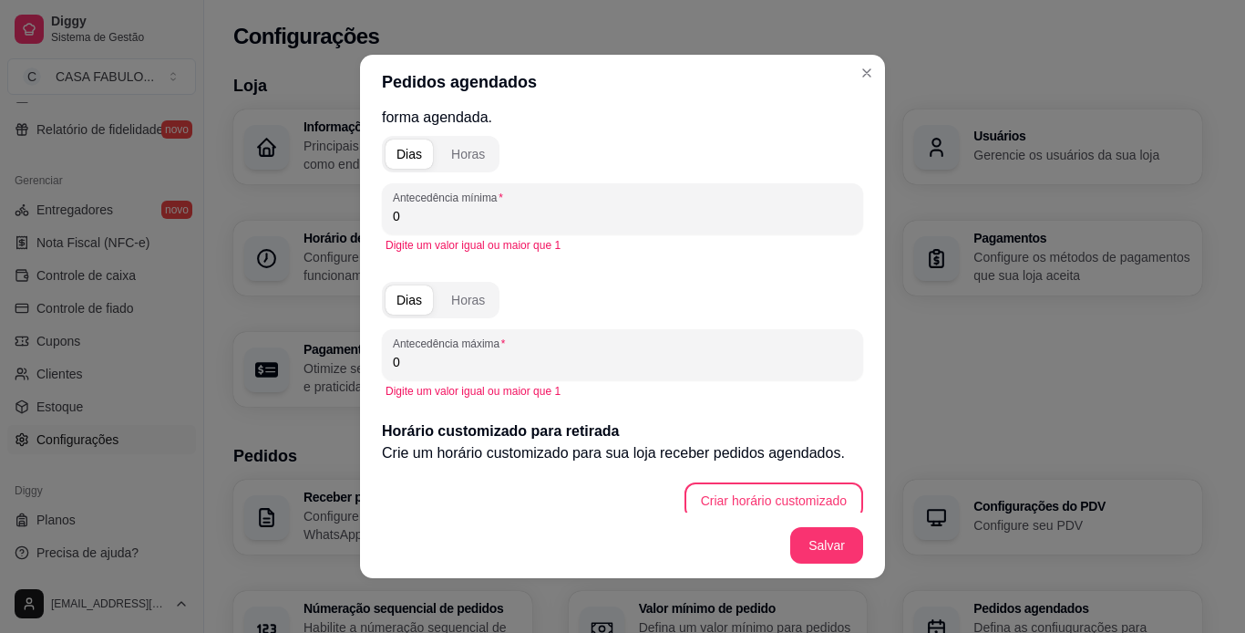
scroll to position [561, 0]
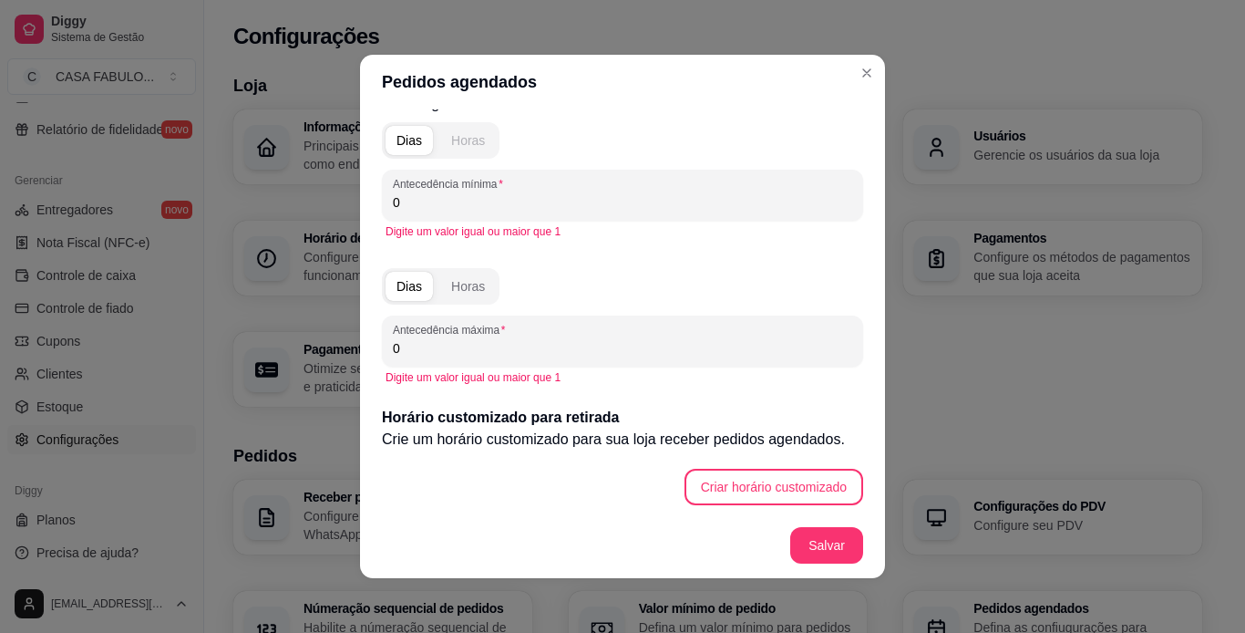
click at [468, 143] on div "Horas" at bounding box center [468, 140] width 34 height 18
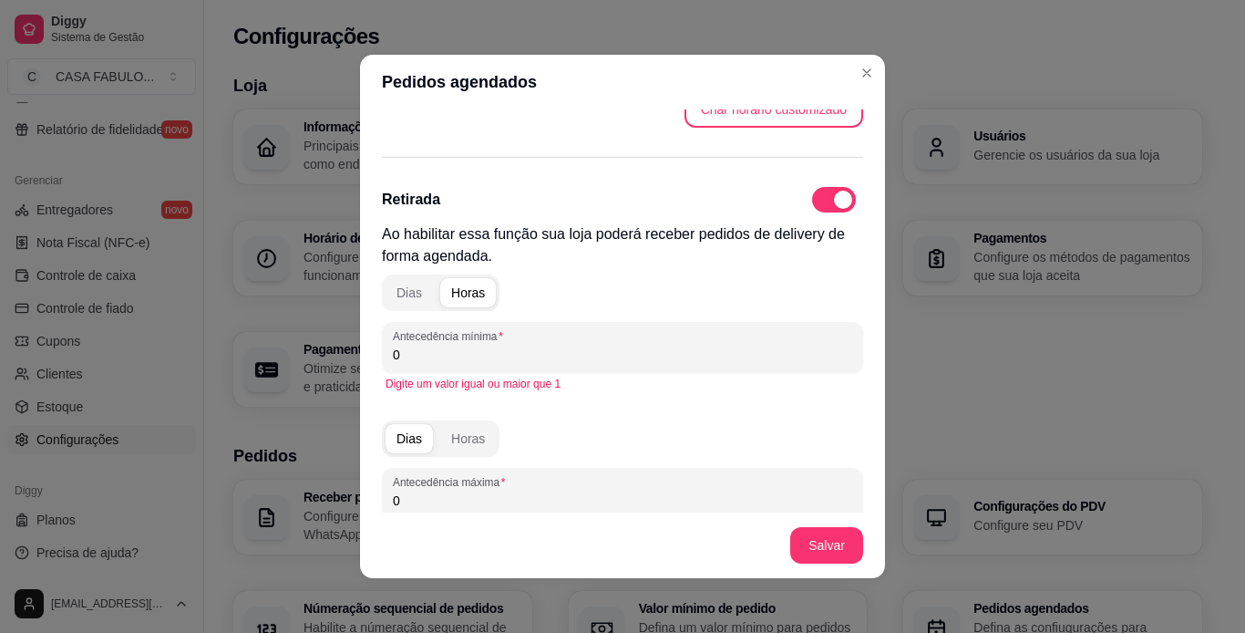
scroll to position [415, 0]
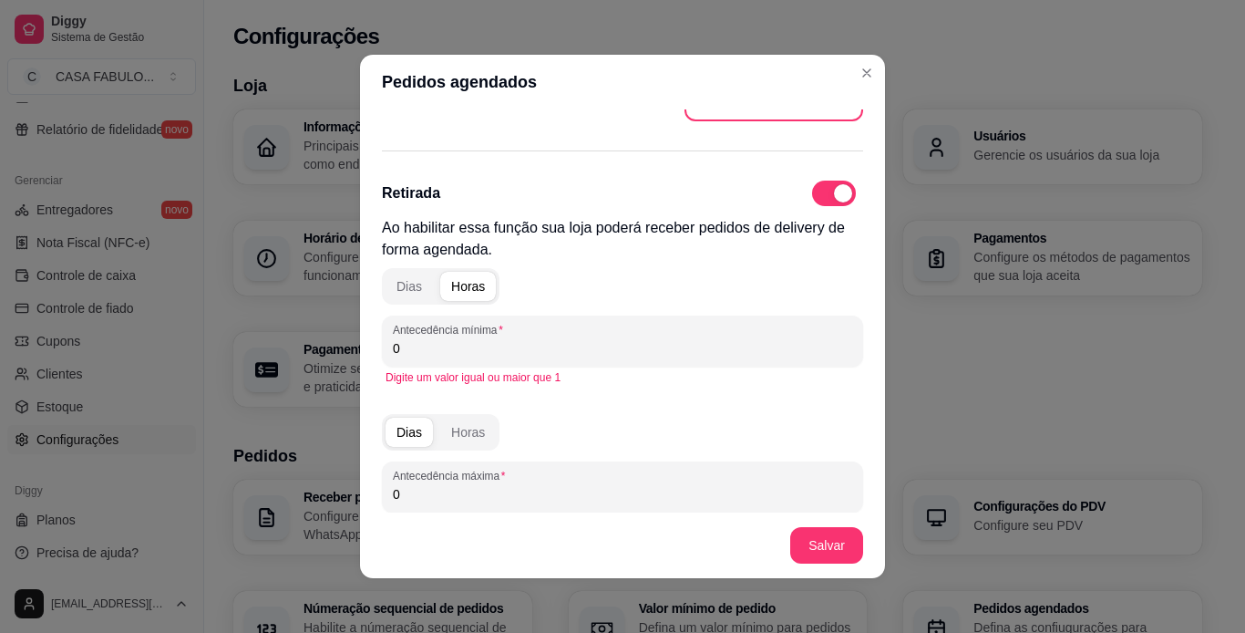
click at [417, 348] on input "0" at bounding box center [622, 348] width 459 height 18
type input "8"
click at [472, 424] on div "Horas" at bounding box center [468, 432] width 34 height 18
click at [419, 501] on input "0" at bounding box center [622, 494] width 459 height 18
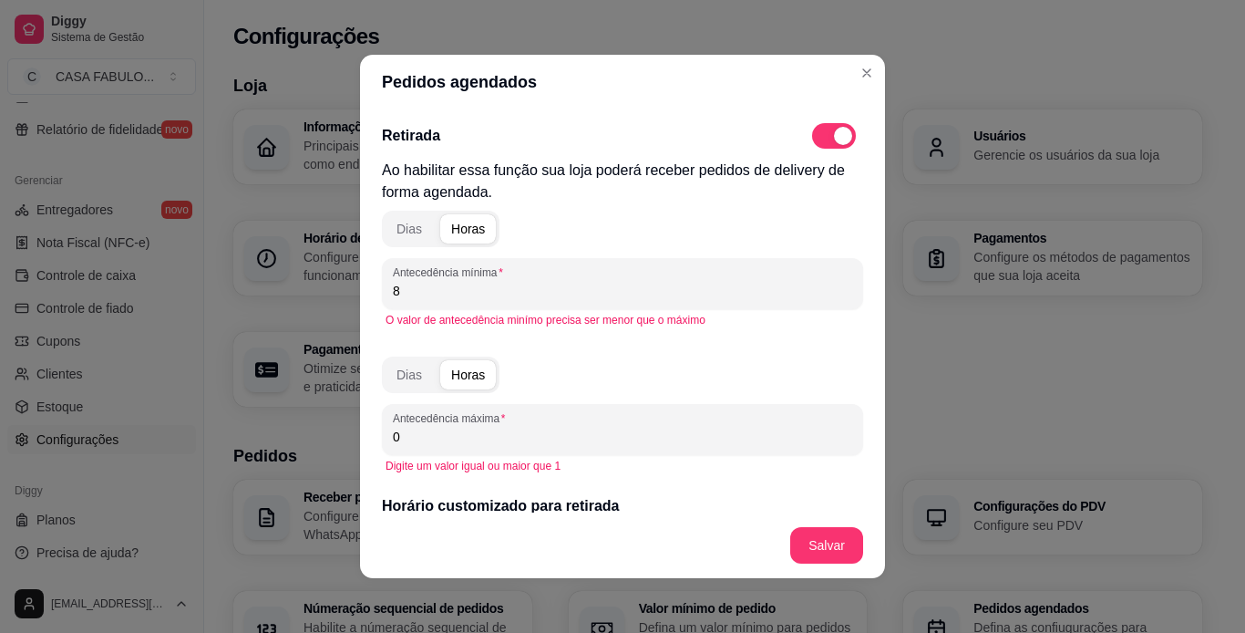
scroll to position [521, 0]
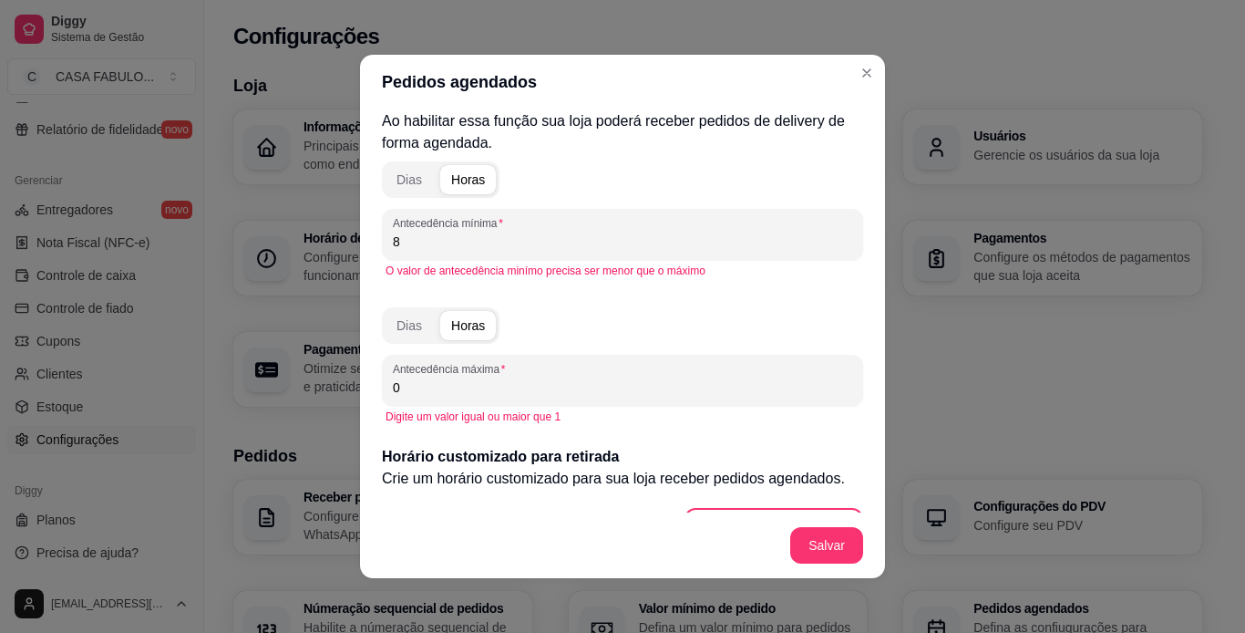
click at [419, 501] on div "Dias Horas Antecedência mínima 8 O valor de antecedência minímo precisa ser men…" at bounding box center [622, 349] width 481 height 390
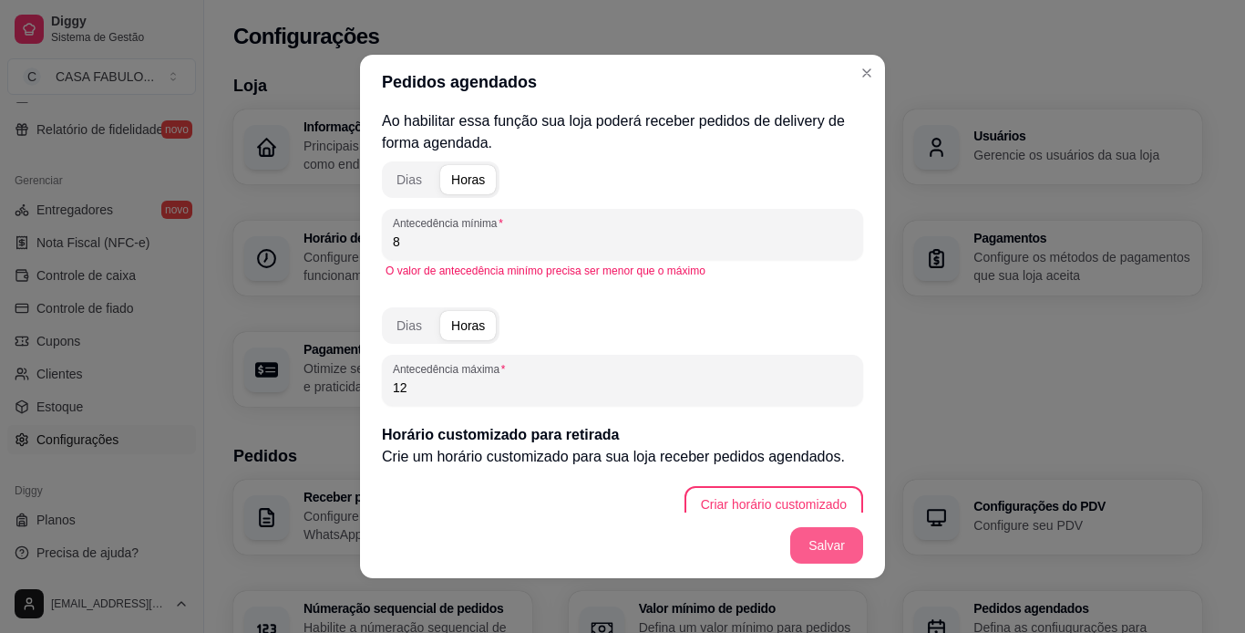
type input "12"
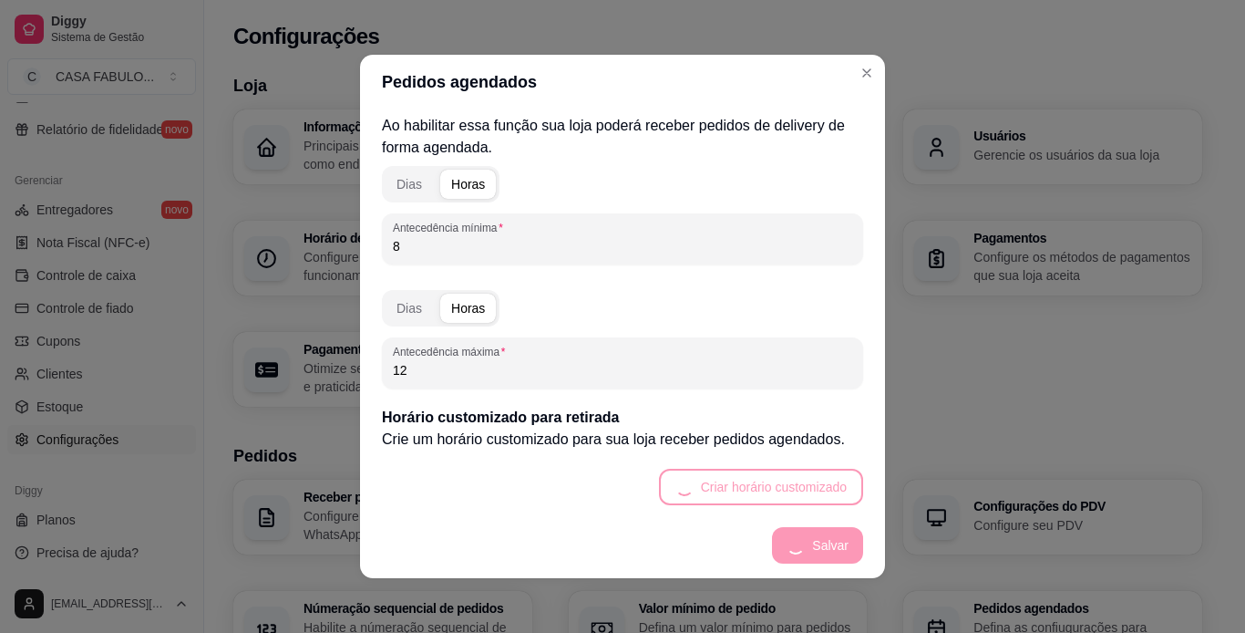
scroll to position [517, 0]
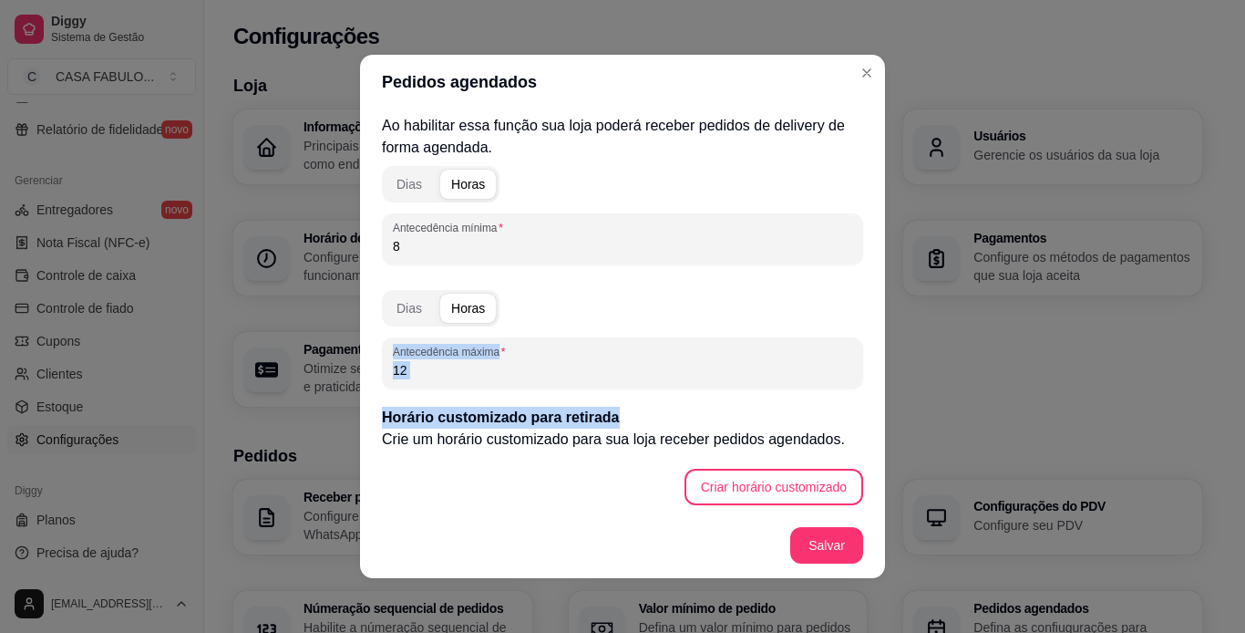
drag, startPoint x: 850, startPoint y: 404, endPoint x: 860, endPoint y: 317, distance: 87.2
click at [860, 317] on div "Delivery Ao habilitar essa função sua loja poderá receber pedidos de delivery d…" at bounding box center [622, 310] width 525 height 403
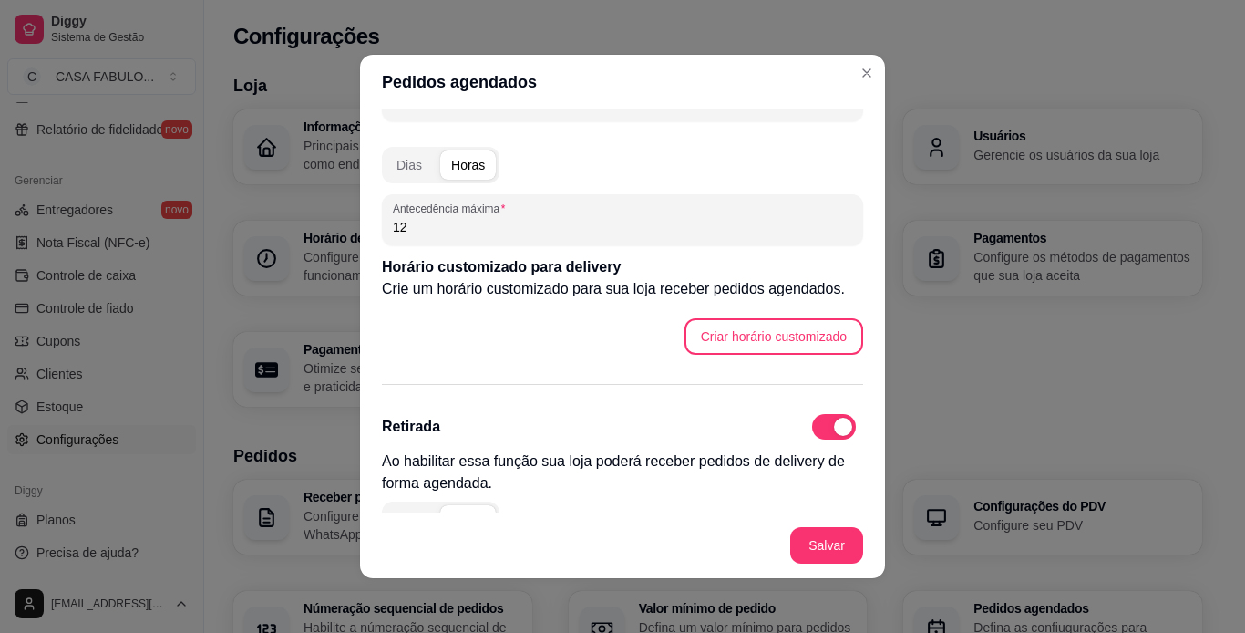
scroll to position [186, 0]
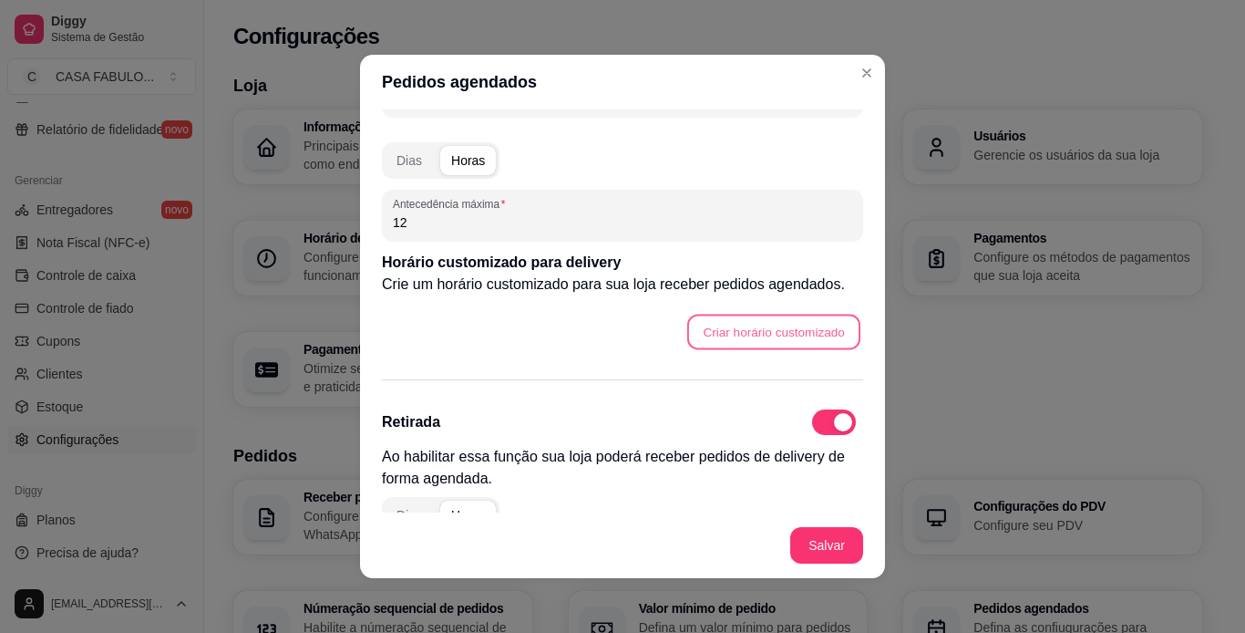
click at [789, 327] on button "Criar horário customizado" at bounding box center [773, 332] width 173 height 36
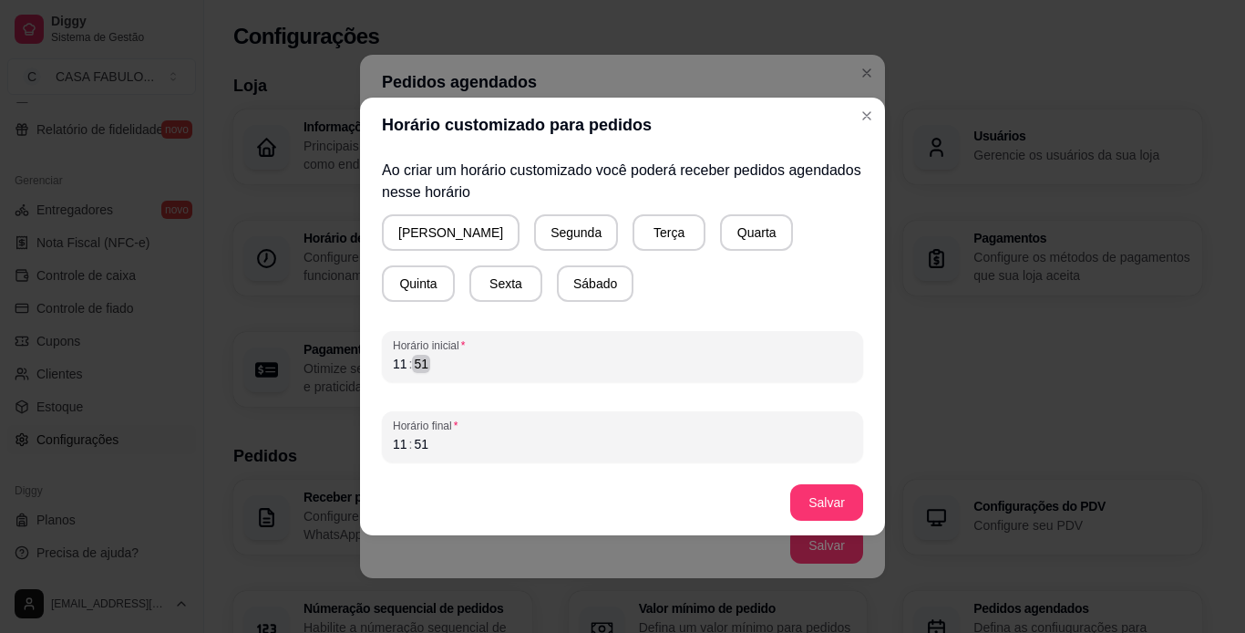
click at [470, 366] on div "11 : 51" at bounding box center [622, 364] width 459 height 22
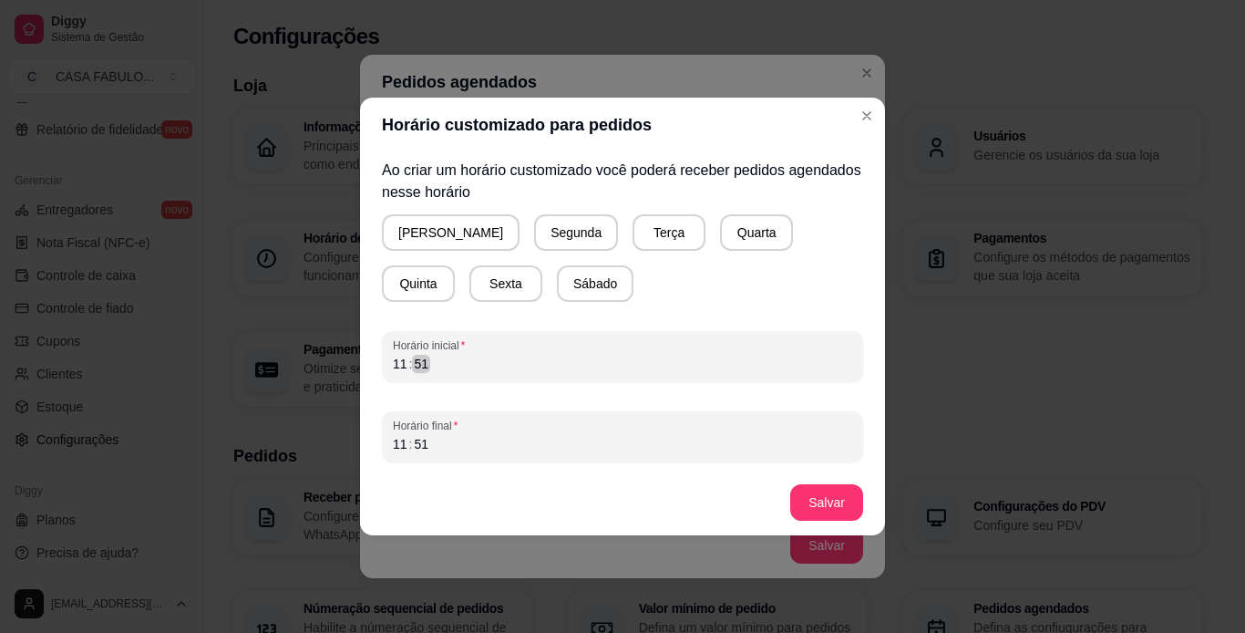
click at [470, 366] on div "11 : 51" at bounding box center [622, 364] width 459 height 22
click at [721, 232] on button "Quarta" at bounding box center [756, 233] width 71 height 36
click at [407, 358] on div ":" at bounding box center [410, 364] width 7 height 18
click at [395, 448] on div "11" at bounding box center [400, 444] width 18 height 18
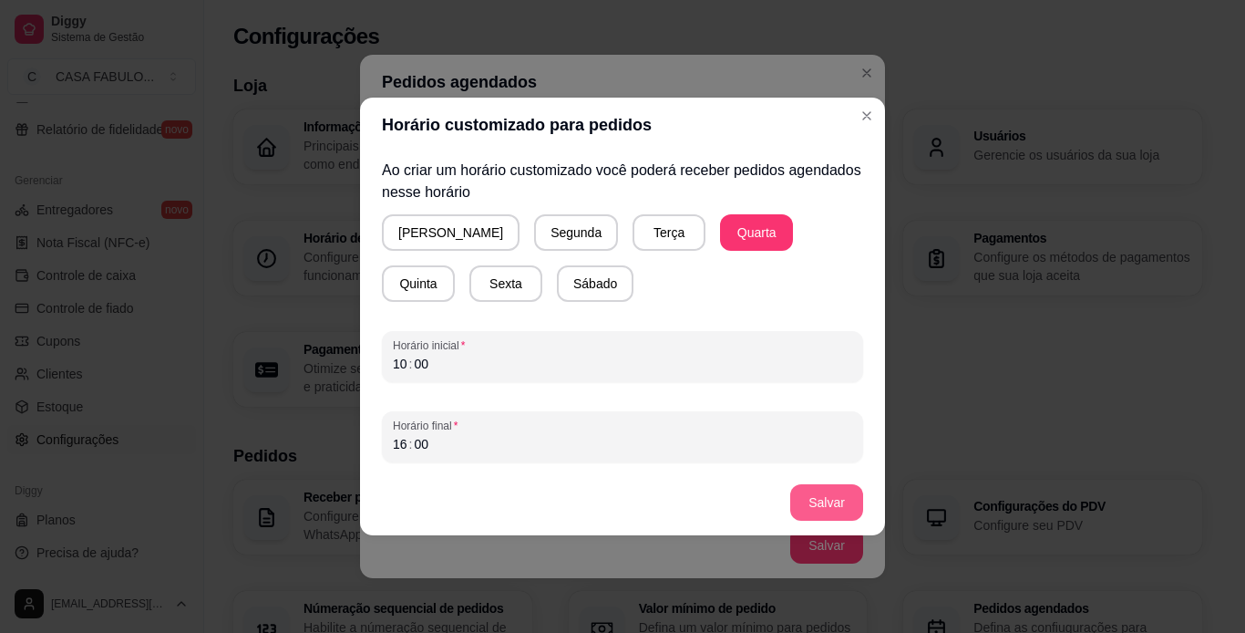
drag, startPoint x: 827, startPoint y: 526, endPoint x: 832, endPoint y: 499, distance: 27.9
click at [832, 499] on footer "Salvar" at bounding box center [622, 502] width 525 height 66
click at [832, 499] on button "Salvar" at bounding box center [826, 502] width 73 height 36
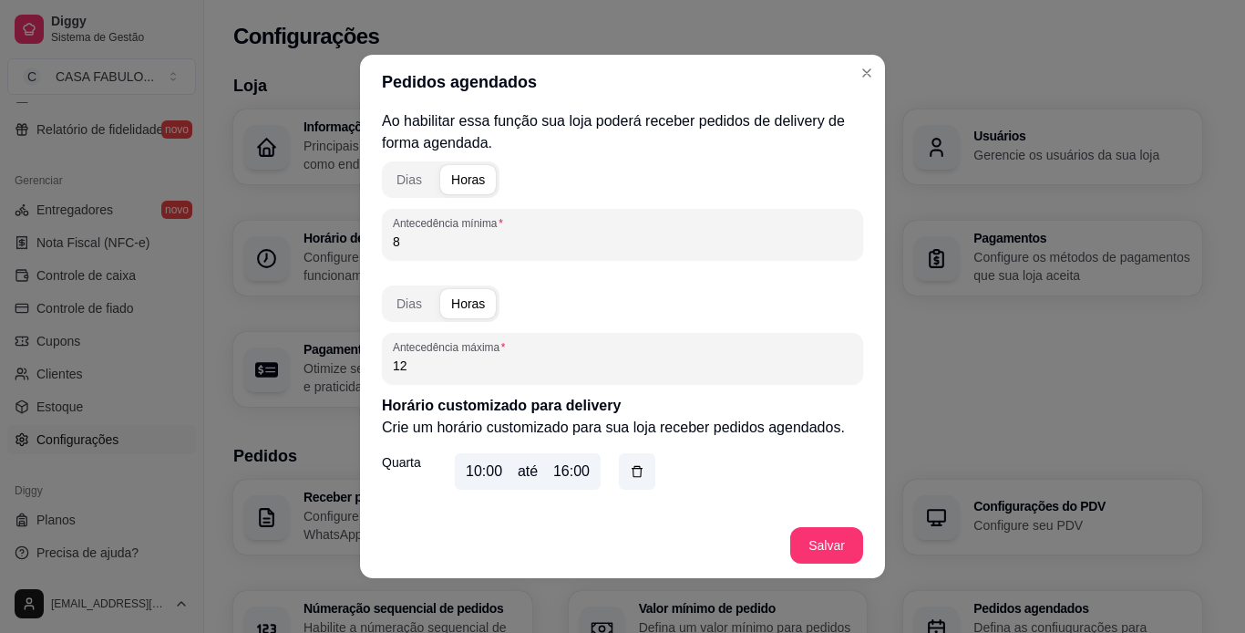
scroll to position [0, 0]
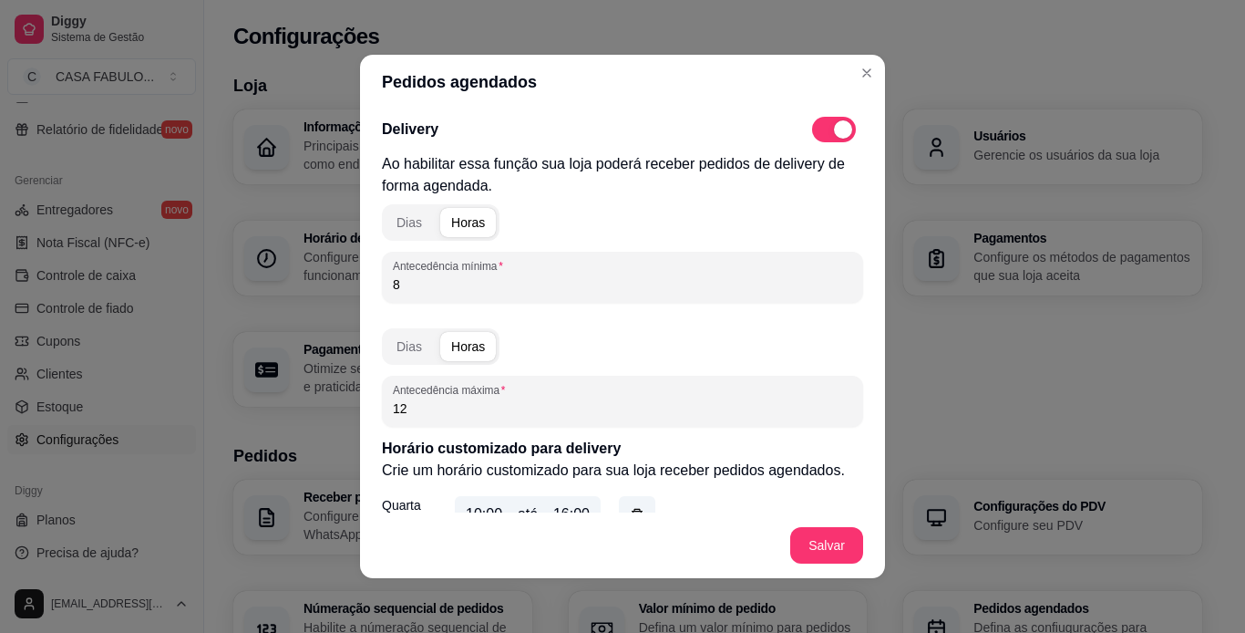
click at [411, 278] on input "8" at bounding box center [622, 284] width 459 height 18
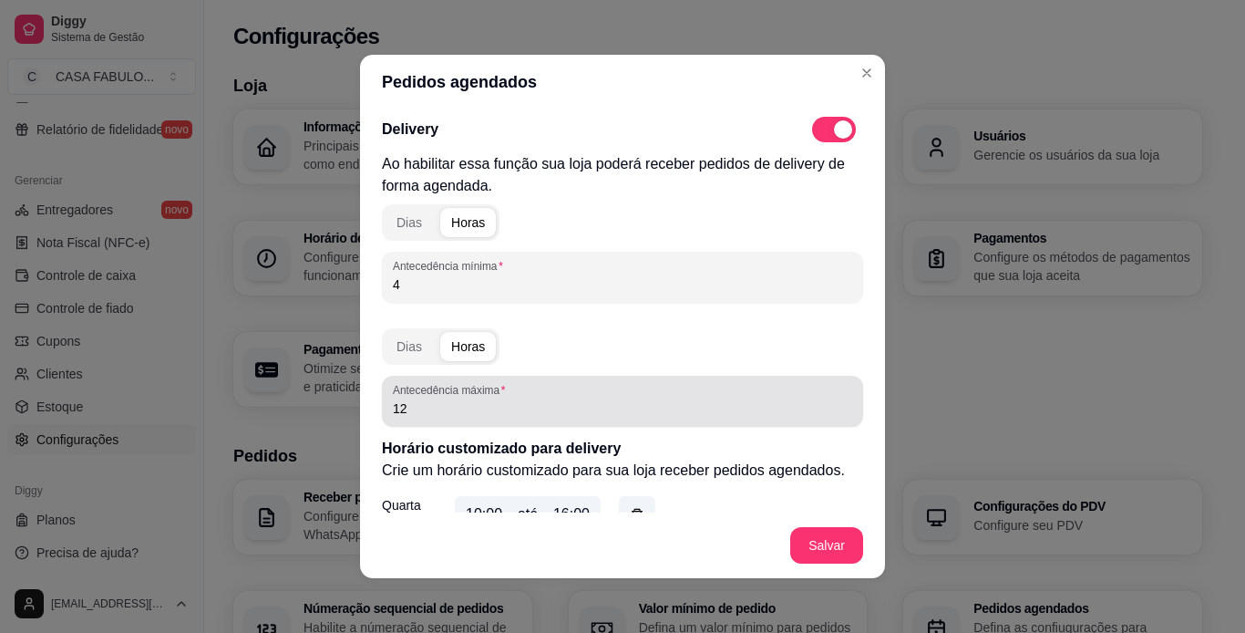
type input "4"
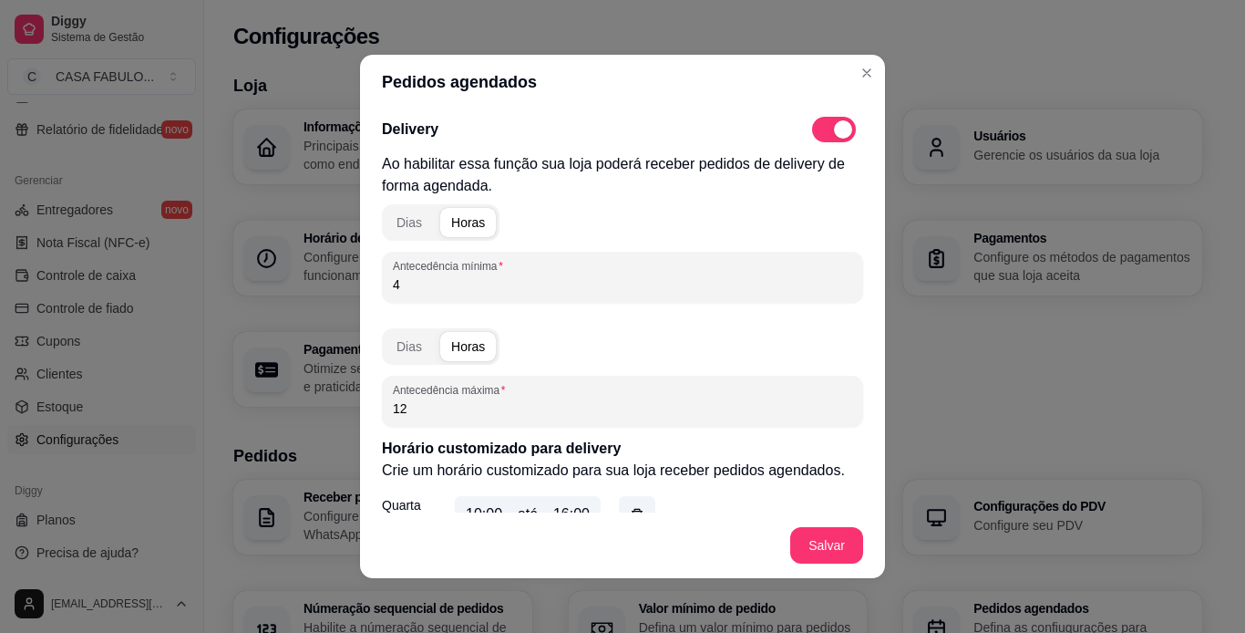
click at [408, 399] on input "12" at bounding box center [622, 408] width 459 height 18
type input "6"
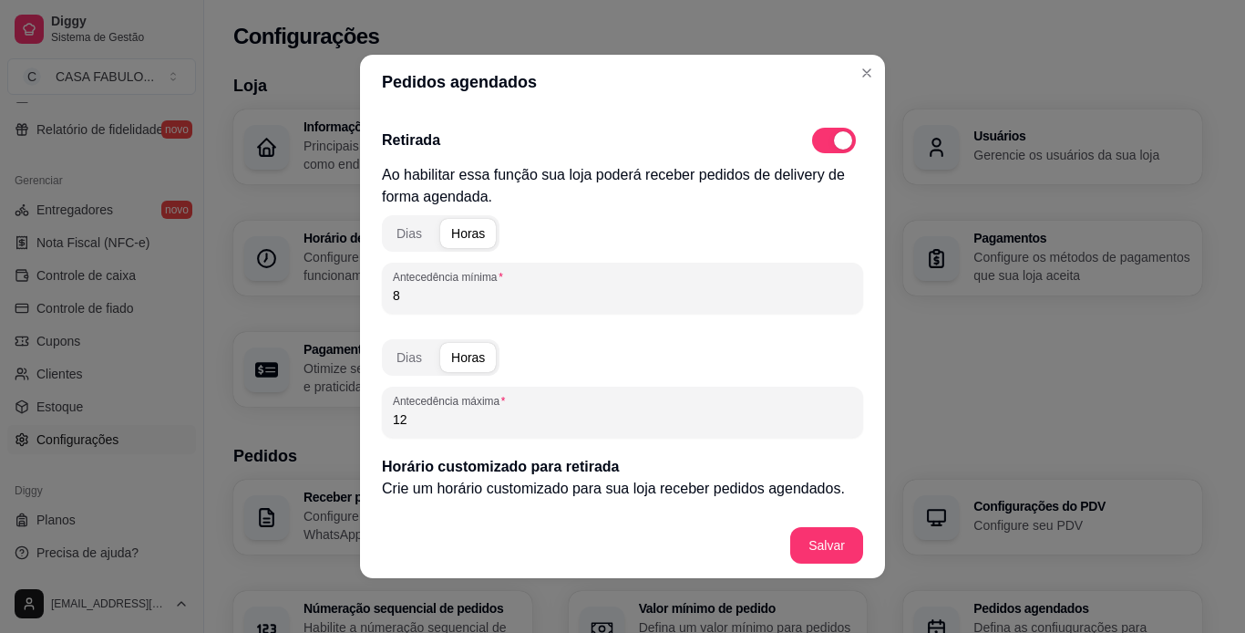
scroll to position [575, 0]
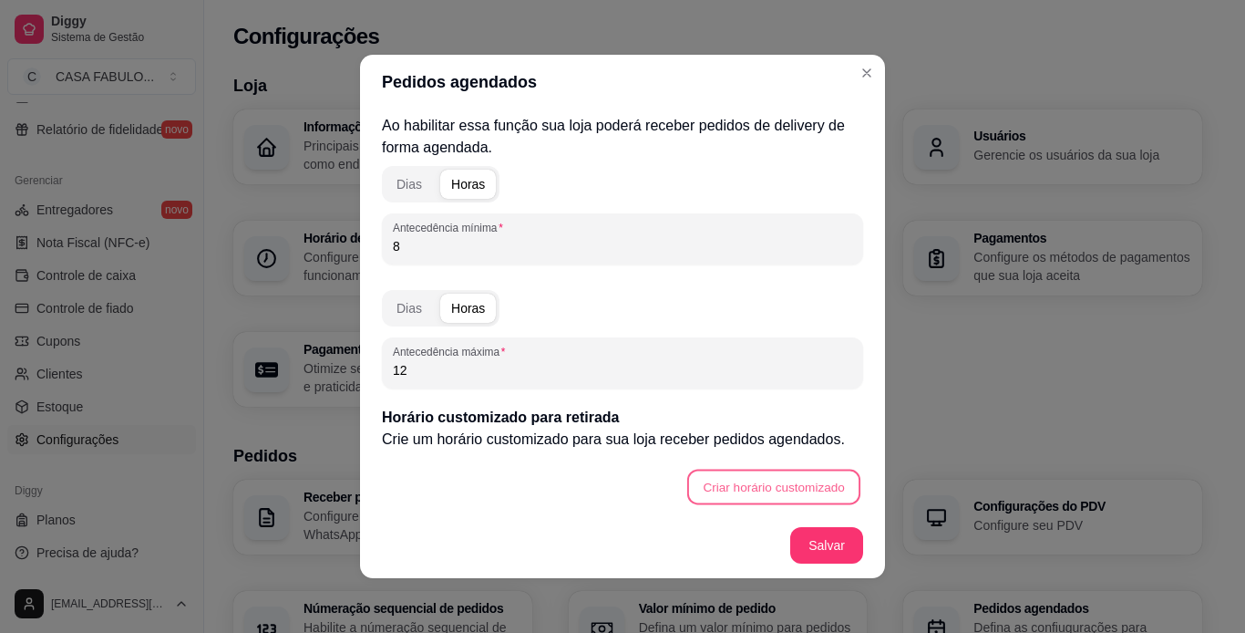
click at [687, 488] on button "Criar horário customizado" at bounding box center [773, 487] width 173 height 36
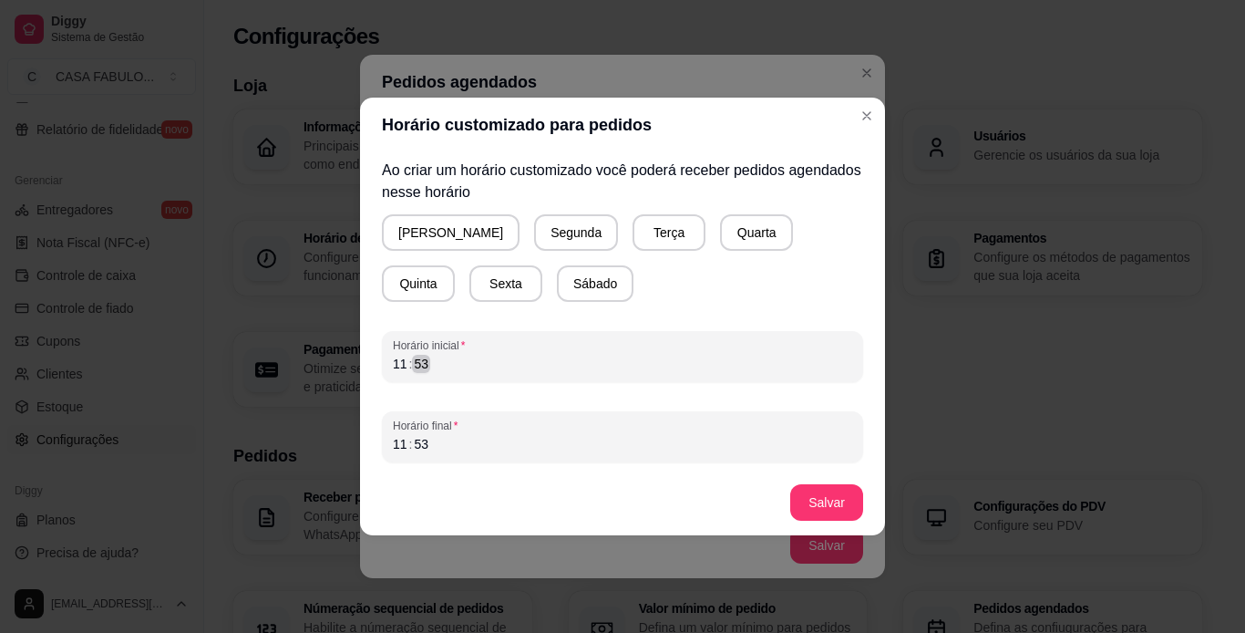
click at [415, 363] on div "53" at bounding box center [421, 364] width 18 height 18
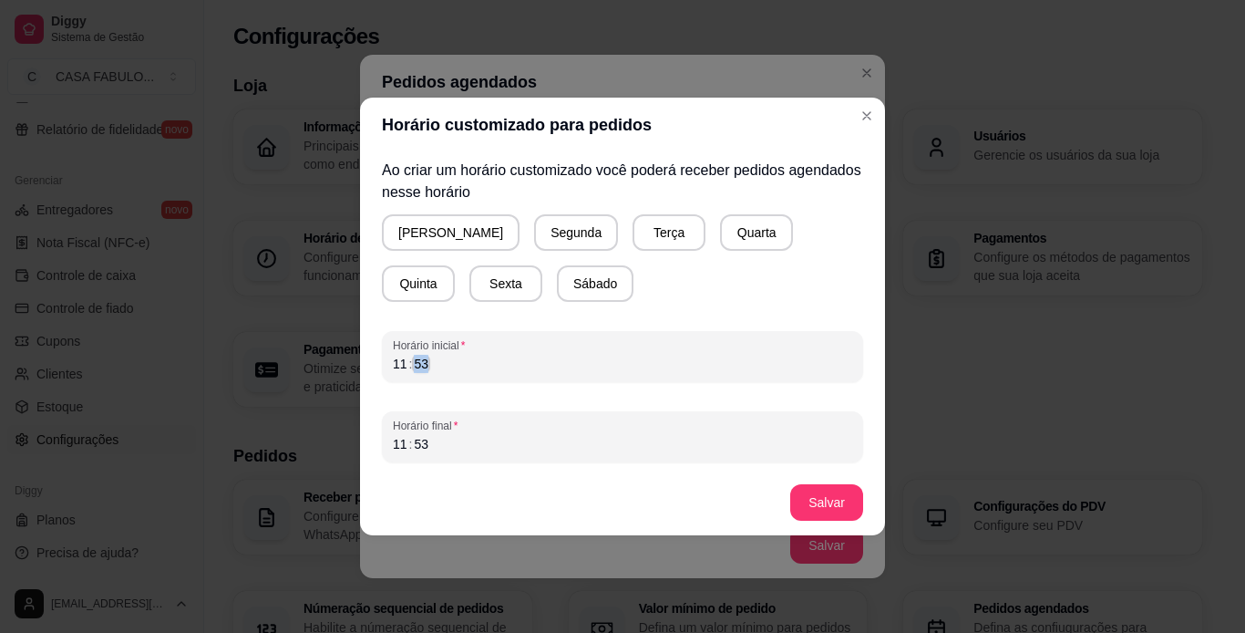
drag, startPoint x: 415, startPoint y: 363, endPoint x: 391, endPoint y: 366, distance: 23.9
click at [393, 366] on div "11 : 53" at bounding box center [622, 364] width 459 height 22
click at [391, 366] on div "11" at bounding box center [400, 364] width 18 height 18
click at [721, 235] on button "Quarta" at bounding box center [756, 233] width 71 height 36
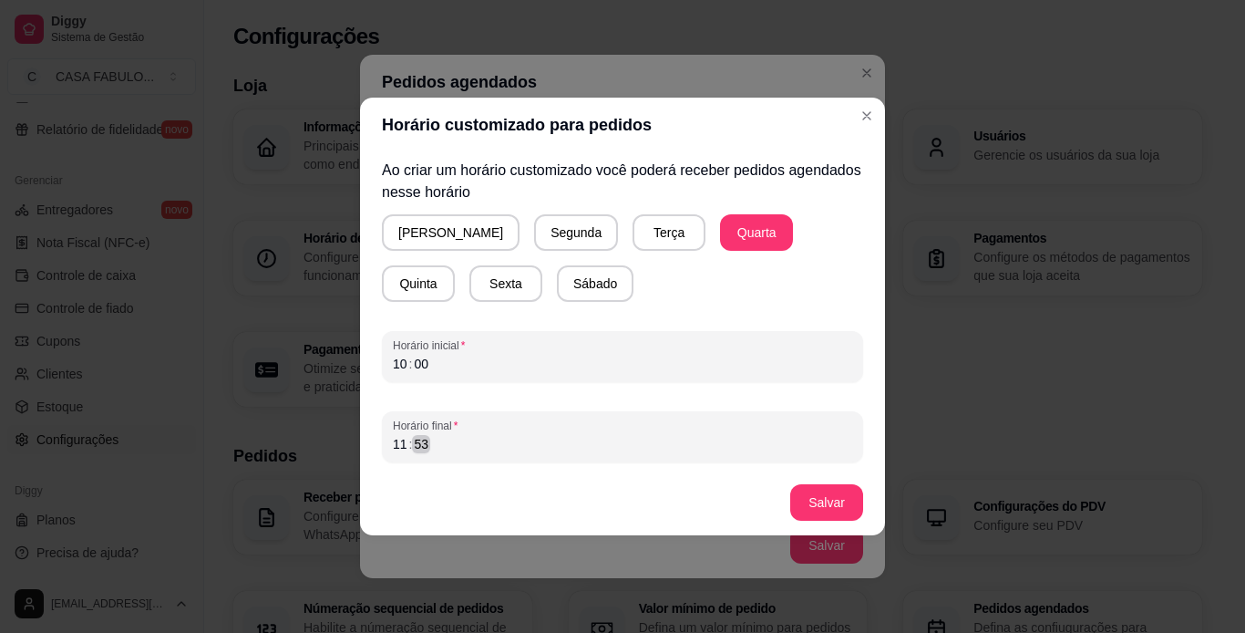
click at [438, 445] on div "11 : 53" at bounding box center [622, 444] width 459 height 22
click at [438, 445] on div "16 : ––" at bounding box center [622, 444] width 459 height 22
click at [398, 443] on div "13" at bounding box center [400, 444] width 18 height 18
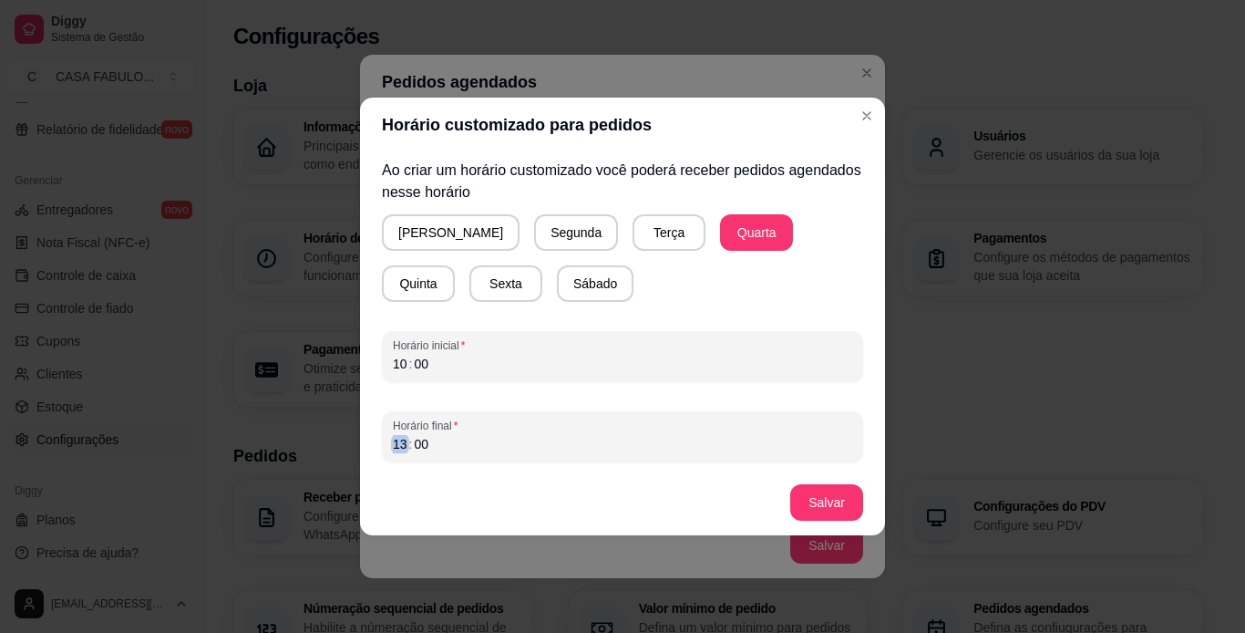
click at [398, 443] on div "13" at bounding box center [400, 444] width 18 height 18
click at [829, 495] on button "Salvar" at bounding box center [826, 503] width 71 height 36
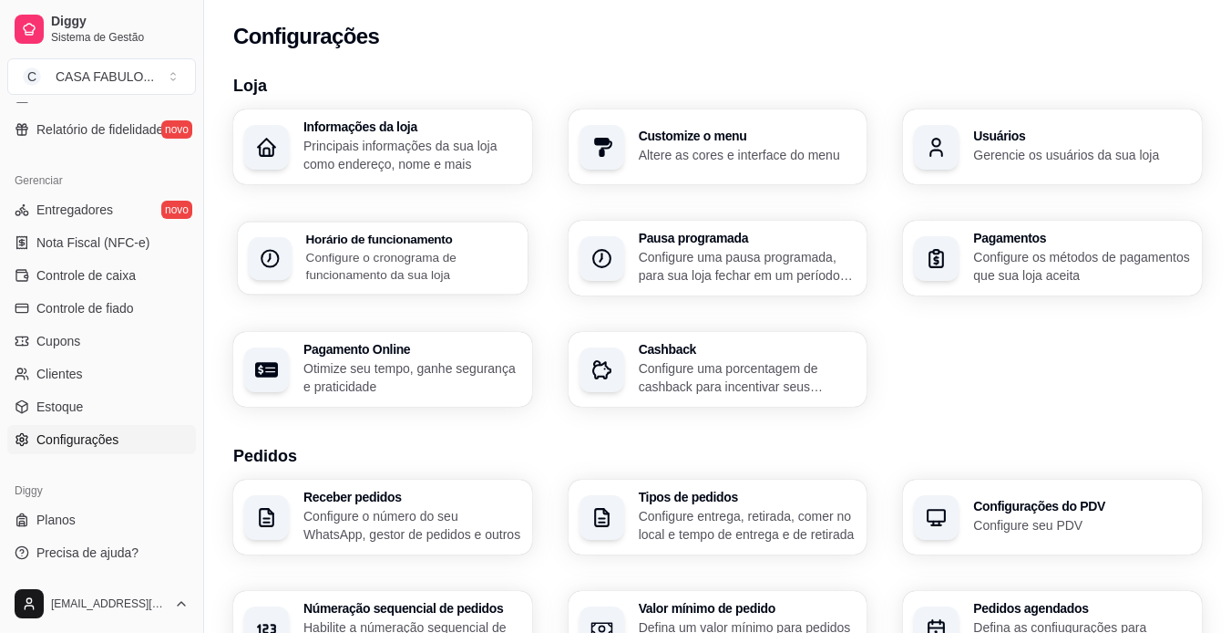
click at [408, 249] on p "Configure o cronograma de funcionamento da sua loja" at bounding box center [411, 266] width 211 height 36
click at [1012, 606] on h3 "Pedidos agendados" at bounding box center [1082, 608] width 218 height 13
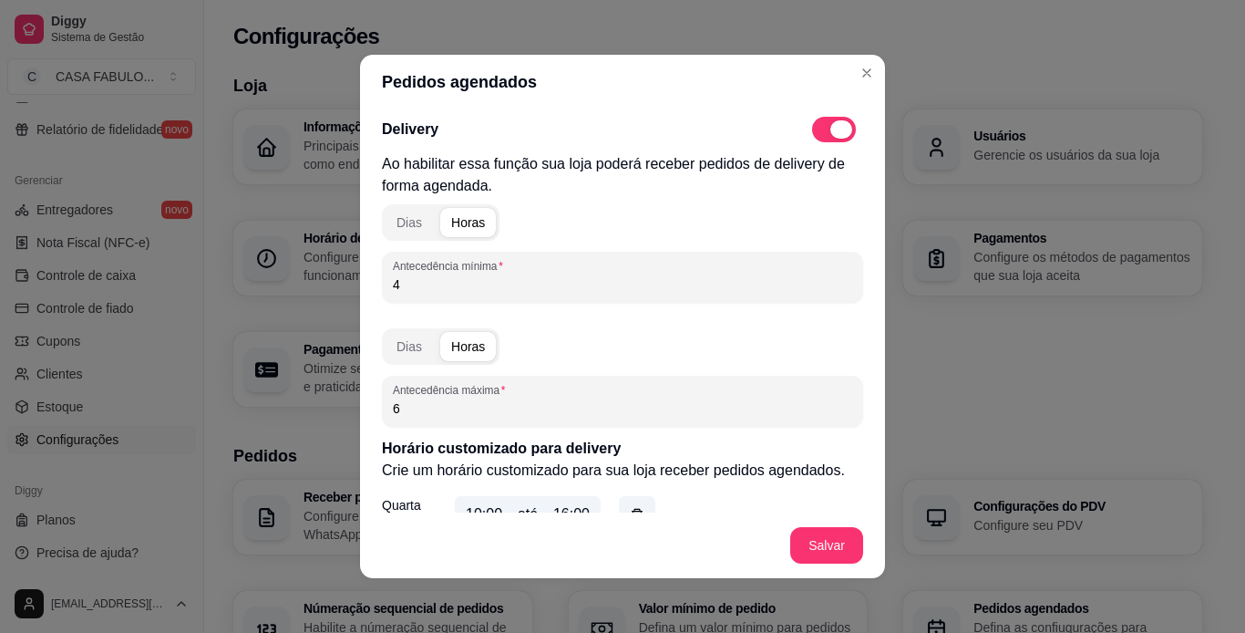
click at [812, 118] on span at bounding box center [834, 130] width 44 height 26
click at [811, 133] on input "checkbox" at bounding box center [817, 139] width 12 height 12
checkbox input "false"
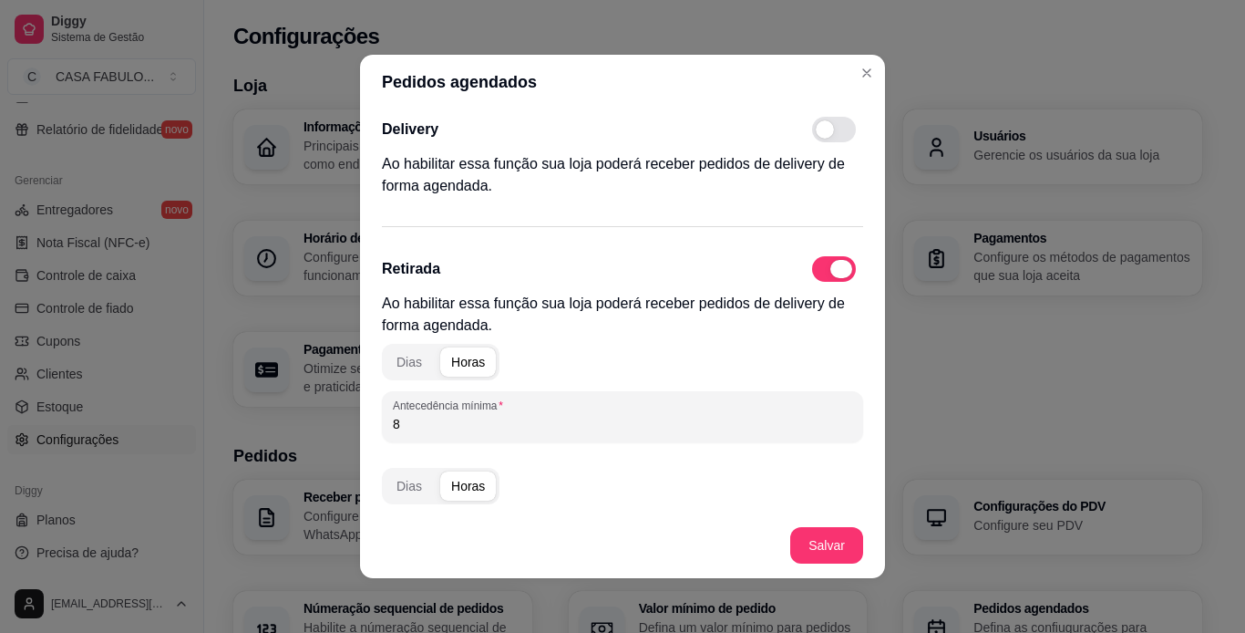
click at [812, 270] on span at bounding box center [834, 269] width 44 height 26
click at [811, 273] on input "checkbox" at bounding box center [817, 279] width 12 height 12
checkbox input "false"
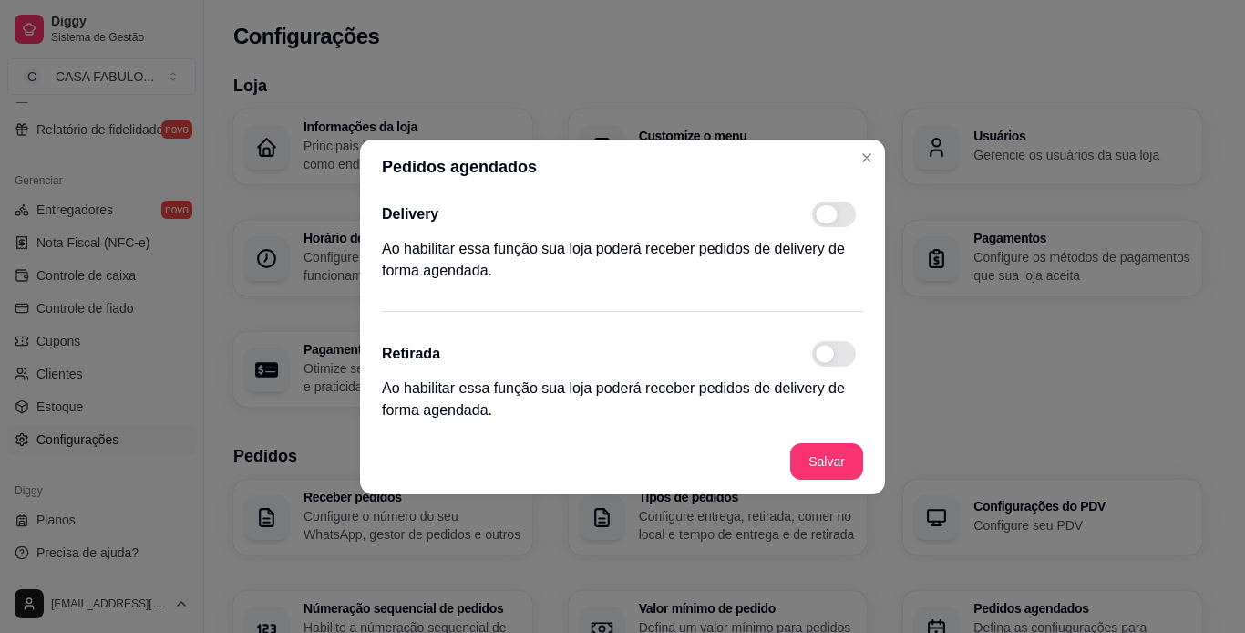
click at [840, 213] on span at bounding box center [834, 214] width 44 height 26
click at [823, 217] on input "checkbox" at bounding box center [817, 223] width 12 height 12
checkbox input "true"
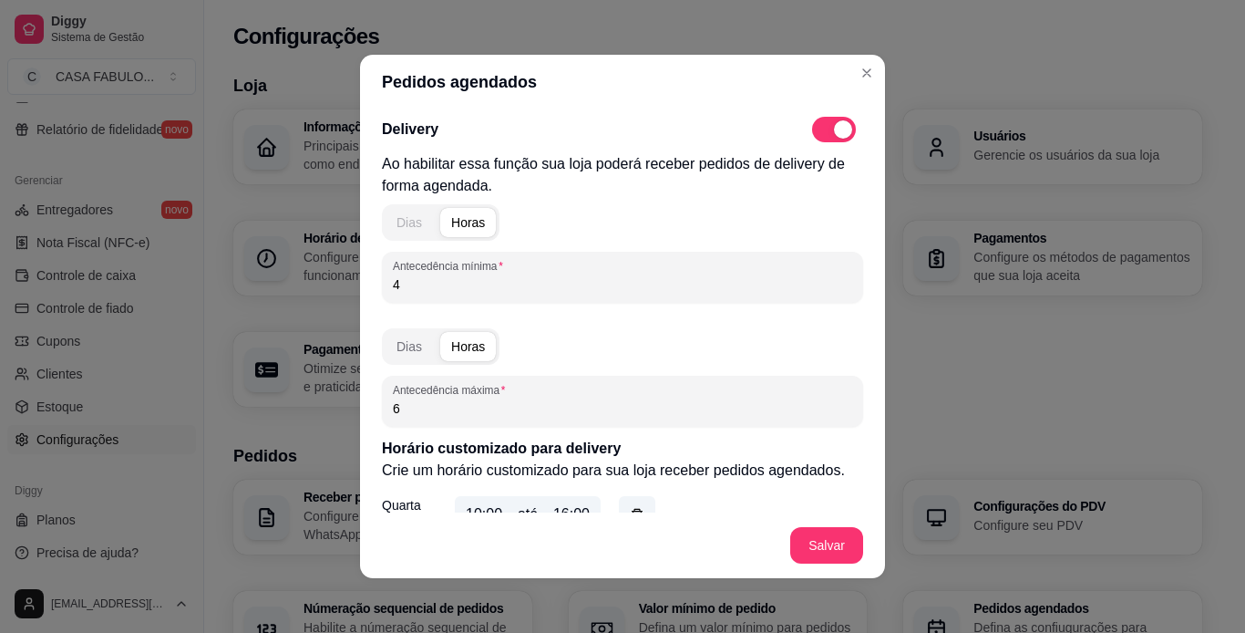
click at [404, 226] on div "Dias" at bounding box center [410, 222] width 26 height 18
click at [420, 289] on input "4" at bounding box center [622, 284] width 459 height 18
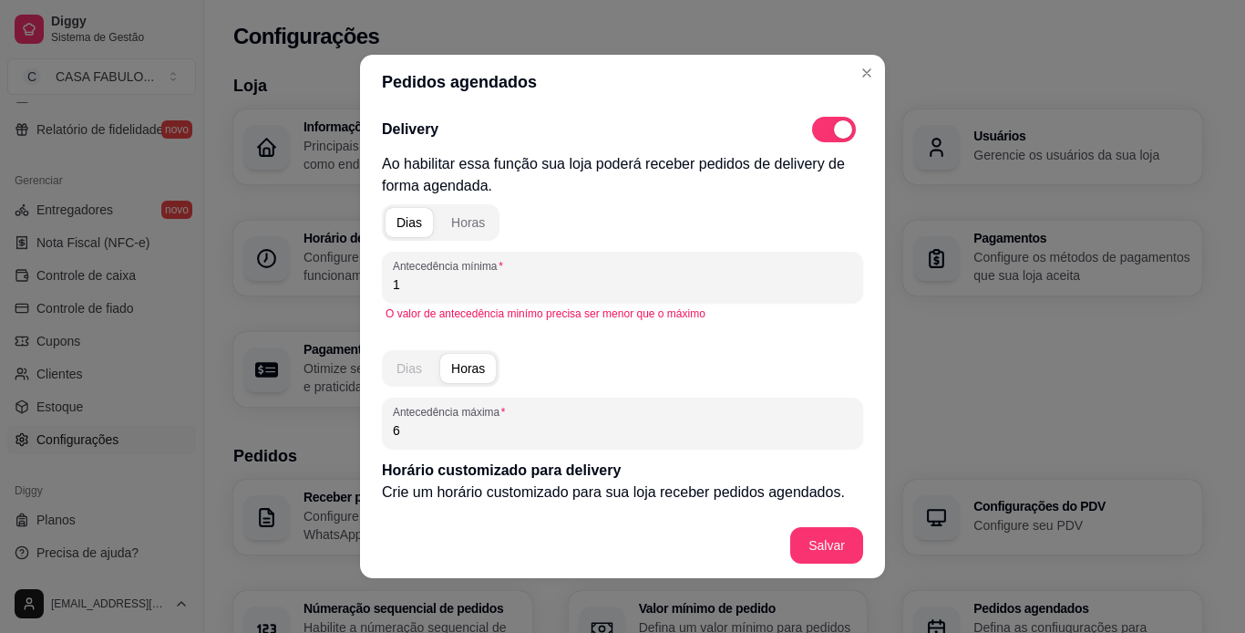
type input "1"
click at [406, 378] on button "Dias" at bounding box center [409, 368] width 47 height 29
click at [414, 437] on input "6" at bounding box center [622, 430] width 459 height 18
type input "2"
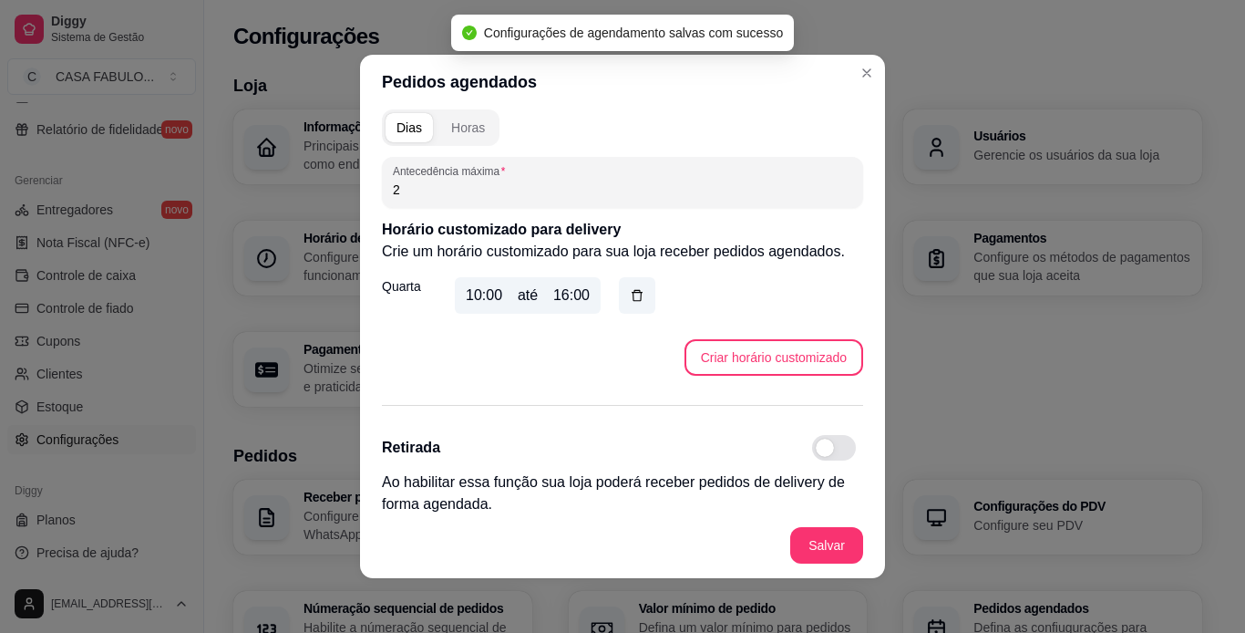
scroll to position [229, 0]
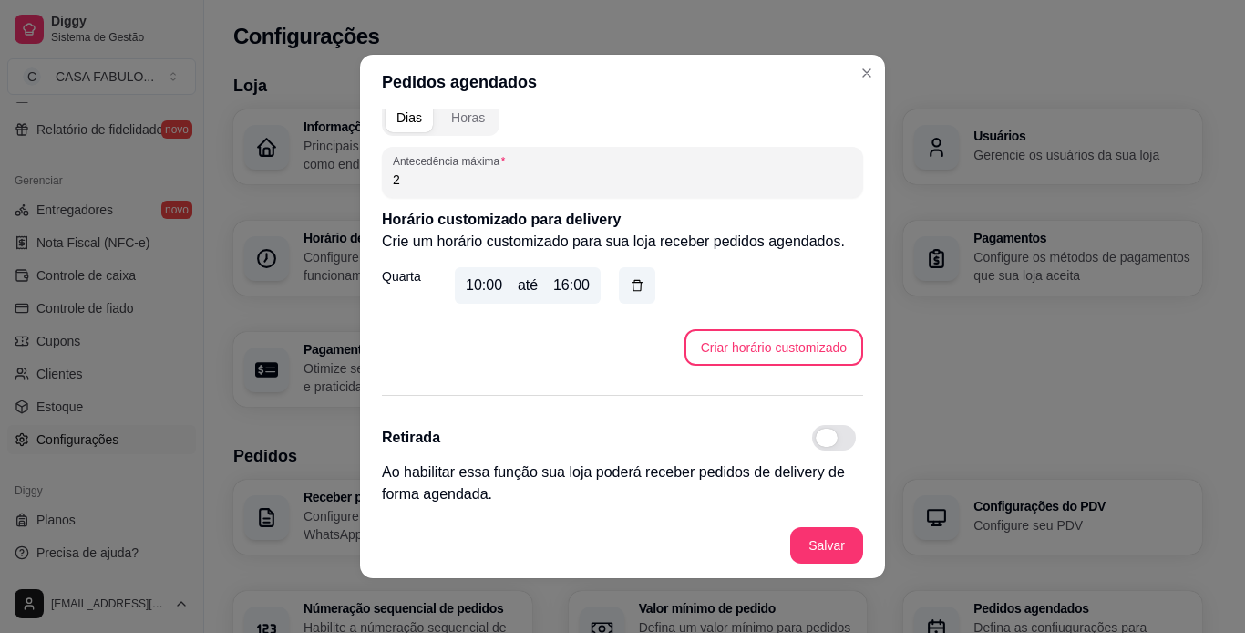
click at [822, 434] on span at bounding box center [834, 438] width 44 height 26
click at [822, 441] on input "checkbox" at bounding box center [817, 447] width 12 height 12
checkbox input "true"
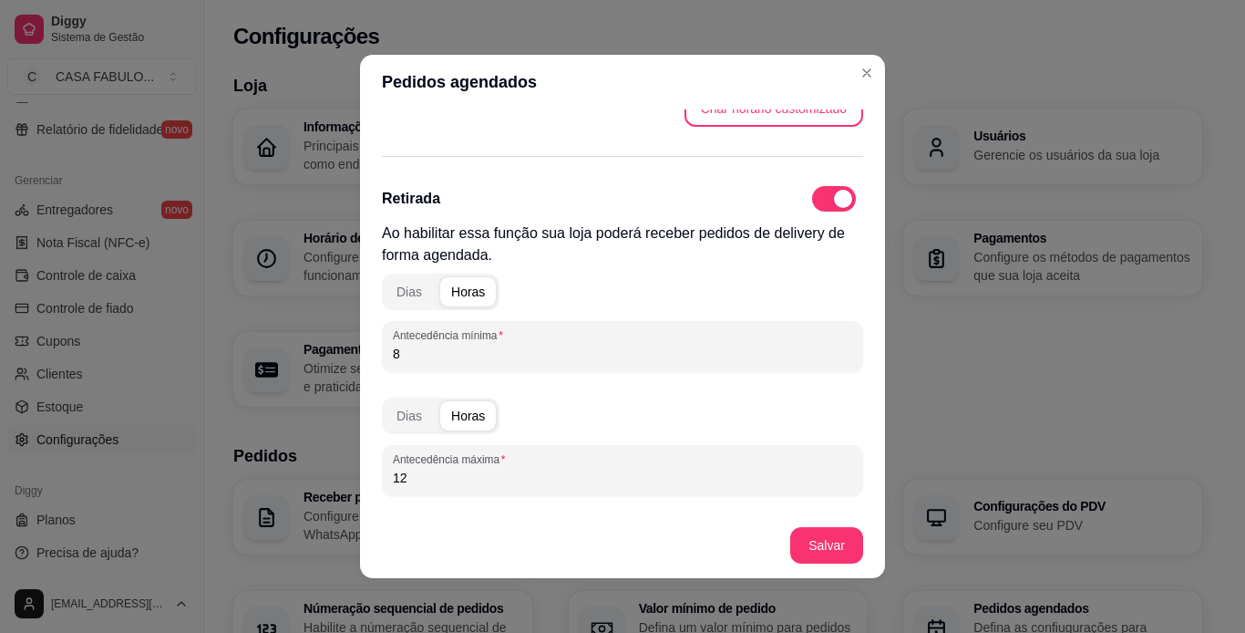
scroll to position [484, 0]
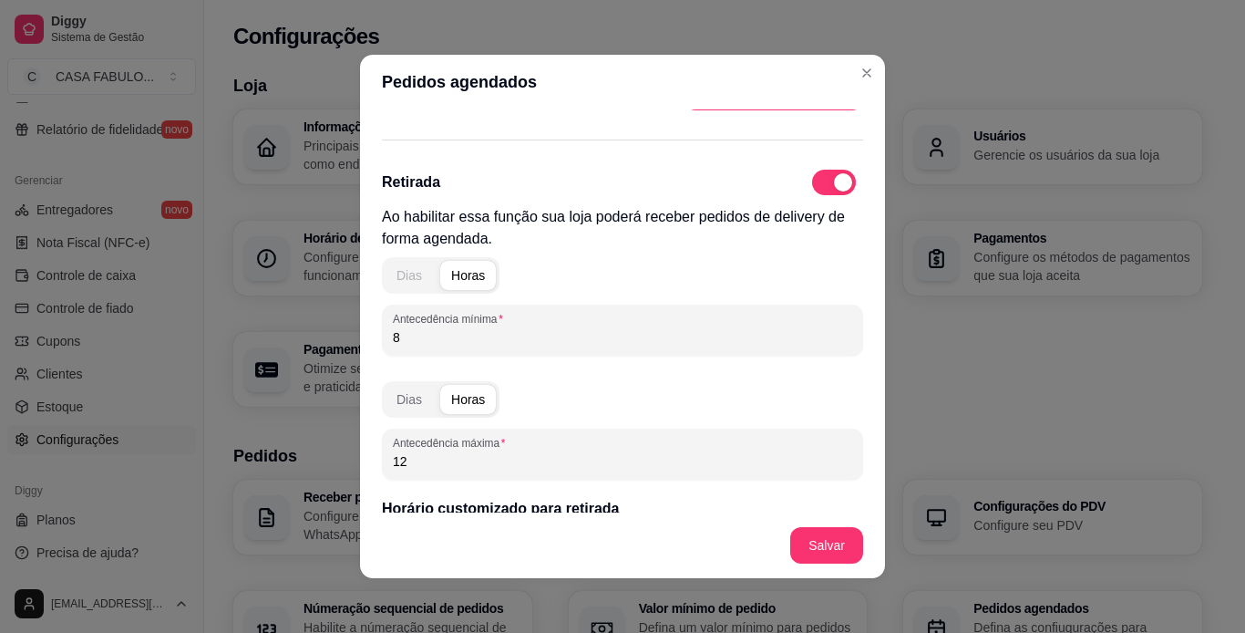
click at [397, 270] on div "Dias" at bounding box center [410, 275] width 26 height 18
click at [404, 331] on input "8" at bounding box center [622, 337] width 459 height 18
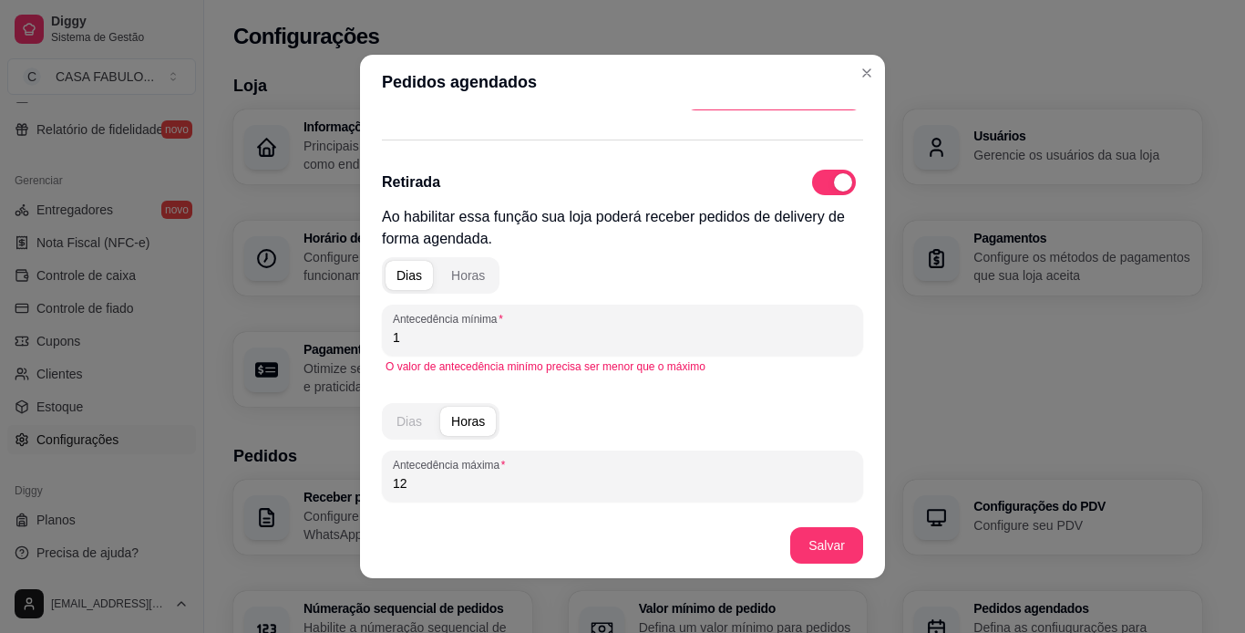
type input "1"
click at [397, 423] on div "Dias" at bounding box center [410, 421] width 26 height 18
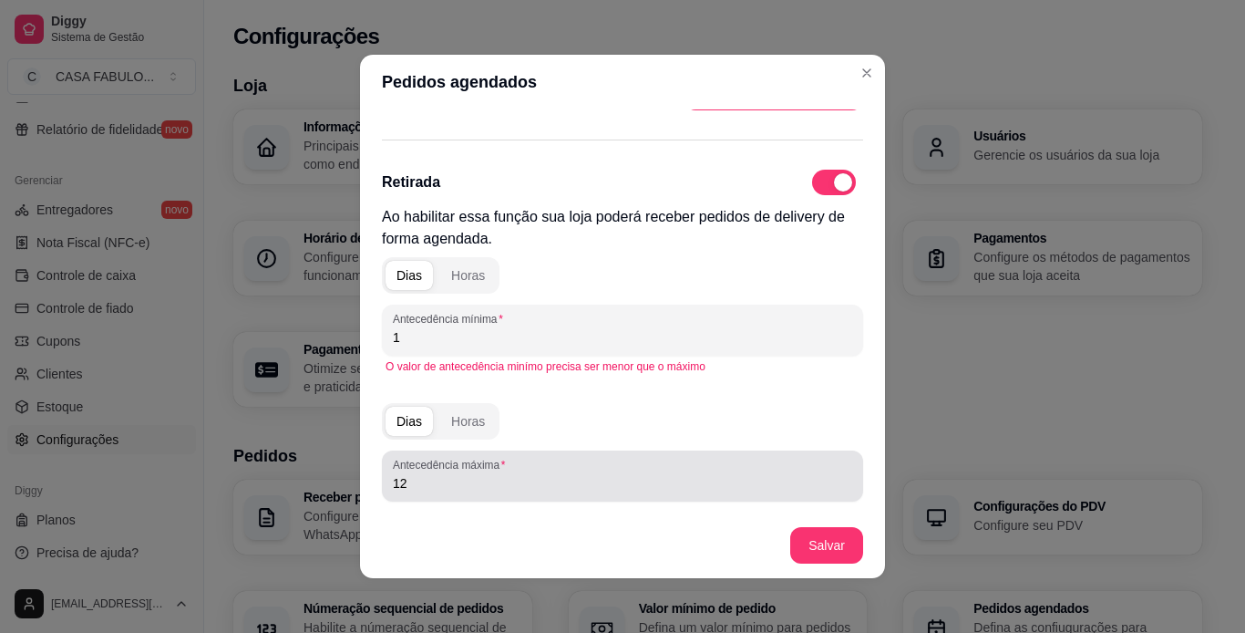
click at [406, 488] on input "12" at bounding box center [622, 483] width 459 height 18
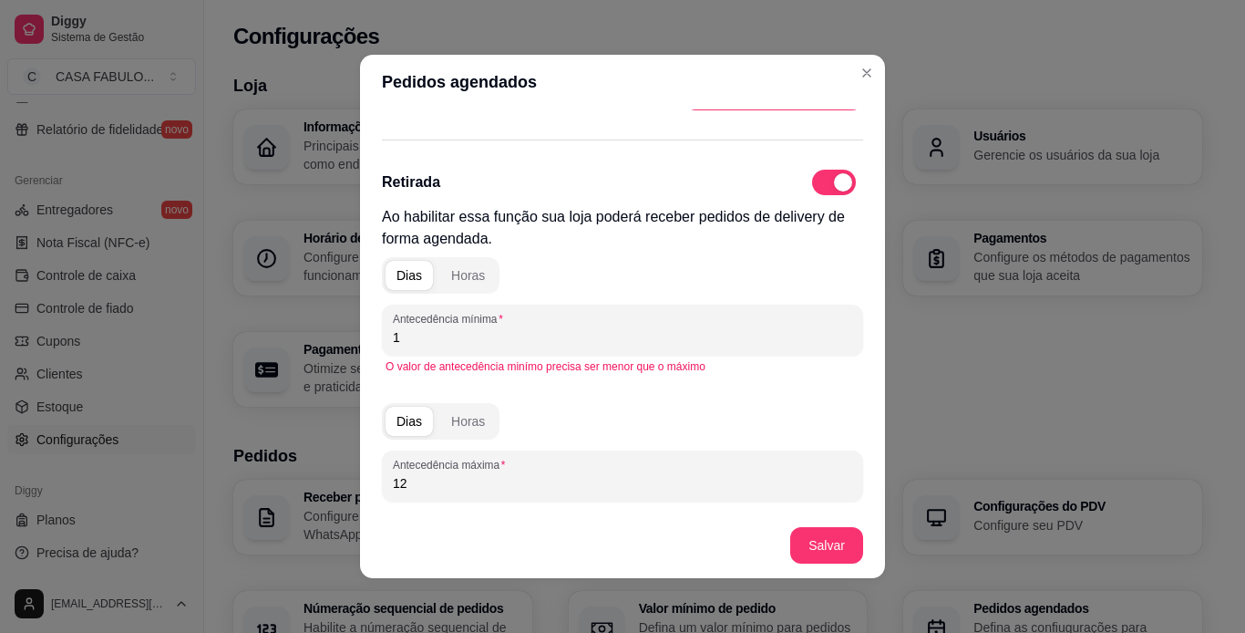
click at [406, 488] on input "12" at bounding box center [622, 483] width 459 height 18
type input "2"
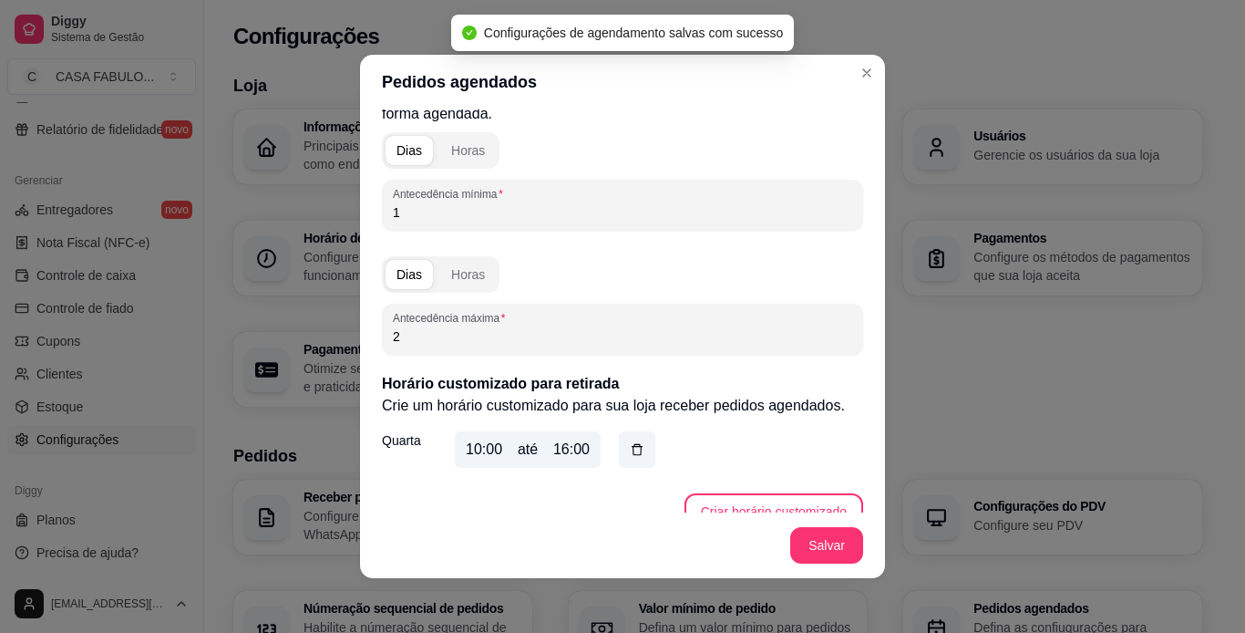
scroll to position [633, 0]
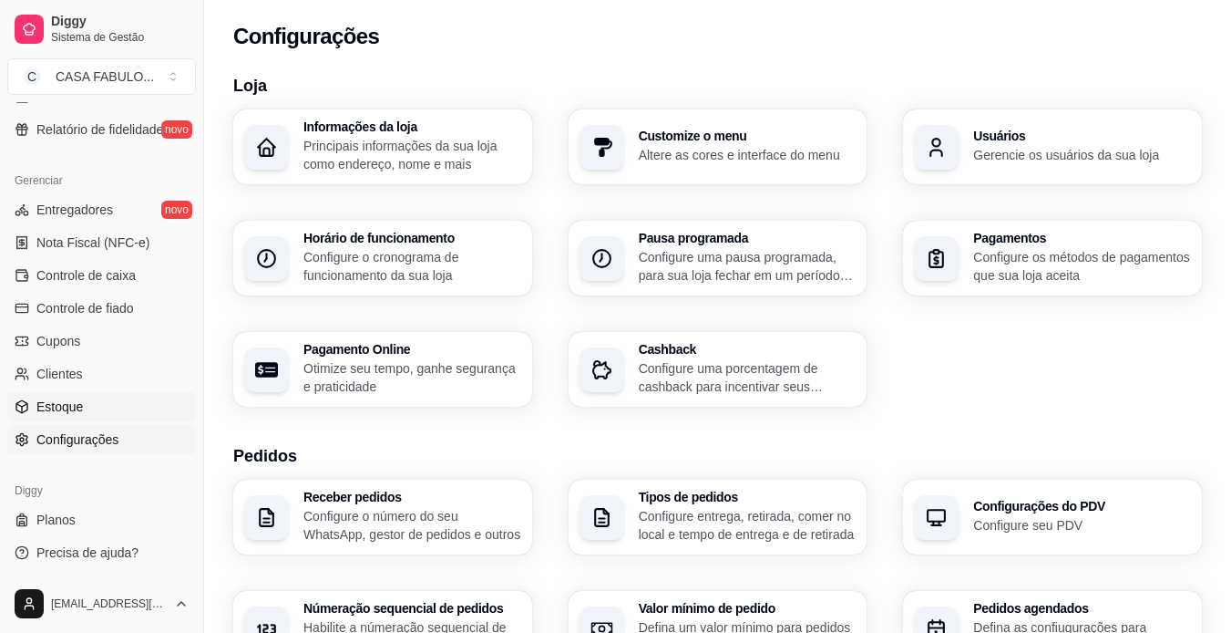
click at [46, 404] on span "Estoque" at bounding box center [59, 406] width 46 height 18
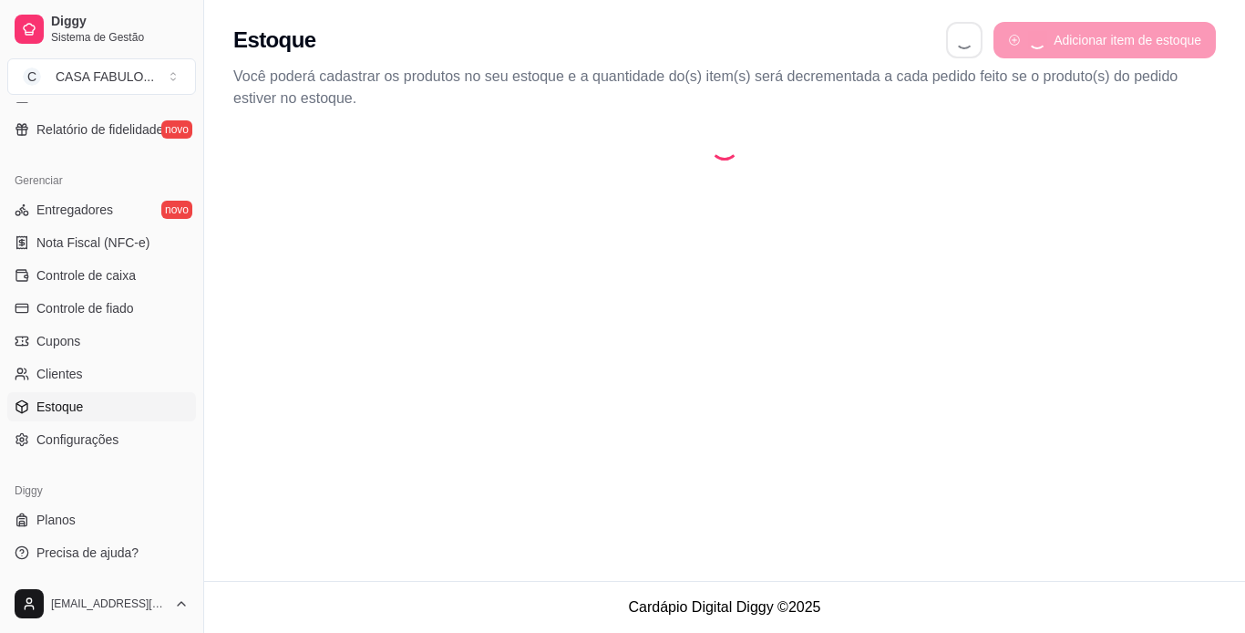
select select "QUANTITY_ORDER"
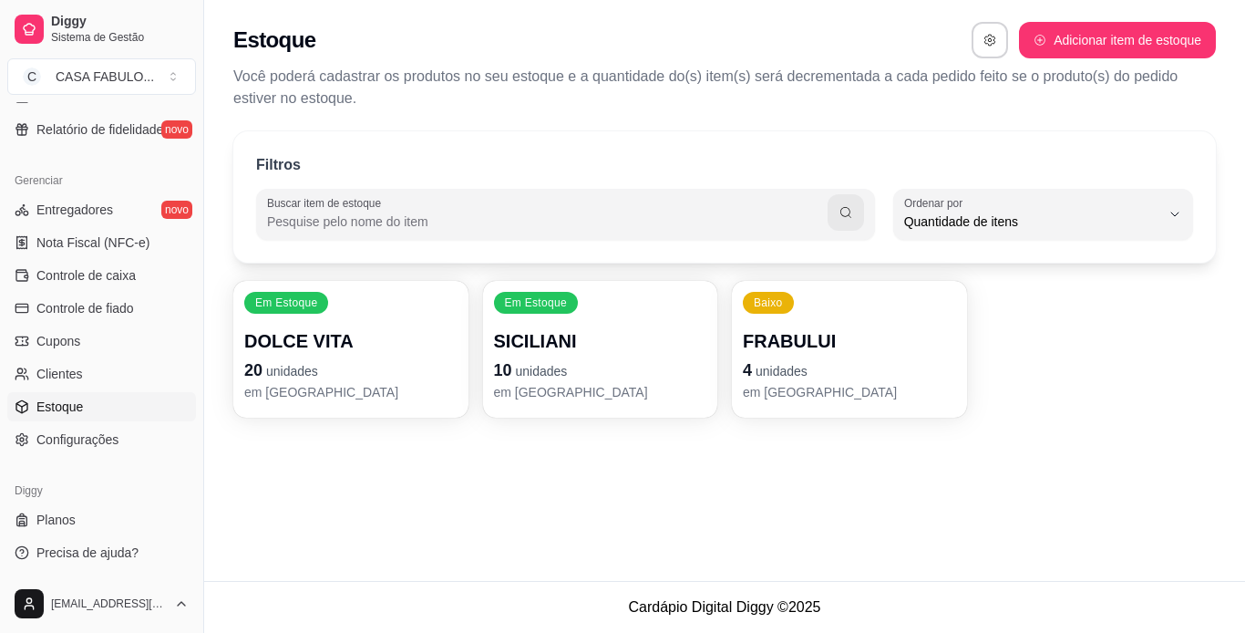
scroll to position [17, 0]
click at [301, 346] on p "DOLCE VITA" at bounding box center [351, 341] width 206 height 25
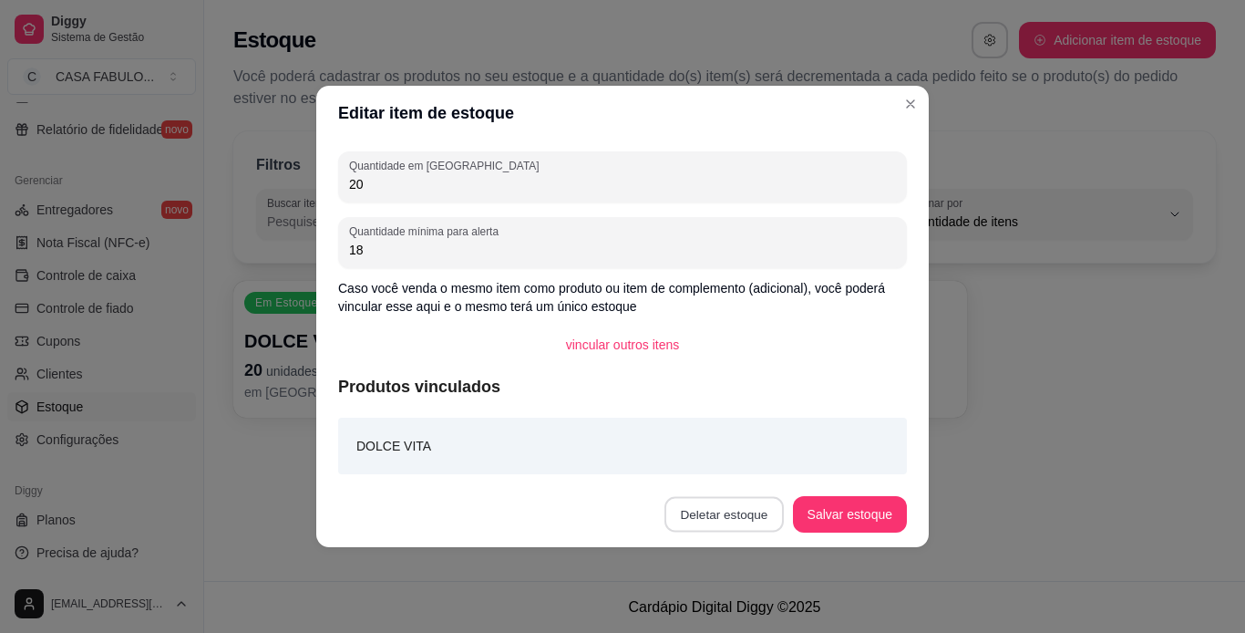
click at [688, 510] on button "Deletar estoque" at bounding box center [723, 515] width 119 height 36
click at [737, 458] on button "Confirmar" at bounding box center [733, 461] width 65 height 27
